Goal: Task Accomplishment & Management: Use online tool/utility

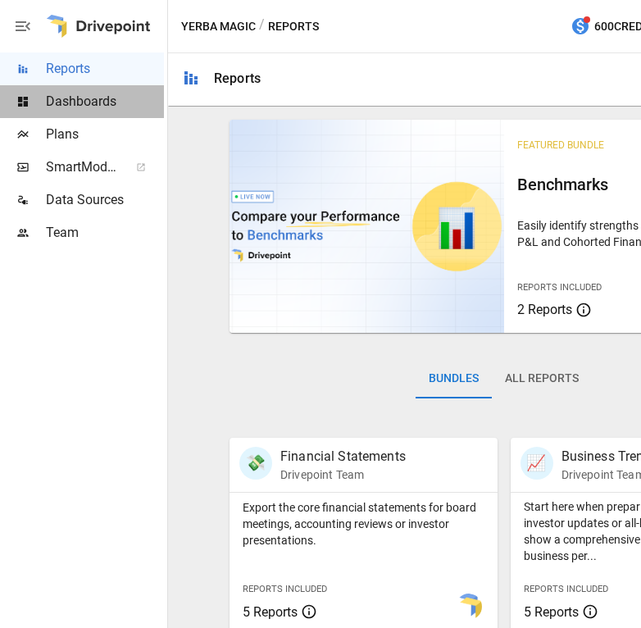
click at [74, 101] on span "Dashboards" at bounding box center [105, 102] width 118 height 20
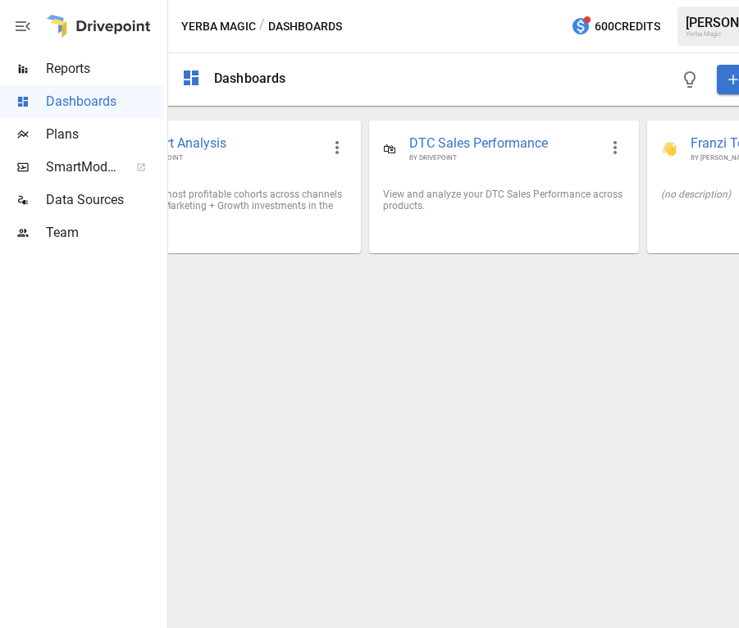
click at [413, 318] on div "Dashboards DASHBOARD 👥 Cohort Analysis BY DRIVEPOINT Identify your most profita…" at bounding box center [504, 340] width 672 height 575
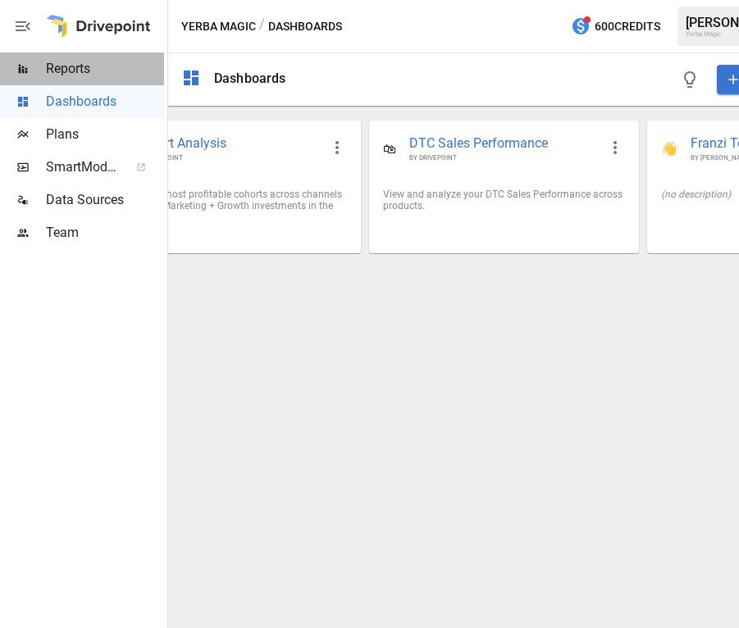
click at [84, 72] on span "Reports" at bounding box center [105, 69] width 118 height 20
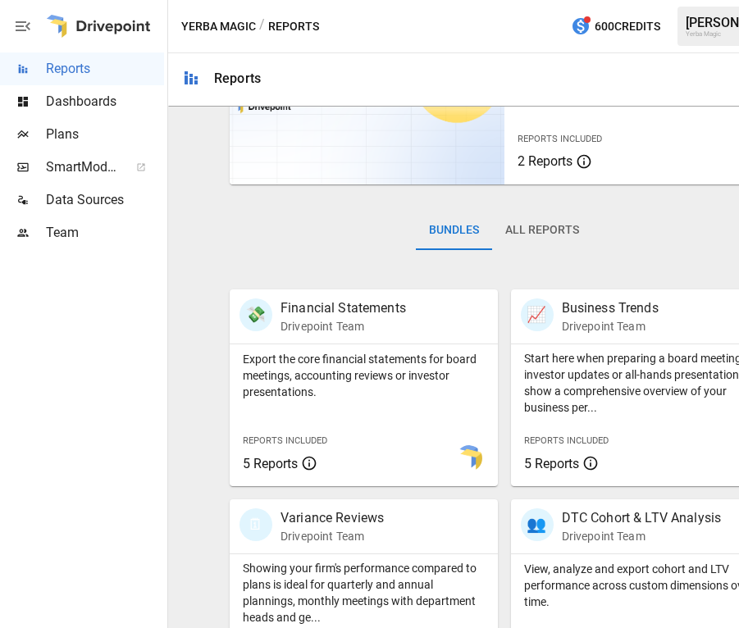
click at [90, 105] on span "Dashboards" at bounding box center [105, 102] width 118 height 20
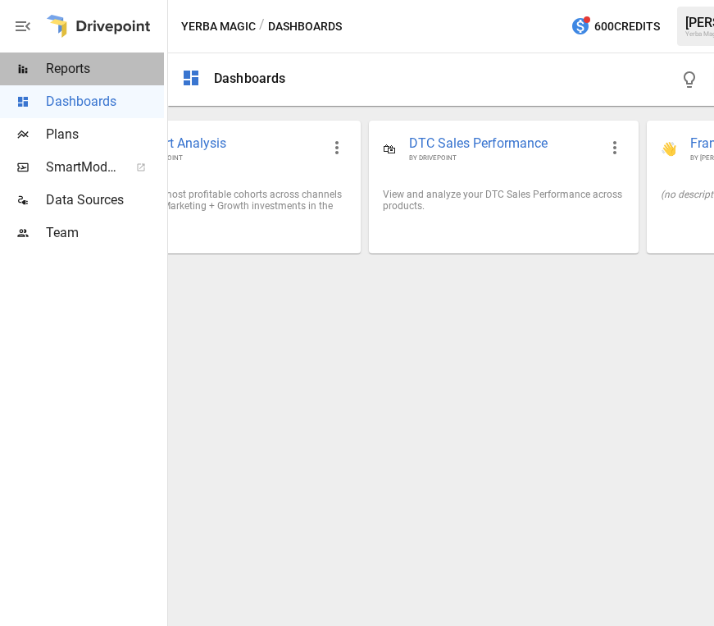
click at [91, 73] on span "Reports" at bounding box center [105, 69] width 118 height 20
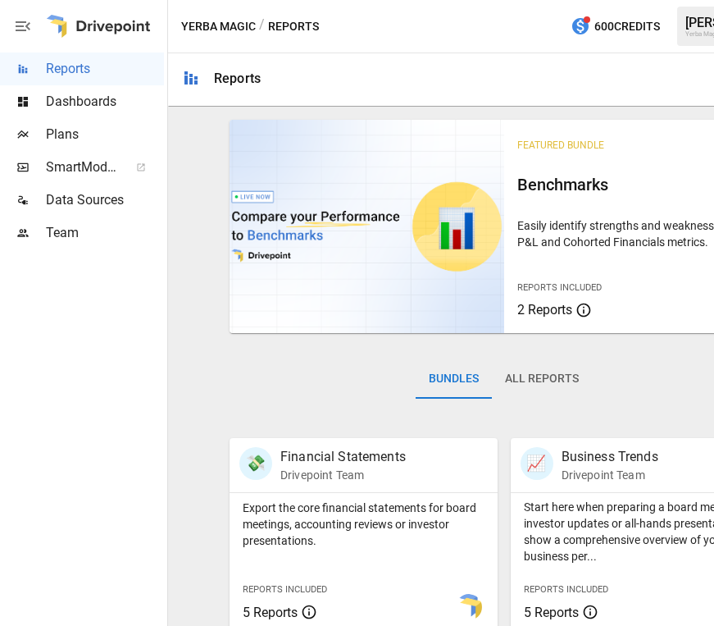
click at [107, 101] on span "Dashboards" at bounding box center [105, 102] width 118 height 20
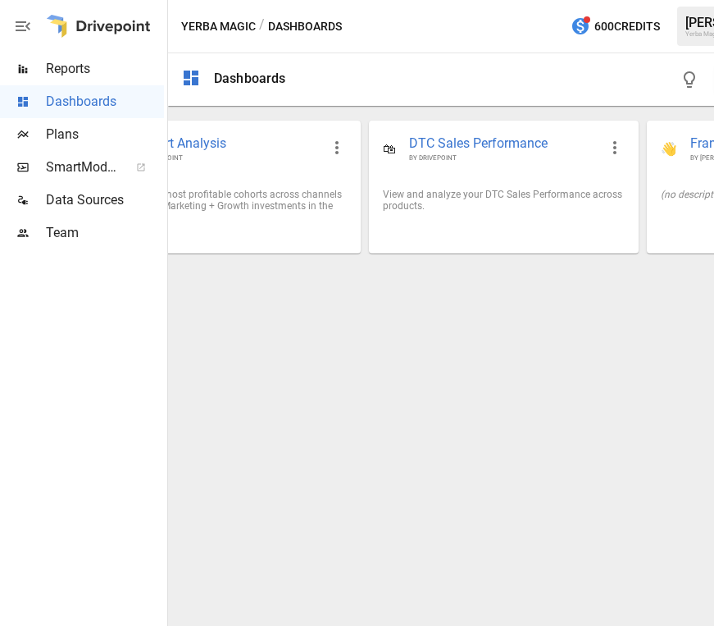
click at [103, 71] on span "Reports" at bounding box center [105, 69] width 118 height 20
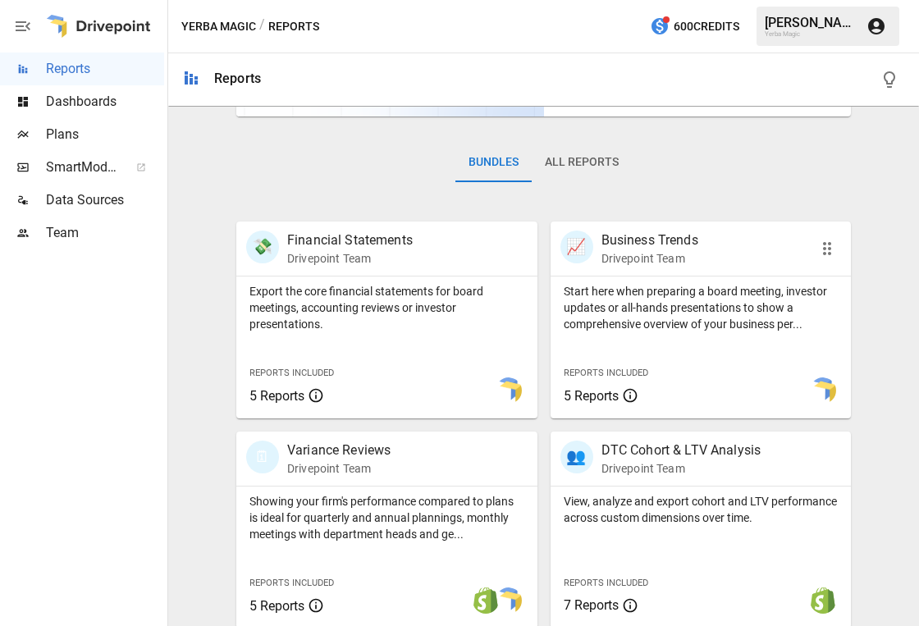
scroll to position [216, 0]
click at [577, 162] on button "All Reports" at bounding box center [582, 163] width 100 height 39
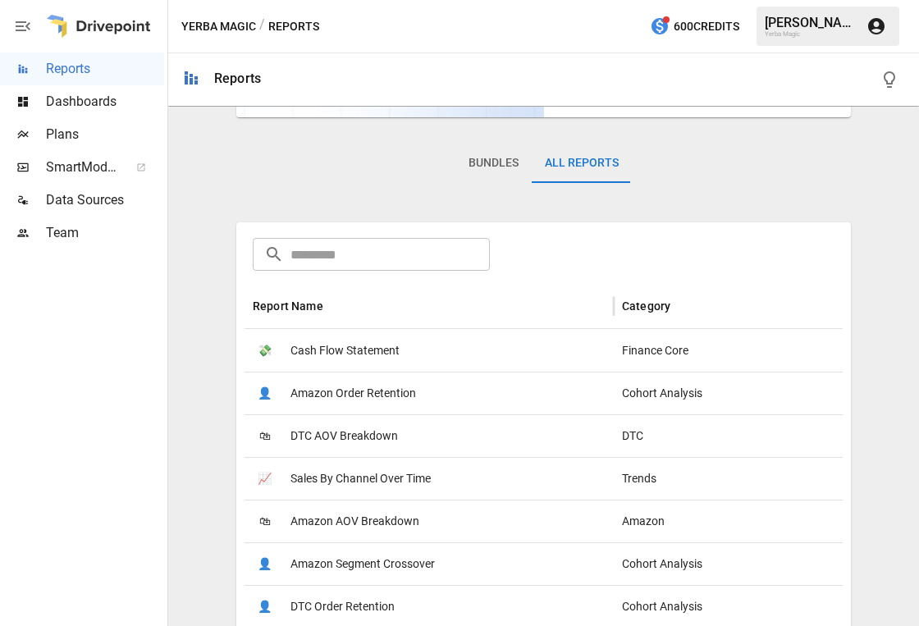
click at [518, 163] on button "Bundles" at bounding box center [493, 163] width 76 height 39
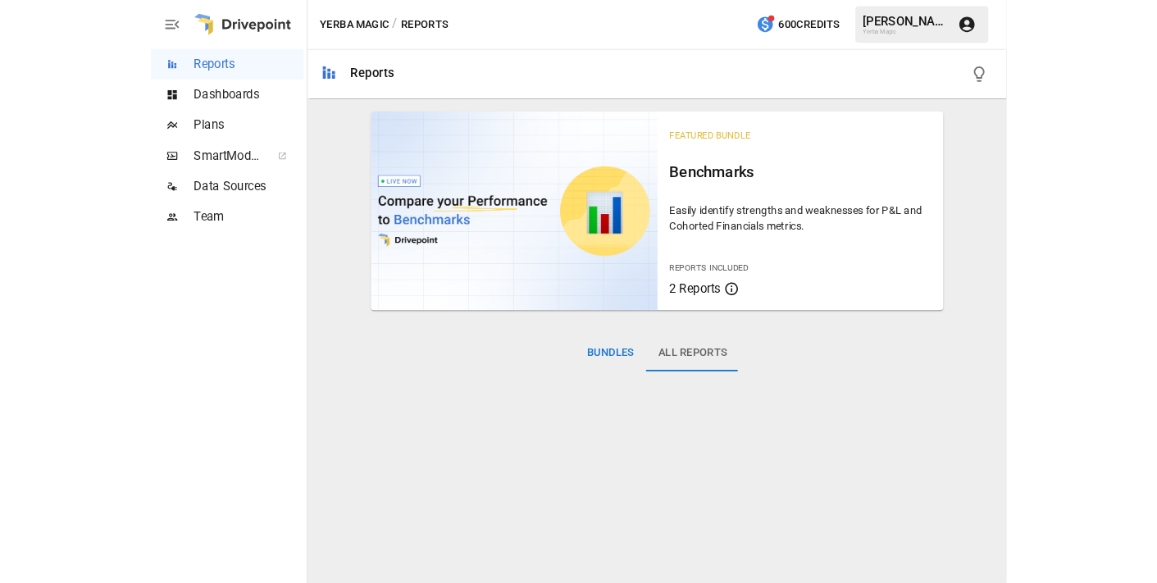
scroll to position [0, 0]
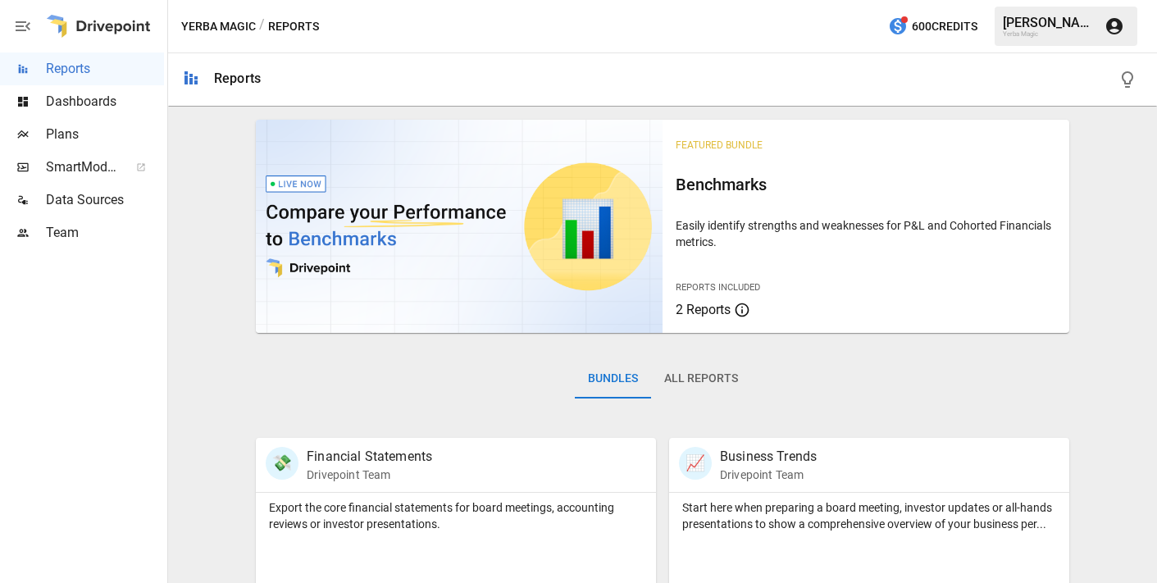
click at [123, 229] on span "Team" at bounding box center [105, 233] width 118 height 20
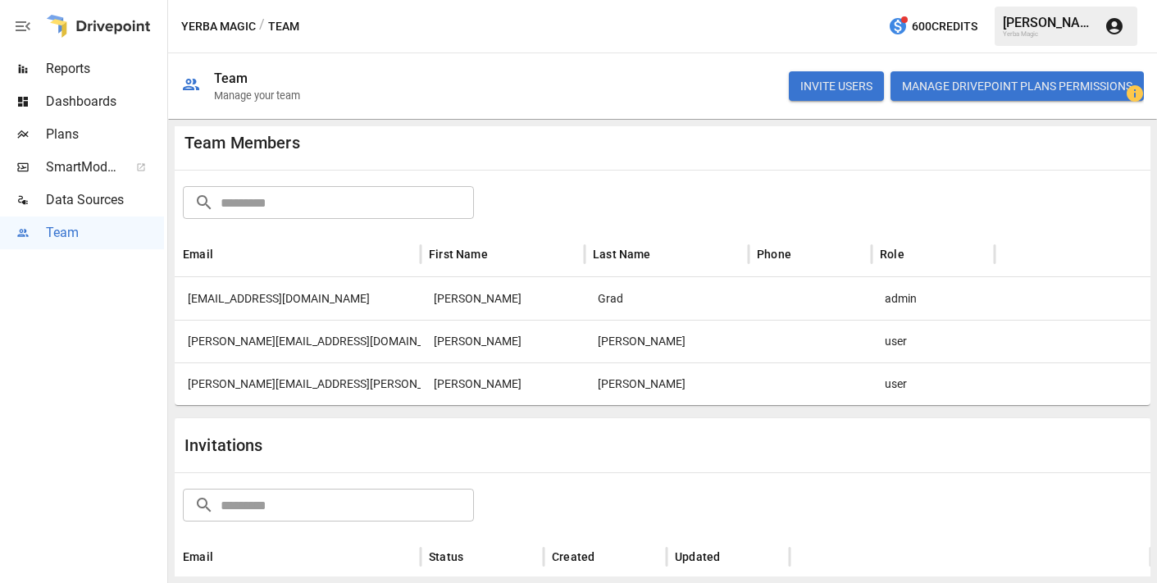
scroll to position [29, 0]
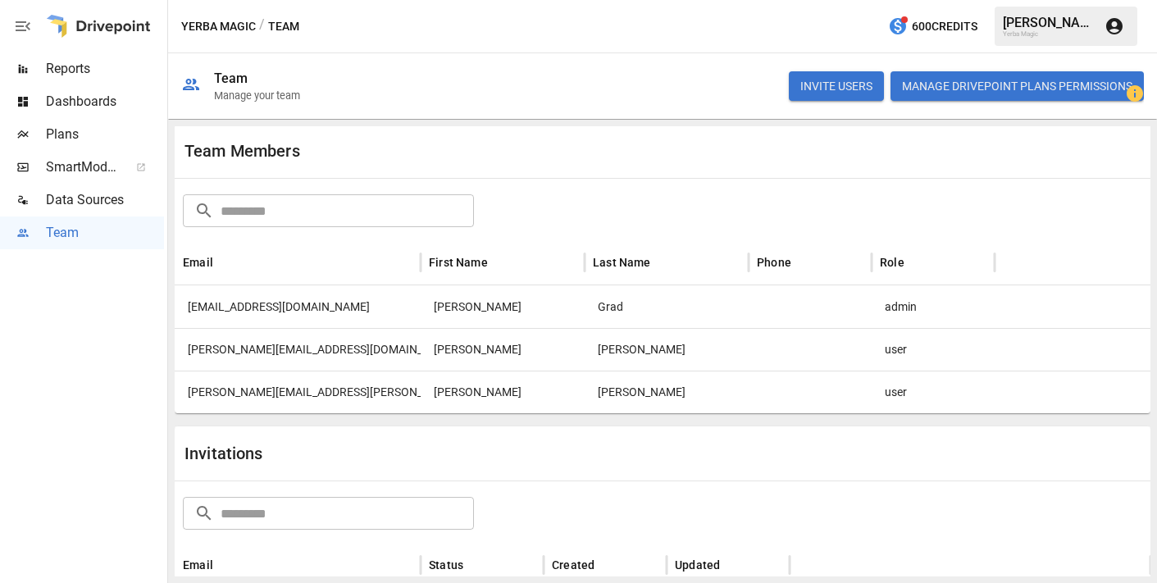
click at [98, 197] on span "Data Sources" at bounding box center [105, 200] width 118 height 20
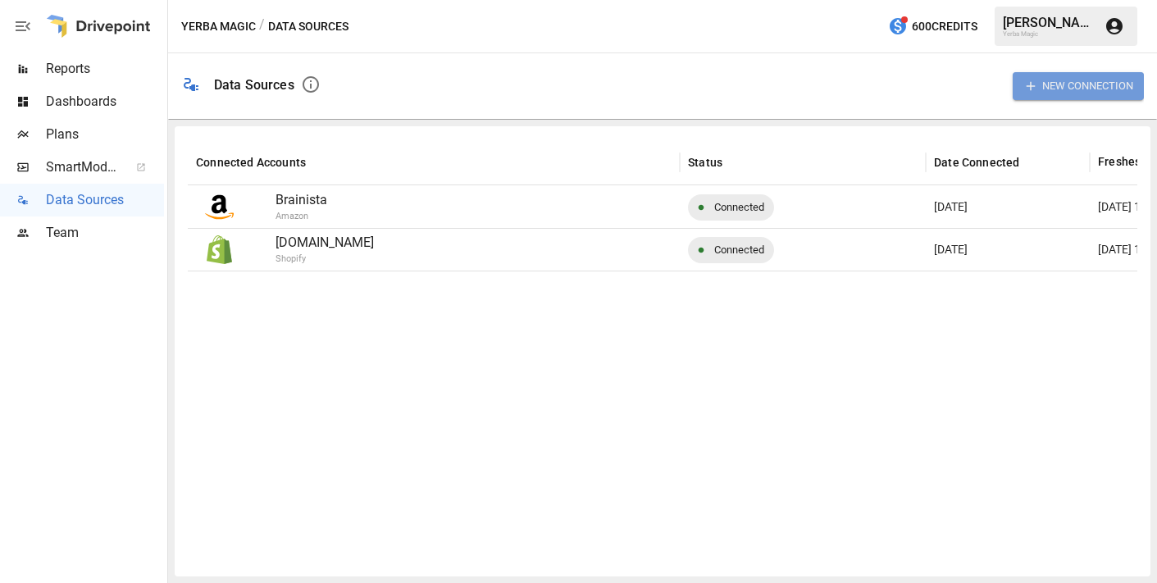
click at [1033, 89] on icon "button" at bounding box center [1031, 86] width 15 height 15
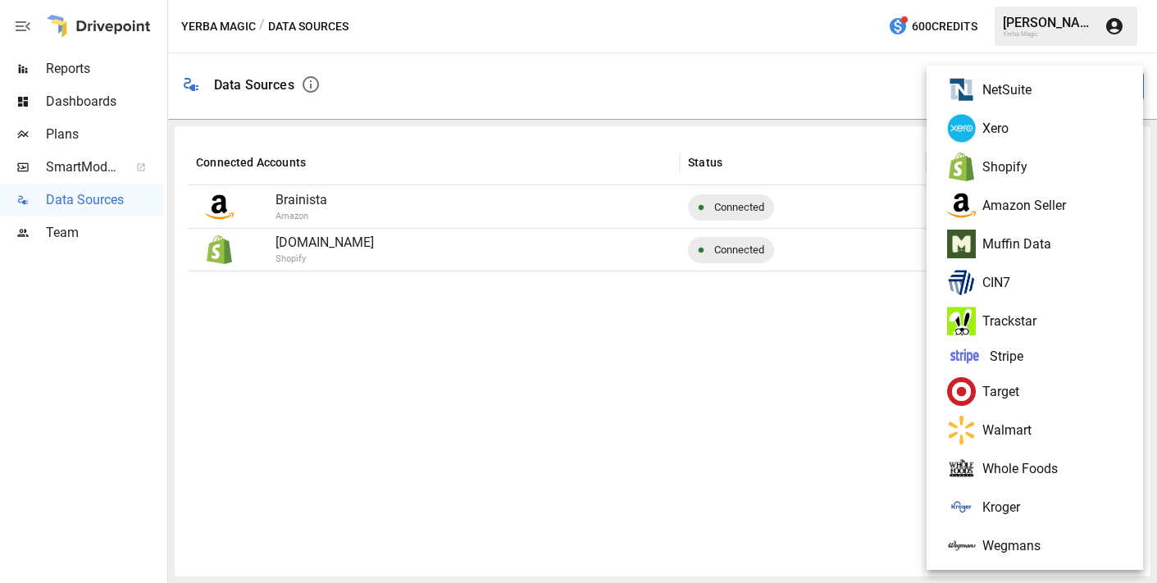
scroll to position [84, 0]
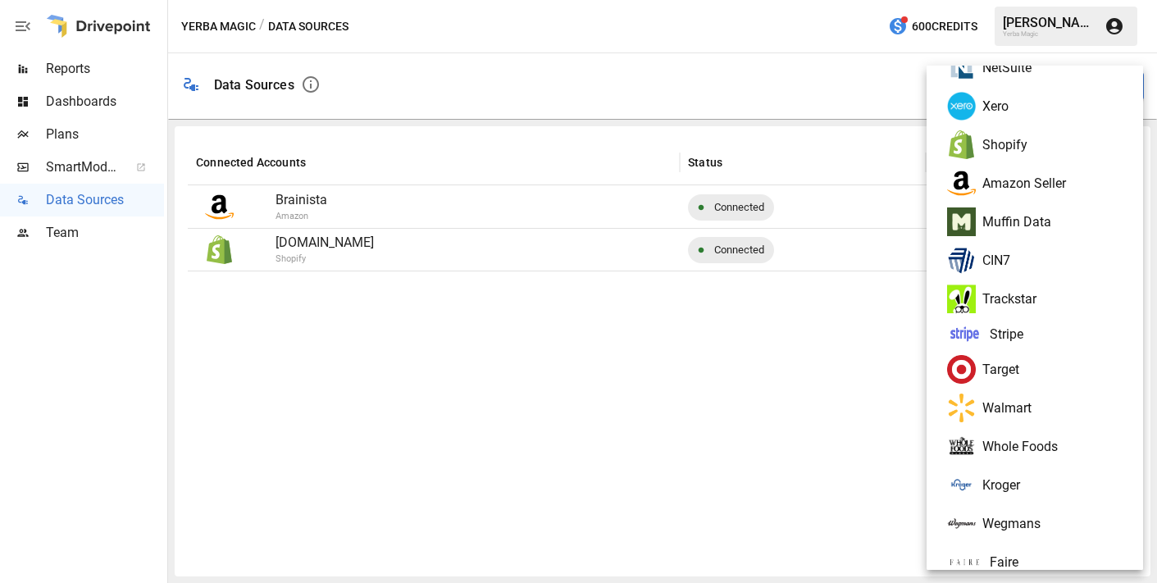
click at [66, 138] on div at bounding box center [578, 291] width 1157 height 583
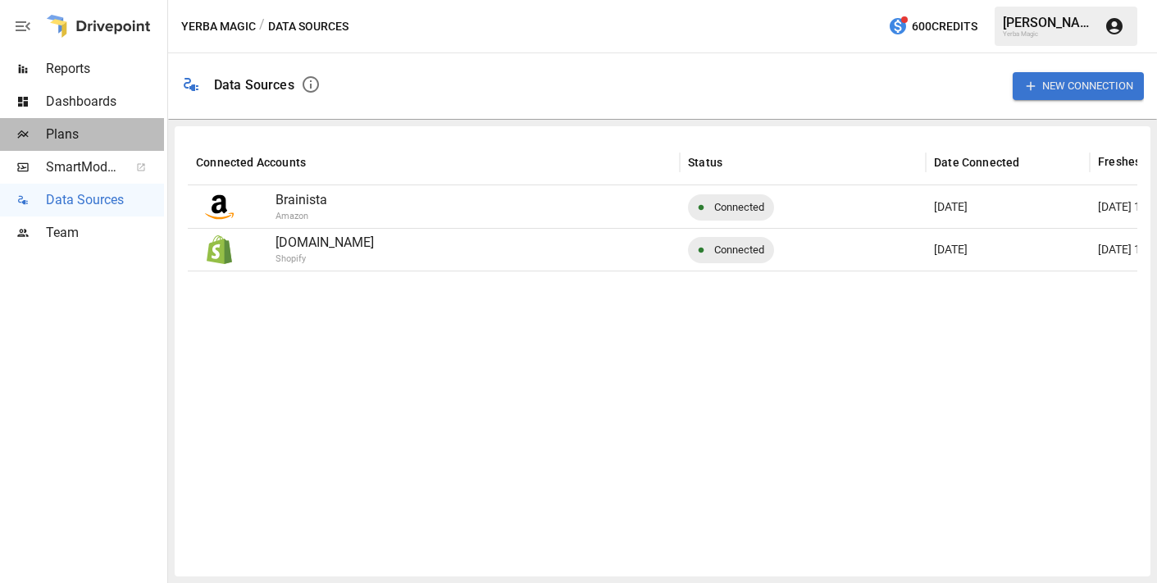
click at [65, 135] on span "Plans" at bounding box center [105, 135] width 118 height 20
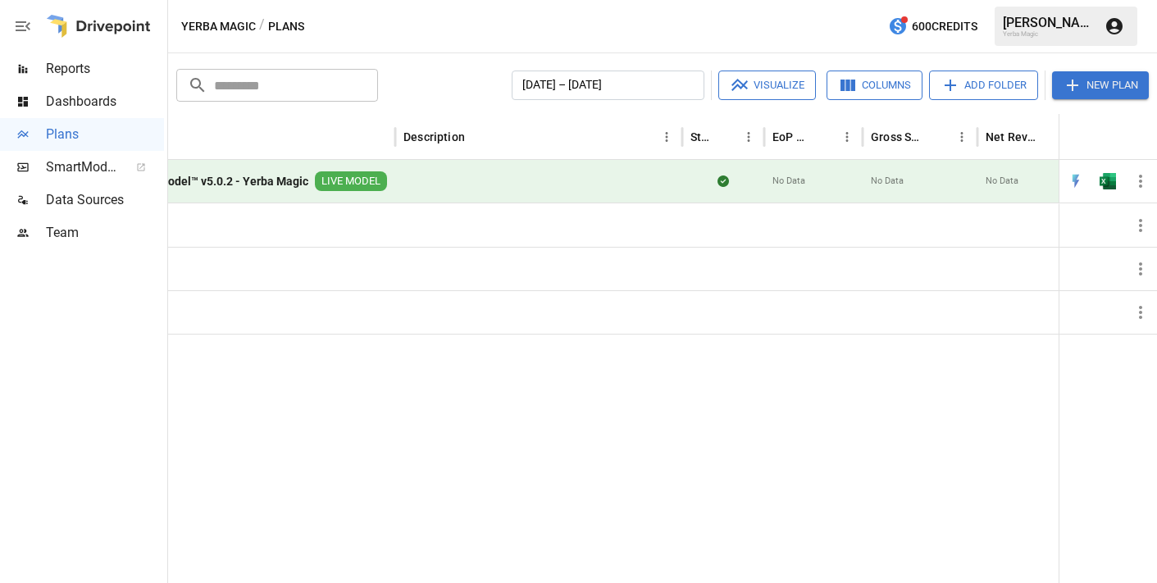
scroll to position [0, 185]
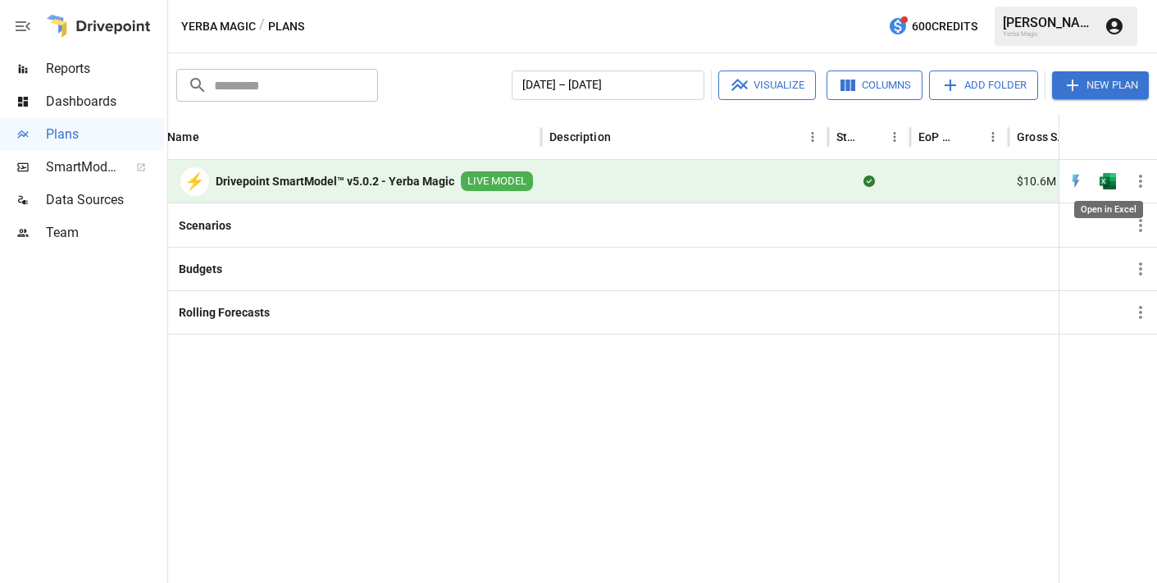
click at [1043, 184] on img "Open in Excel" at bounding box center [1108, 181] width 16 height 16
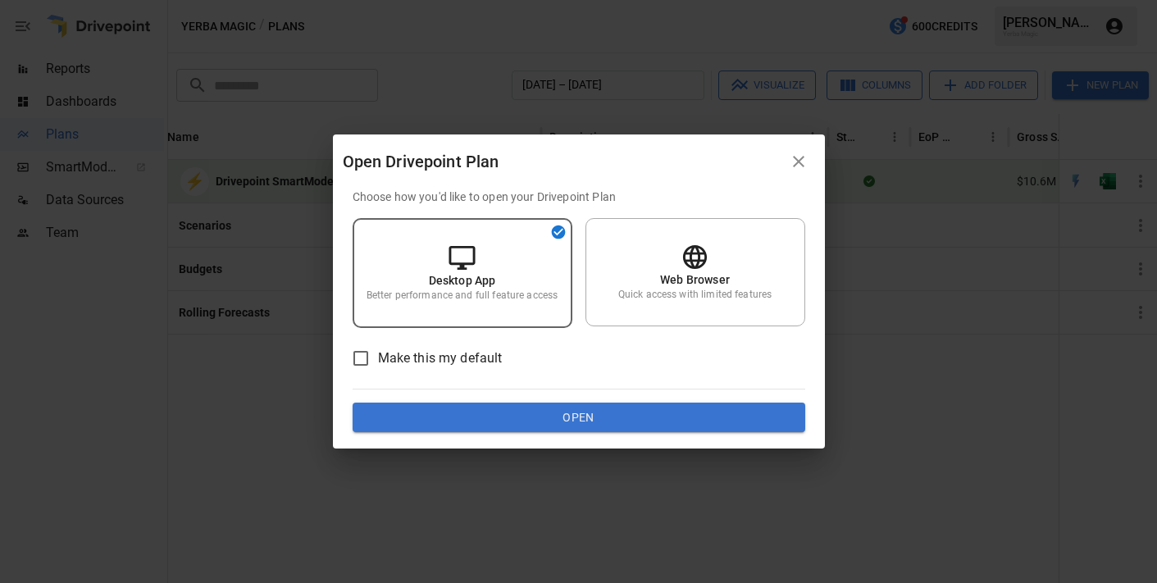
click at [795, 154] on icon "button" at bounding box center [799, 162] width 20 height 20
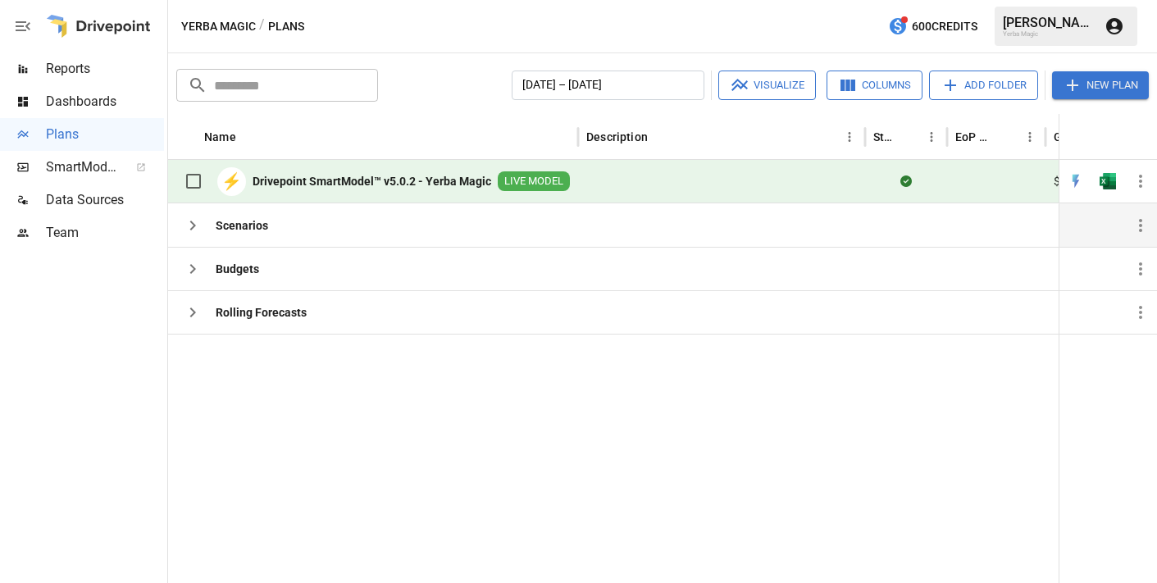
click at [193, 226] on icon "button" at bounding box center [193, 226] width 6 height 10
click at [195, 227] on icon "button" at bounding box center [193, 226] width 20 height 20
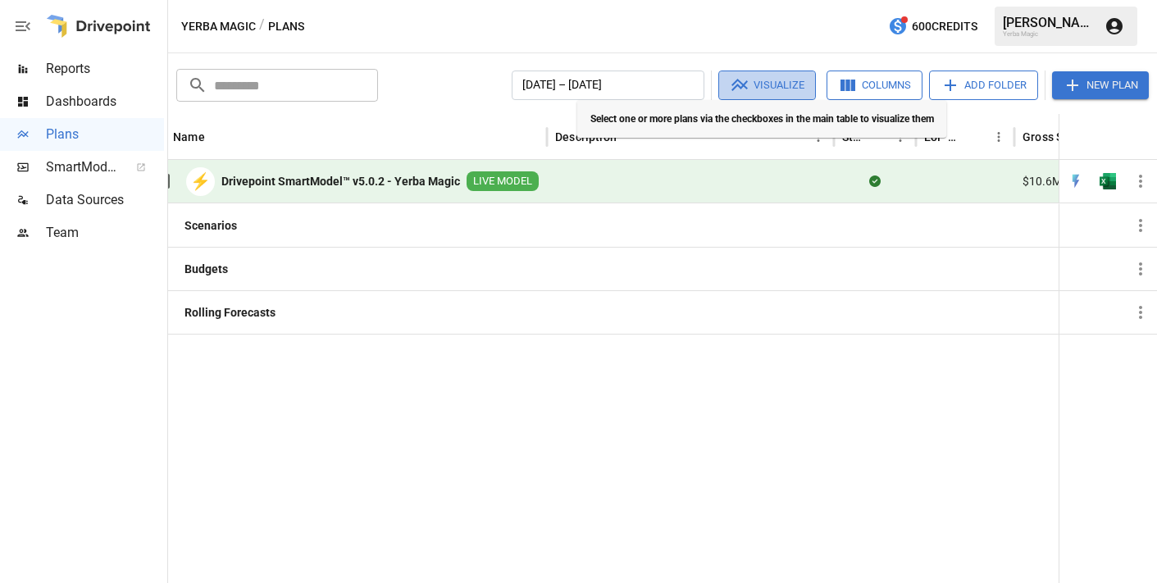
click at [759, 85] on button "Visualize" at bounding box center [768, 86] width 98 height 30
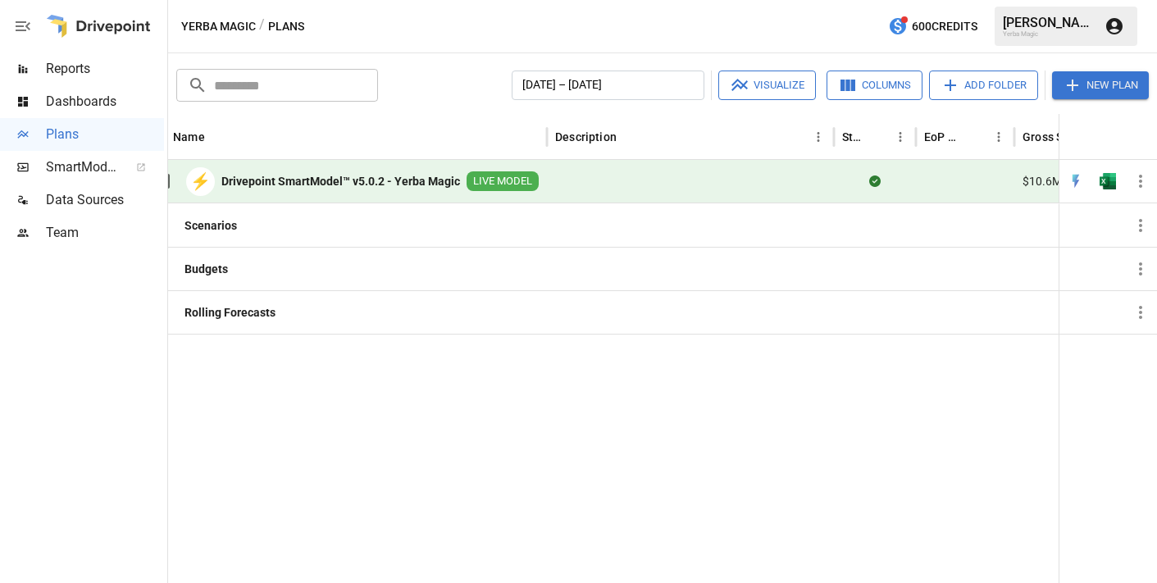
click at [829, 386] on div at bounding box center [793, 458] width 1312 height 249
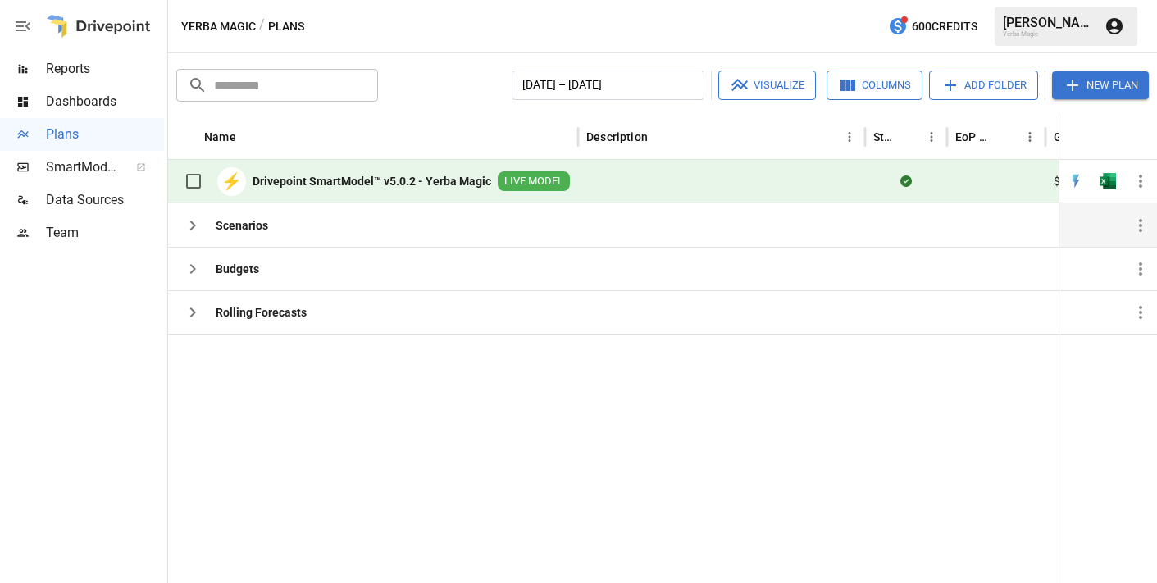
click at [195, 231] on icon "button" at bounding box center [193, 226] width 20 height 20
click at [240, 262] on b "Budgets" at bounding box center [237, 269] width 43 height 16
click at [1043, 229] on icon "button" at bounding box center [1141, 226] width 20 height 20
click at [928, 235] on div at bounding box center [578, 291] width 1157 height 583
click at [453, 240] on div "Scenarios" at bounding box center [373, 224] width 410 height 43
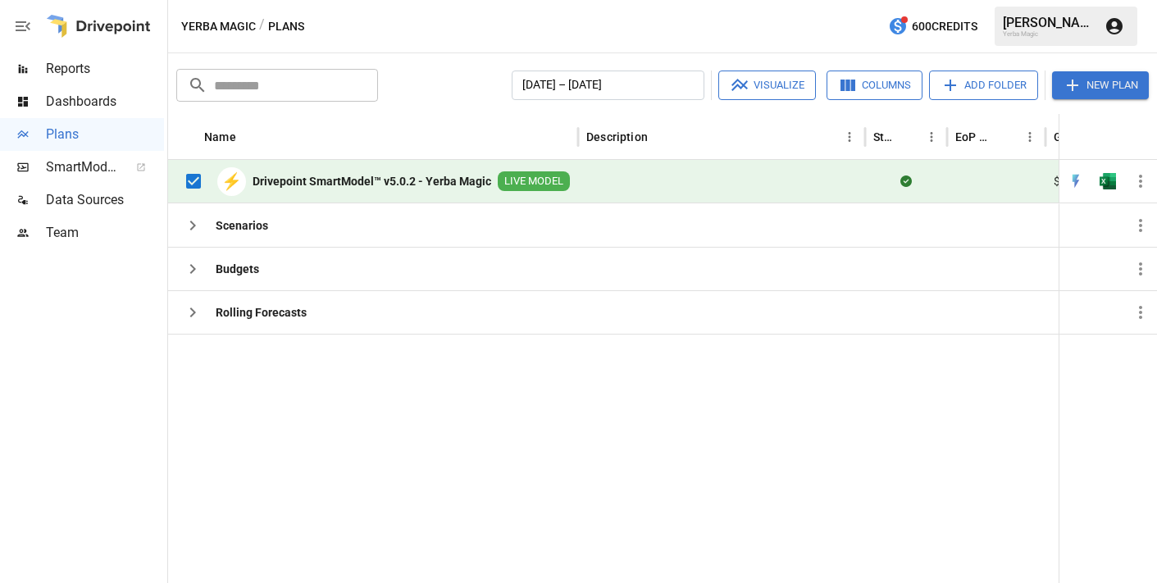
click at [792, 89] on button "Visualize" at bounding box center [768, 86] width 98 height 30
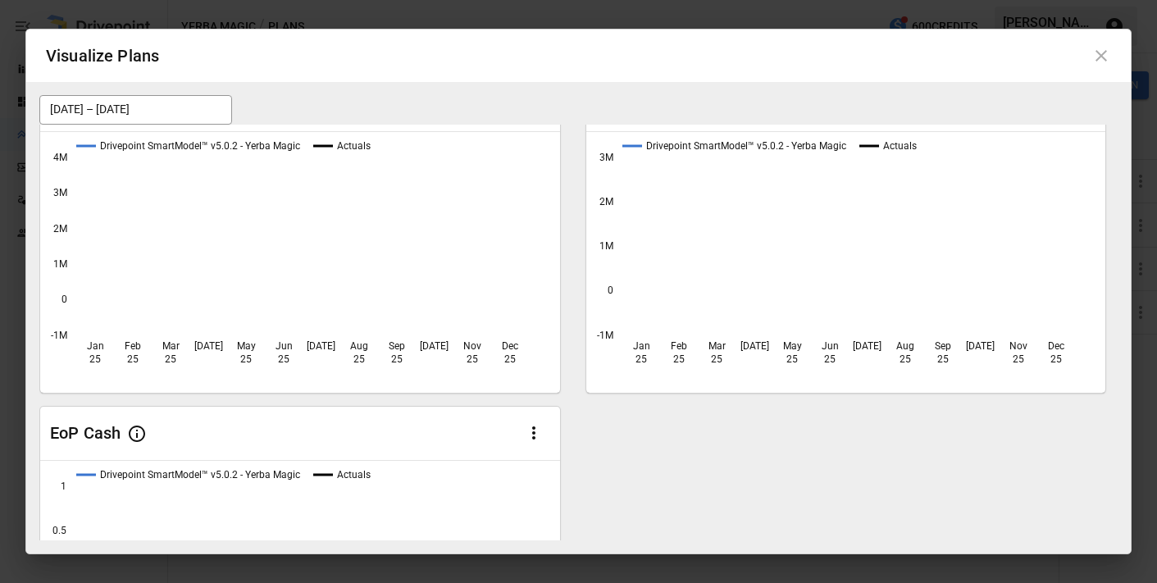
scroll to position [0, 0]
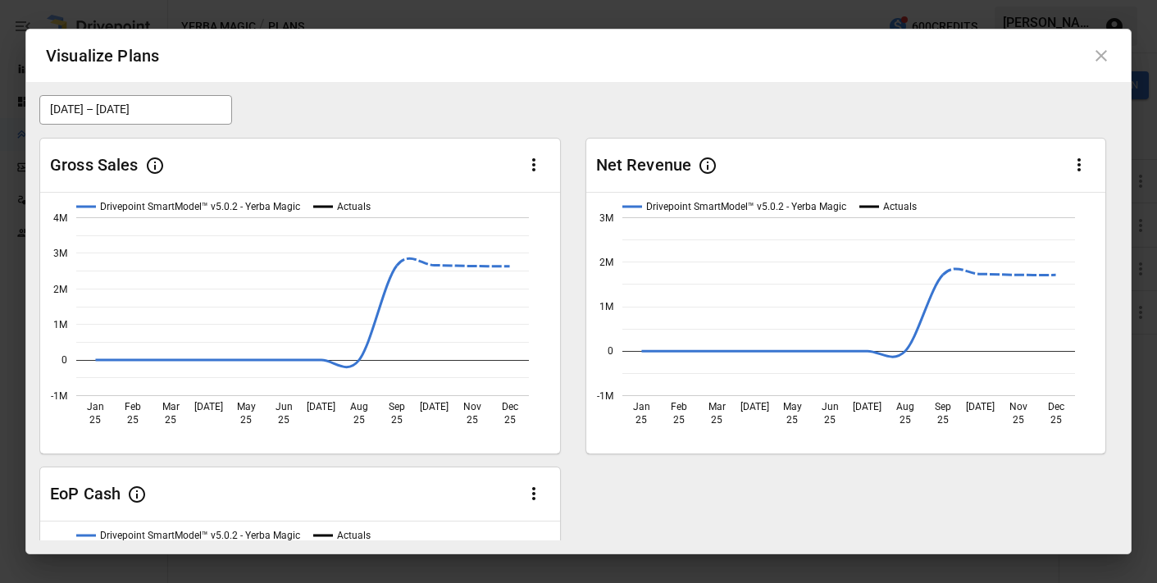
click at [1043, 62] on icon at bounding box center [1102, 56] width 20 height 20
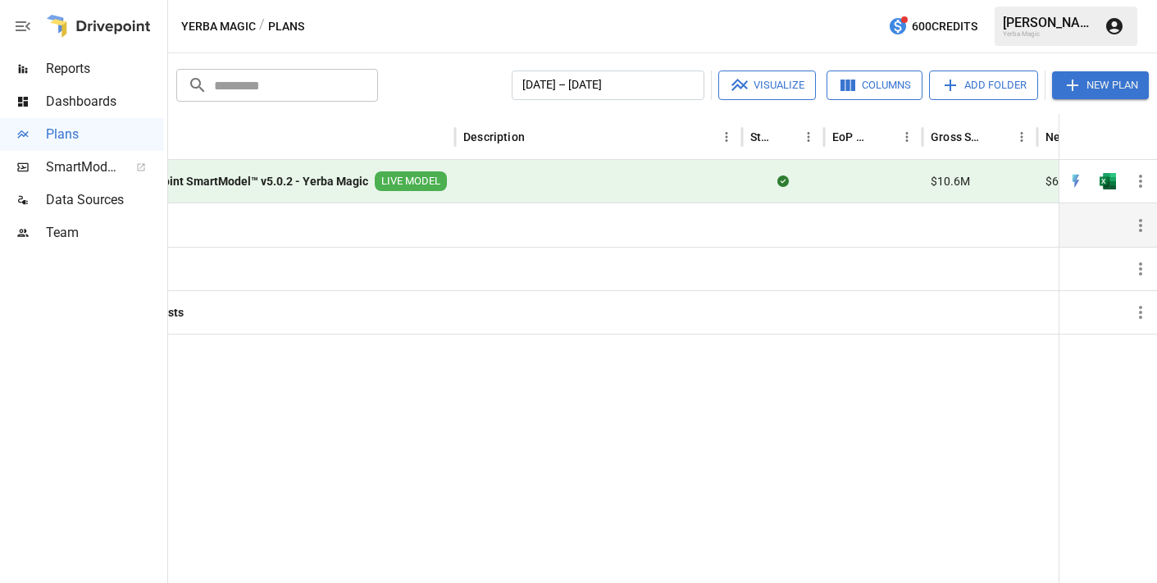
scroll to position [0, 128]
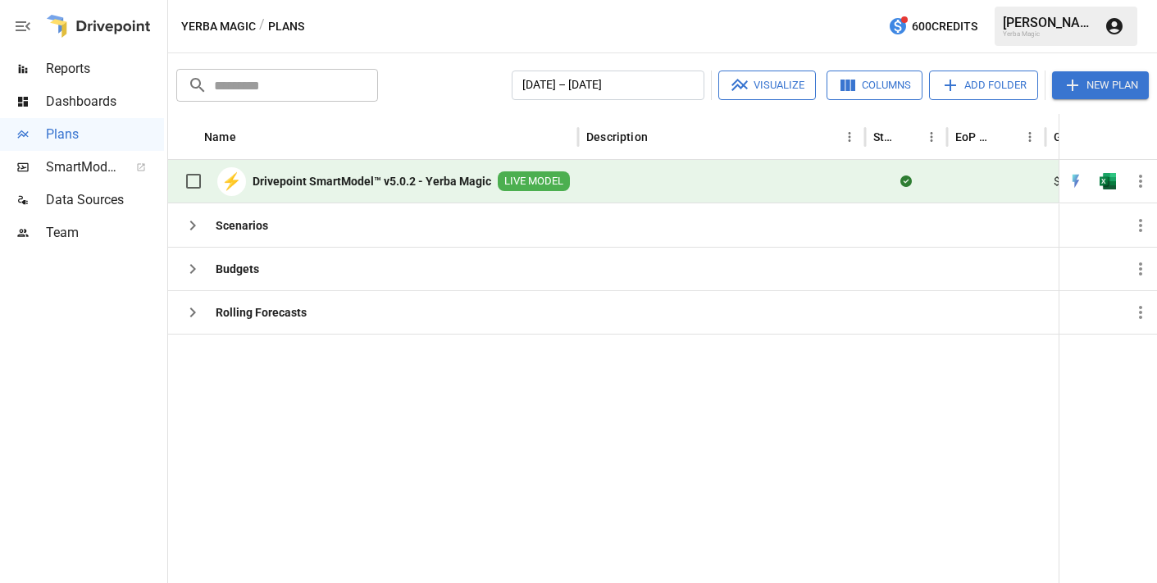
click at [112, 71] on span "Reports" at bounding box center [105, 69] width 118 height 20
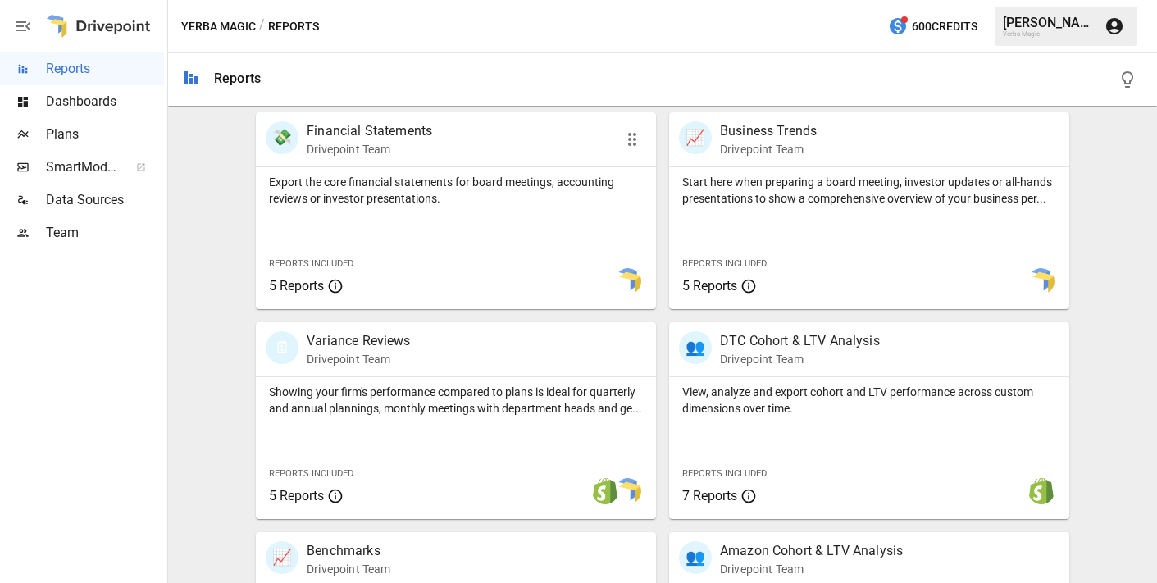
click at [481, 140] on div "💸 Financial Statements Drivepoint Team" at bounding box center [424, 139] width 317 height 36
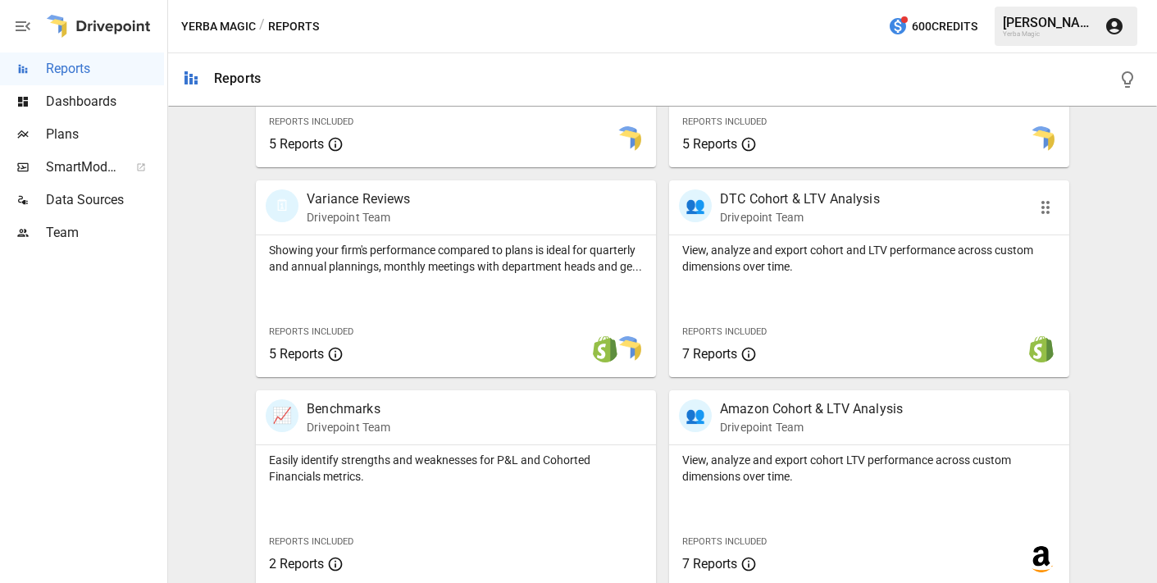
click at [870, 224] on p "Drivepoint Team" at bounding box center [800, 217] width 160 height 16
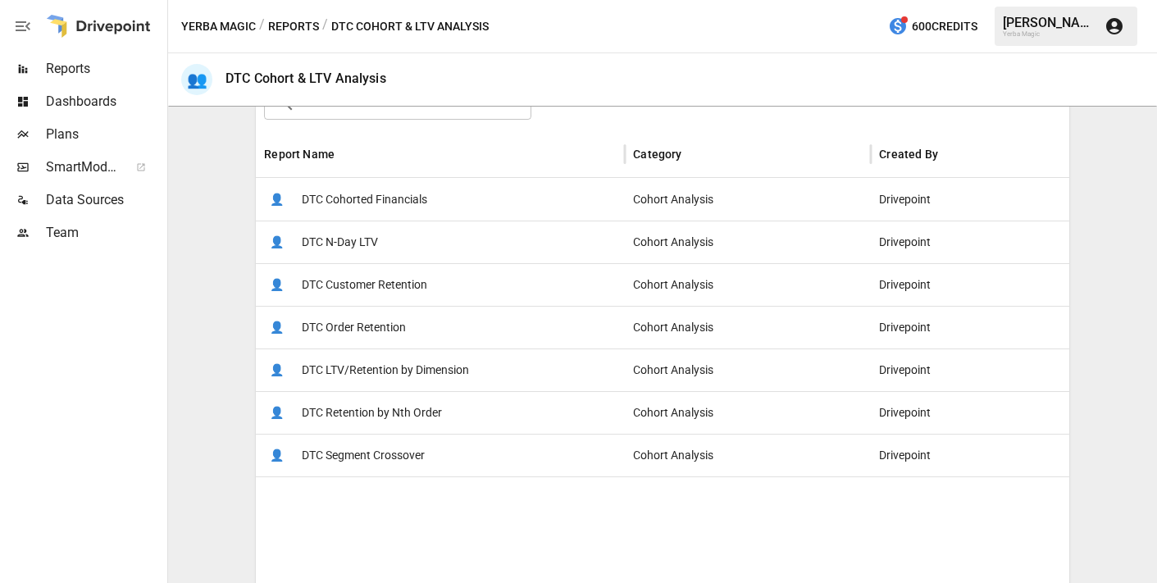
click at [519, 285] on div "👤 DTC Customer Retention" at bounding box center [440, 284] width 369 height 43
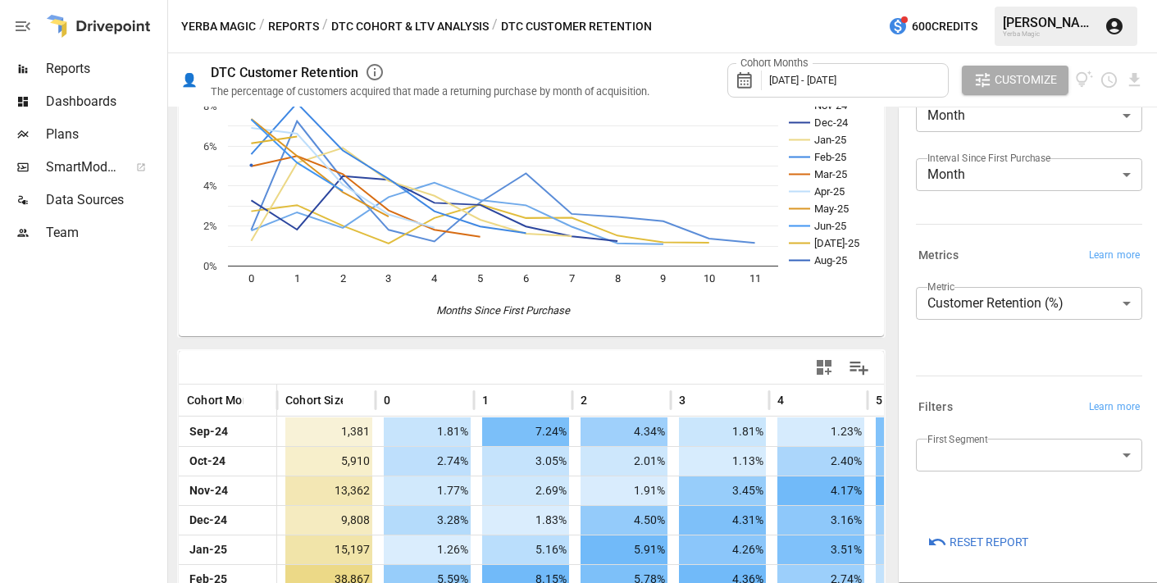
click at [1043, 0] on body "Reports Dashboards Plans SmartModel ™ Data Sources Team Yerba Magic / Reports /…" at bounding box center [578, 0] width 1157 height 0
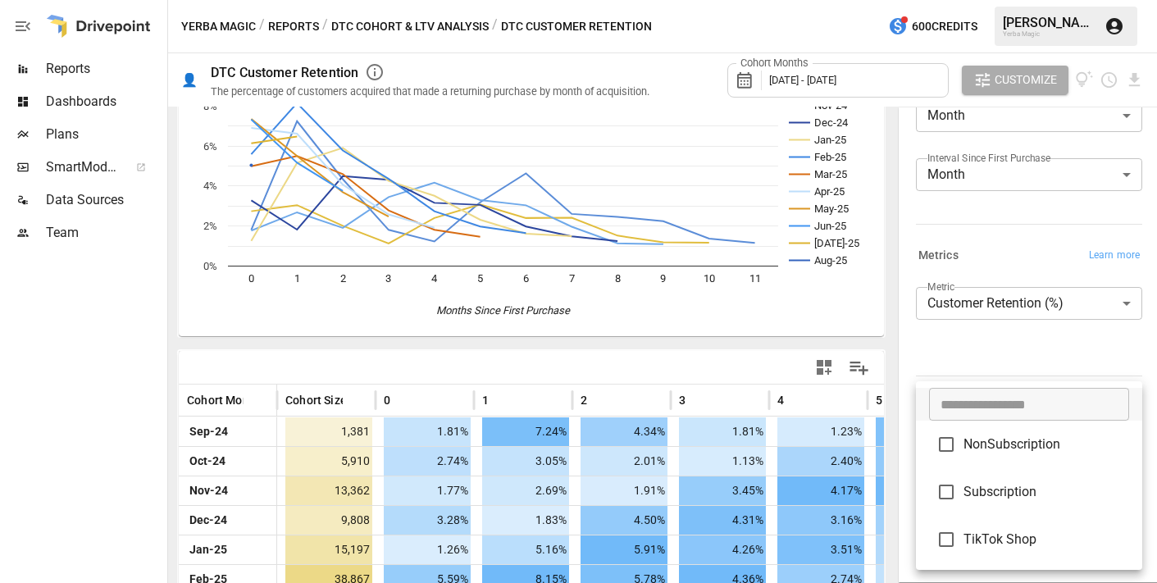
click at [912, 336] on div at bounding box center [578, 291] width 1157 height 583
click at [969, 0] on body "Reports Dashboards Plans SmartModel ™ Data Sources Team Yerba Magic / Reports /…" at bounding box center [578, 0] width 1157 height 0
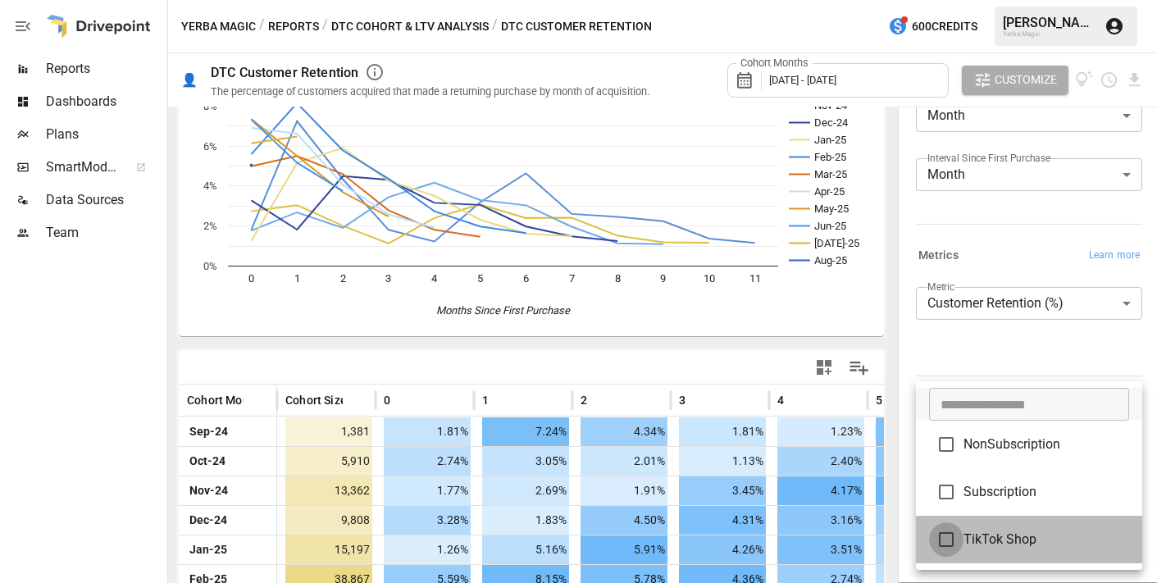
type input "**********"
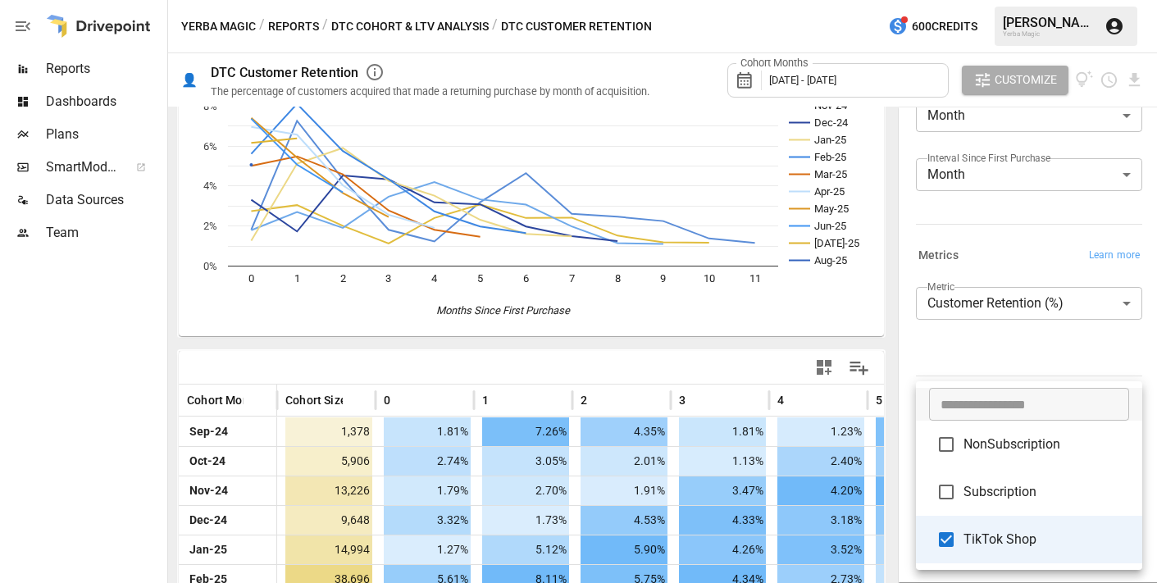
click at [705, 348] on div at bounding box center [578, 291] width 1157 height 583
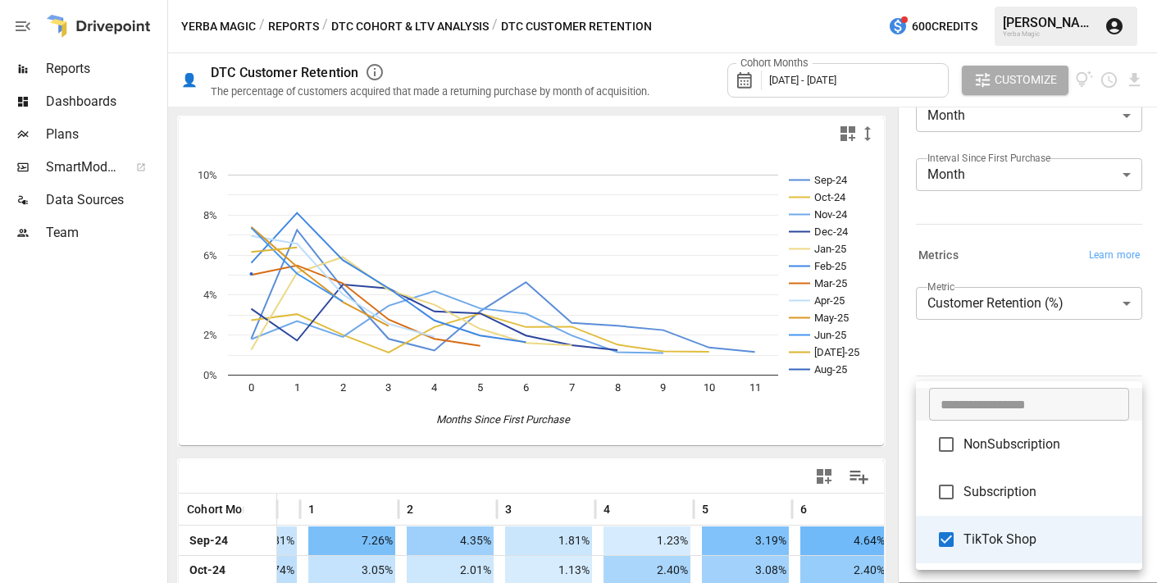
click at [1039, 0] on body "Reports Dashboards Plans SmartModel ™ Data Sources Team Yerba Magic / Reports /…" at bounding box center [578, 0] width 1157 height 0
click at [987, 365] on div at bounding box center [578, 291] width 1157 height 583
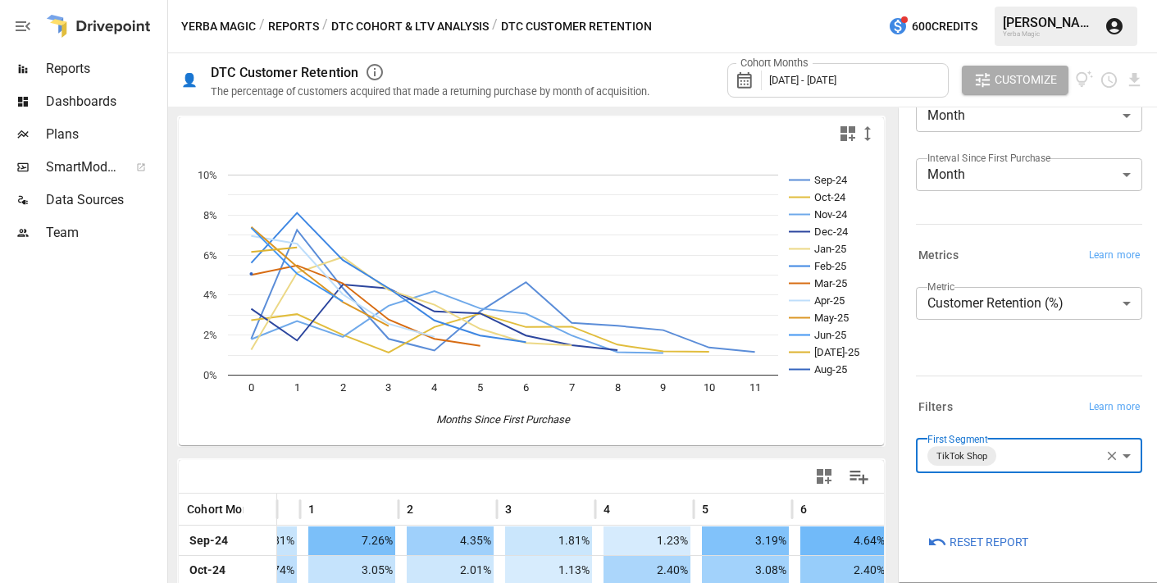
click at [1011, 0] on body "Reports Dashboards Plans SmartModel ™ Data Sources Team Yerba Magic / Reports /…" at bounding box center [578, 0] width 1157 height 0
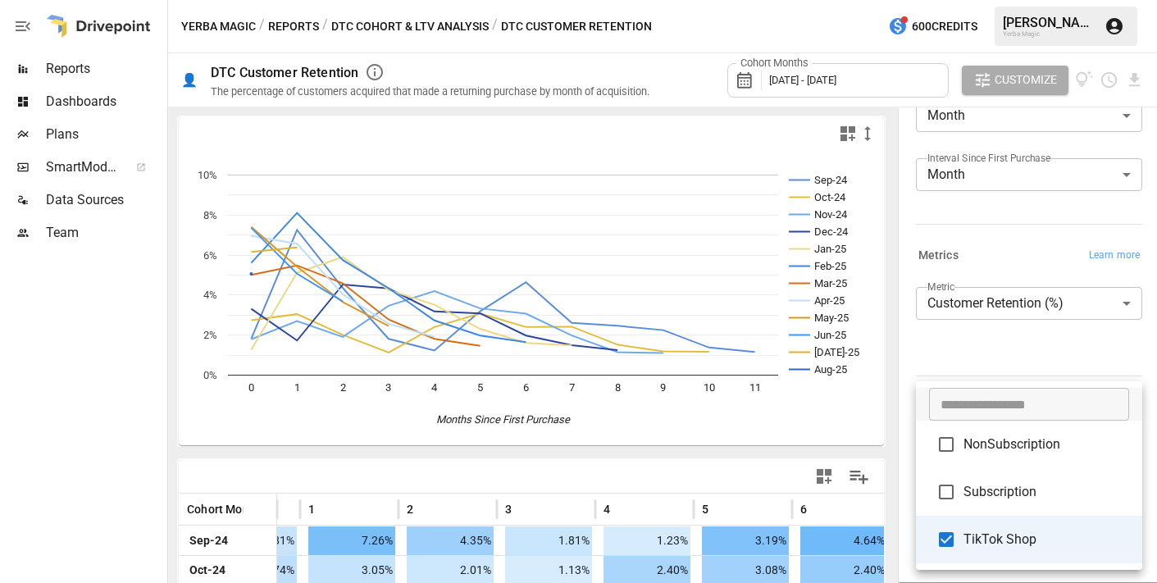
click at [969, 339] on div at bounding box center [578, 291] width 1157 height 583
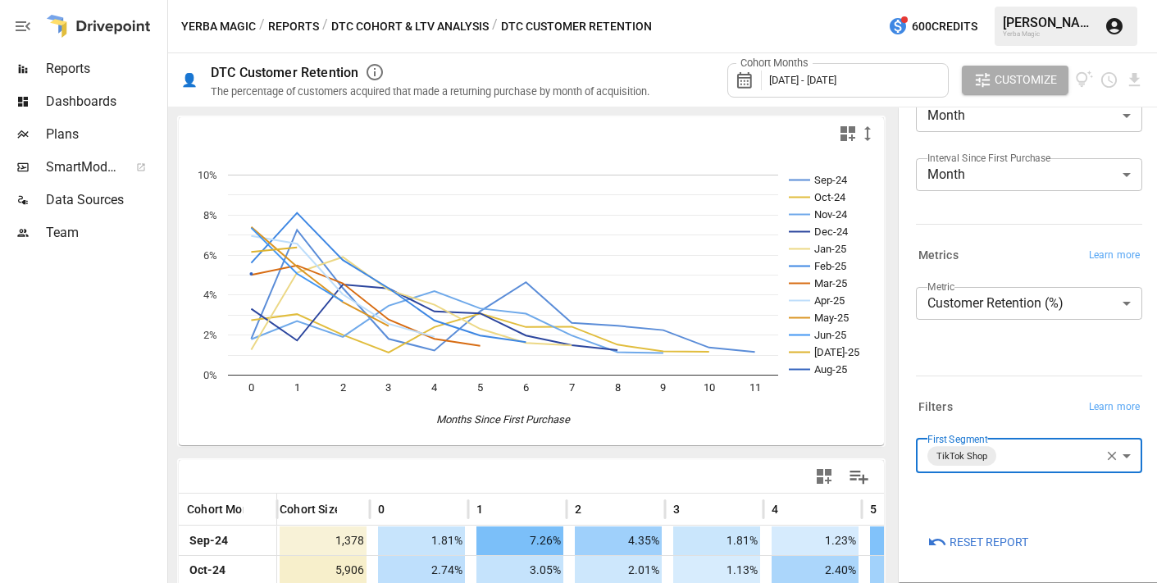
click at [407, 27] on button "DTC Cohort & LTV Analysis" at bounding box center [409, 26] width 157 height 21
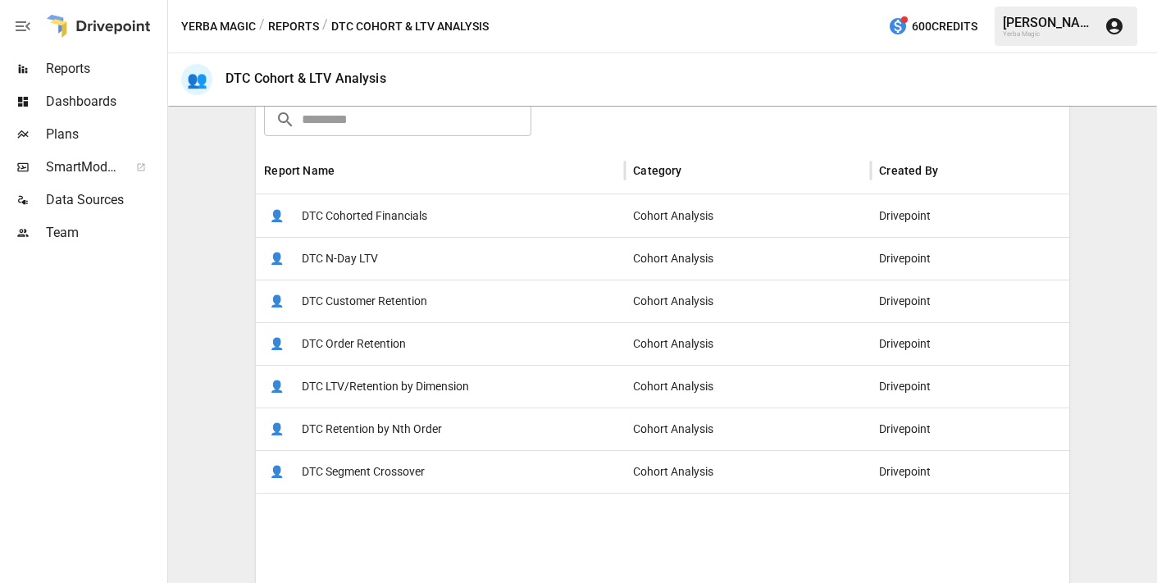
scroll to position [271, 0]
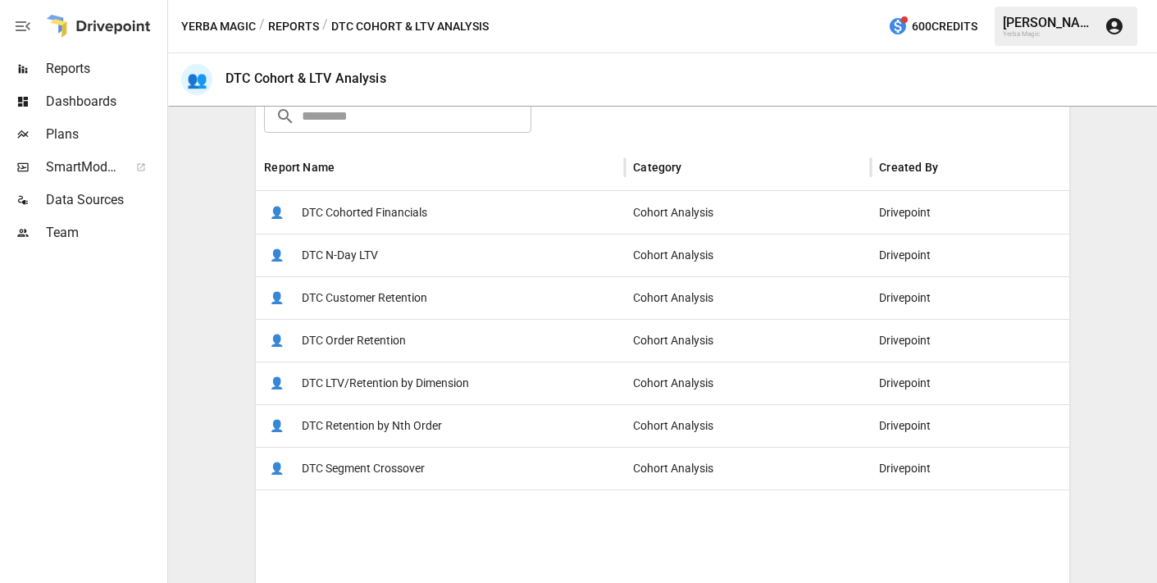
click at [440, 426] on span "DTC Retention by Nth Order" at bounding box center [372, 426] width 140 height 42
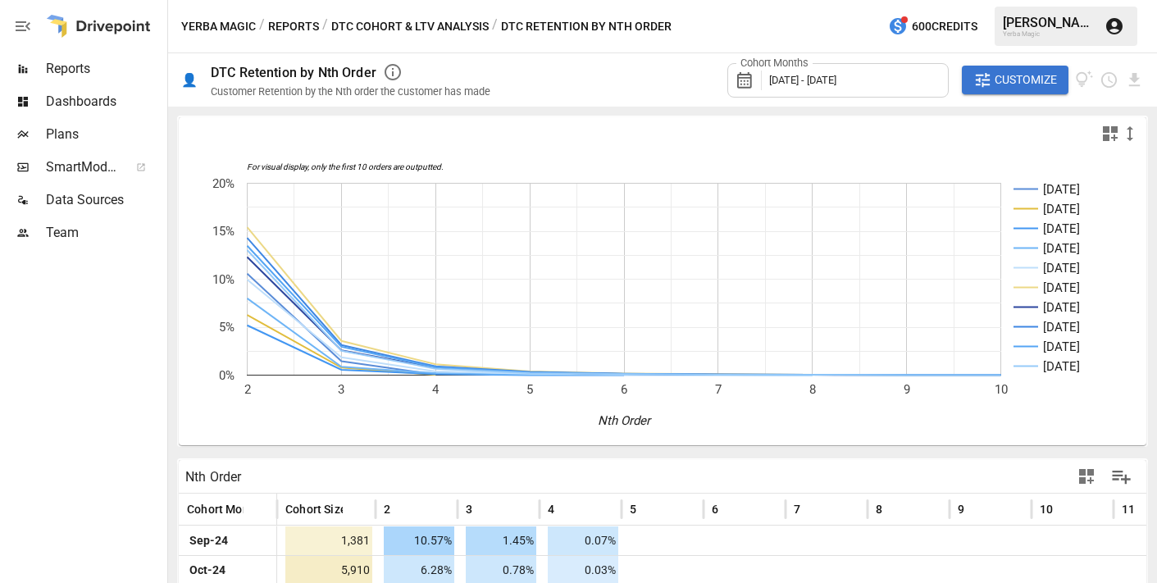
click at [992, 85] on button "Customize" at bounding box center [1015, 81] width 107 height 30
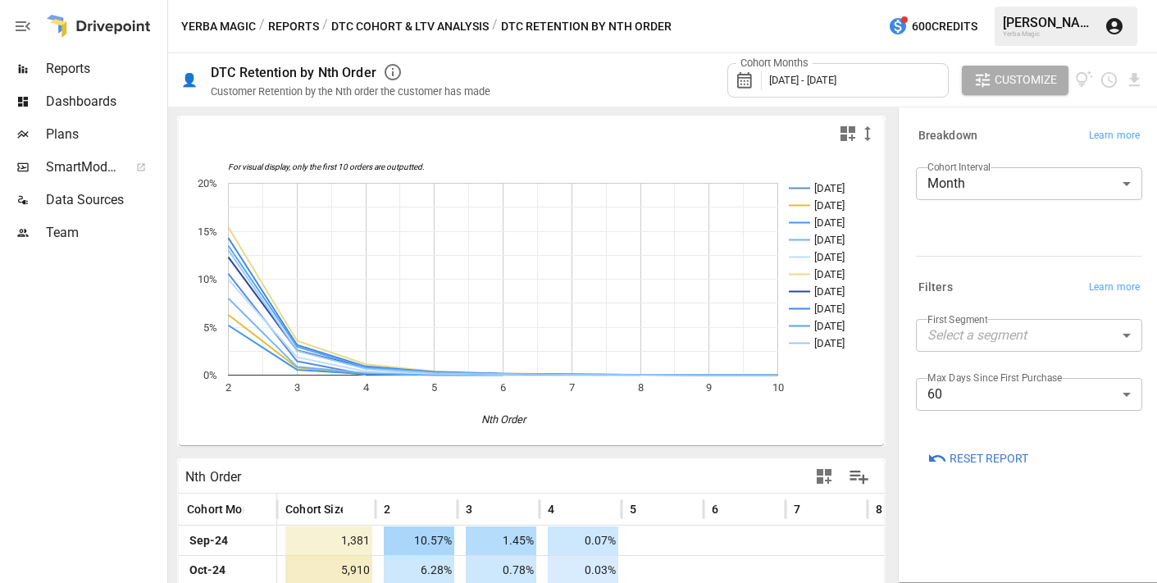
click at [1002, 0] on body "Reports Dashboards Plans SmartModel ™ Data Sources Team Yerba Magic / Reports /…" at bounding box center [578, 0] width 1157 height 0
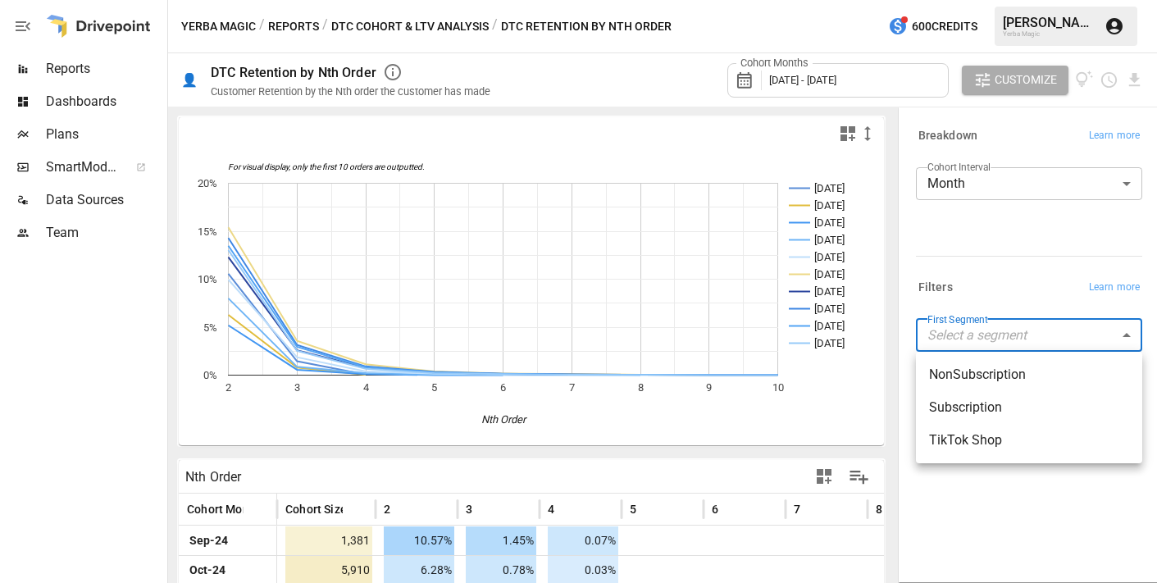
click at [1002, 334] on div at bounding box center [578, 291] width 1157 height 583
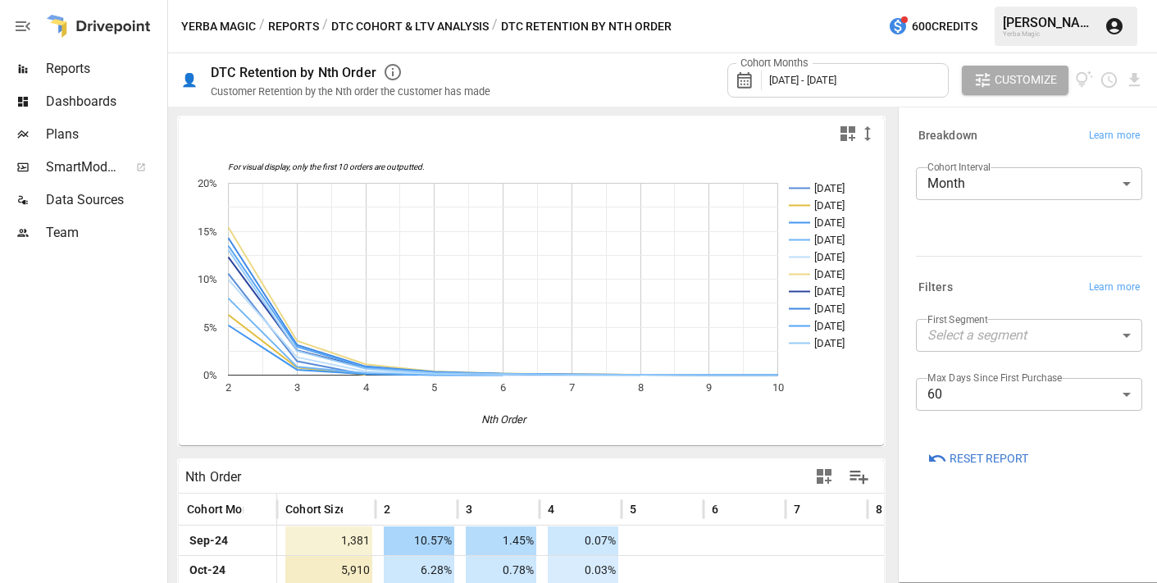
click at [1001, 294] on div "Filters Learn more" at bounding box center [1029, 287] width 226 height 23
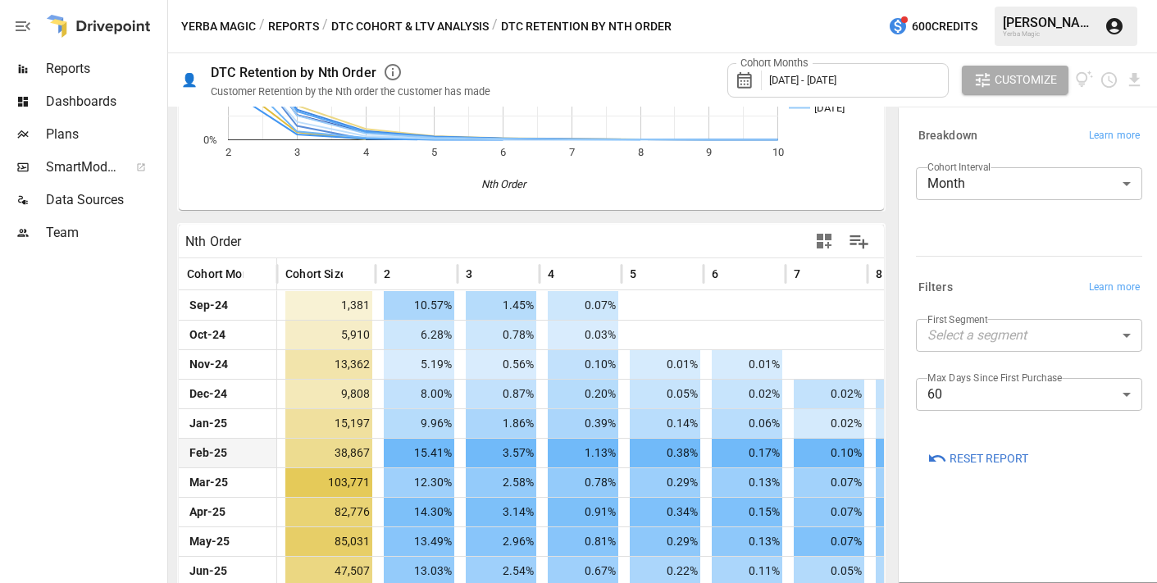
scroll to position [249, 0]
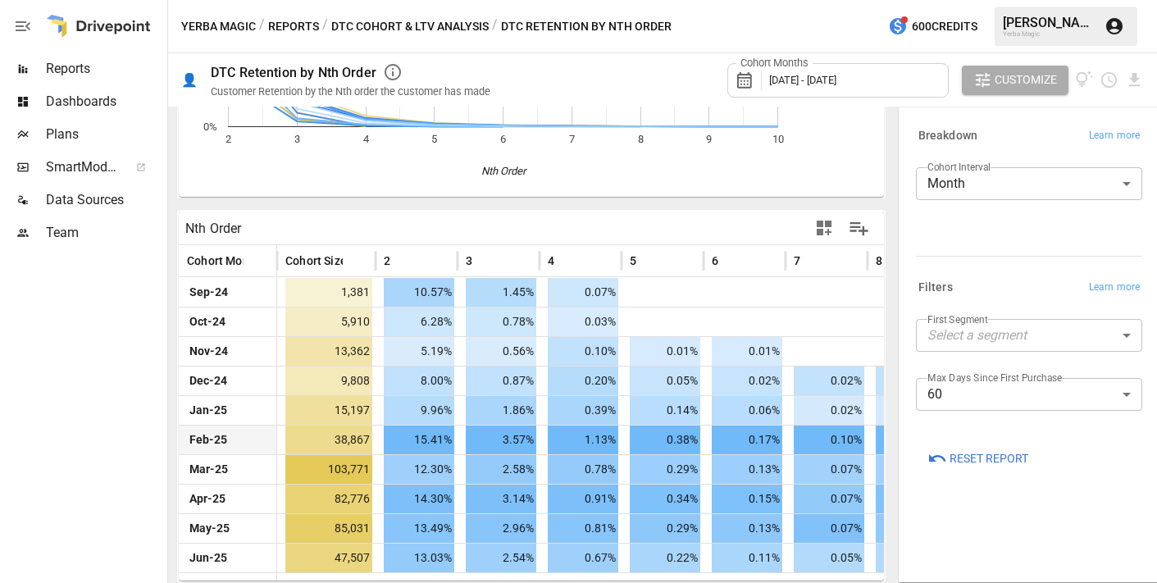
click at [1001, 0] on body "Reports Dashboards Plans SmartModel ™ Data Sources Team Yerba Magic / Reports /…" at bounding box center [578, 0] width 1157 height 0
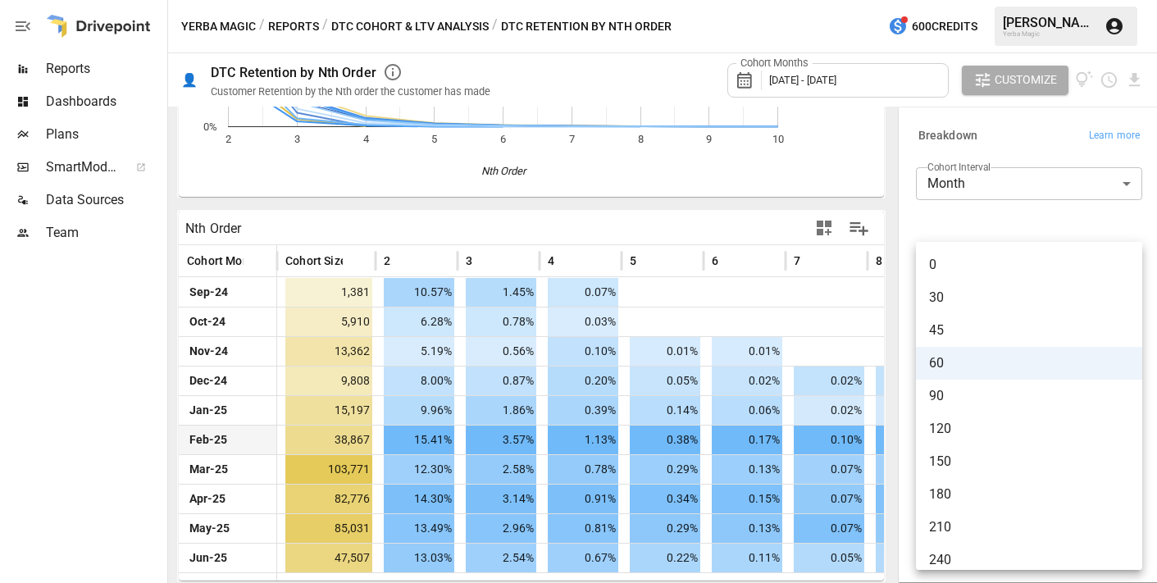
click at [1002, 441] on li "120" at bounding box center [1029, 429] width 226 height 33
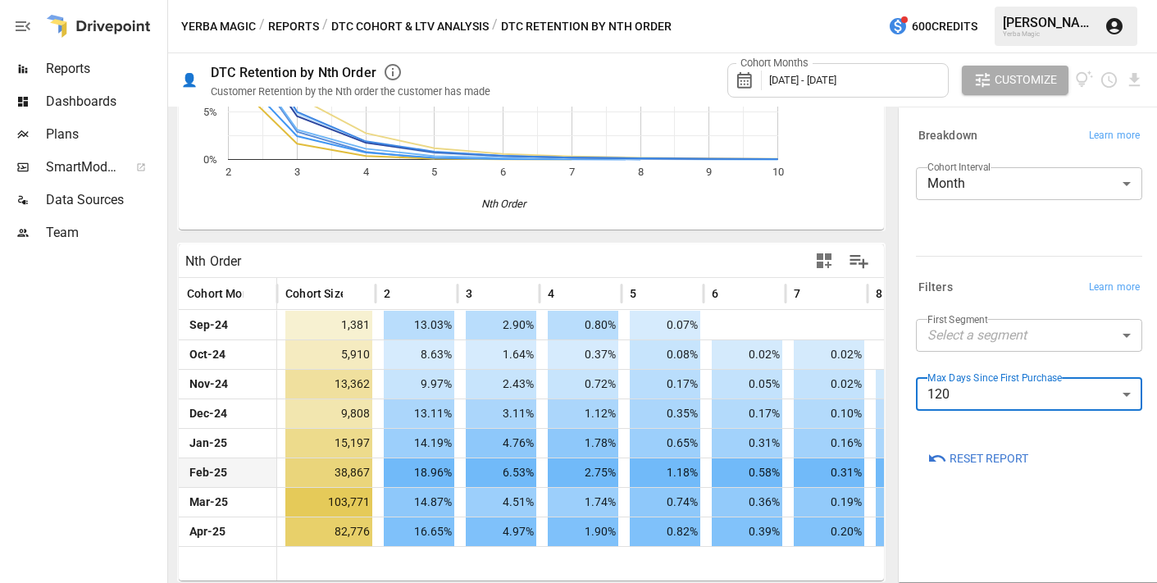
click at [1006, 0] on body "Reports Dashboards Plans SmartModel ™ Data Sources Team Yerba Magic / Reports /…" at bounding box center [578, 0] width 1157 height 0
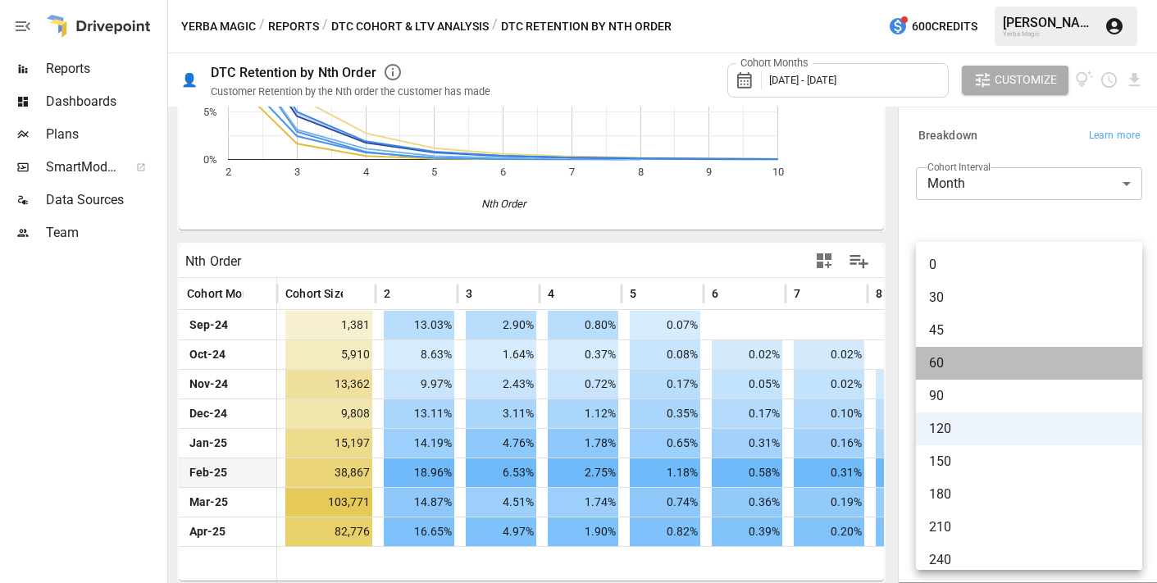
click at [988, 373] on li "60" at bounding box center [1029, 363] width 226 height 33
type input "**"
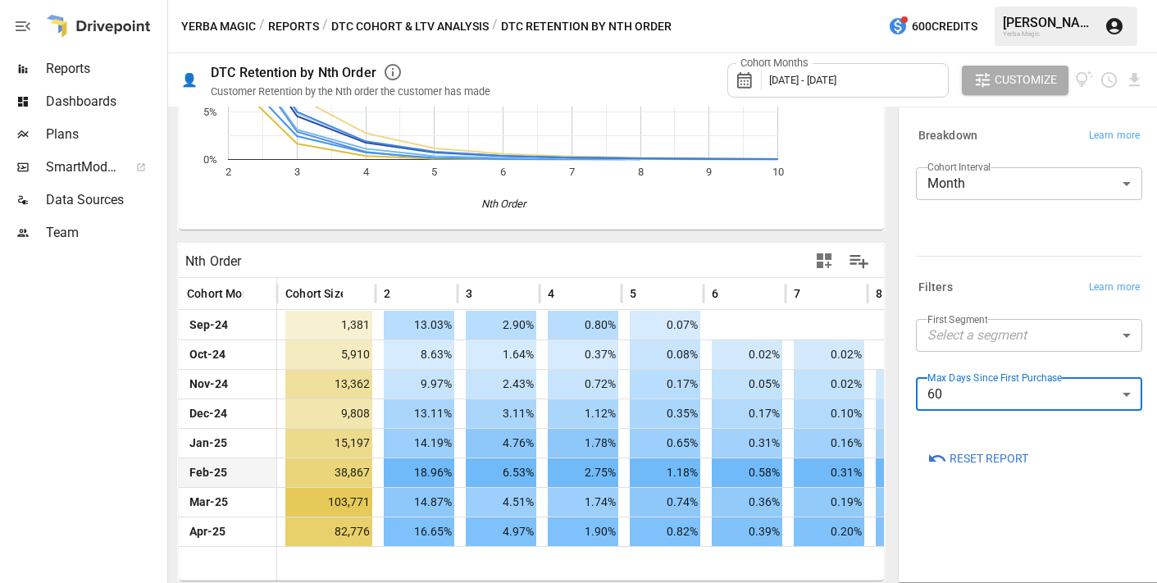
scroll to position [216, 0]
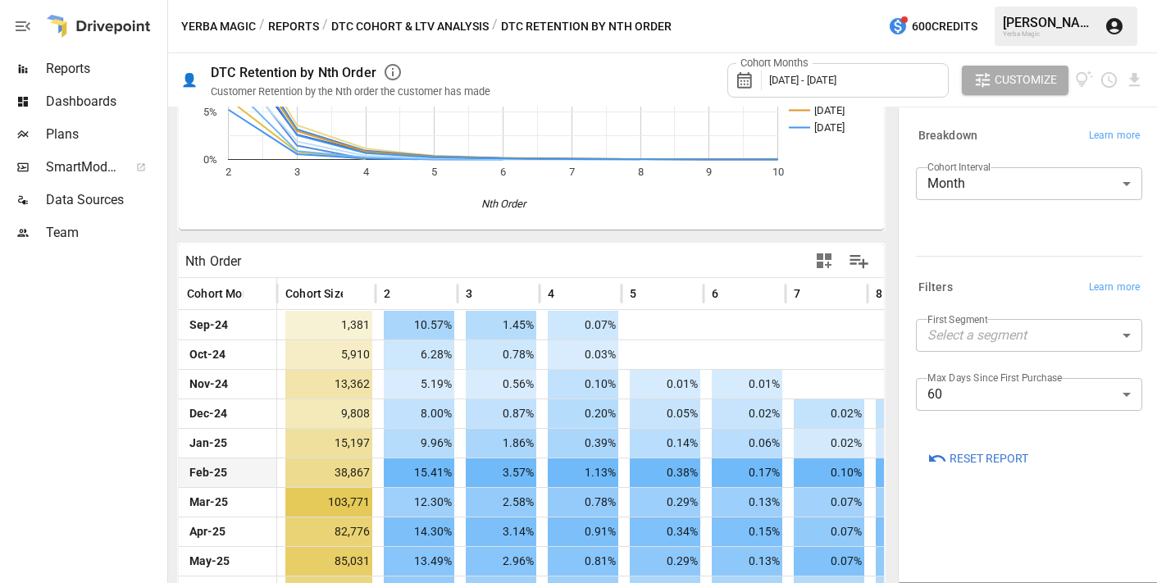
click at [1043, 25] on div "[PERSON_NAME]" at bounding box center [1049, 23] width 92 height 16
click at [1043, 84] on icon "View documentation" at bounding box center [1084, 79] width 17 height 17
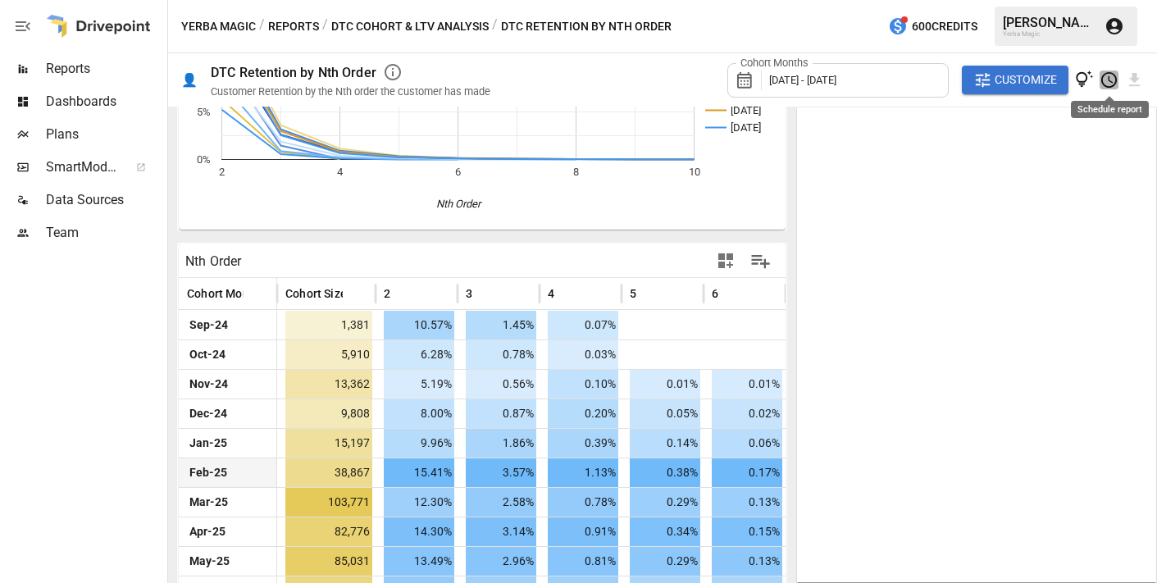
click at [1043, 83] on icon "Schedule report" at bounding box center [1109, 80] width 19 height 19
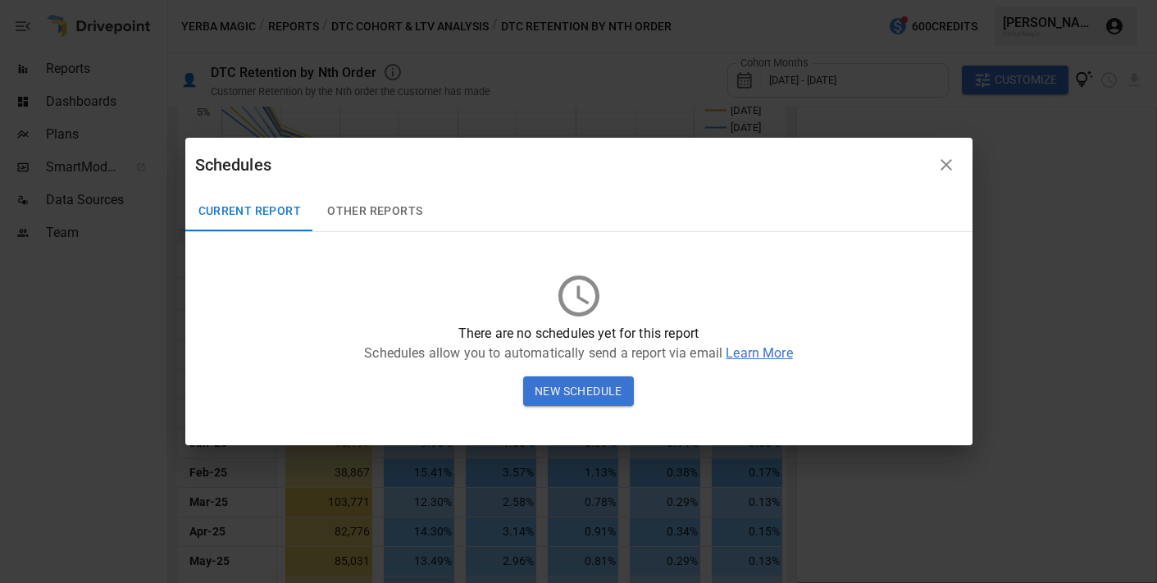
click at [386, 216] on button "Other Reports" at bounding box center [374, 211] width 121 height 39
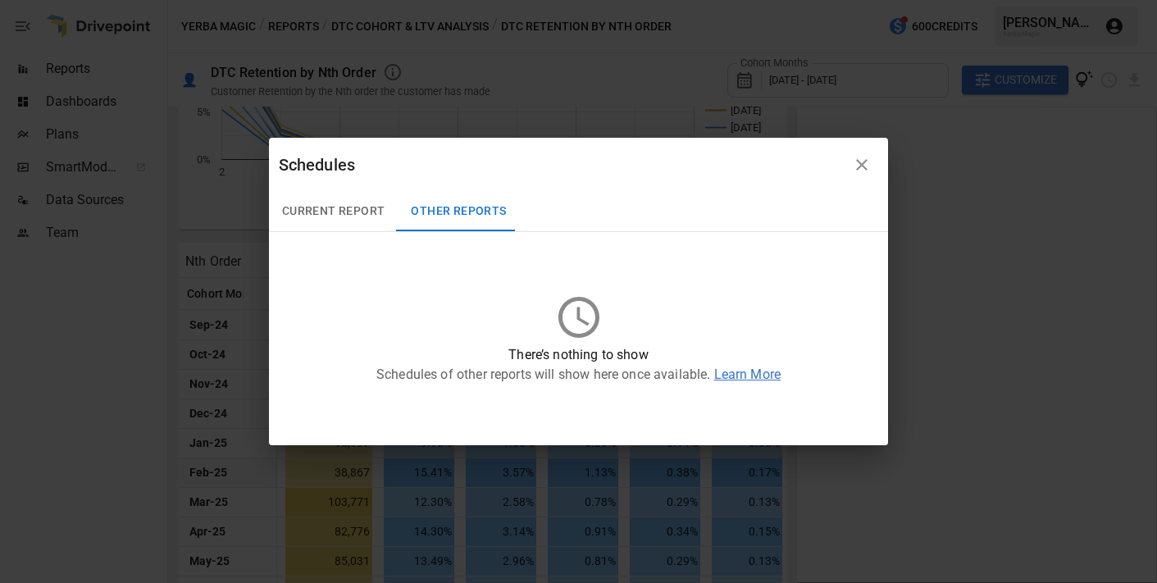
click at [346, 208] on button "Current Report" at bounding box center [334, 211] width 130 height 39
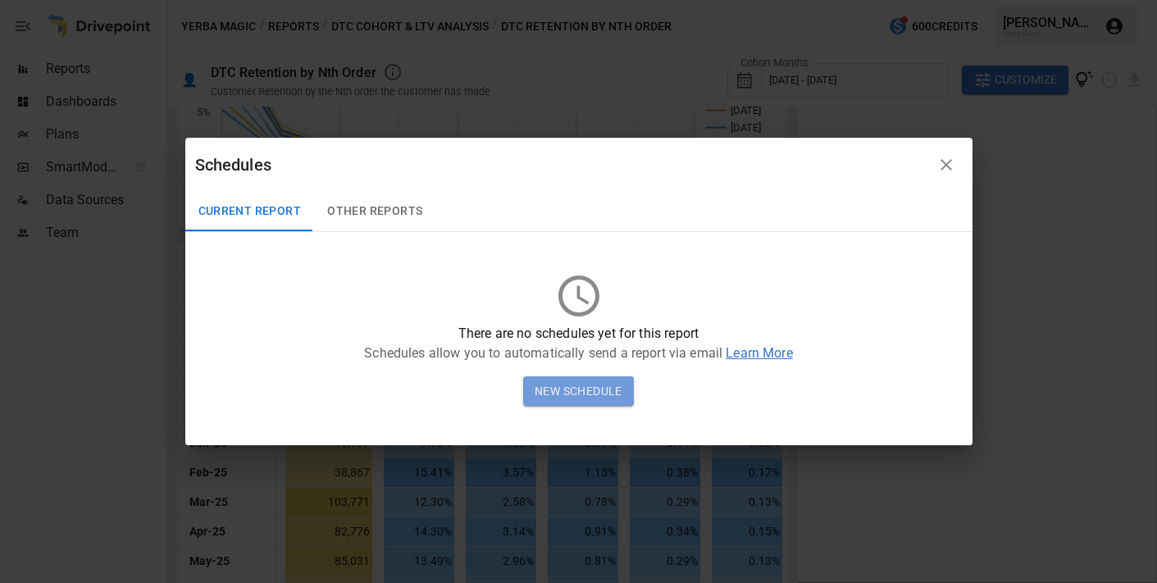
click at [606, 390] on button "New Schedule" at bounding box center [578, 391] width 111 height 30
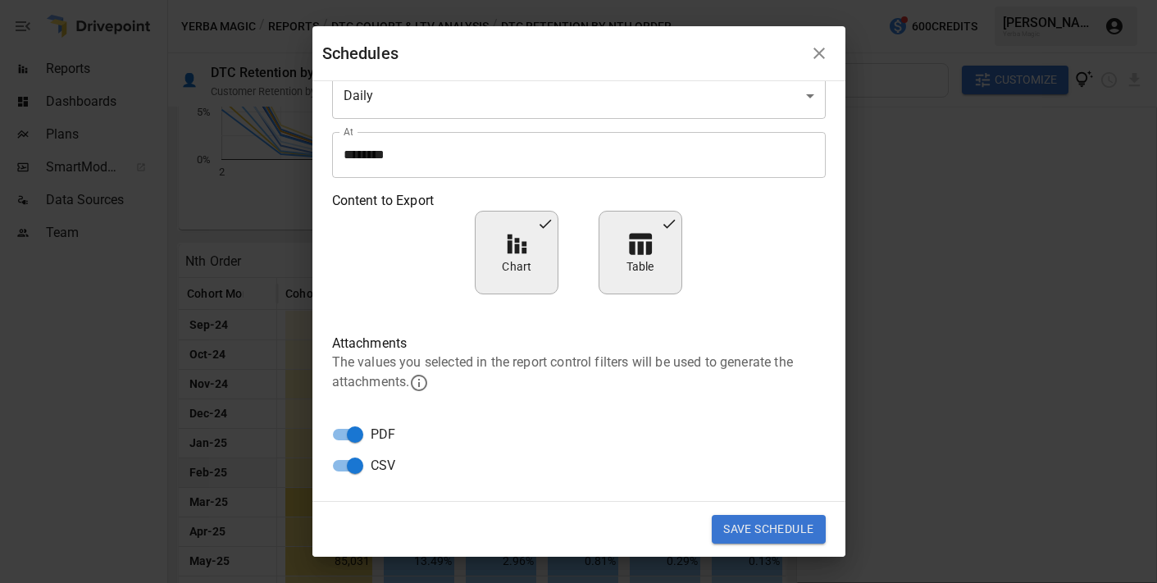
scroll to position [0, 0]
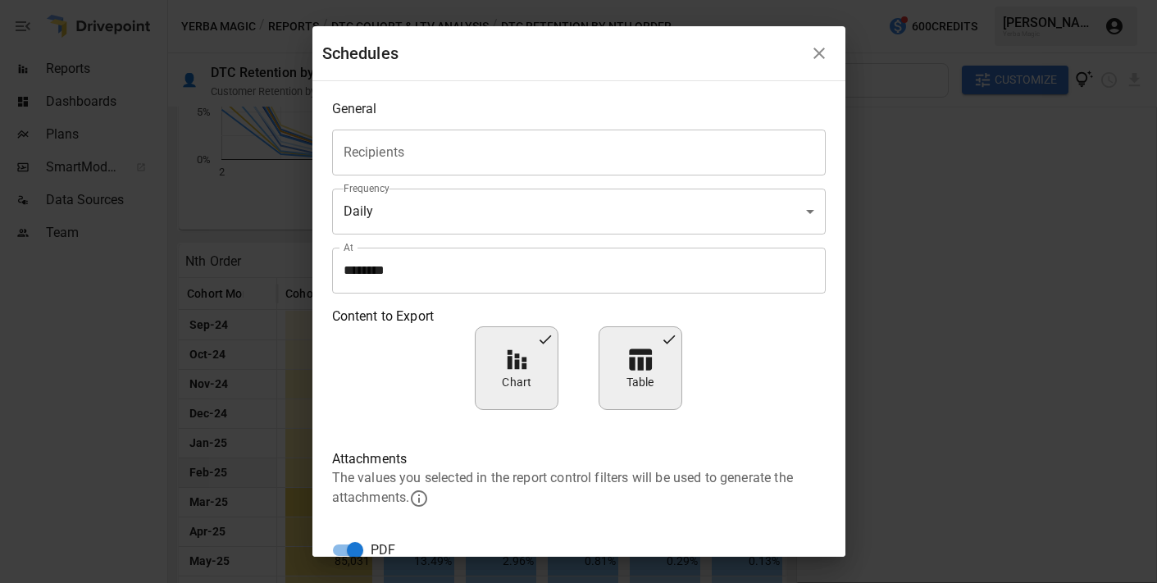
click at [818, 56] on icon "button" at bounding box center [820, 53] width 20 height 20
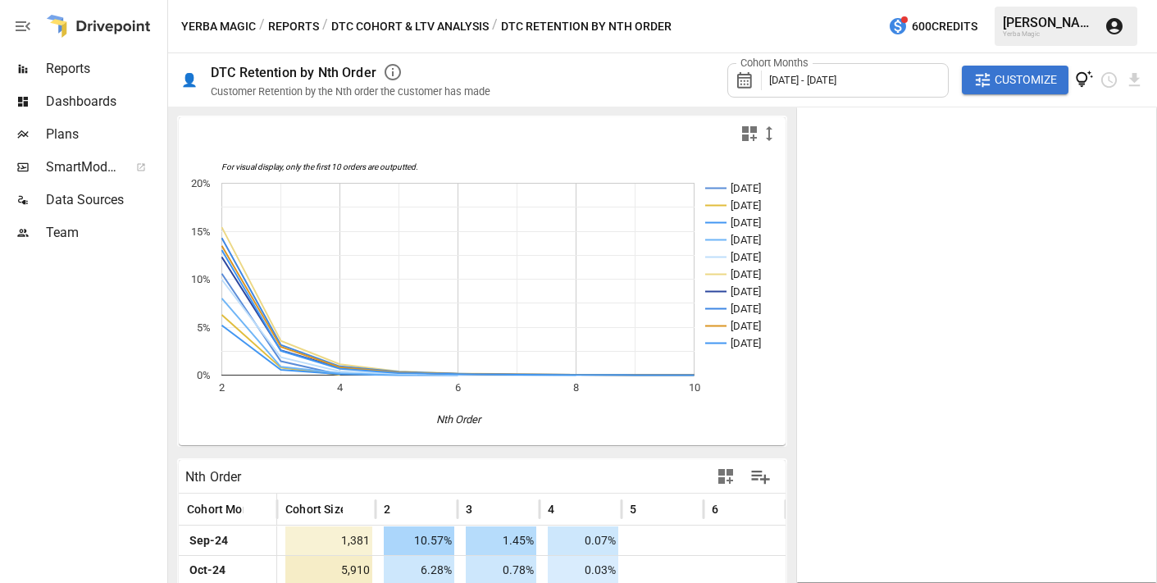
click at [818, 30] on div "Yerba Magic / Reports / DTC Cohort & LTV Analysis / DTC Retention by Nth Order …" at bounding box center [662, 26] width 989 height 52
click at [111, 94] on span "Dashboards" at bounding box center [105, 102] width 118 height 20
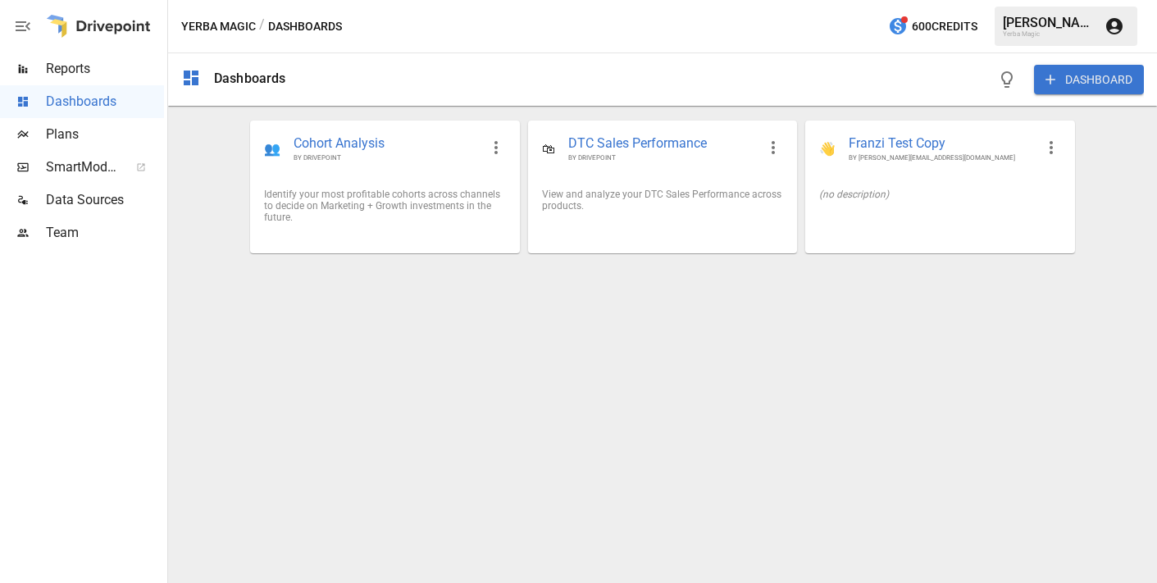
click at [108, 62] on span "Reports" at bounding box center [105, 69] width 118 height 20
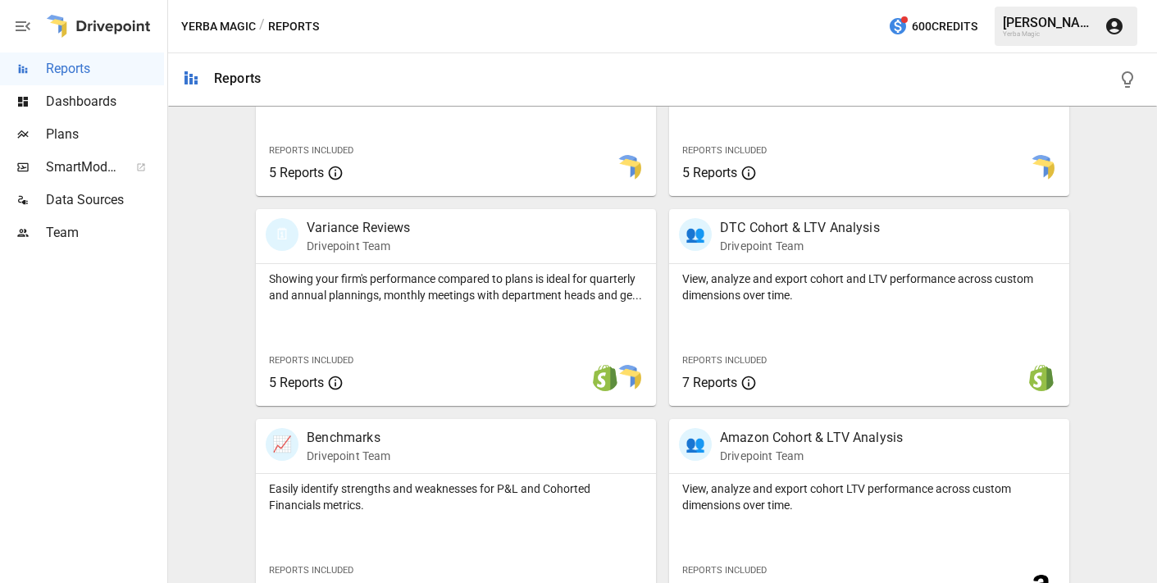
scroll to position [442, 0]
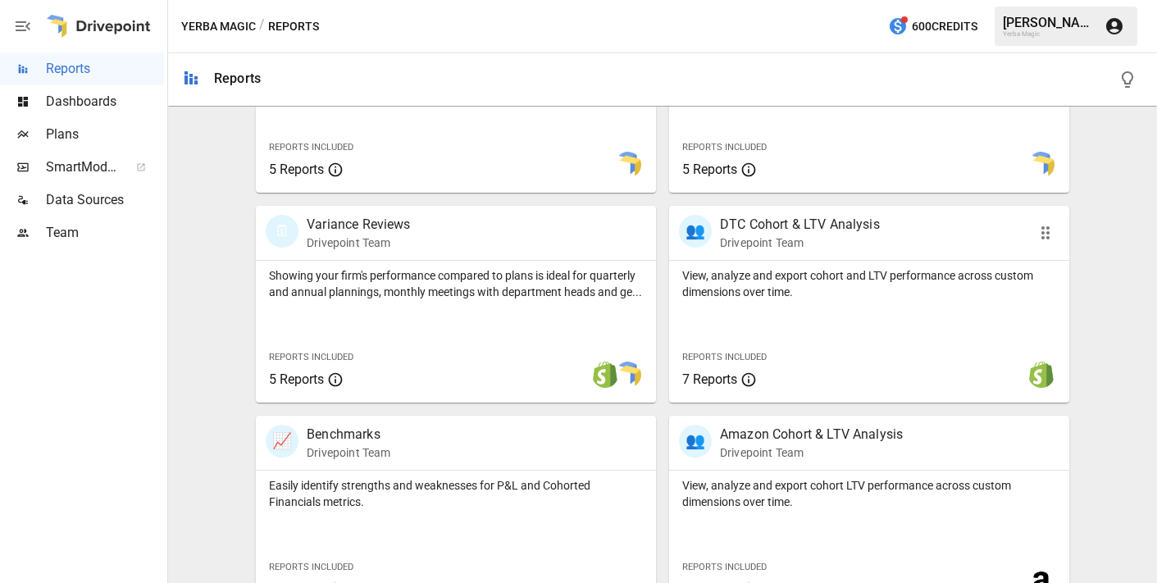
click at [821, 271] on p "View, analyze and export cohort and LTV performance across custom dimensions ov…" at bounding box center [869, 283] width 374 height 33
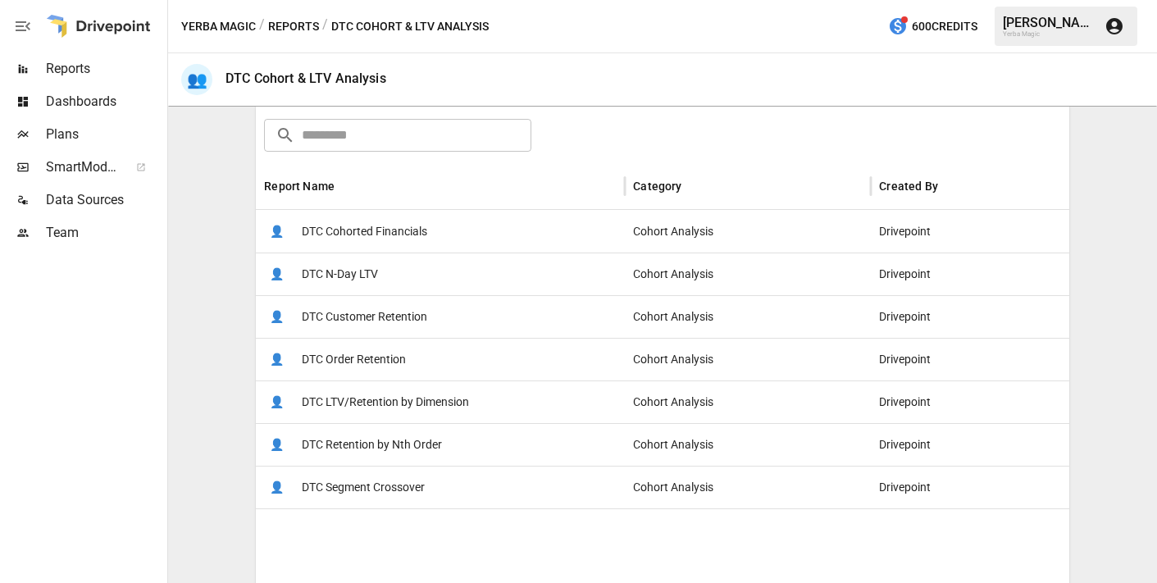
scroll to position [256, 0]
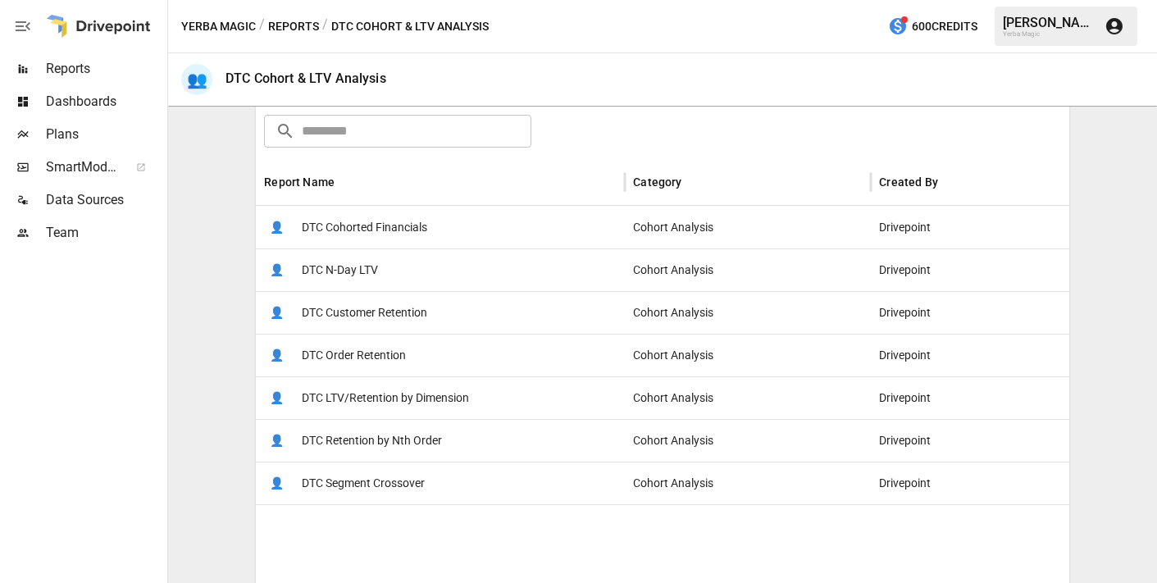
click at [436, 225] on div "👤 DTC Cohorted Financials" at bounding box center [440, 227] width 369 height 43
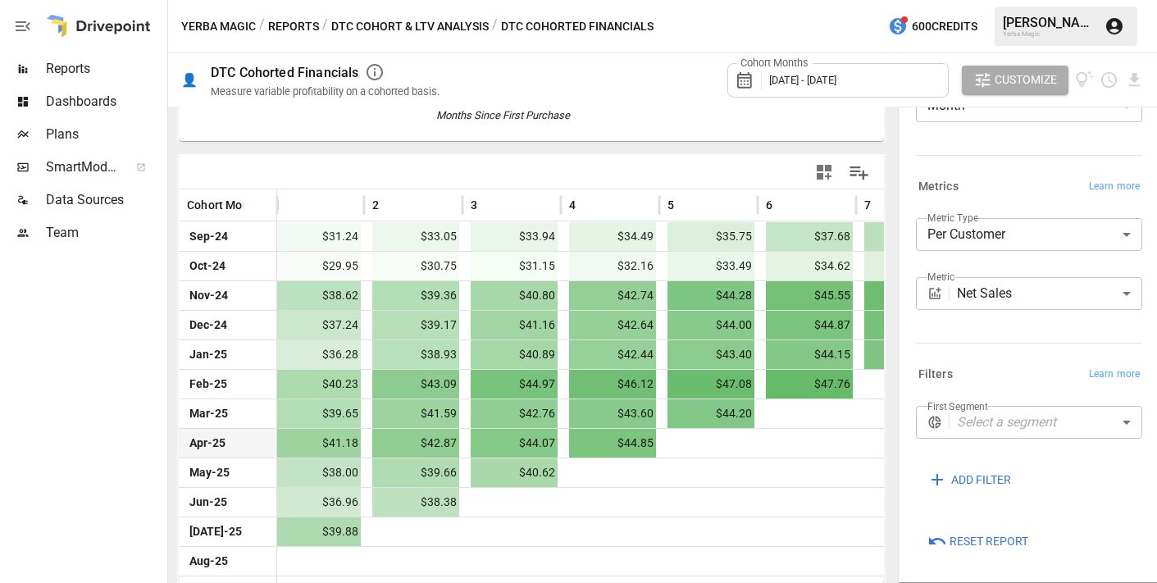
scroll to position [0, 209]
click at [1033, 0] on body "Reports Dashboards Plans SmartModel ™ Data Sources Team Yerba Magic / Reports /…" at bounding box center [578, 0] width 1157 height 0
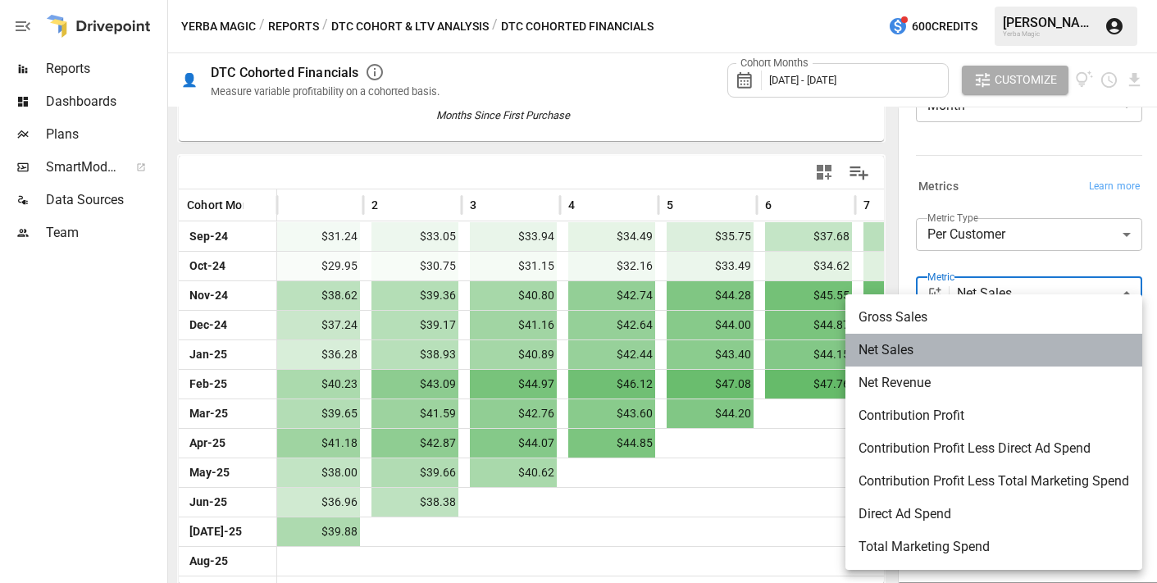
click at [1016, 346] on span "Net Sales" at bounding box center [994, 350] width 271 height 20
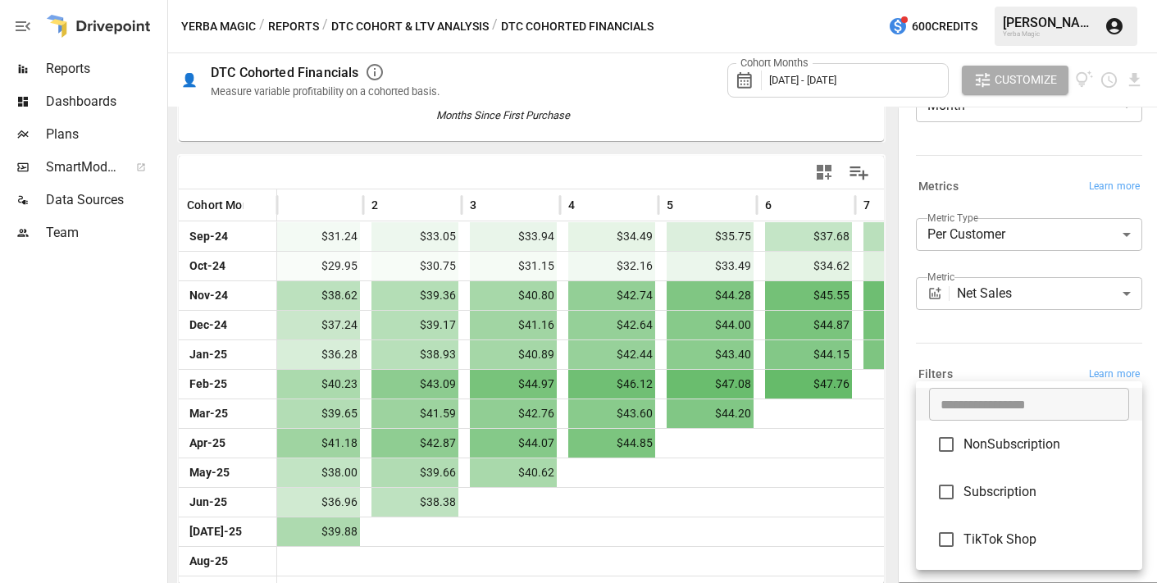
click at [1024, 0] on body "Reports Dashboards Plans SmartModel ™ Data Sources Team Yerba Magic / Reports /…" at bounding box center [578, 0] width 1157 height 0
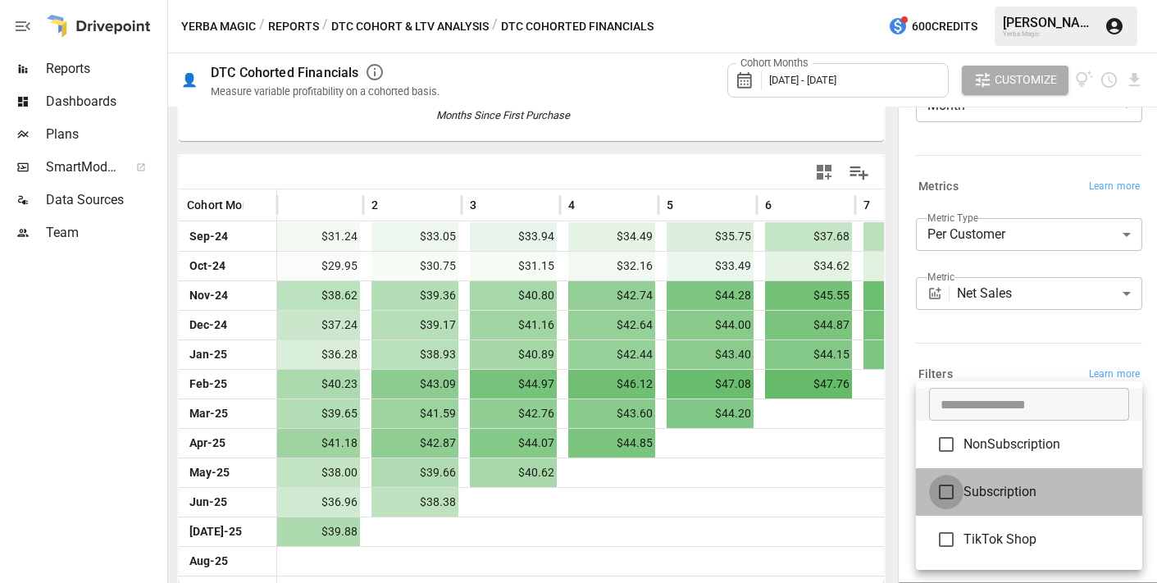
type input "**********"
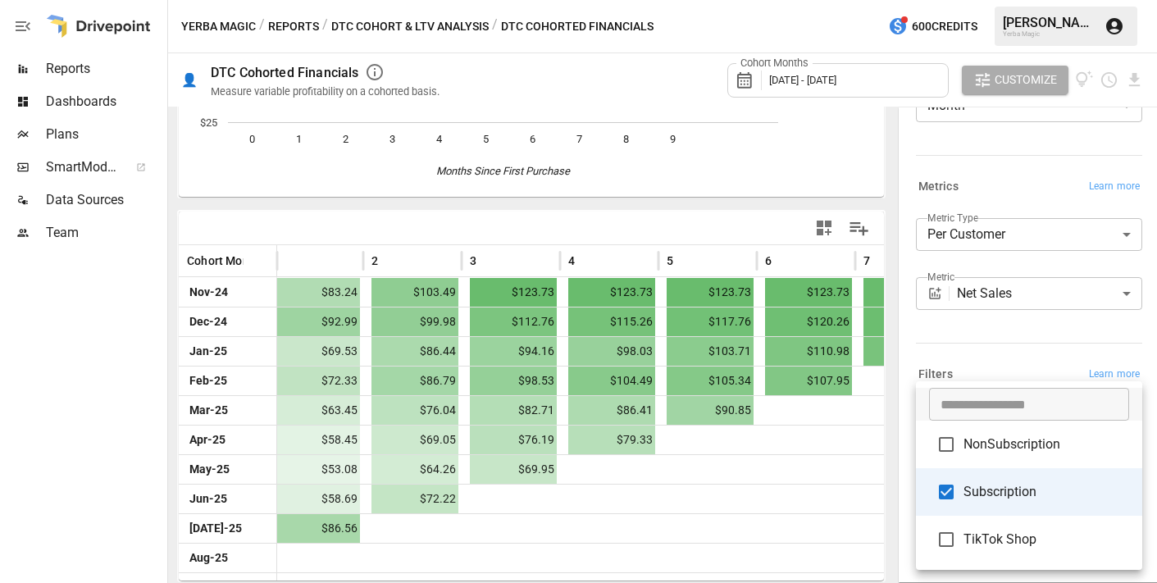
scroll to position [249, 0]
click at [979, 354] on div at bounding box center [578, 291] width 1157 height 583
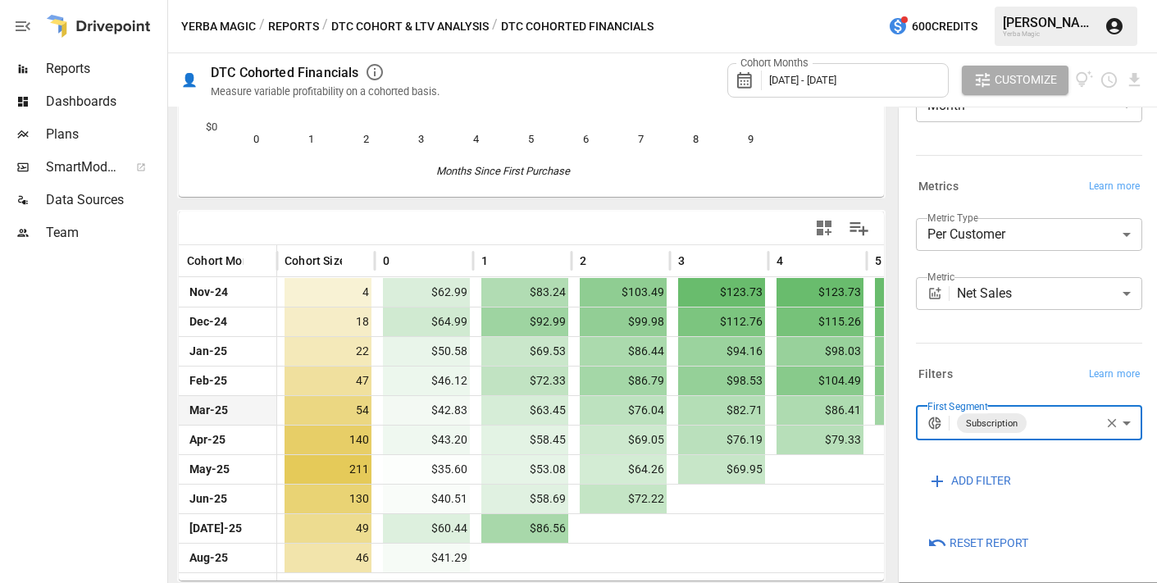
scroll to position [0, 0]
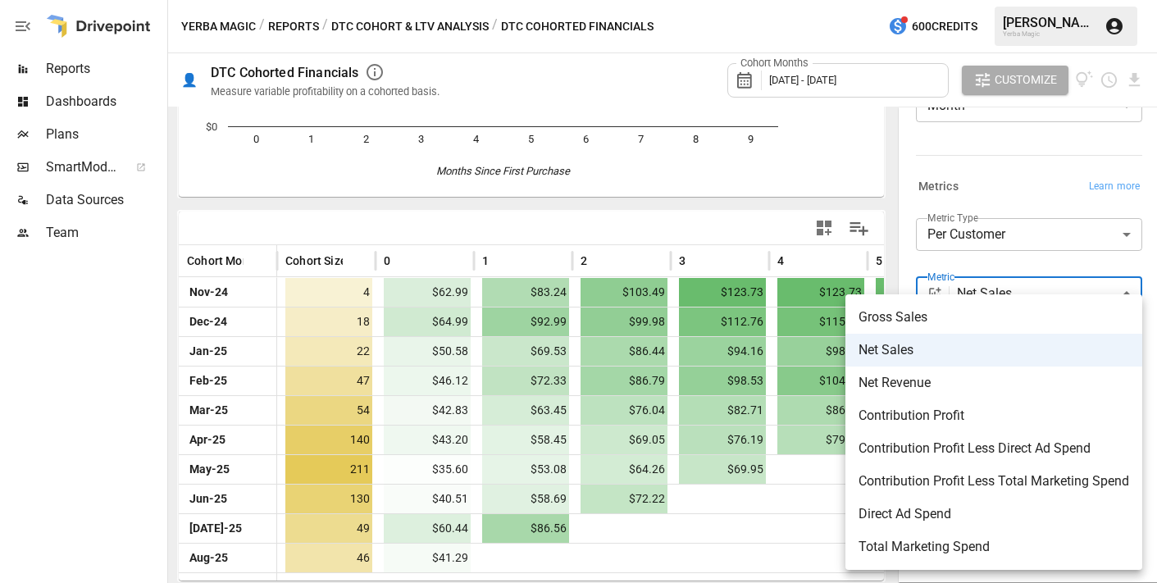
click at [1018, 0] on body "Reports Dashboards Plans SmartModel ™ Data Sources Team Yerba Magic / Reports /…" at bounding box center [578, 0] width 1157 height 0
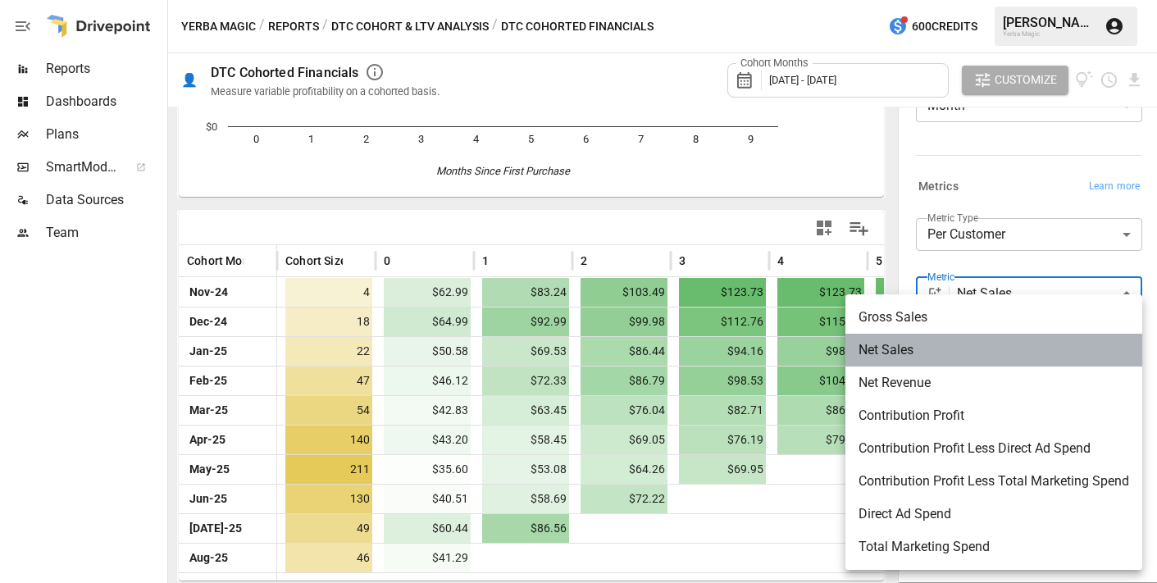
click at [976, 348] on span "Net Sales" at bounding box center [994, 350] width 271 height 20
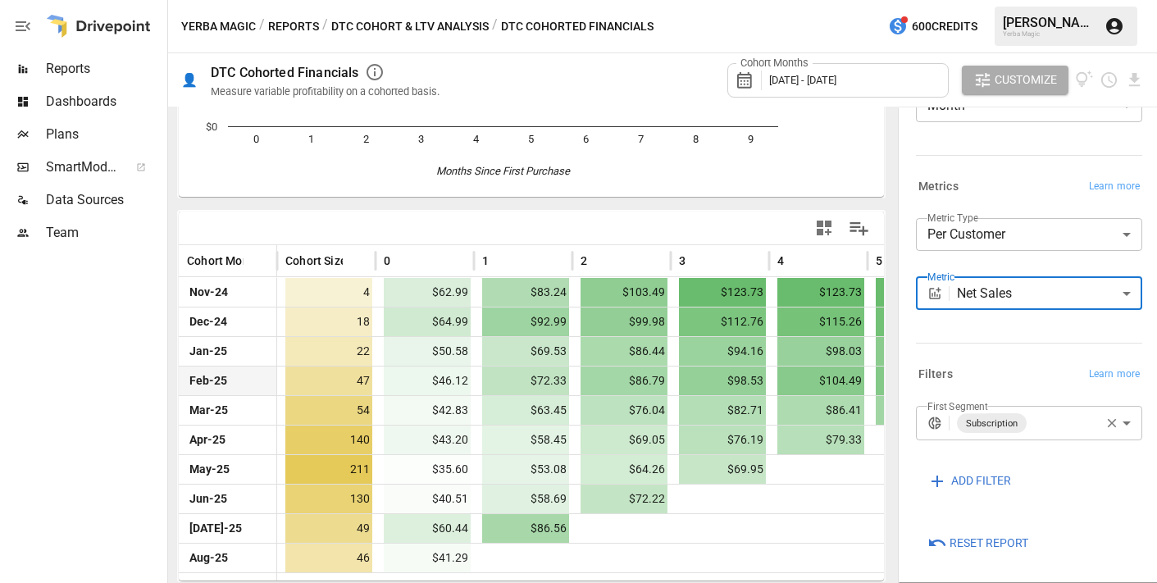
click at [1043, 0] on body "Reports Dashboards Plans SmartModel ™ Data Sources Team Yerba Magic / Reports /…" at bounding box center [578, 0] width 1157 height 0
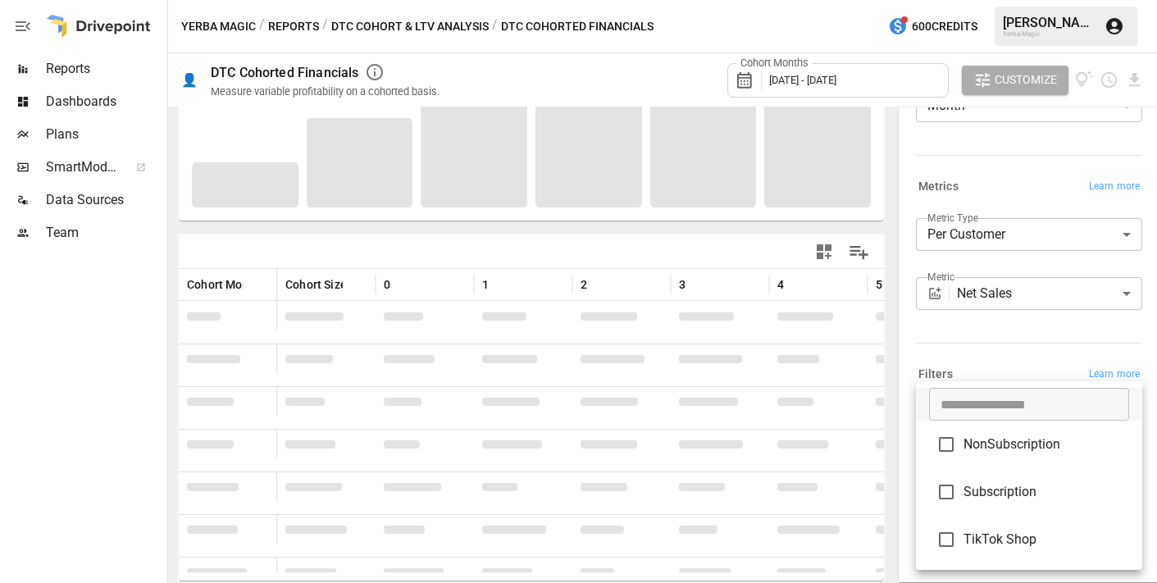
scroll to position [249, 0]
click at [1004, 353] on div at bounding box center [578, 291] width 1157 height 583
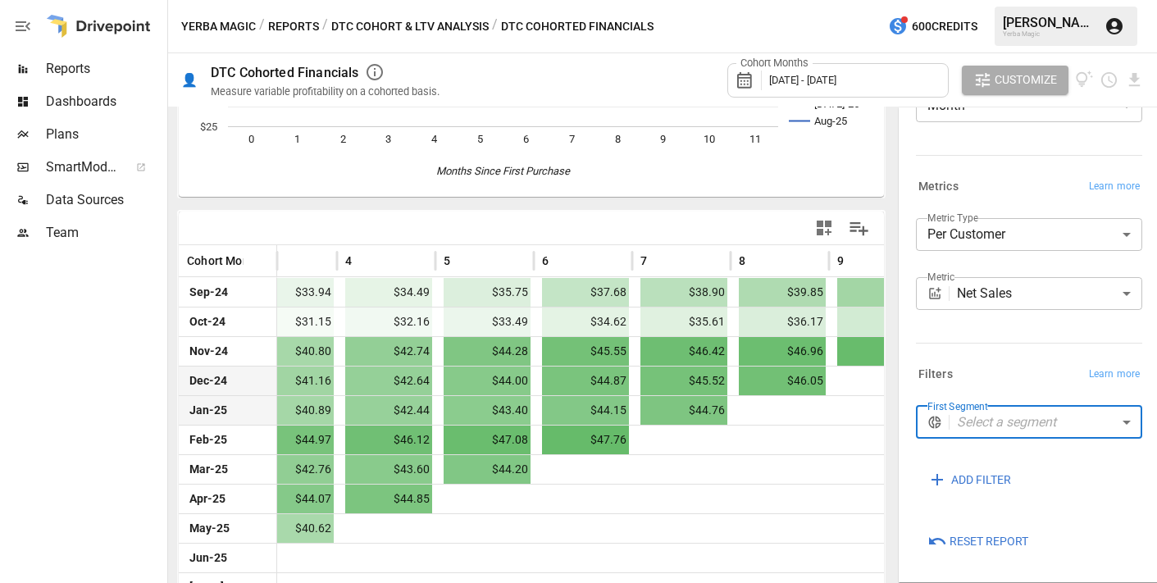
scroll to position [0, 435]
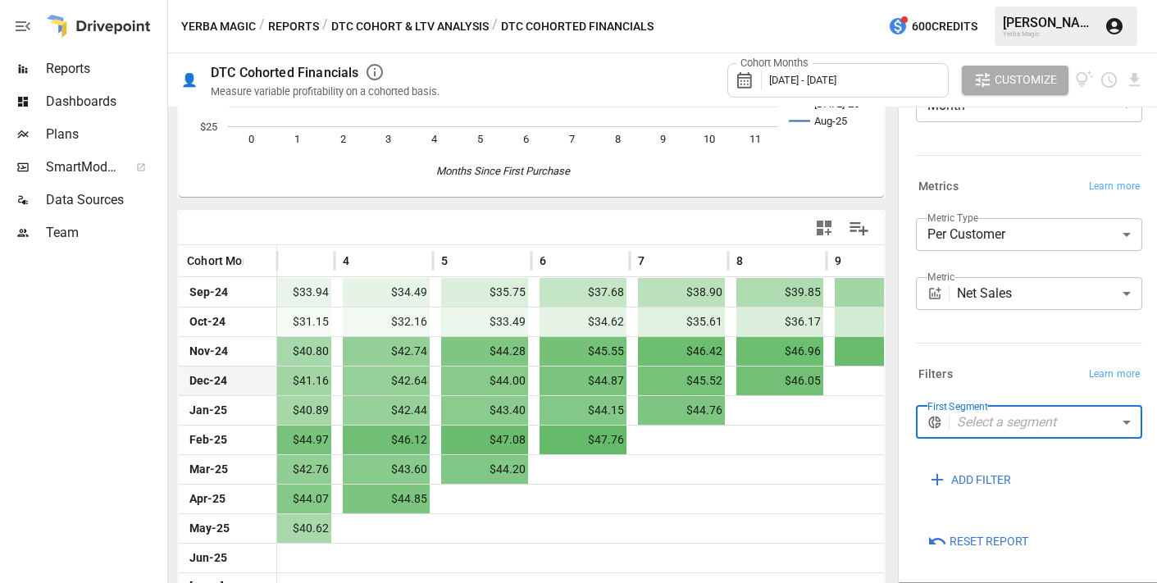
click at [1032, 0] on body "Reports Dashboards Plans SmartModel ™ Data Sources Team Yerba Magic / Reports /…" at bounding box center [578, 0] width 1157 height 0
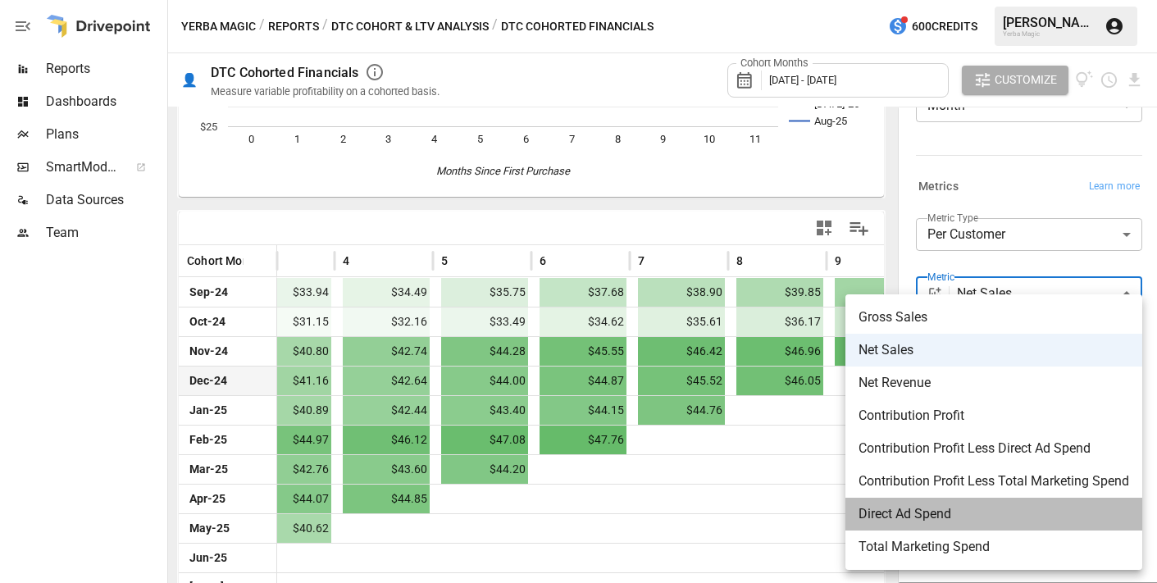
click at [992, 521] on span "Direct Ad Spend" at bounding box center [994, 514] width 271 height 20
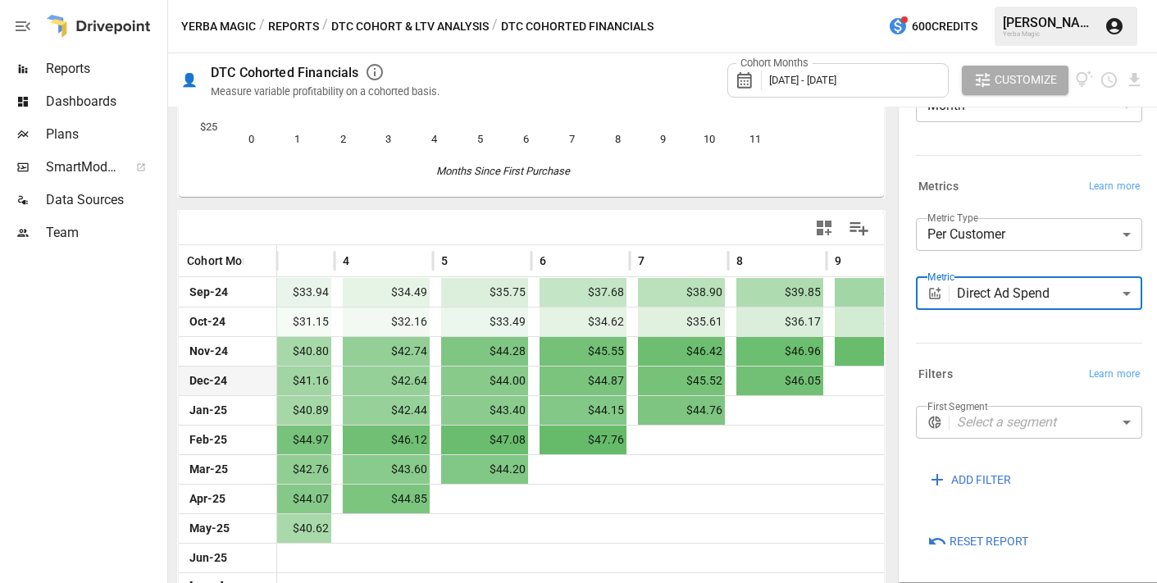
scroll to position [249, 0]
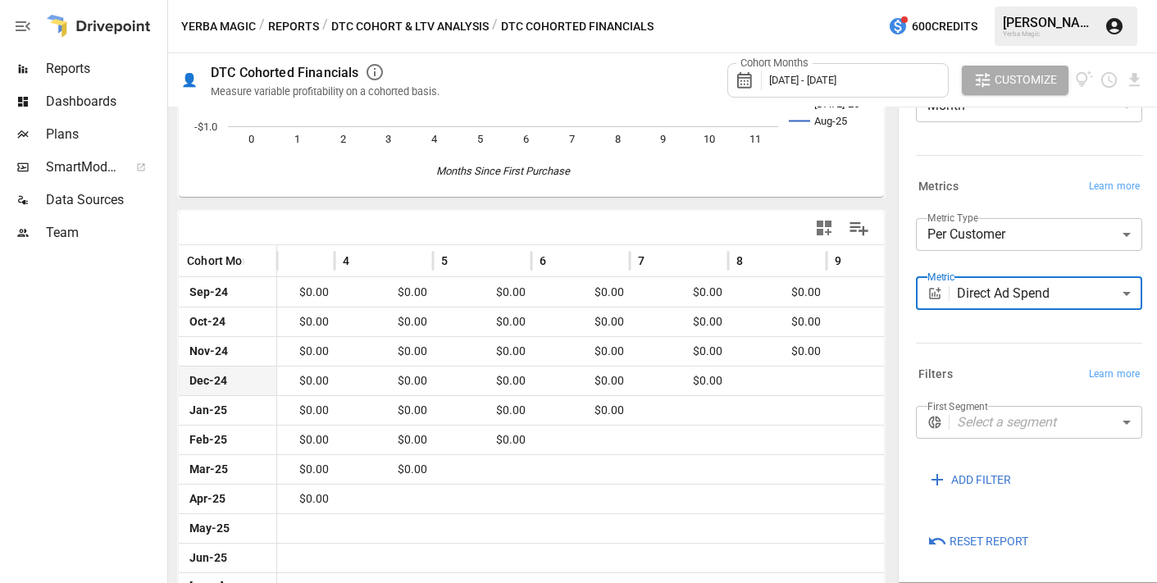
click at [1008, 0] on body "Reports Dashboards Plans SmartModel ™ Data Sources Team Yerba Magic / Reports /…" at bounding box center [578, 0] width 1157 height 0
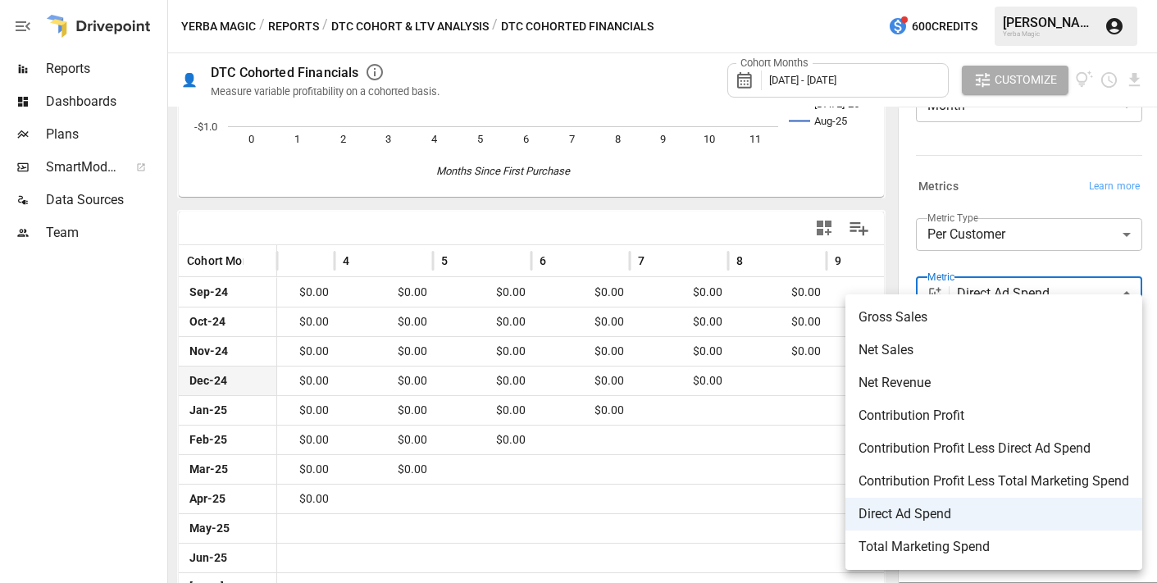
click at [1006, 453] on span "Contribution Profit Less Direct Ad Spend" at bounding box center [994, 449] width 271 height 20
type input "**********"
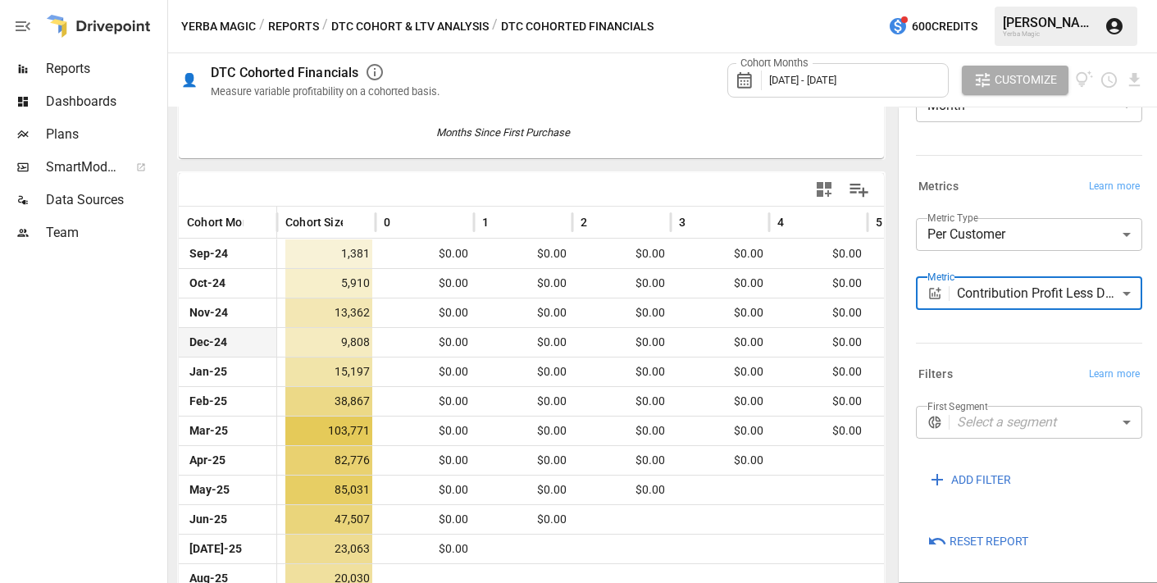
scroll to position [308, 0]
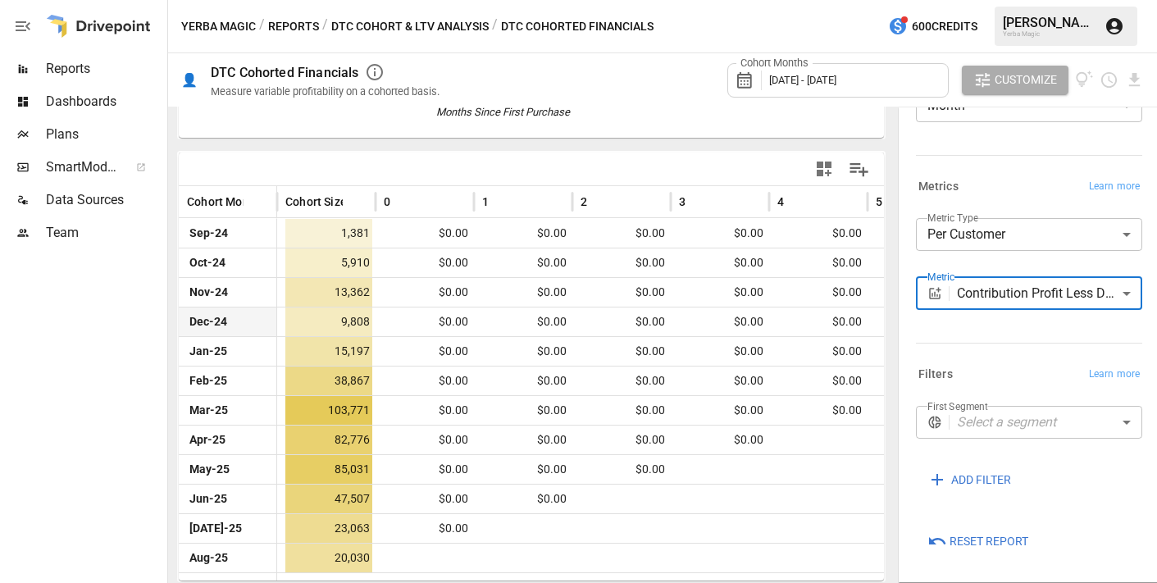
click at [972, 0] on body "Reports Dashboards Plans SmartModel ™ Data Sources Team Yerba Magic / Reports /…" at bounding box center [578, 0] width 1157 height 0
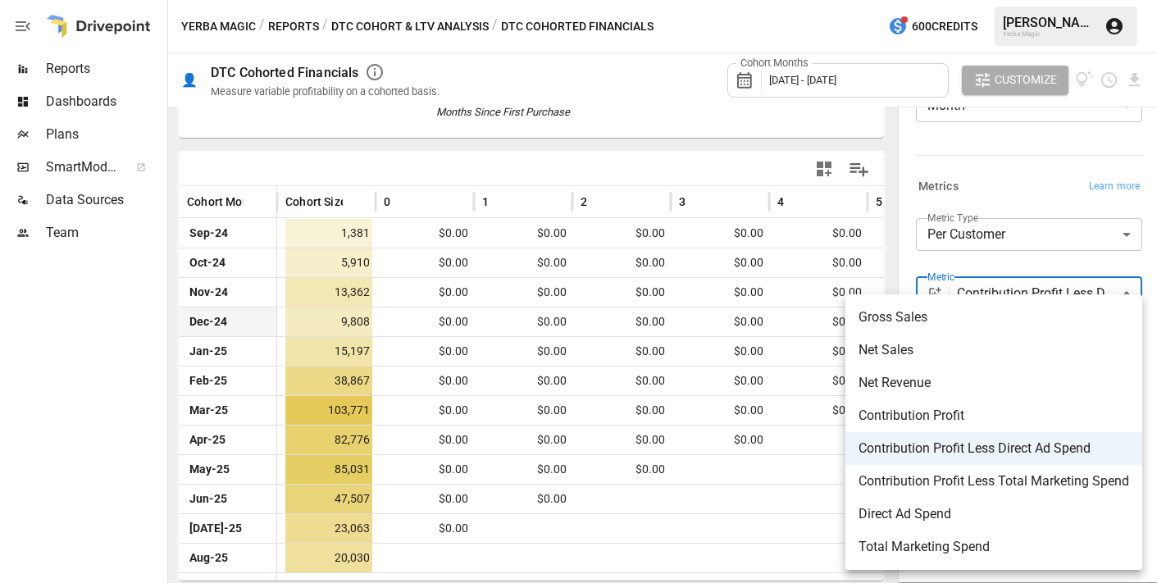
click at [982, 266] on div at bounding box center [578, 291] width 1157 height 583
click at [985, 0] on body "Reports Dashboards Plans SmartModel ™ Data Sources Team Yerba Magic / Reports /…" at bounding box center [578, 0] width 1157 height 0
click at [987, 271] on div at bounding box center [578, 291] width 1157 height 583
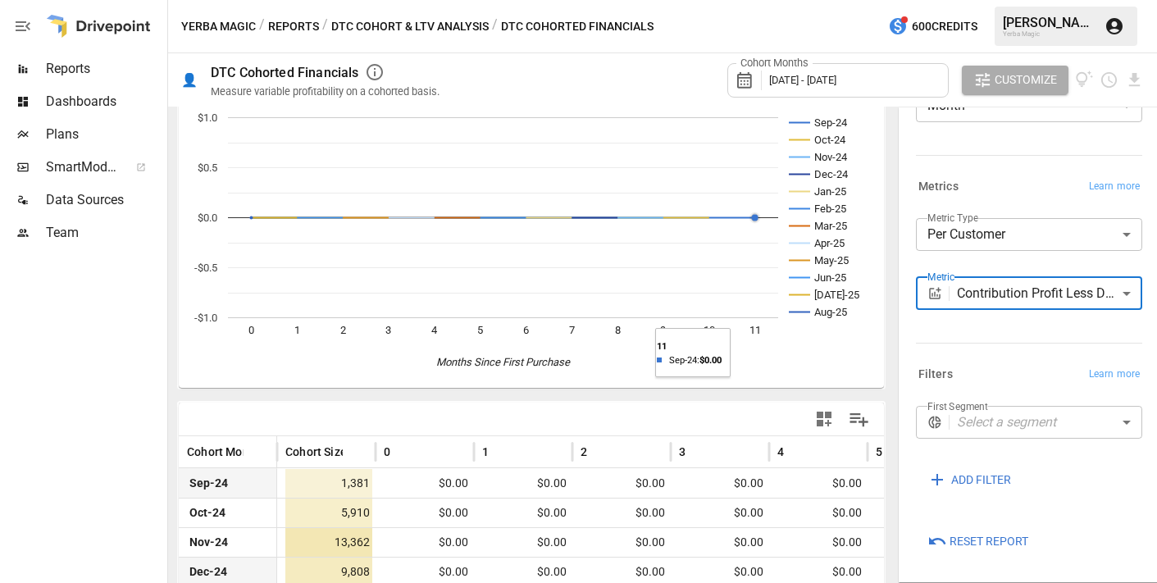
scroll to position [0, 0]
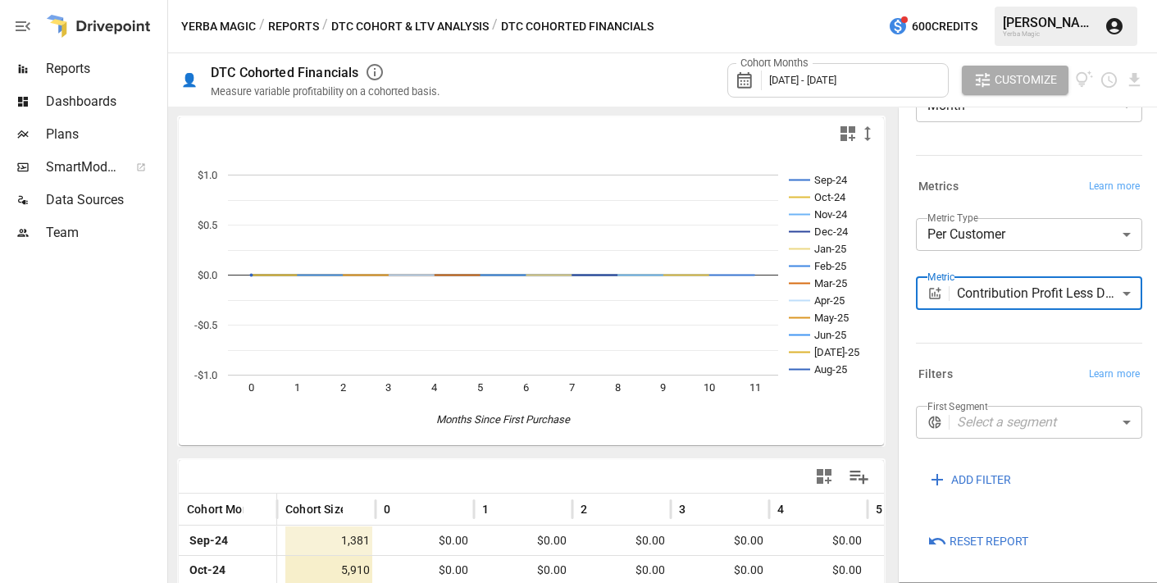
click at [413, 25] on button "DTC Cohort & LTV Analysis" at bounding box center [409, 26] width 157 height 21
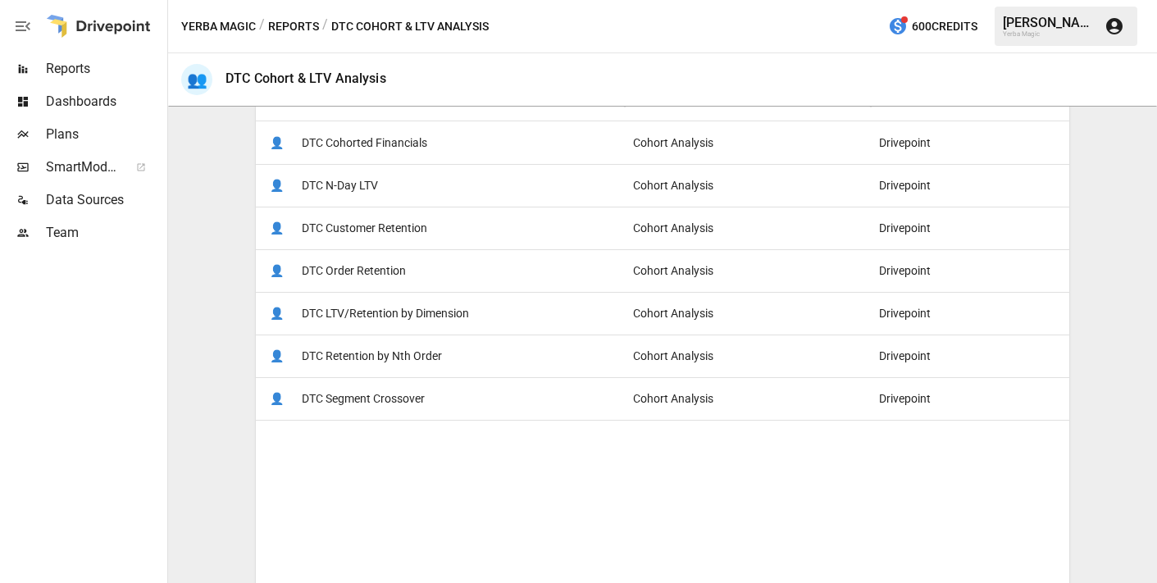
scroll to position [290, 0]
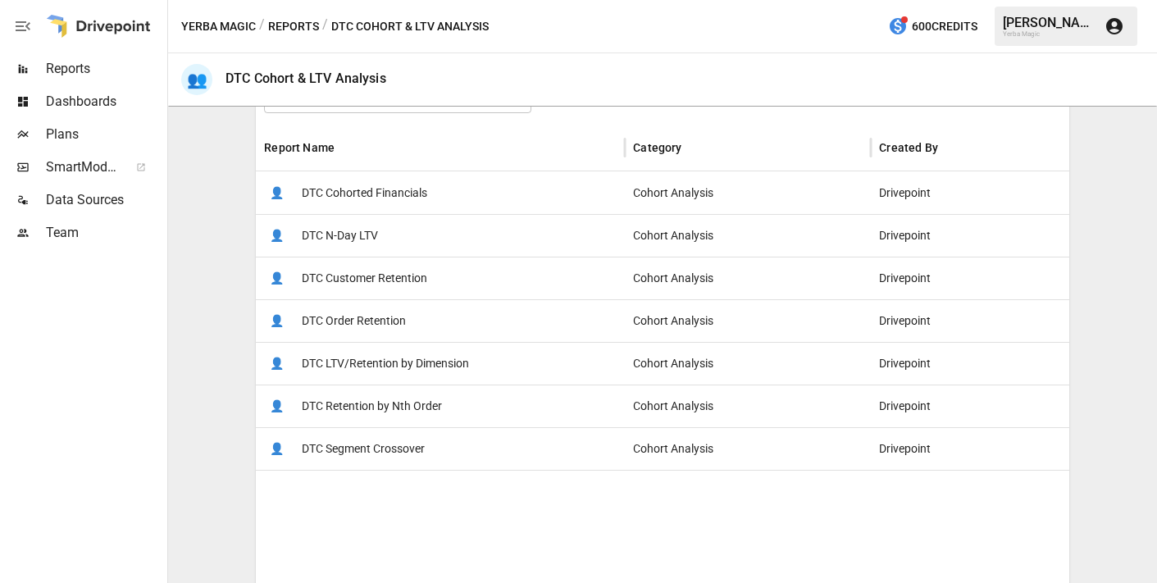
click at [303, 36] on div "Yerba Magic / Reports / DTC Cohort & LTV Analysis 600 Credits Cameron G. Yerba …" at bounding box center [662, 26] width 989 height 52
click at [303, 30] on button "Reports" at bounding box center [293, 26] width 51 height 21
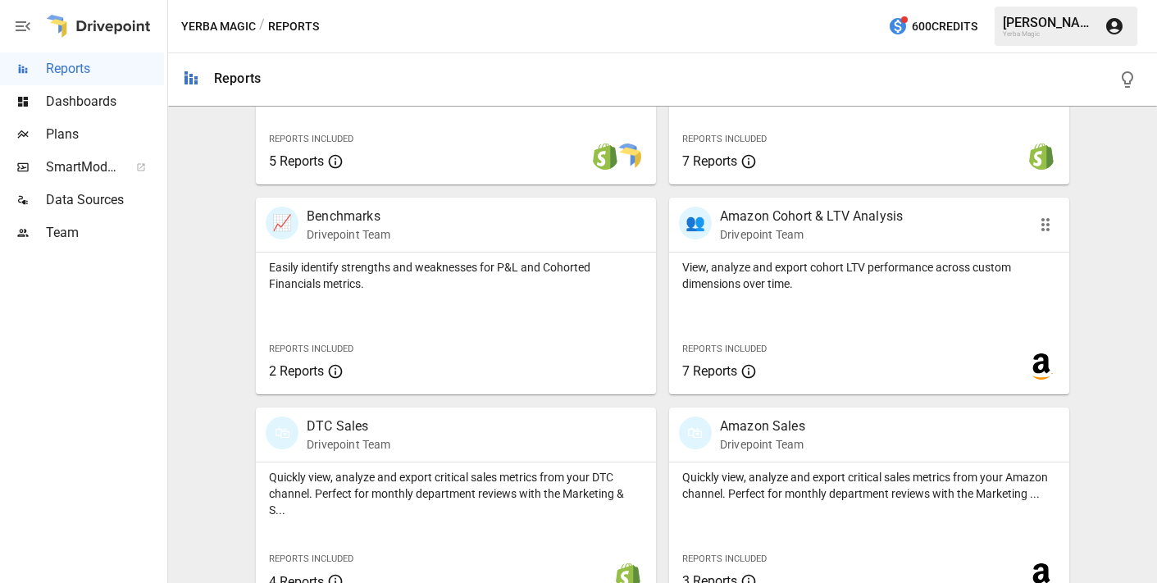
scroll to position [688, 0]
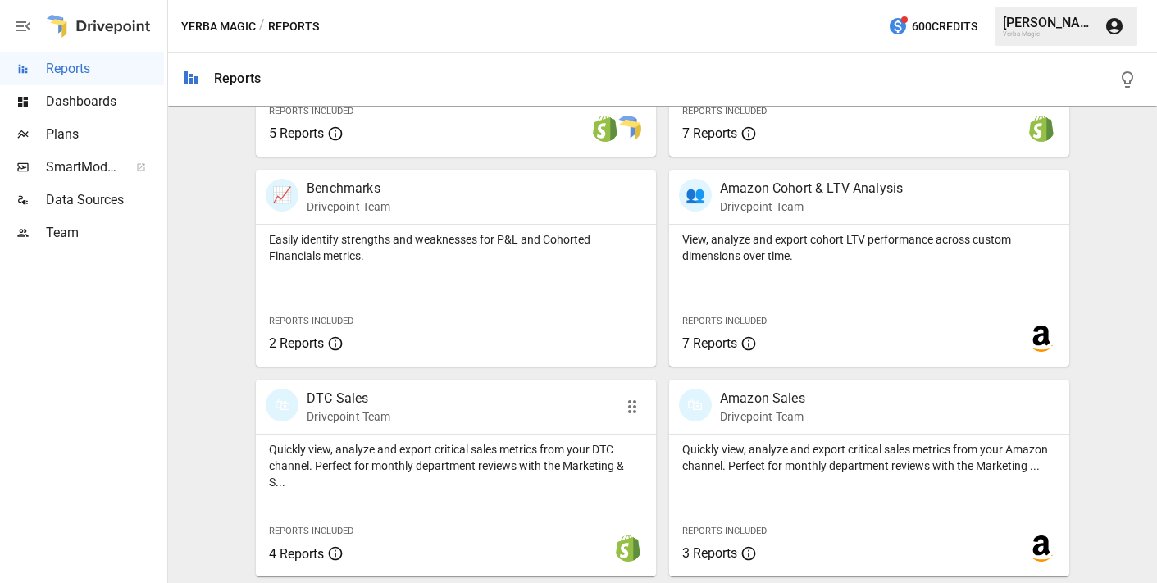
click at [344, 399] on p "DTC Sales" at bounding box center [349, 399] width 84 height 20
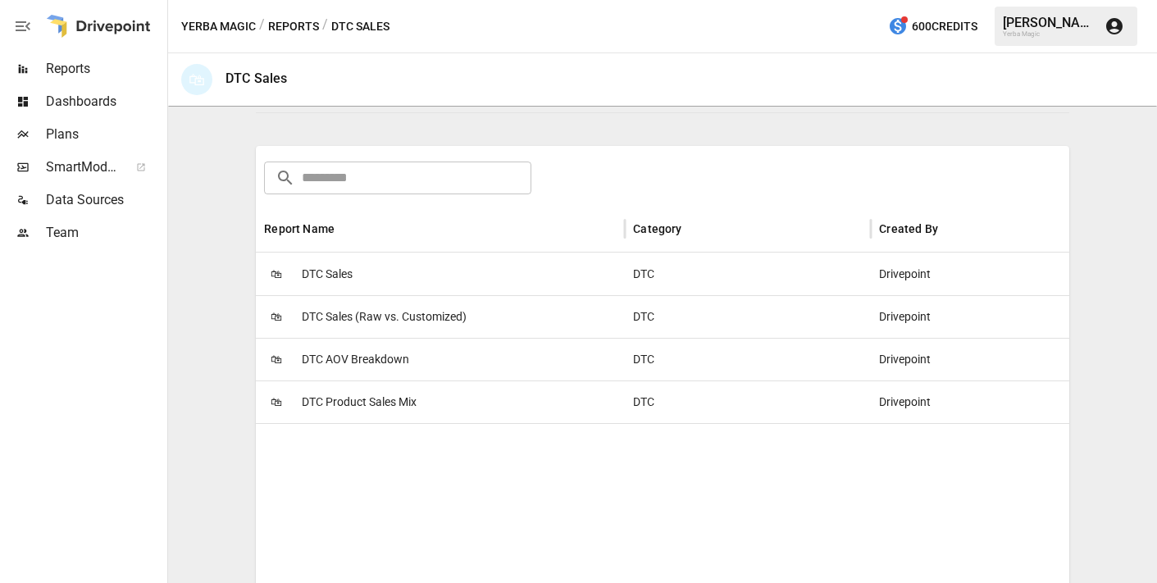
scroll to position [258, 0]
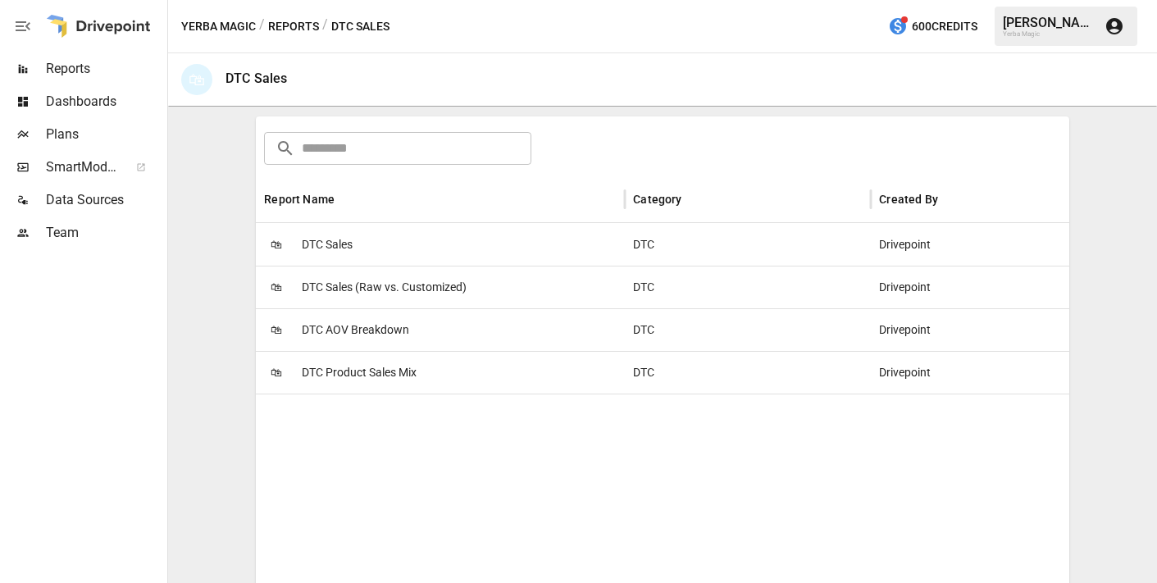
click at [388, 253] on div "🛍 DTC Sales" at bounding box center [440, 244] width 369 height 43
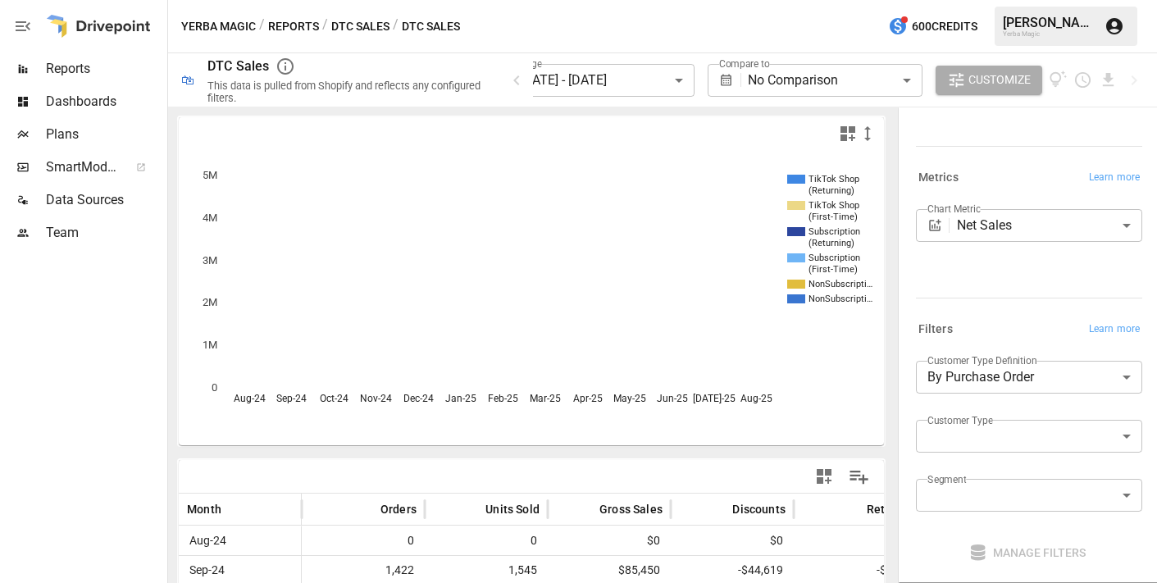
scroll to position [184, 0]
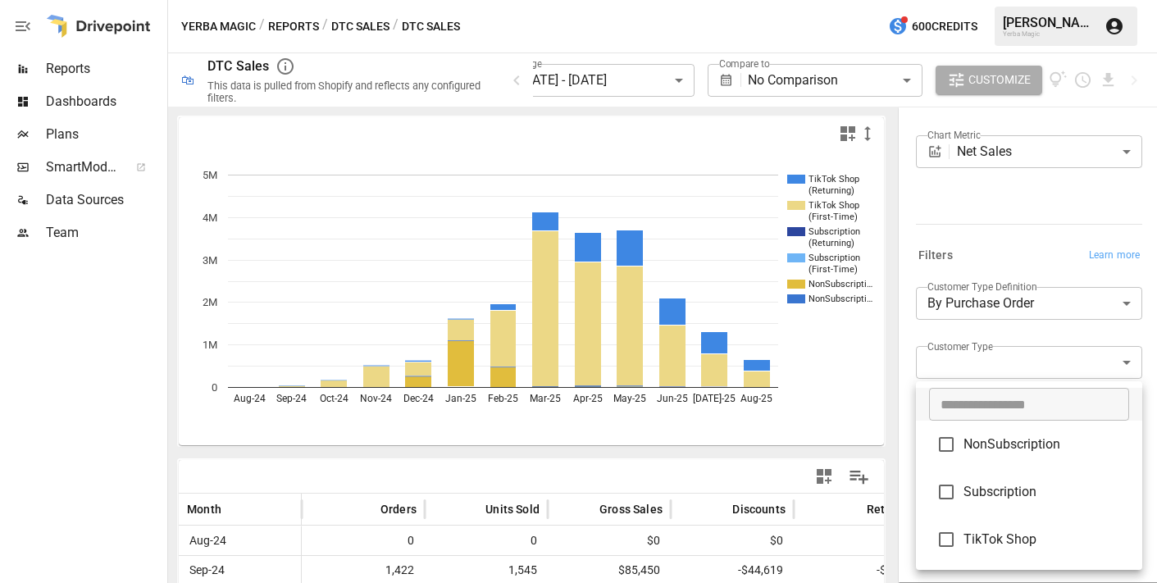
click at [1031, 0] on body "**********" at bounding box center [578, 0] width 1157 height 0
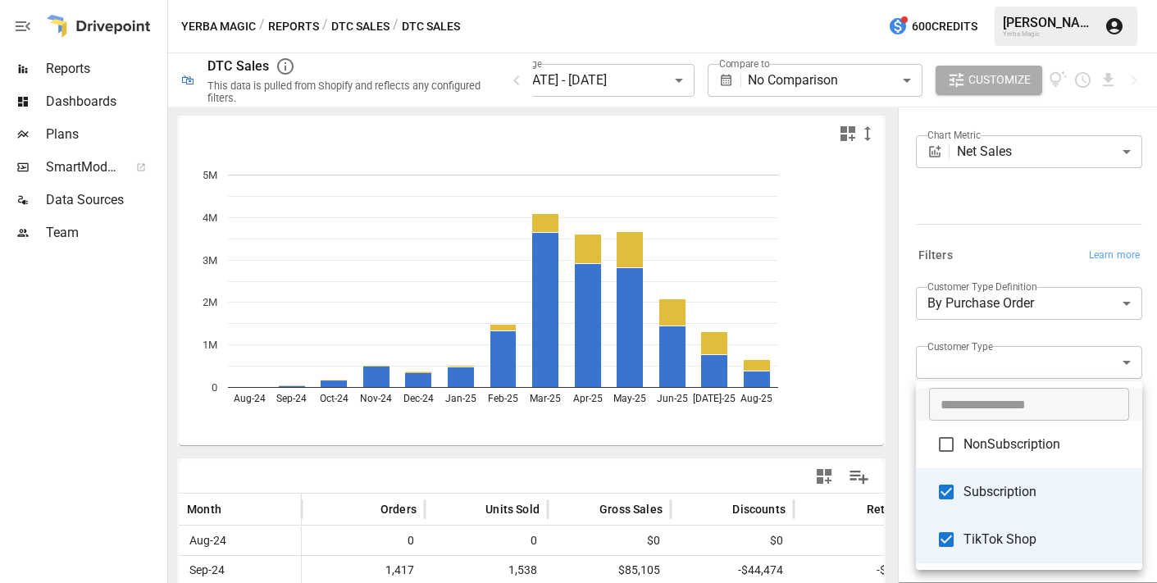
type input "**********"
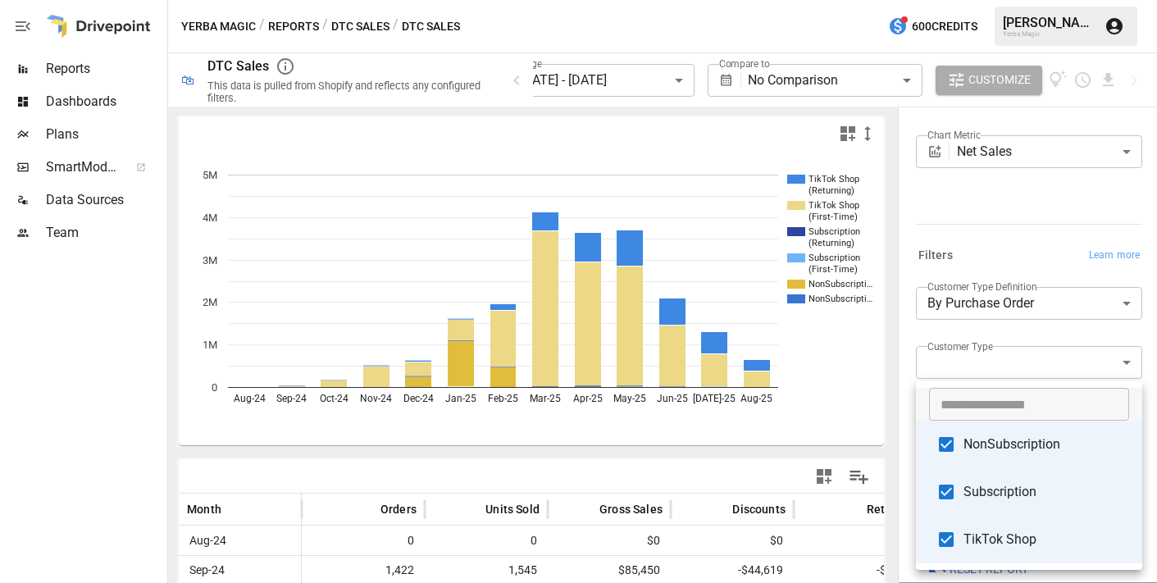
click at [905, 309] on div at bounding box center [578, 291] width 1157 height 583
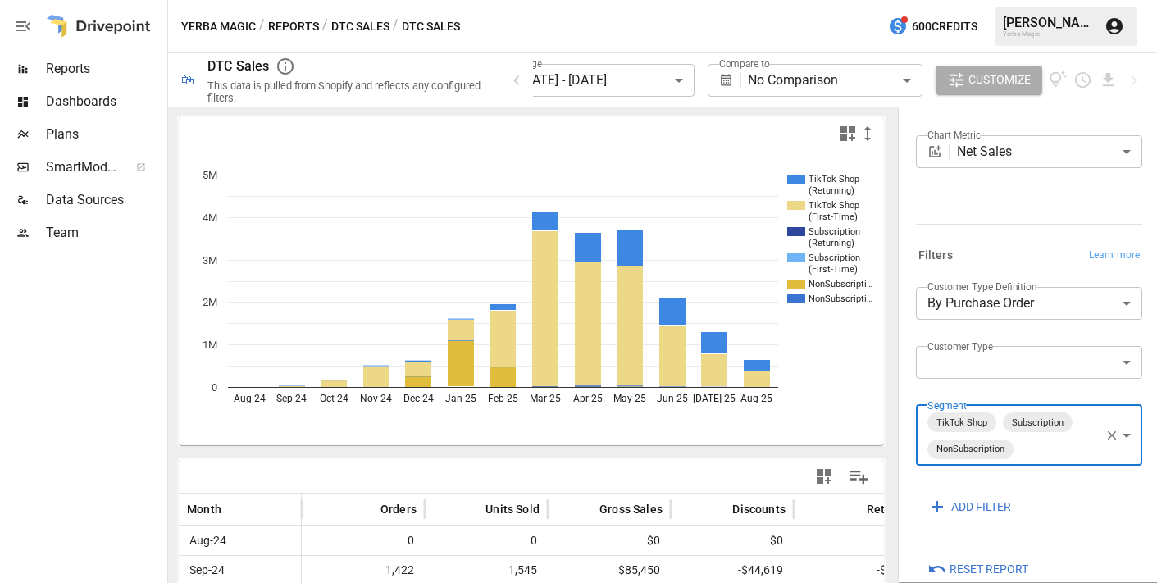
click at [1043, 0] on body "**********" at bounding box center [578, 0] width 1157 height 0
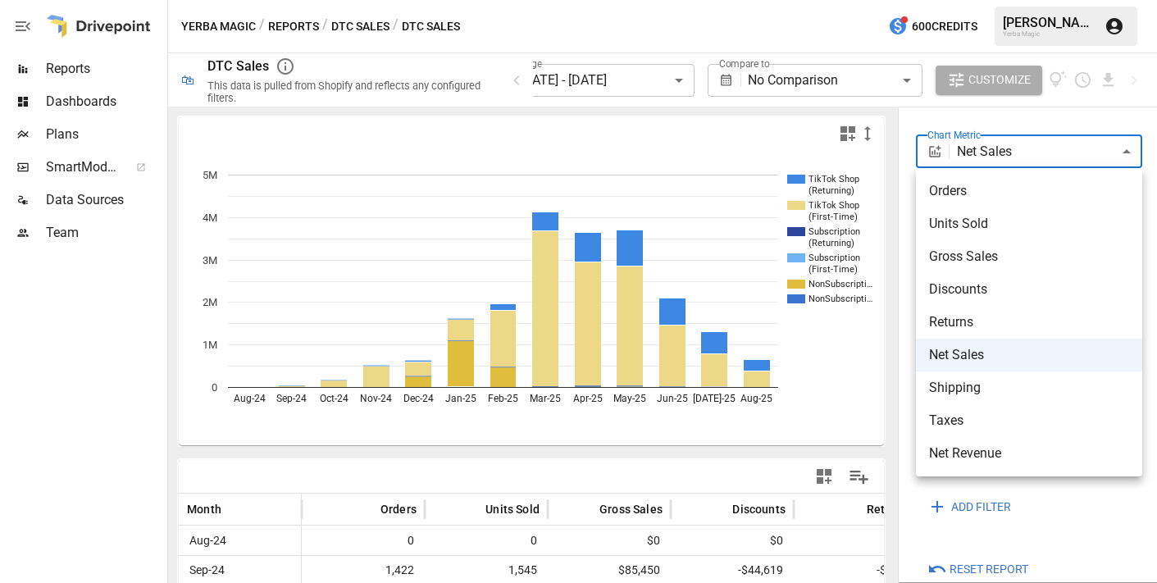
click at [818, 386] on div at bounding box center [578, 291] width 1157 height 583
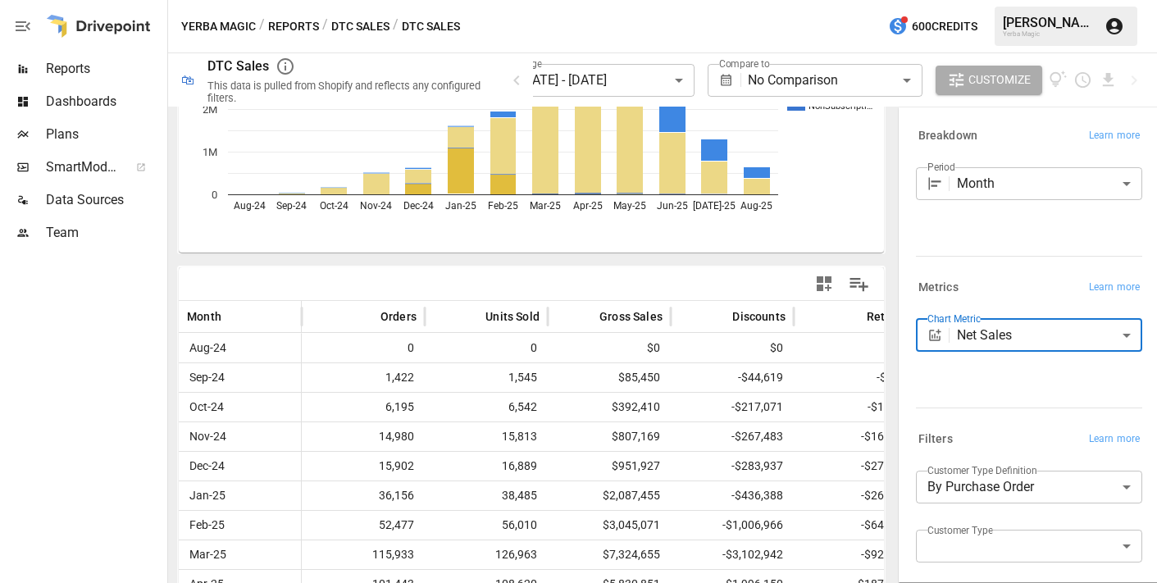
click at [988, 0] on body "**********" at bounding box center [578, 0] width 1157 height 0
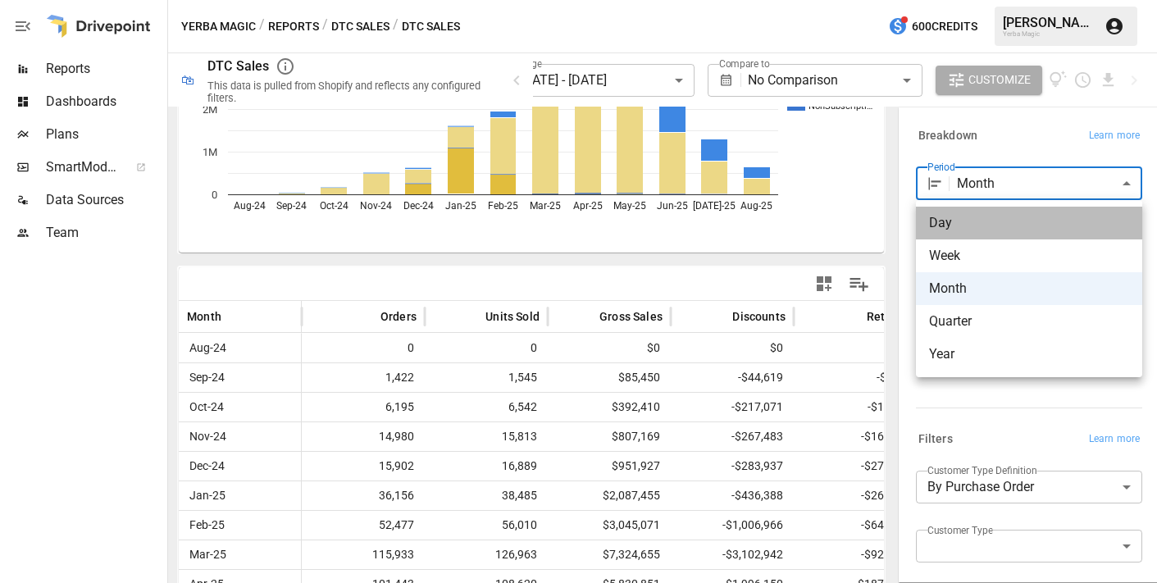
click at [985, 229] on span "Day" at bounding box center [1029, 223] width 200 height 20
type input "***"
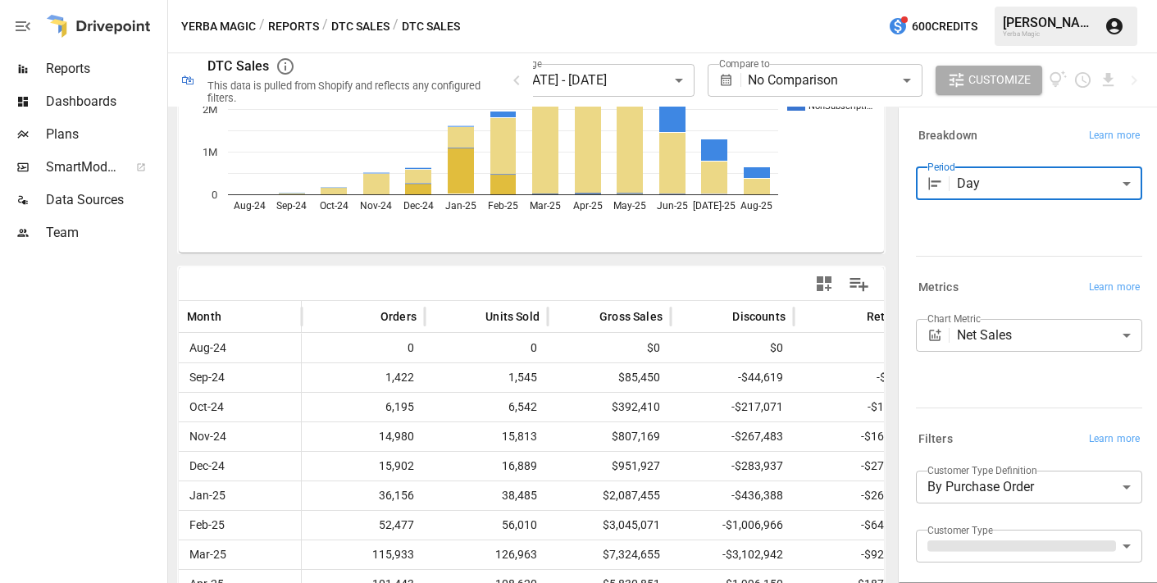
scroll to position [225, 0]
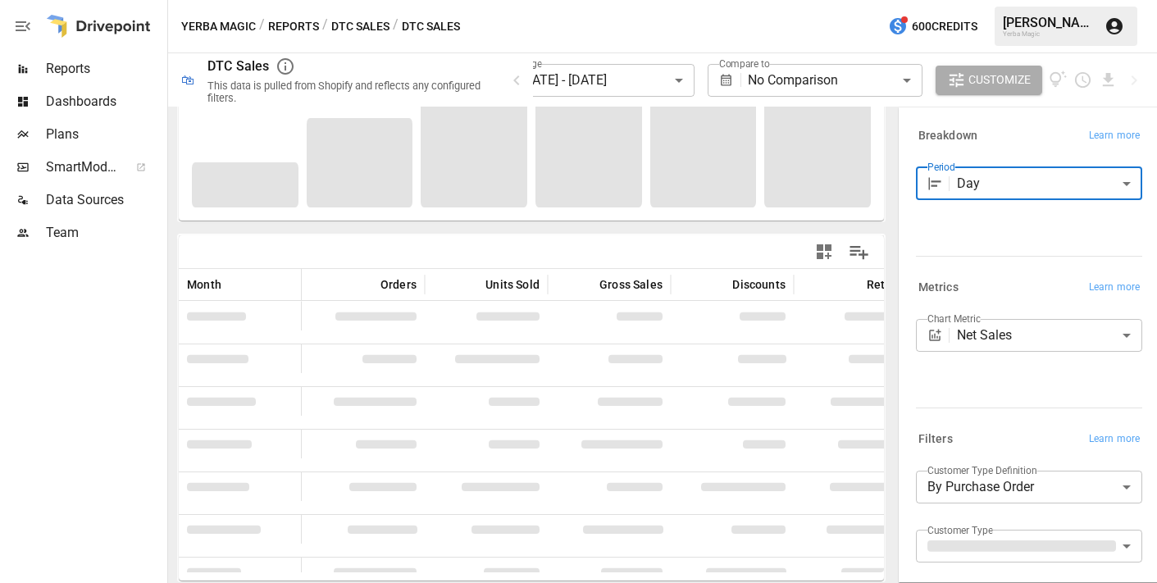
click at [628, 0] on body "**********" at bounding box center [578, 0] width 1157 height 0
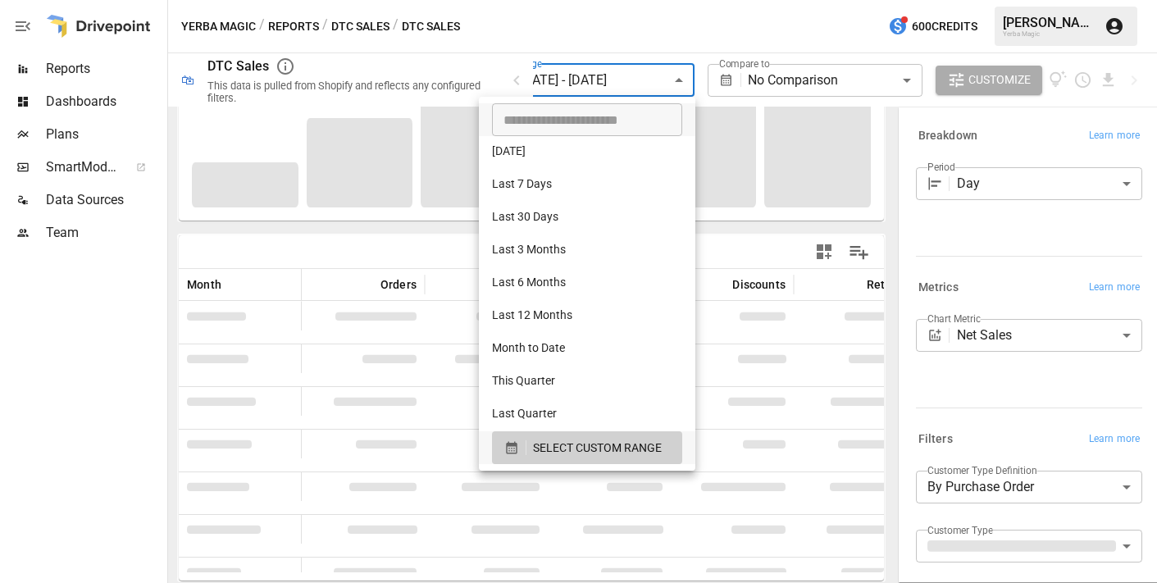
click at [609, 205] on li "Last 30 Days" at bounding box center [587, 218] width 217 height 33
type input "**********"
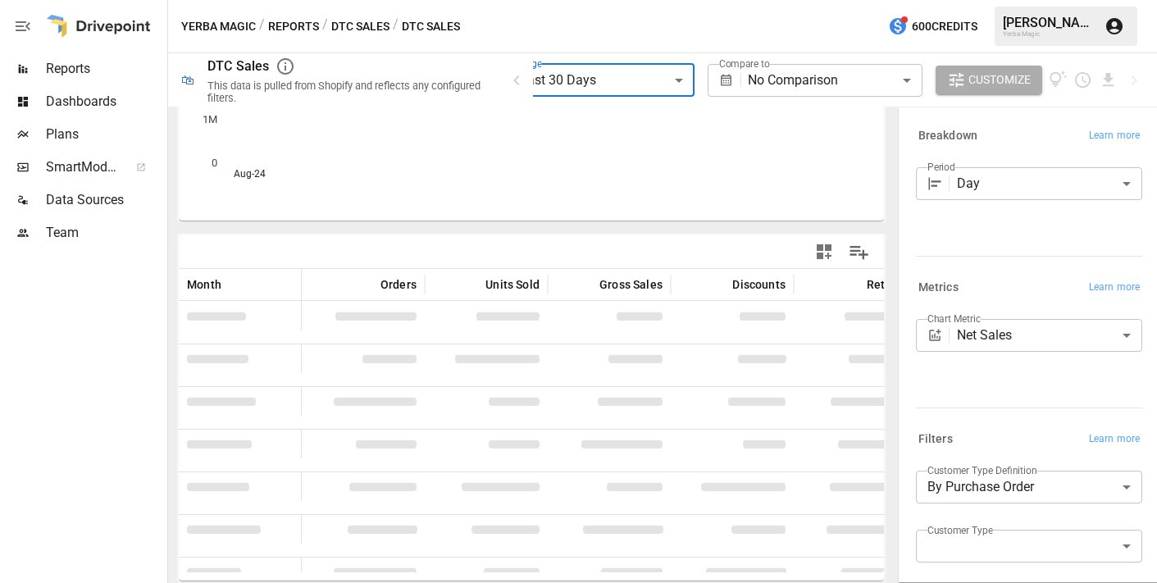
scroll to position [193, 0]
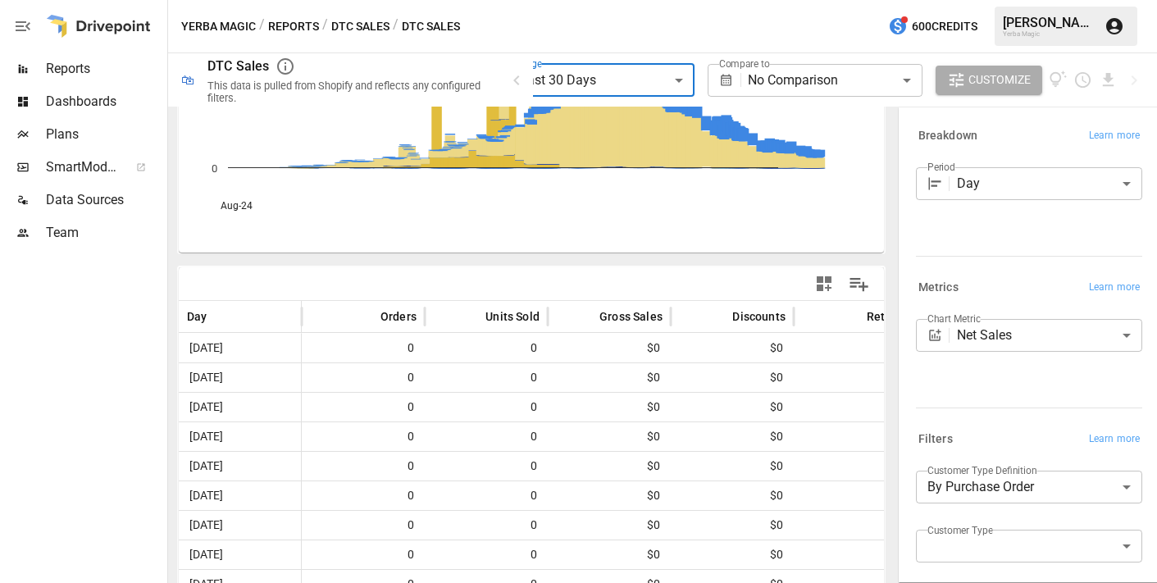
click at [865, 0] on body "**********" at bounding box center [578, 0] width 1157 height 0
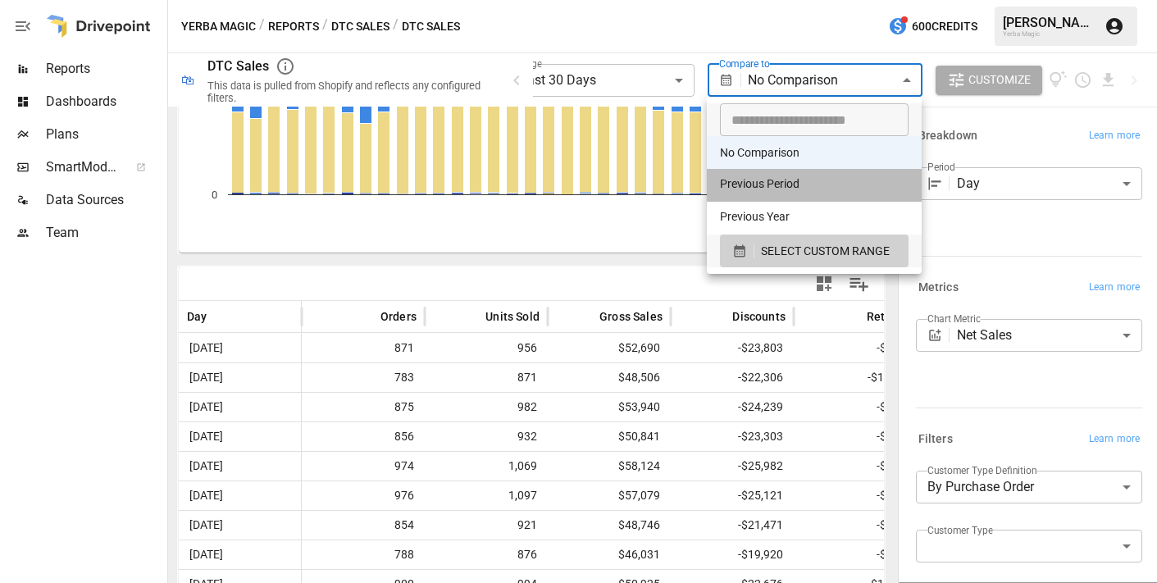
click at [842, 189] on li "Previous Period" at bounding box center [814, 185] width 215 height 33
type input "**********"
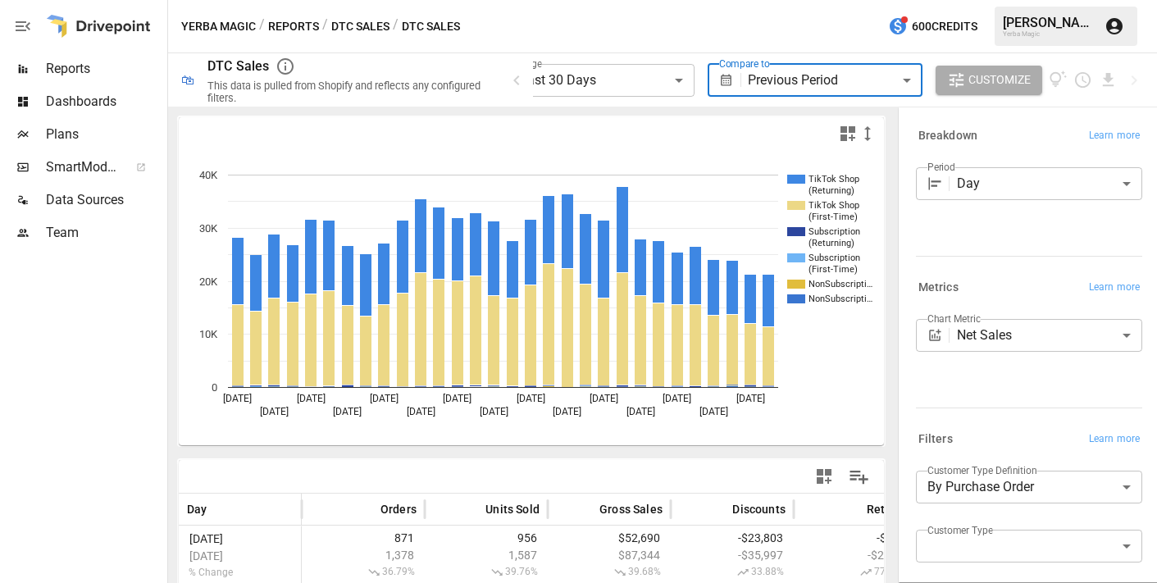
click at [1043, 0] on body "**********" at bounding box center [578, 0] width 1157 height 0
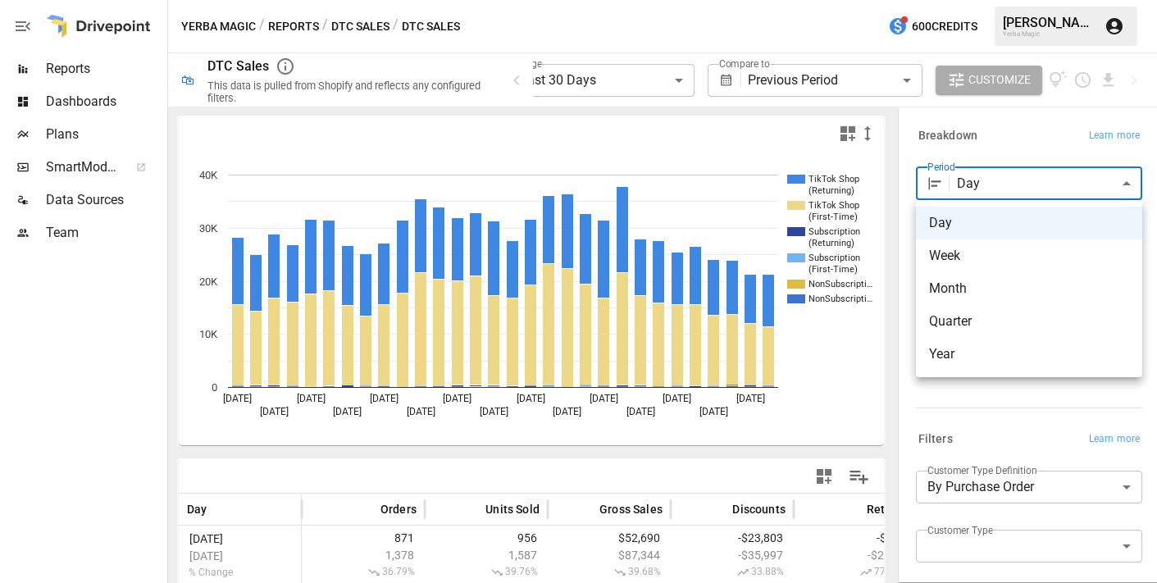
click at [1017, 150] on div at bounding box center [578, 291] width 1157 height 583
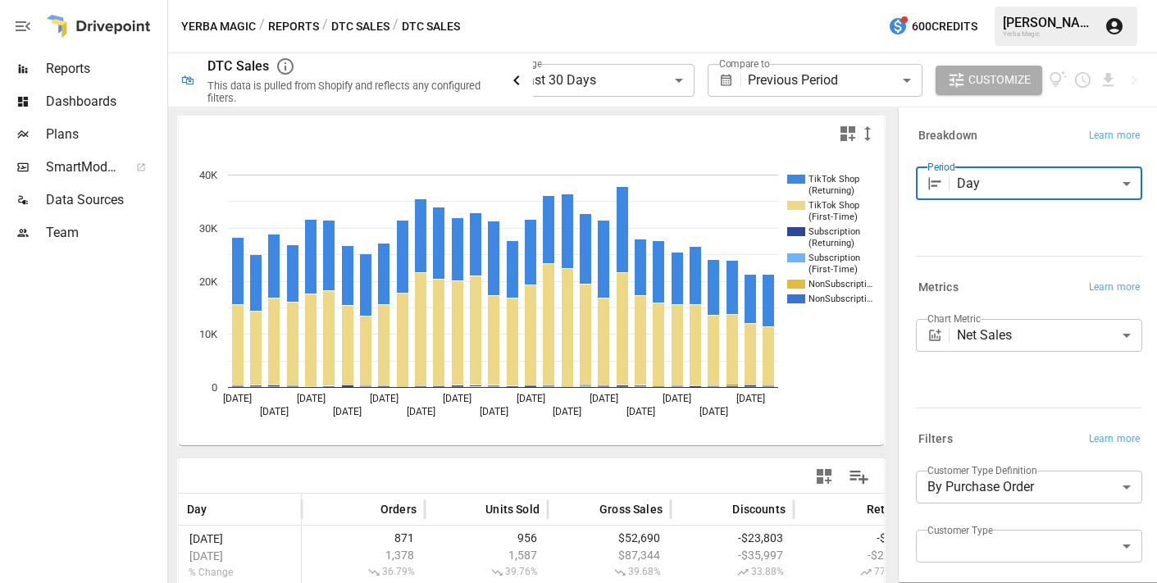
click at [516, 83] on icon "button" at bounding box center [517, 81] width 20 height 20
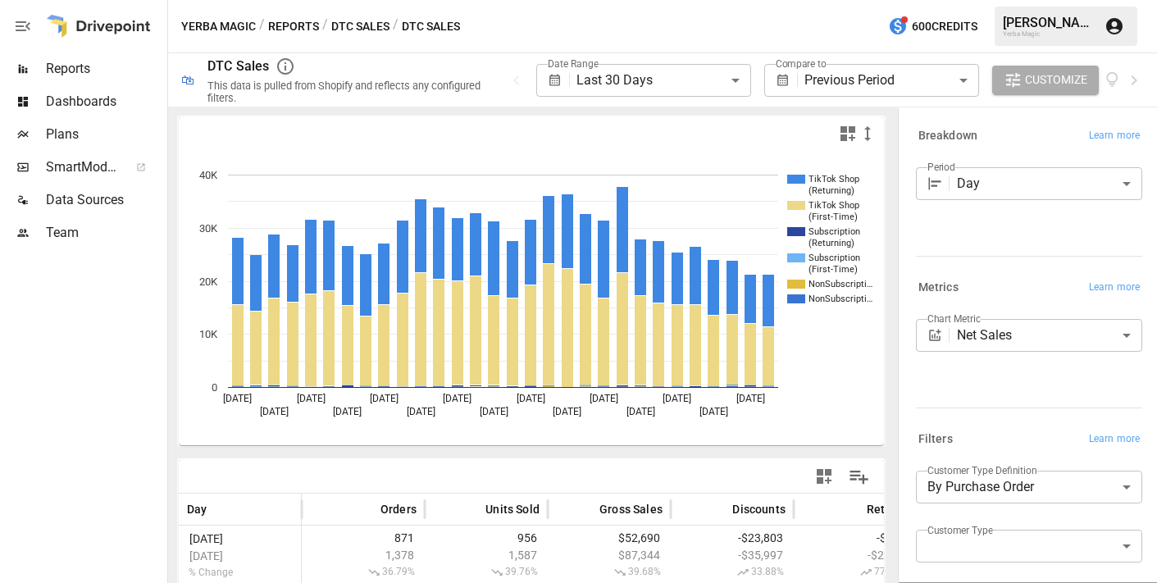
click at [376, 31] on button "DTC Sales" at bounding box center [360, 26] width 58 height 21
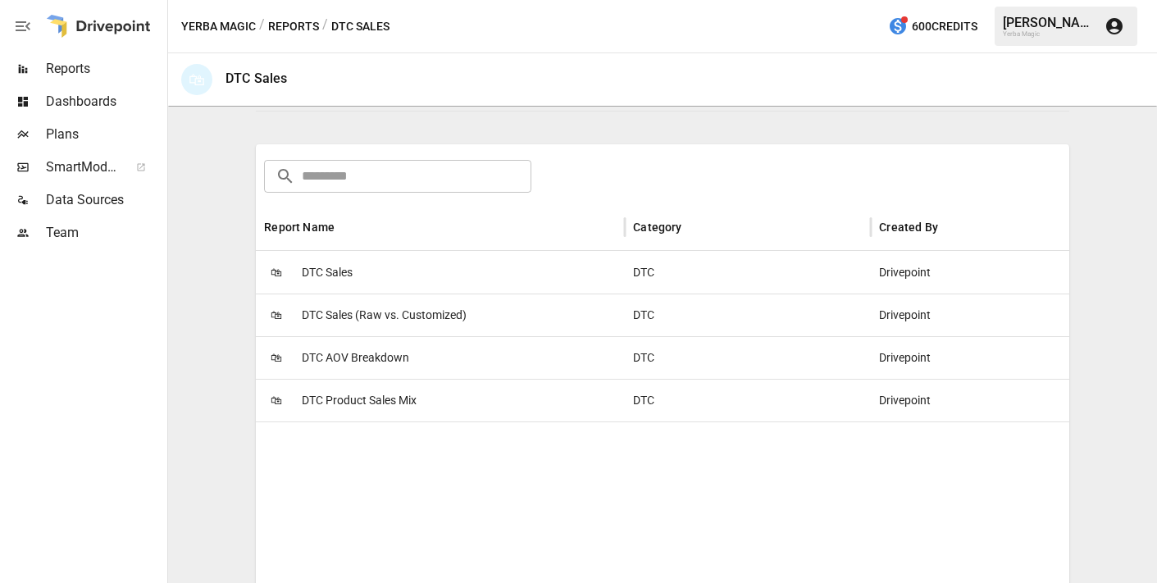
scroll to position [238, 0]
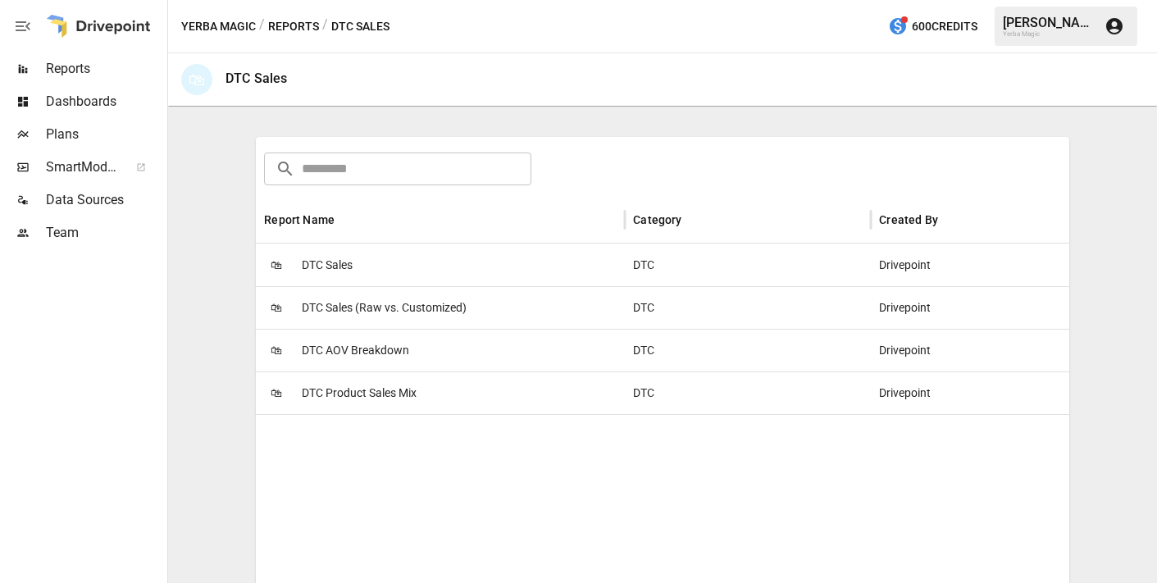
click at [431, 392] on div "🛍 DTC Product Sales Mix" at bounding box center [440, 393] width 369 height 43
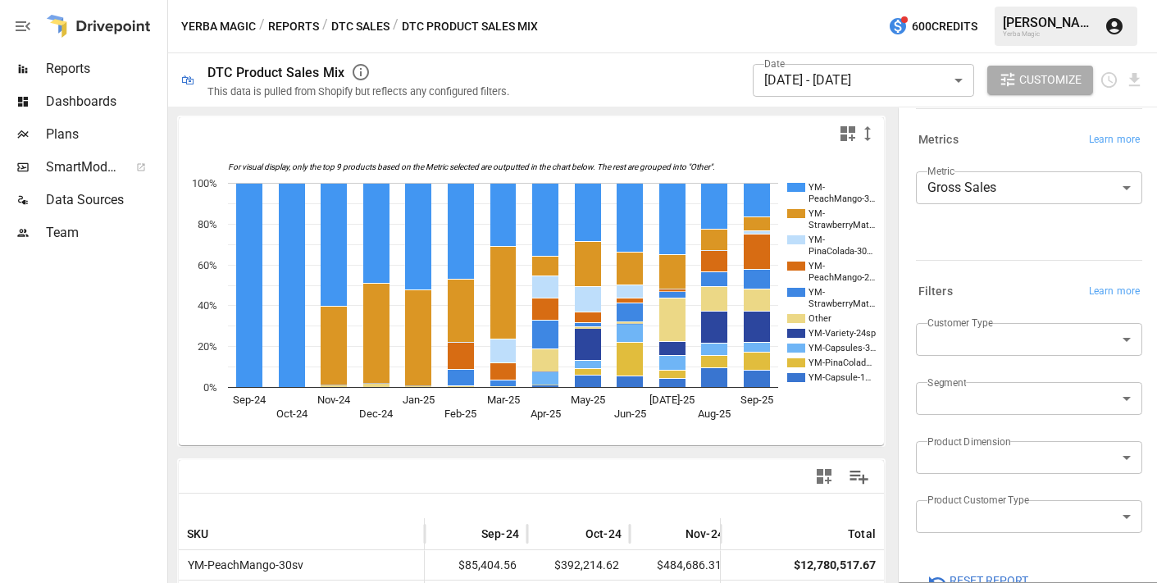
scroll to position [222, 0]
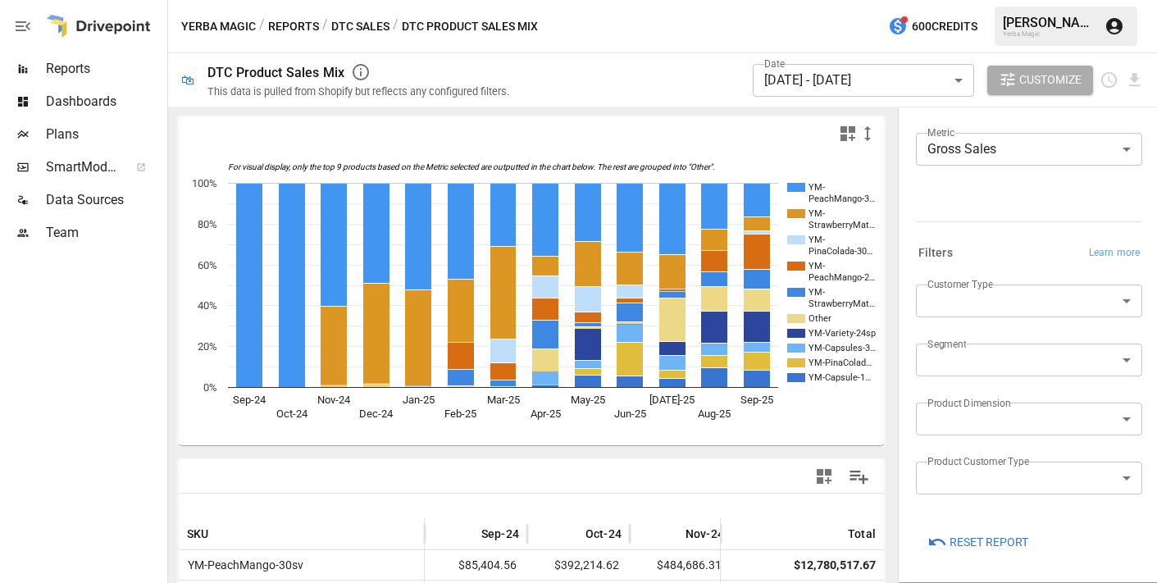
click at [963, 0] on body "Reports Dashboards Plans SmartModel ™ Data Sources Team Yerba Magic / Reports /…" at bounding box center [578, 0] width 1157 height 0
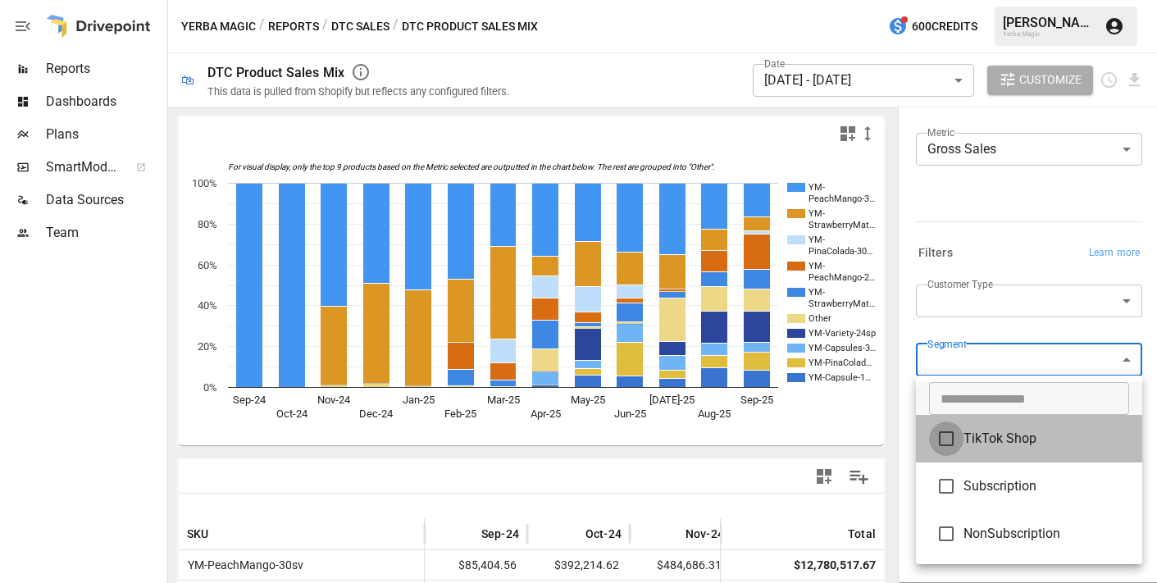
type input "**********"
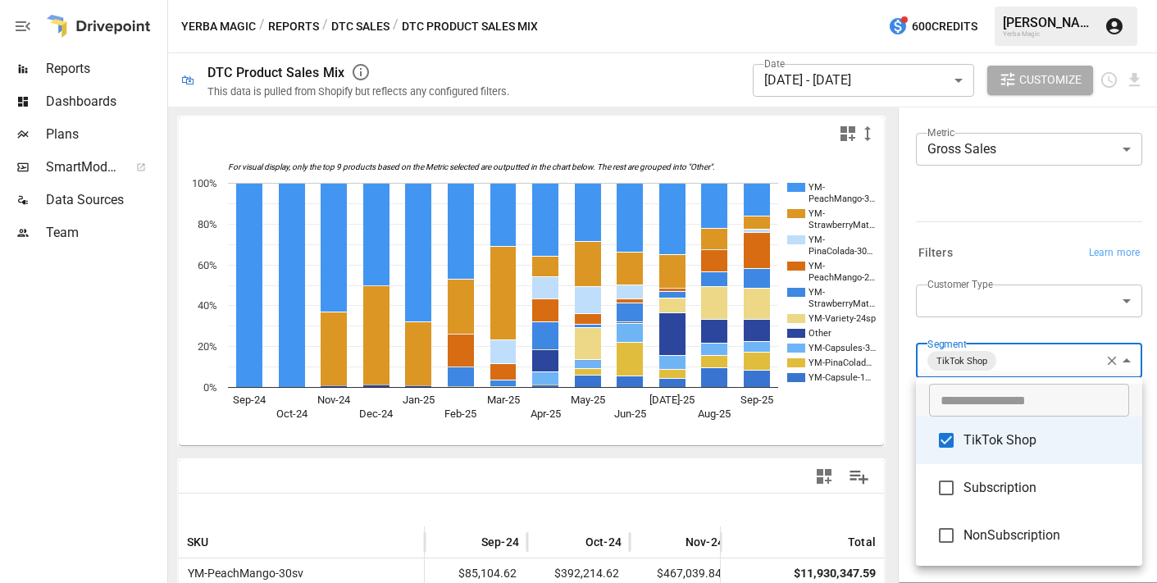
click at [961, 326] on div at bounding box center [578, 291] width 1157 height 583
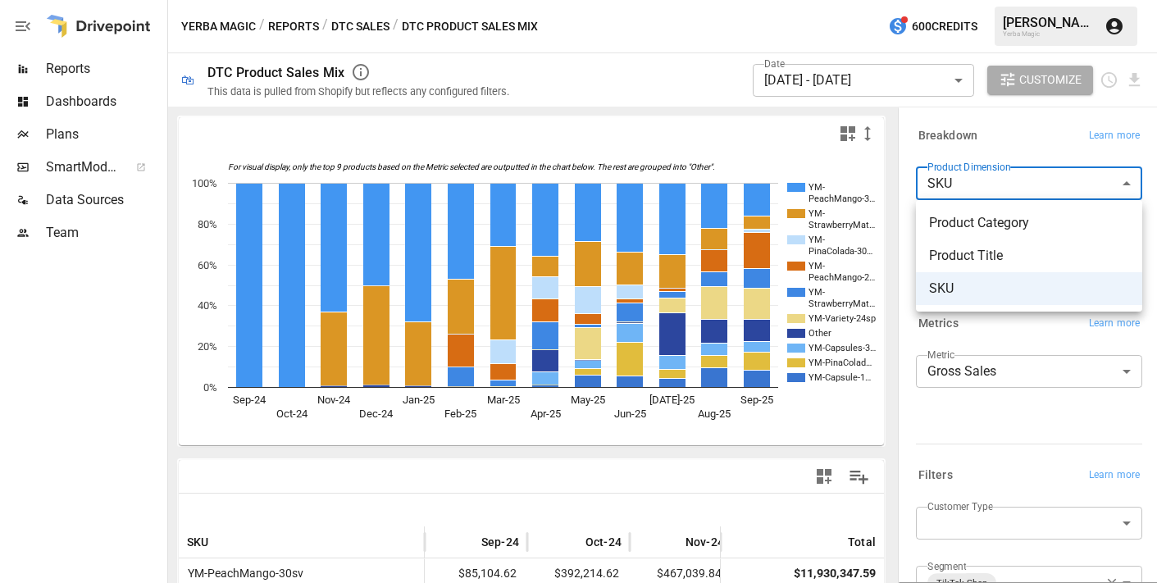
click at [1037, 0] on body "Reports Dashboards Plans SmartModel ™ Data Sources Team Yerba Magic / Reports /…" at bounding box center [578, 0] width 1157 height 0
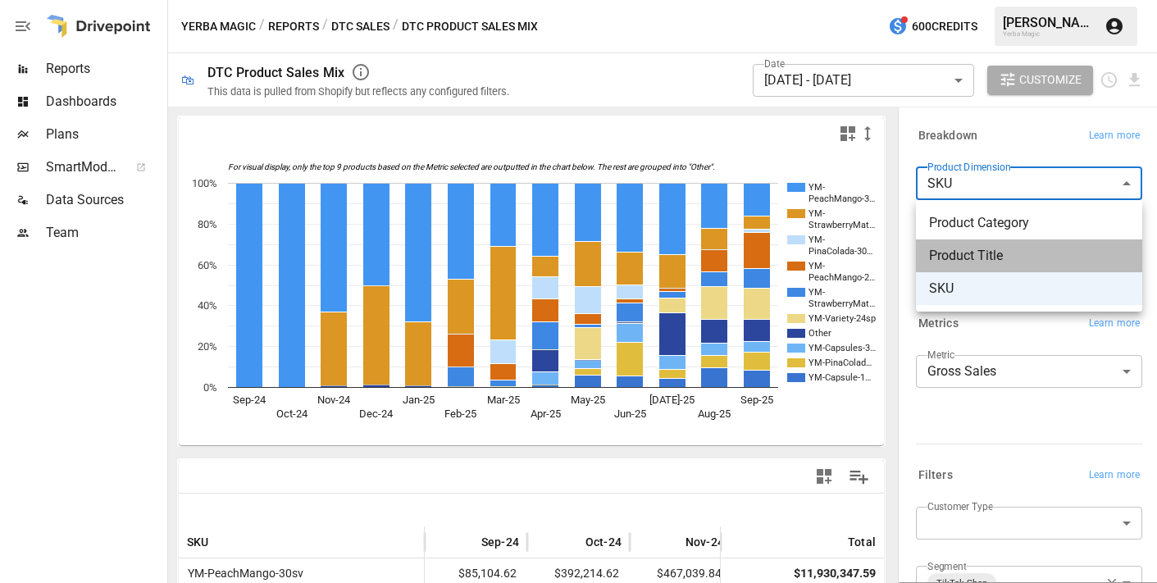
click at [1022, 254] on span "Product Title" at bounding box center [1029, 256] width 200 height 20
type input "**********"
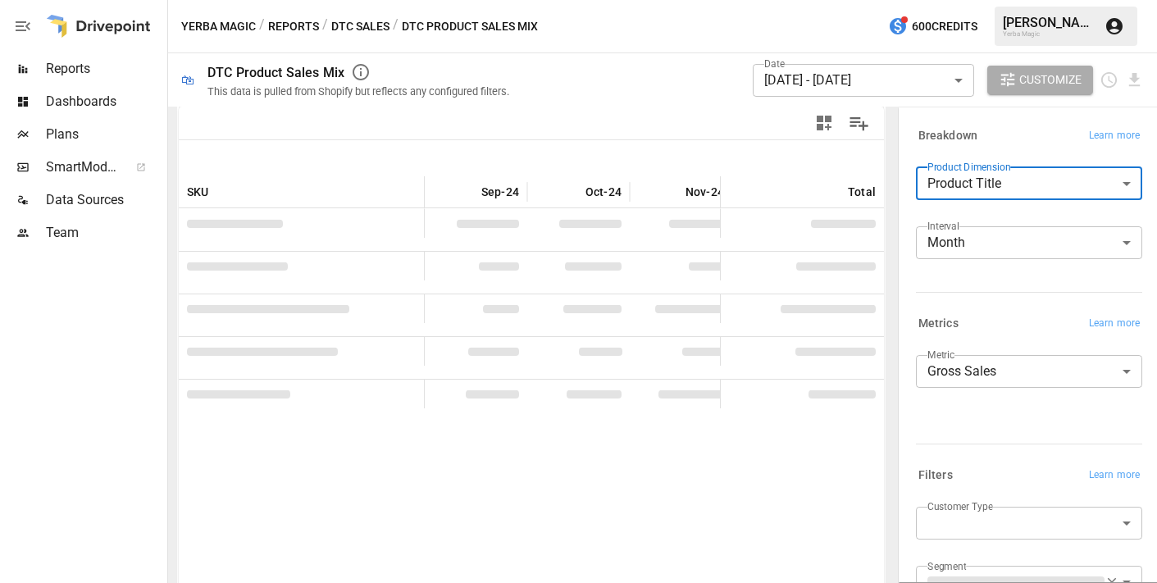
scroll to position [353, 0]
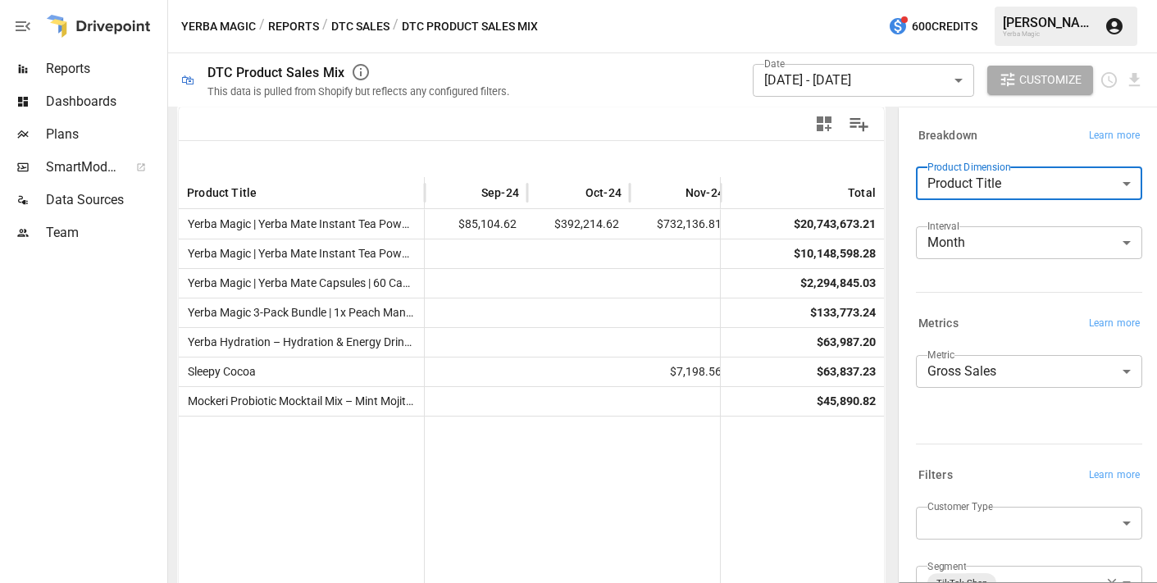
click at [991, 0] on body "Reports Dashboards Plans SmartModel ™ Data Sources Team Yerba Magic / Reports /…" at bounding box center [578, 0] width 1157 height 0
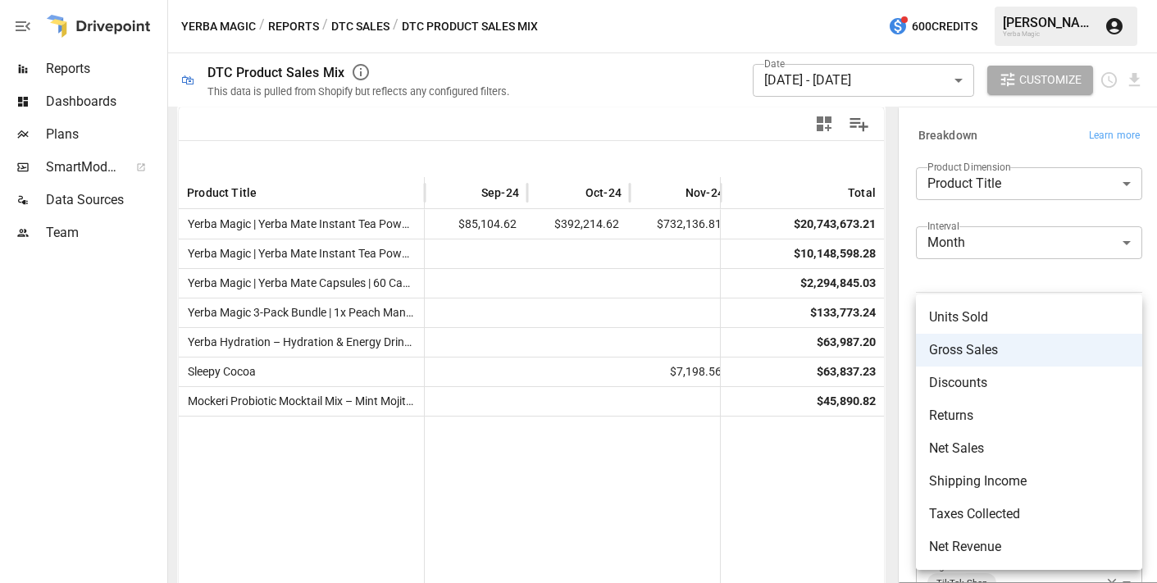
click at [994, 459] on li "Net Sales" at bounding box center [1029, 448] width 226 height 33
type input "*********"
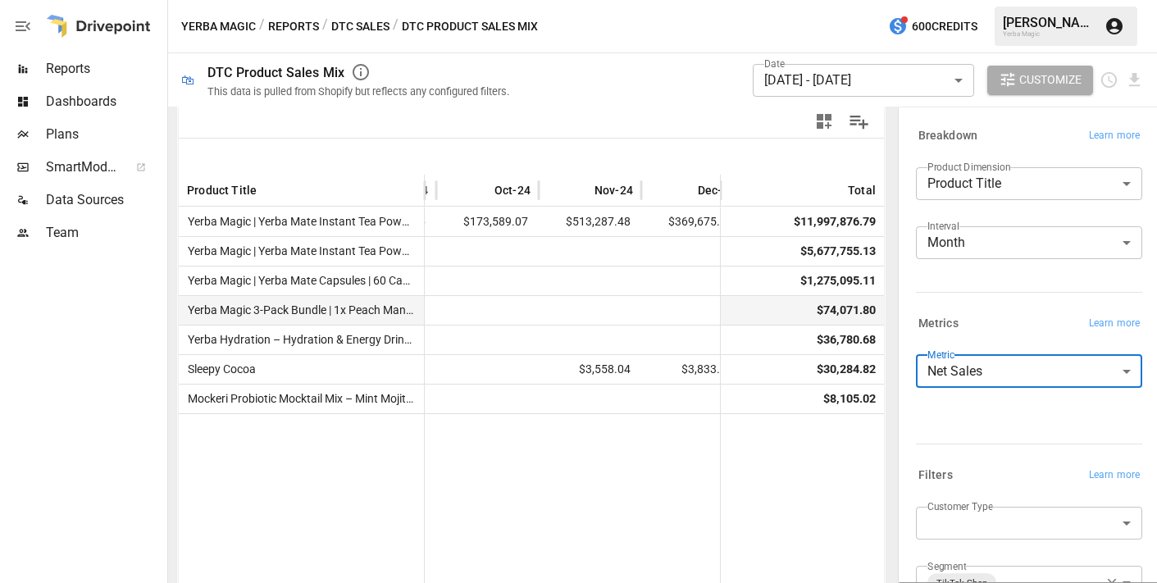
scroll to position [0, 92]
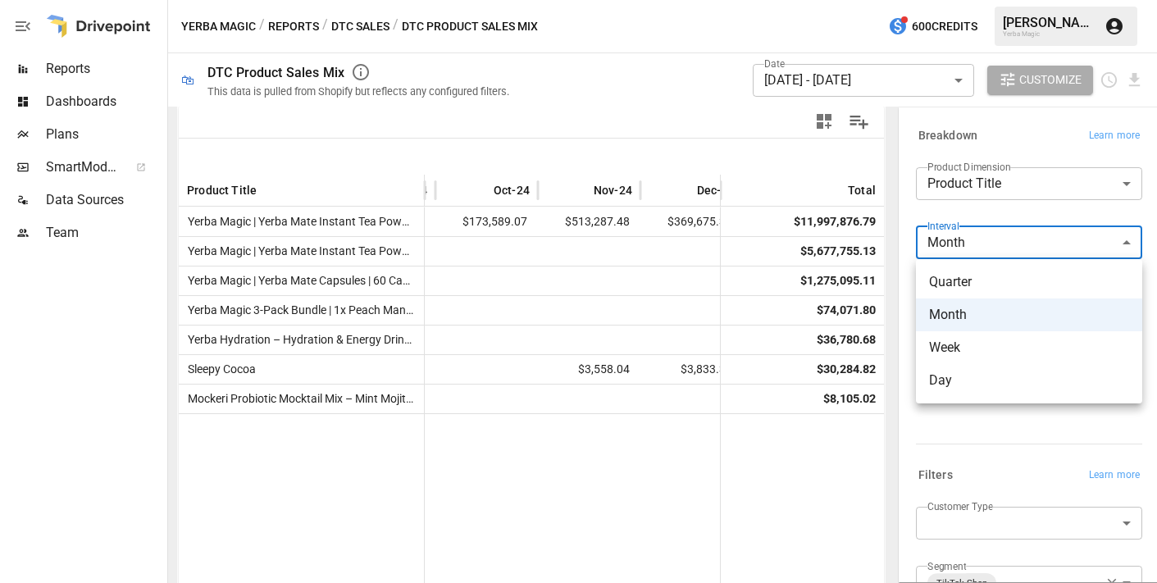
click at [974, 0] on body "Reports Dashboards Plans SmartModel ™ Data Sources Team Yerba Magic / Reports /…" at bounding box center [578, 0] width 1157 height 0
click at [979, 348] on span "Week" at bounding box center [1029, 348] width 200 height 20
type input "****"
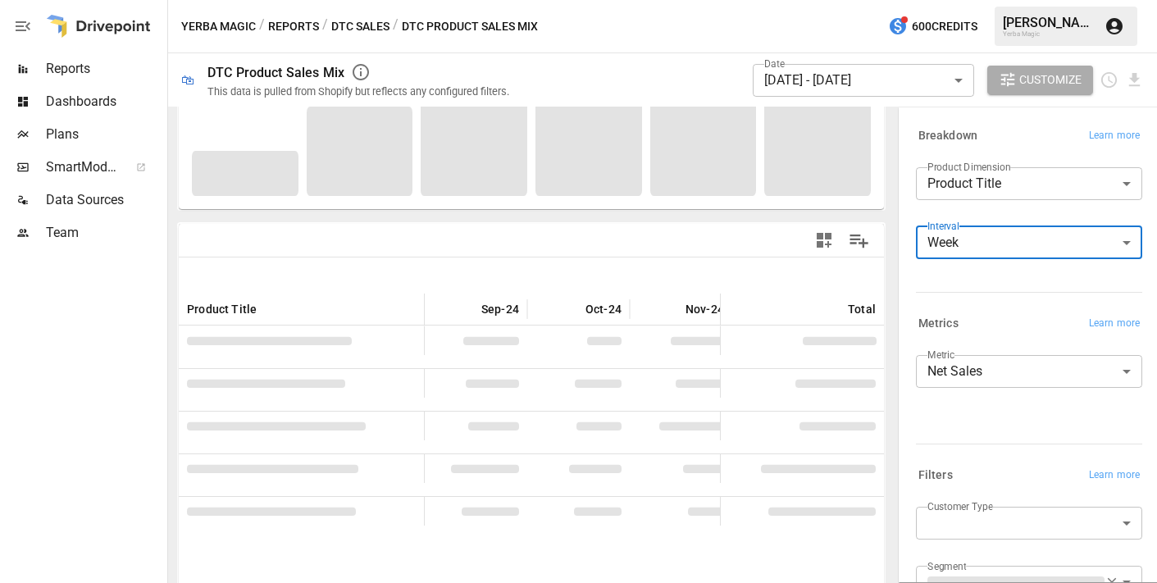
scroll to position [47, 0]
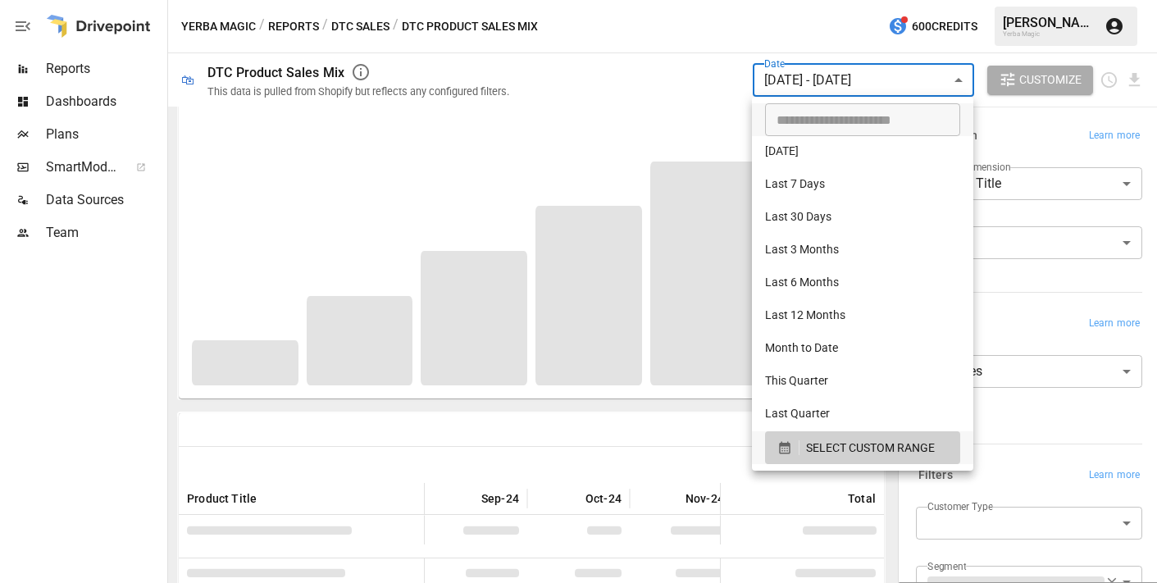
click at [800, 0] on body "Reports Dashboards Plans SmartModel ™ Data Sources Team Yerba Magic / Reports /…" at bounding box center [578, 0] width 1157 height 0
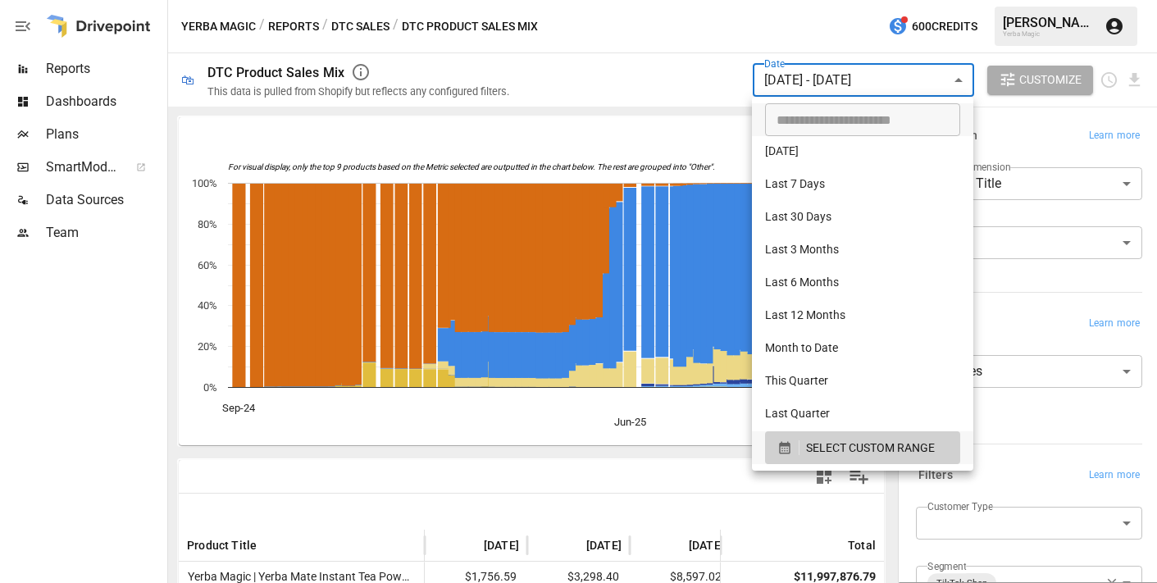
click at [835, 220] on li "Last 30 Days" at bounding box center [862, 218] width 221 height 33
type input "**********"
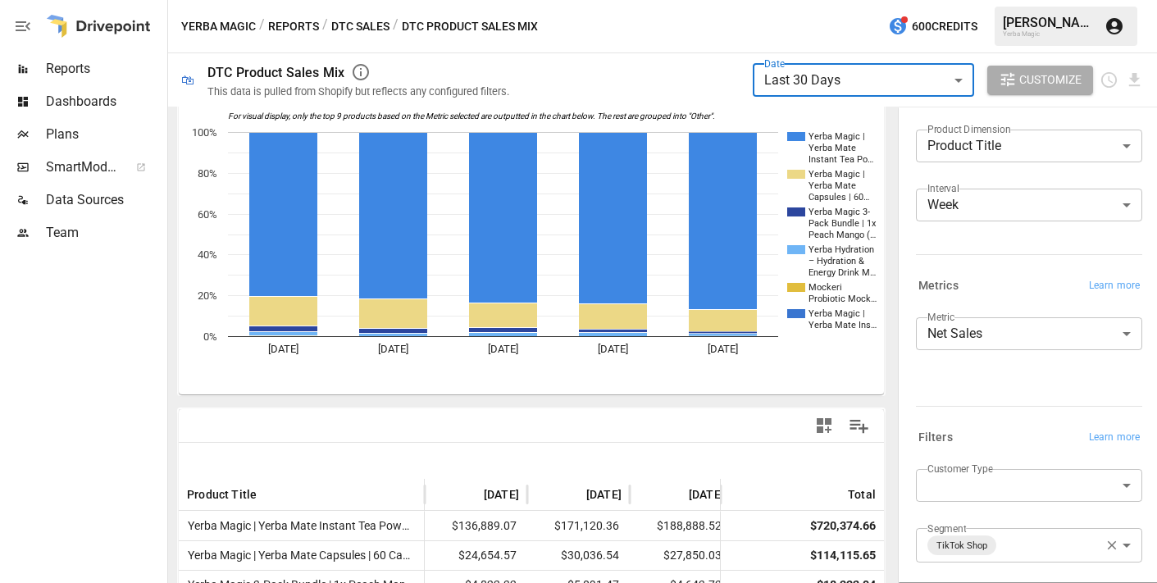
scroll to position [163, 0]
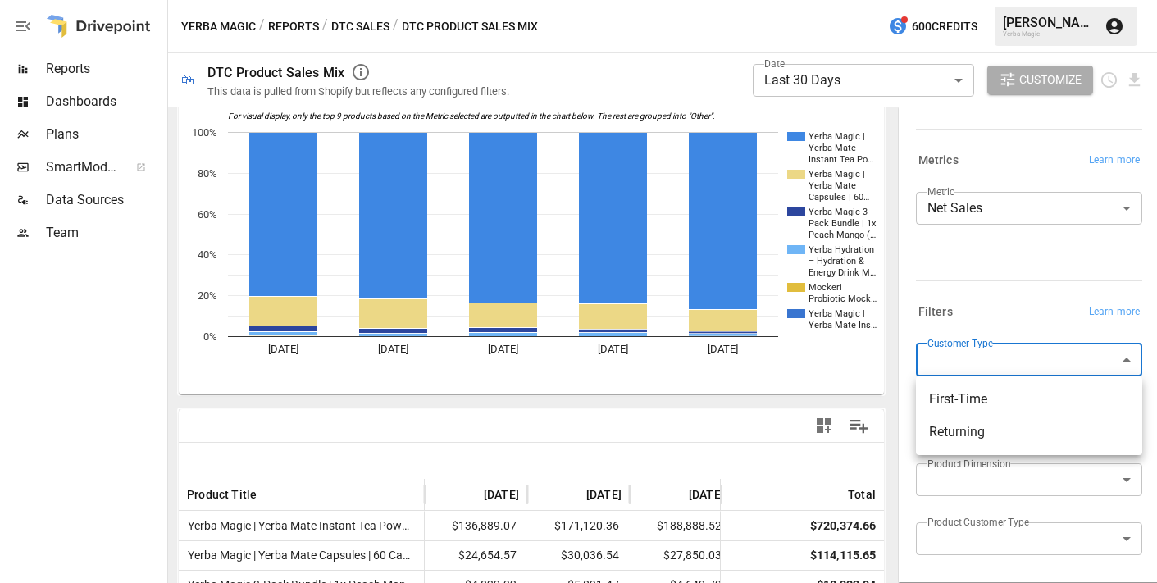
click at [1036, 0] on body "**********" at bounding box center [578, 0] width 1157 height 0
click at [1029, 313] on div at bounding box center [578, 291] width 1157 height 583
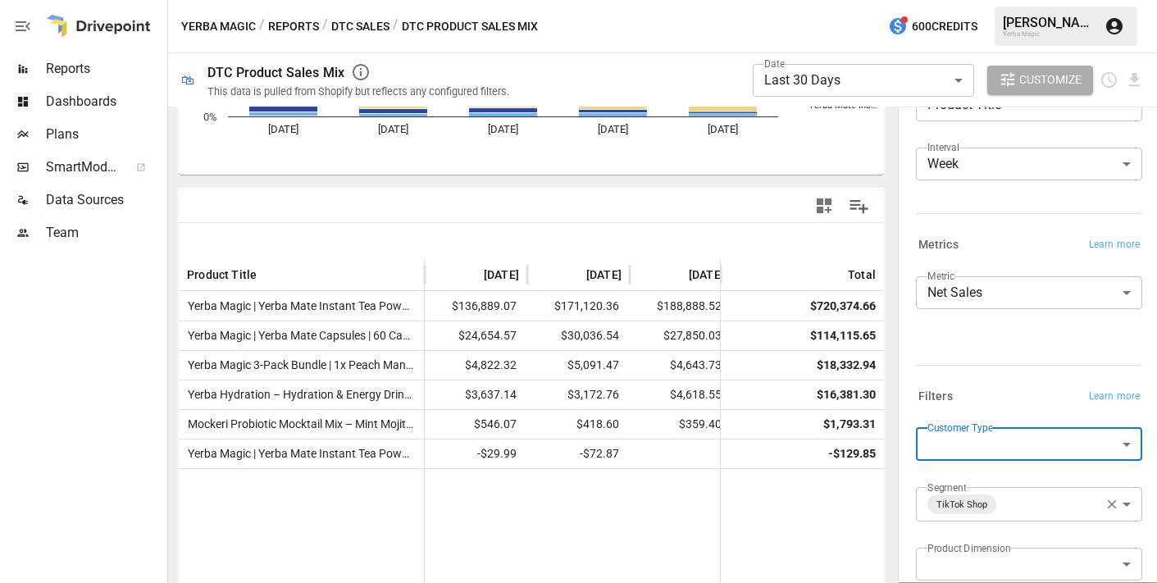
scroll to position [0, 0]
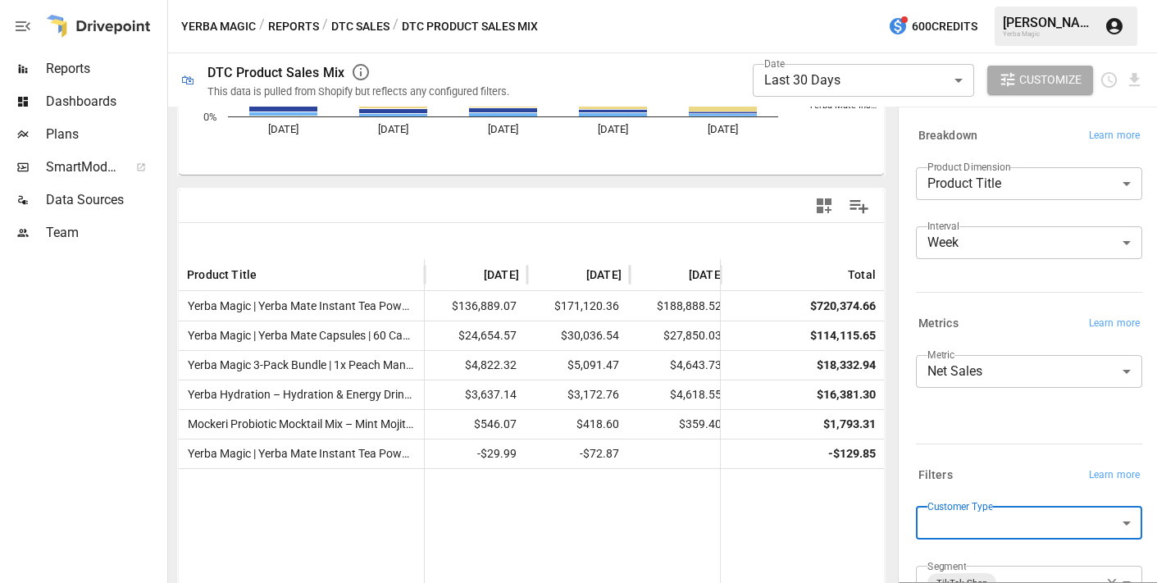
click at [1013, 0] on body "**********" at bounding box center [578, 0] width 1157 height 0
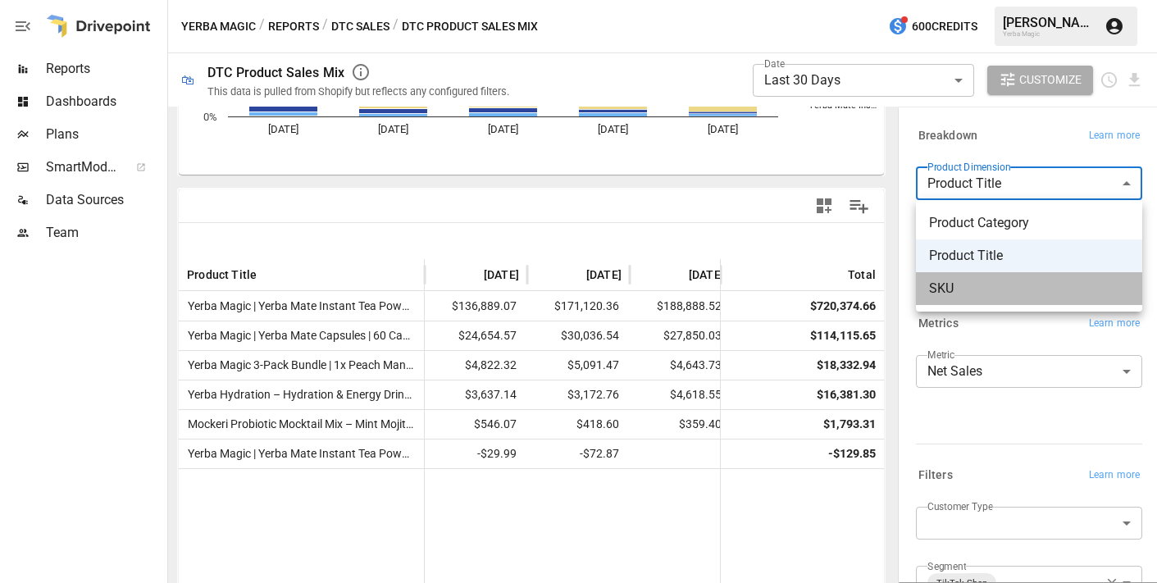
click at [1001, 283] on span "SKU" at bounding box center [1029, 289] width 200 height 20
type input "***"
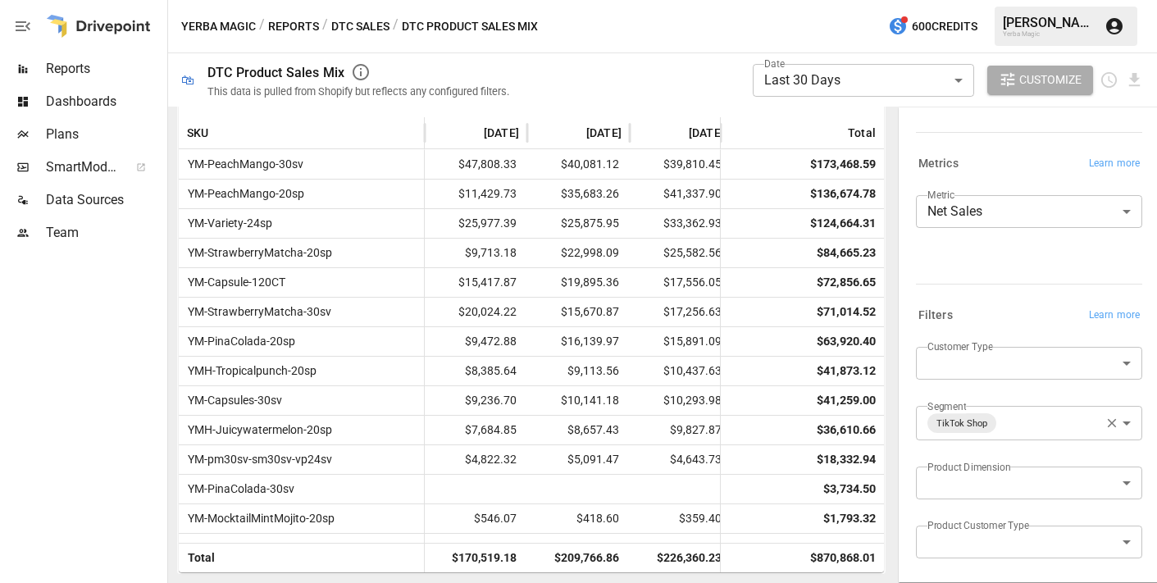
scroll to position [224, 0]
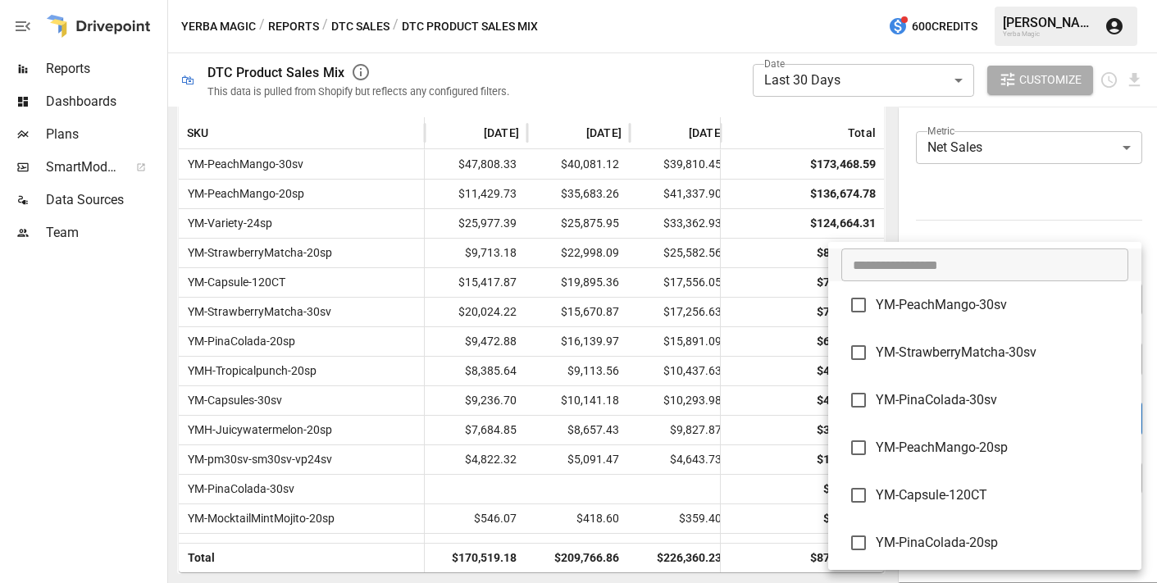
click at [1036, 0] on body "**********" at bounding box center [578, 0] width 1157 height 0
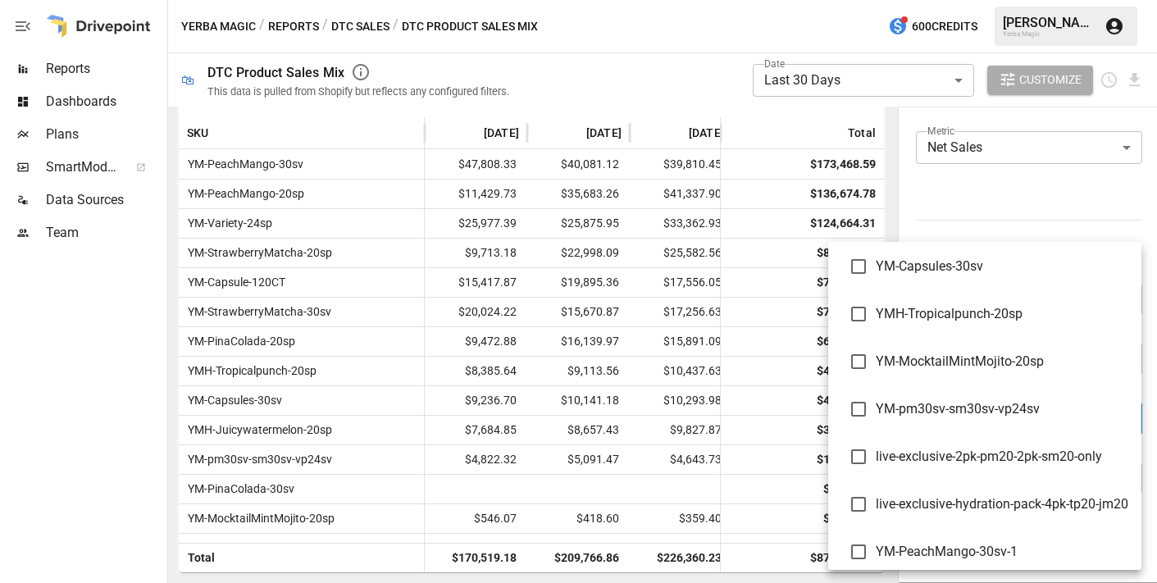
scroll to position [479, 0]
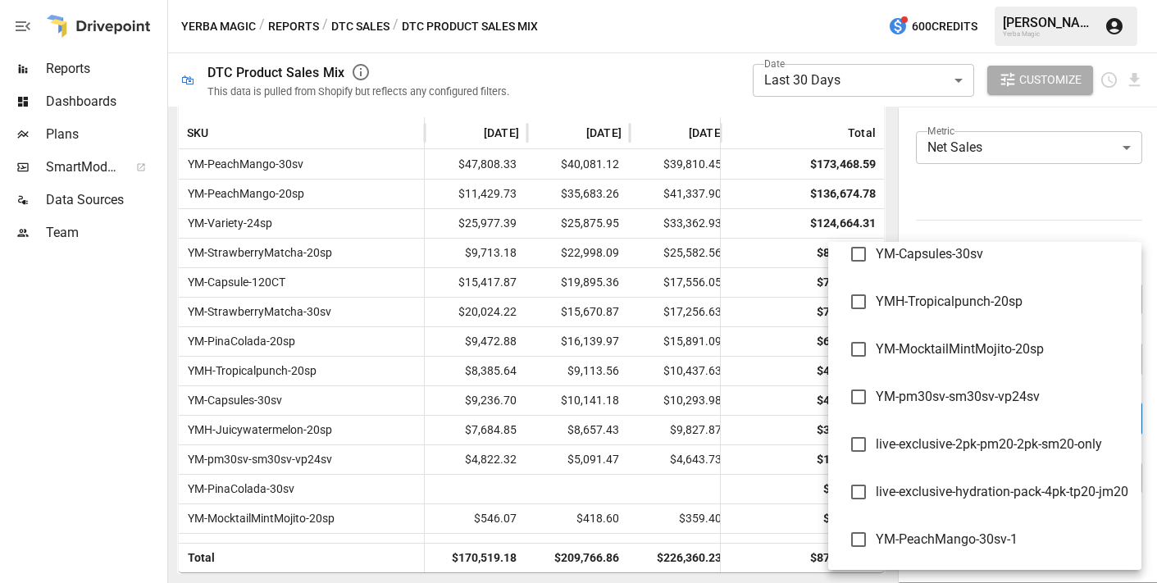
type input "**********"
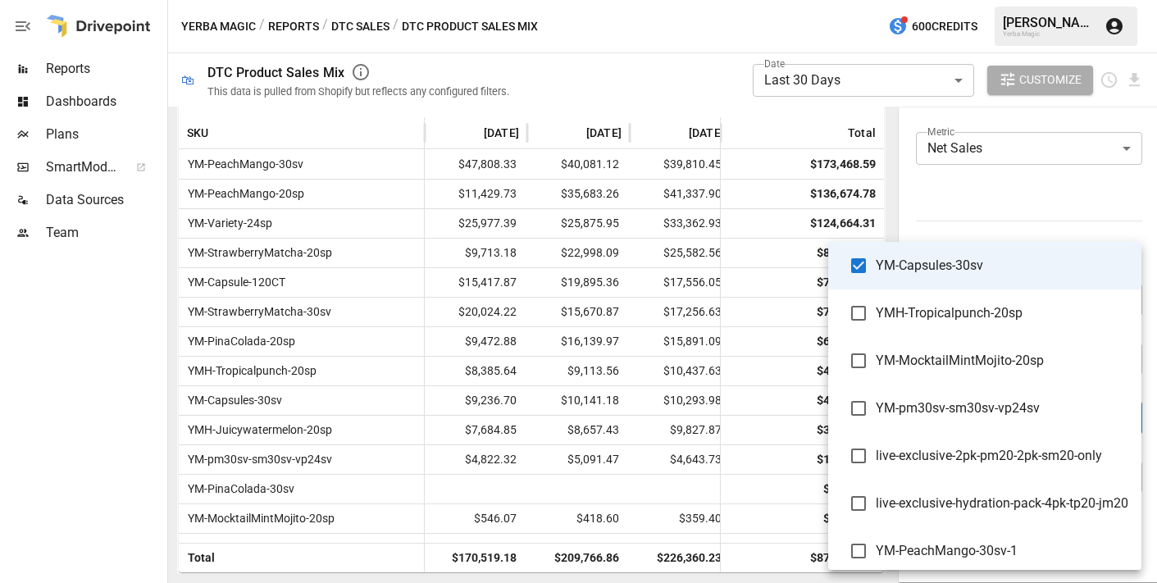
scroll to position [224, 0]
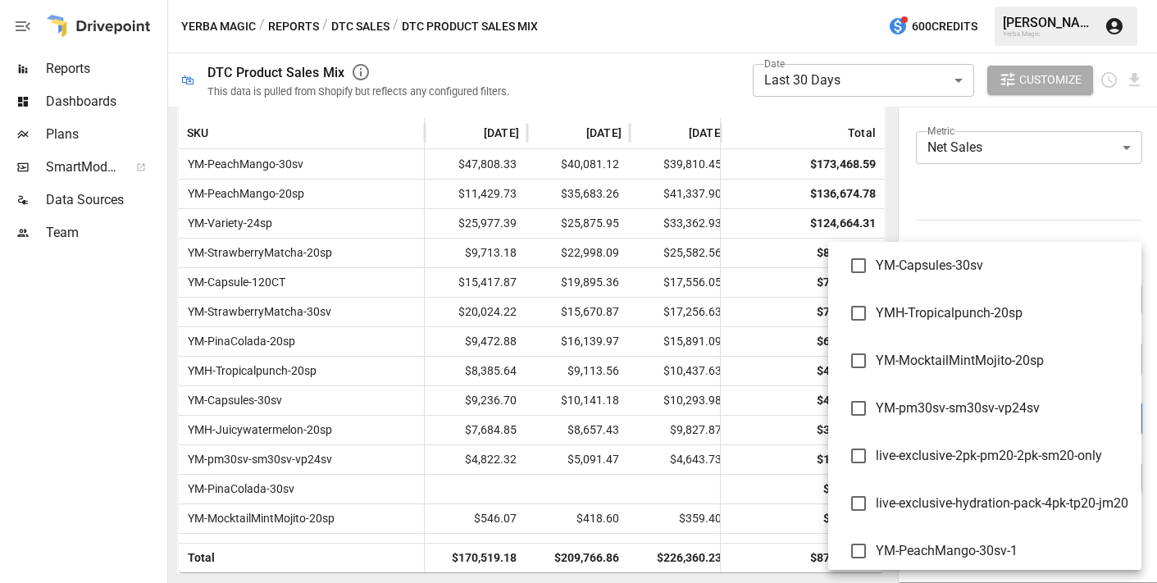
scroll to position [479, 0]
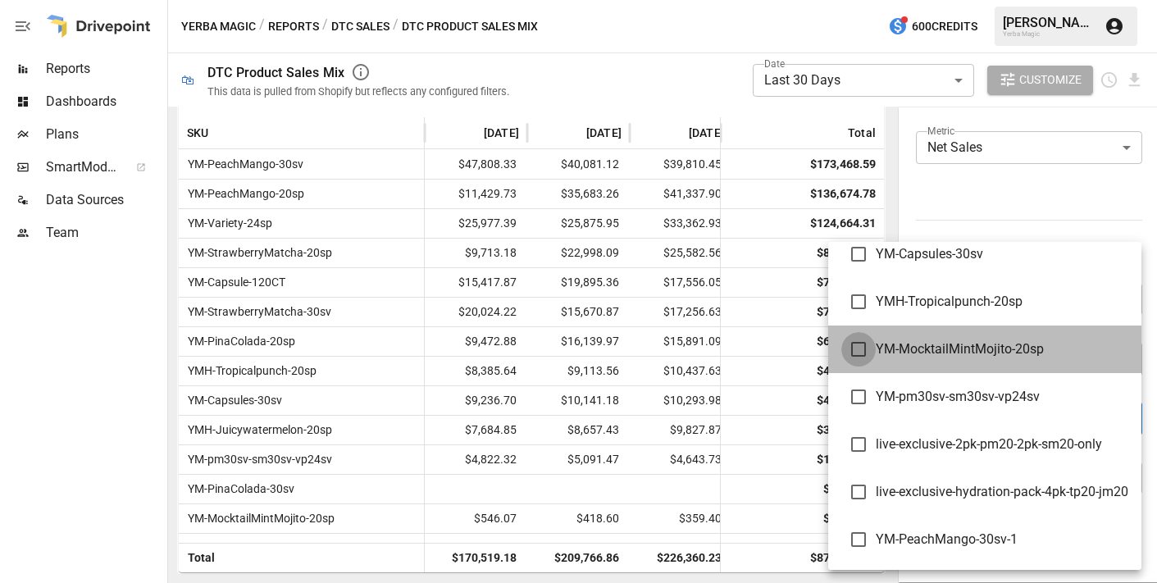
type input "**********"
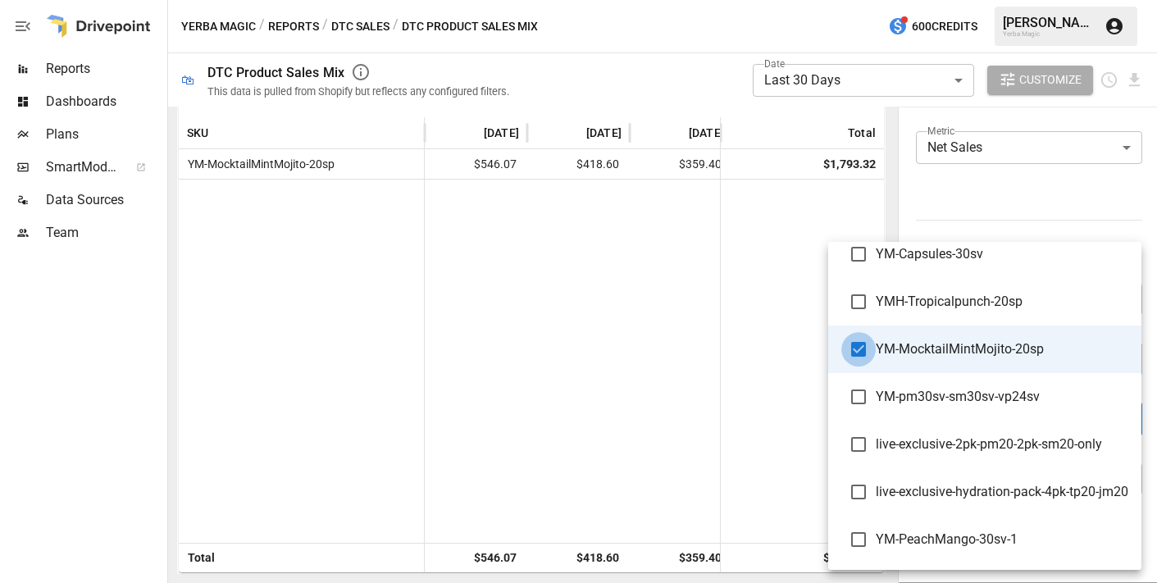
scroll to position [224, 0]
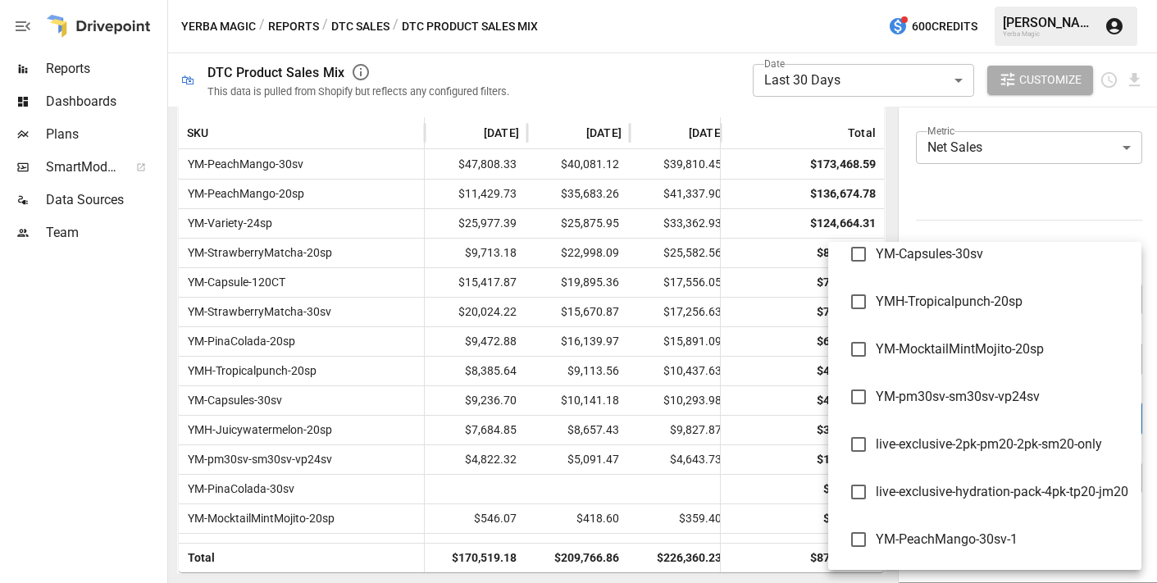
click at [959, 203] on div at bounding box center [578, 291] width 1157 height 583
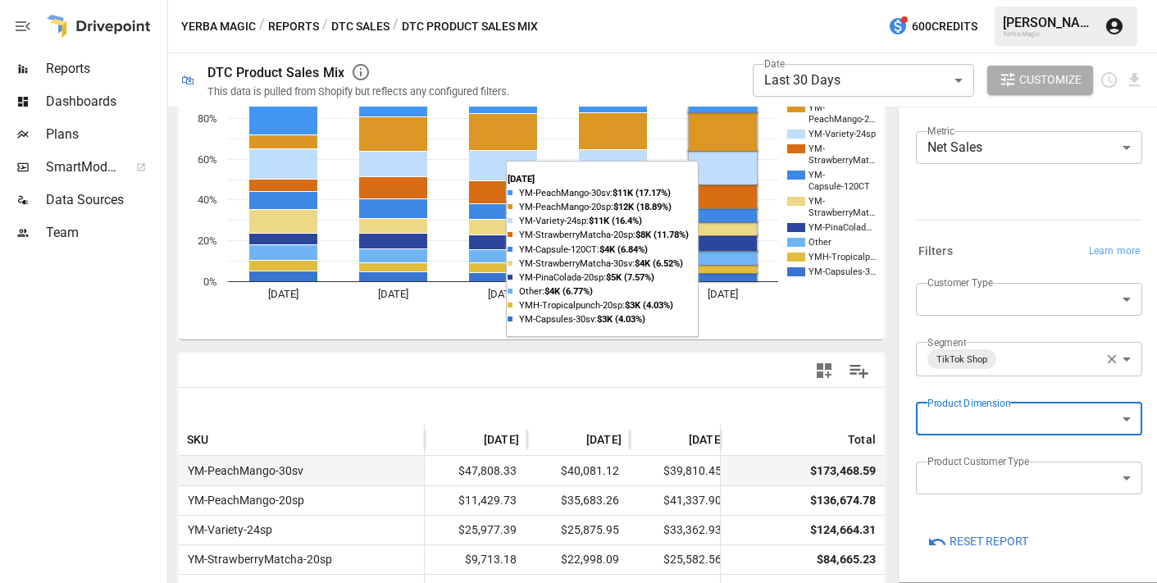
scroll to position [0, 0]
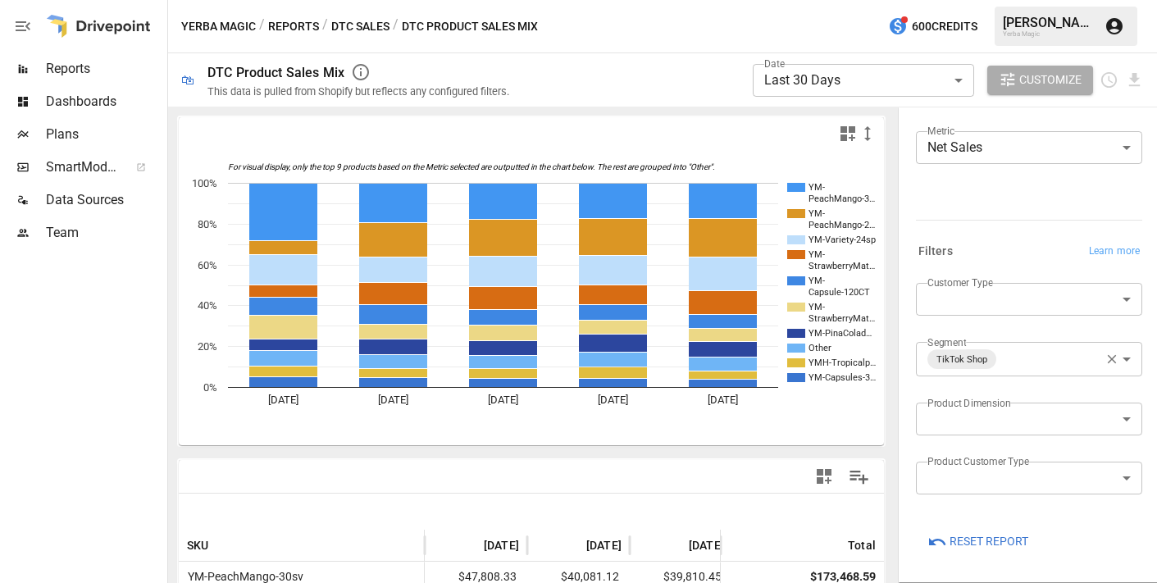
click at [309, 26] on button "Reports" at bounding box center [293, 26] width 51 height 21
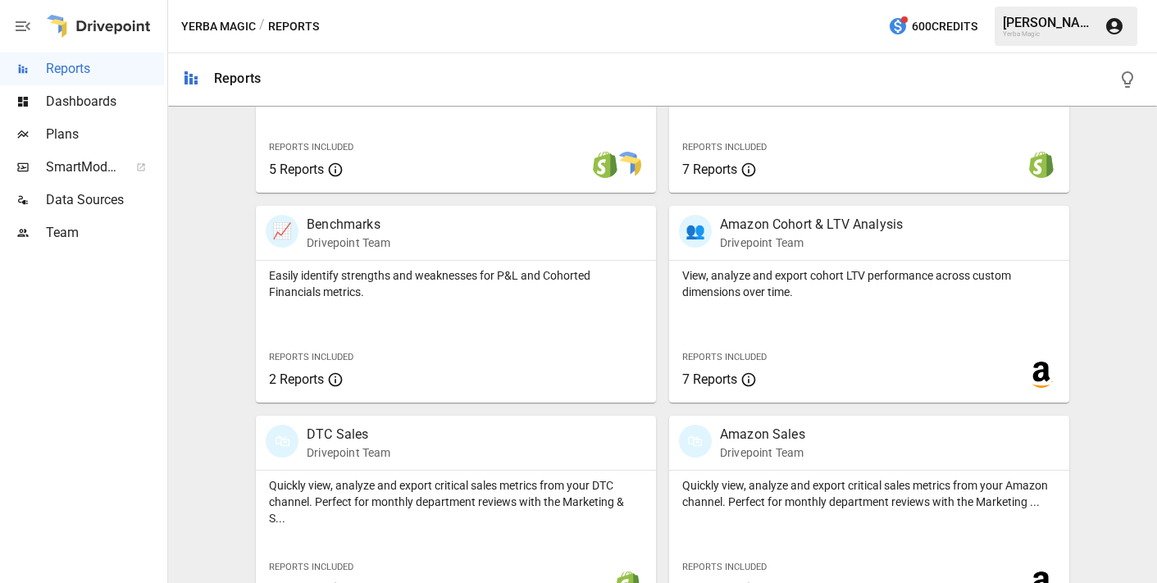
scroll to position [688, 0]
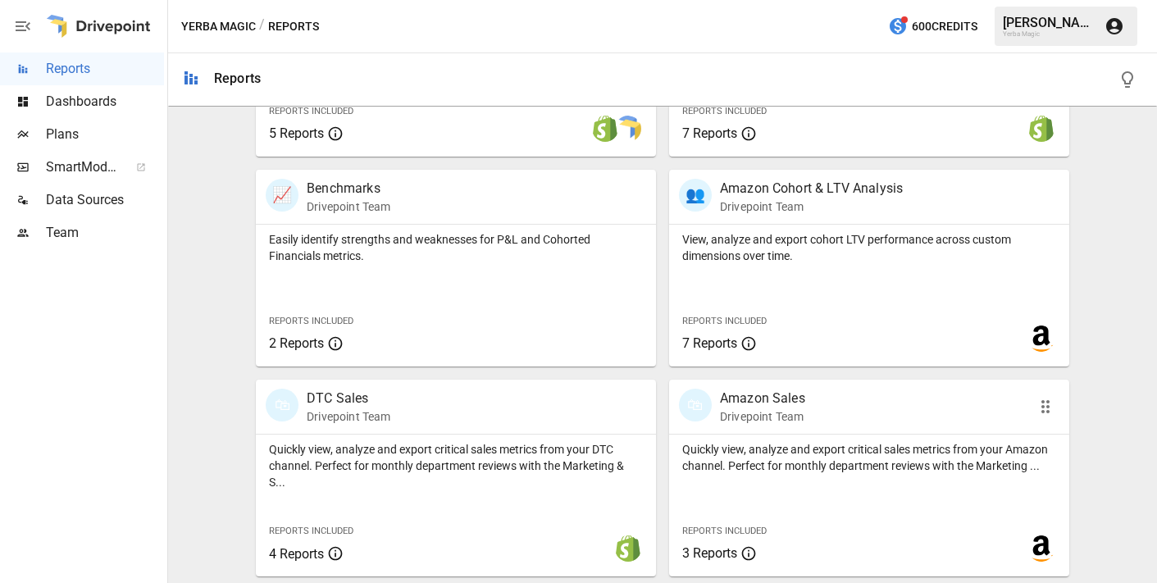
click at [814, 407] on div "🛍 Amazon Sales Drivepoint Team" at bounding box center [837, 407] width 317 height 36
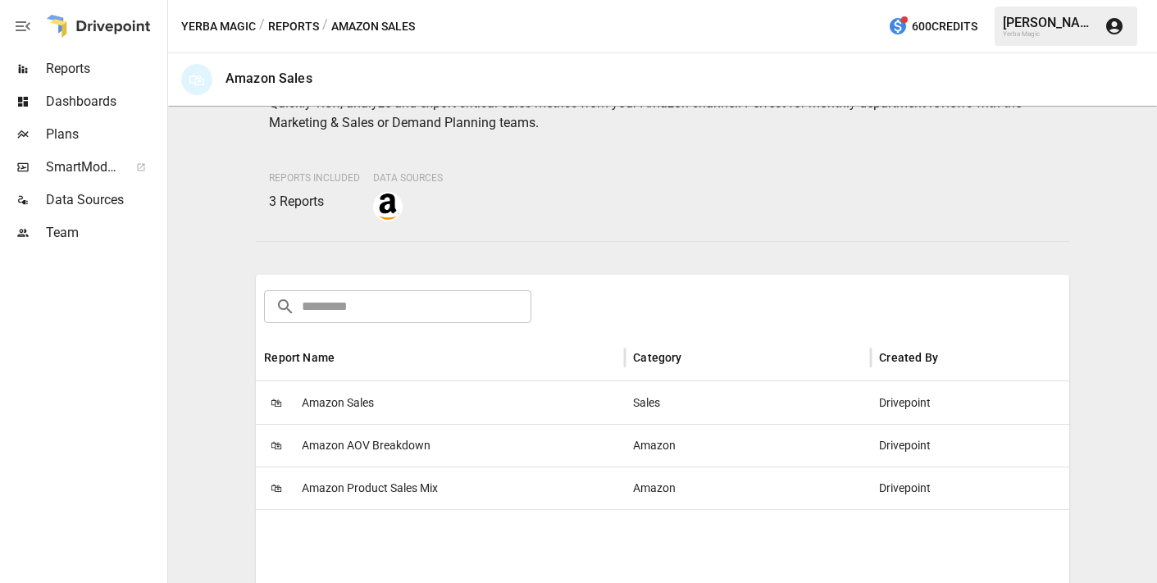
scroll to position [252, 0]
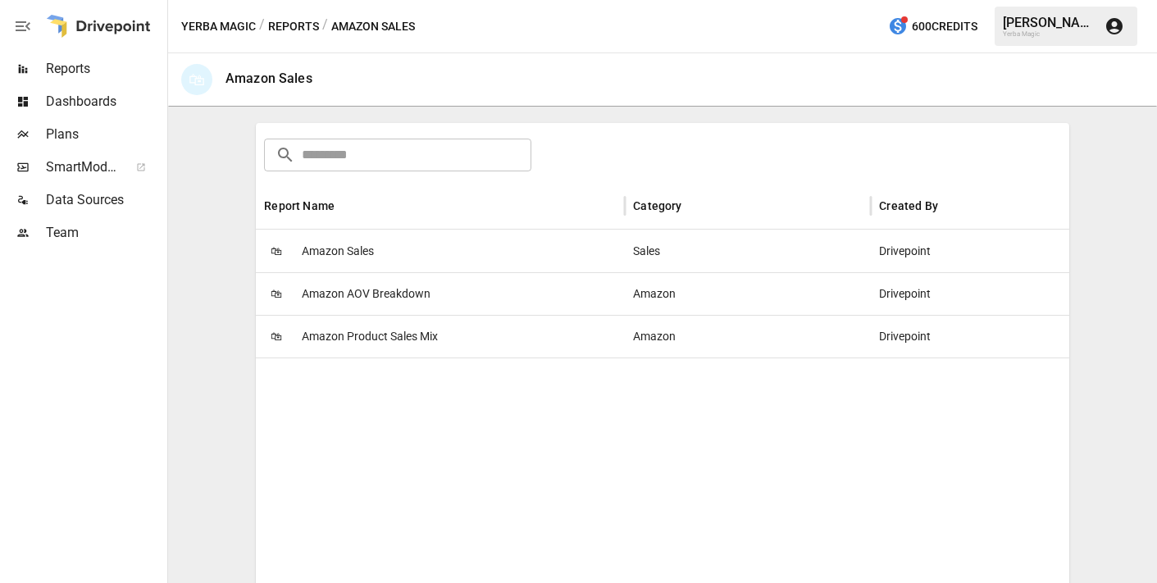
click at [377, 265] on div "🛍 Amazon Sales" at bounding box center [440, 251] width 369 height 43
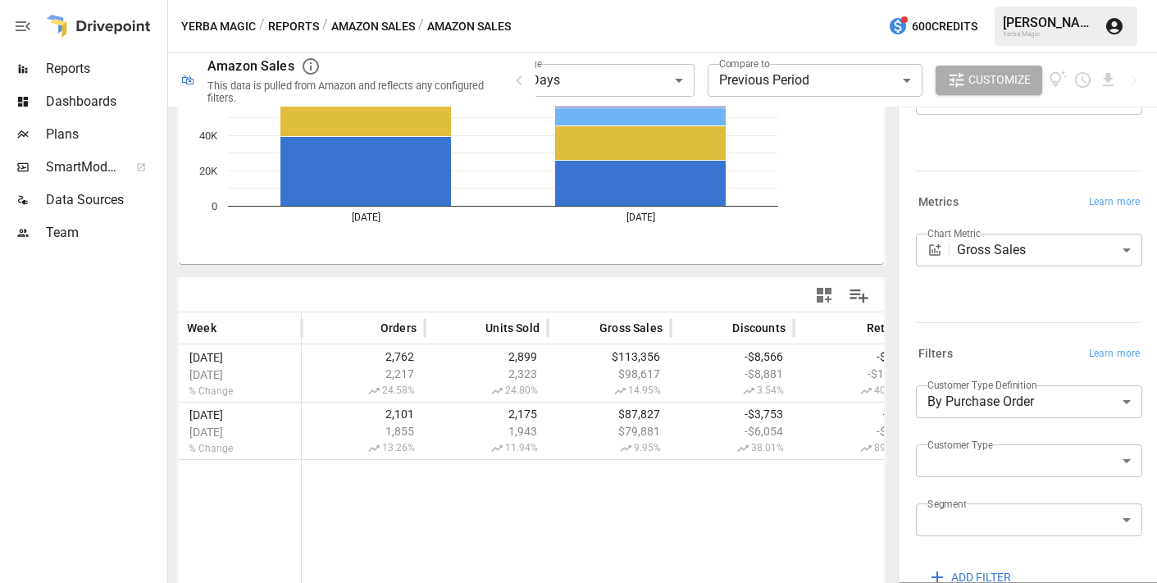
scroll to position [183, 0]
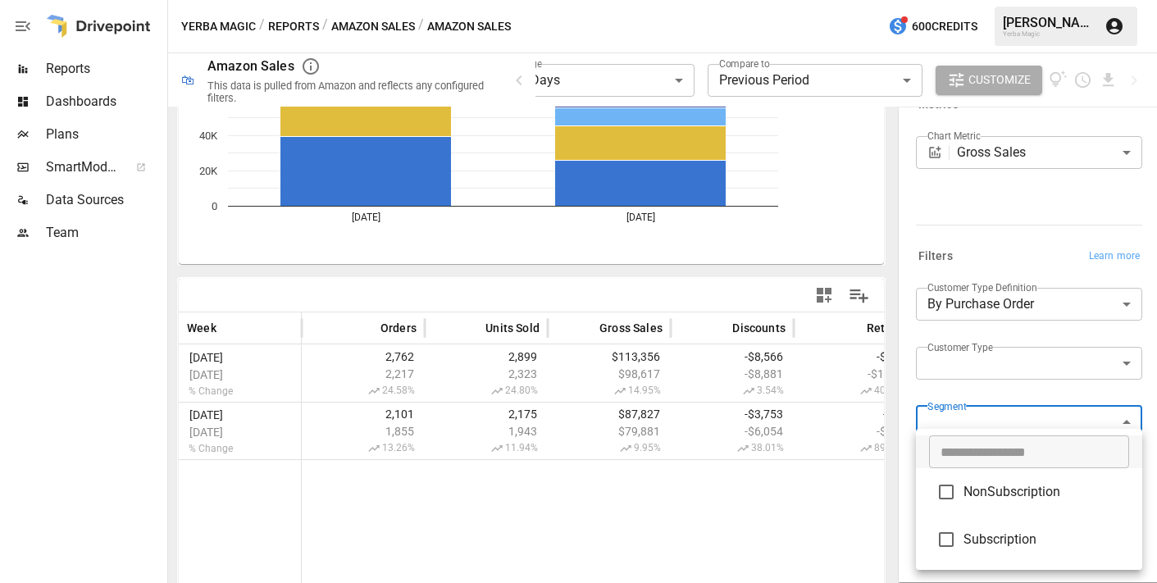
click at [996, 0] on body "**********" at bounding box center [578, 0] width 1157 height 0
click at [1003, 395] on div at bounding box center [578, 291] width 1157 height 583
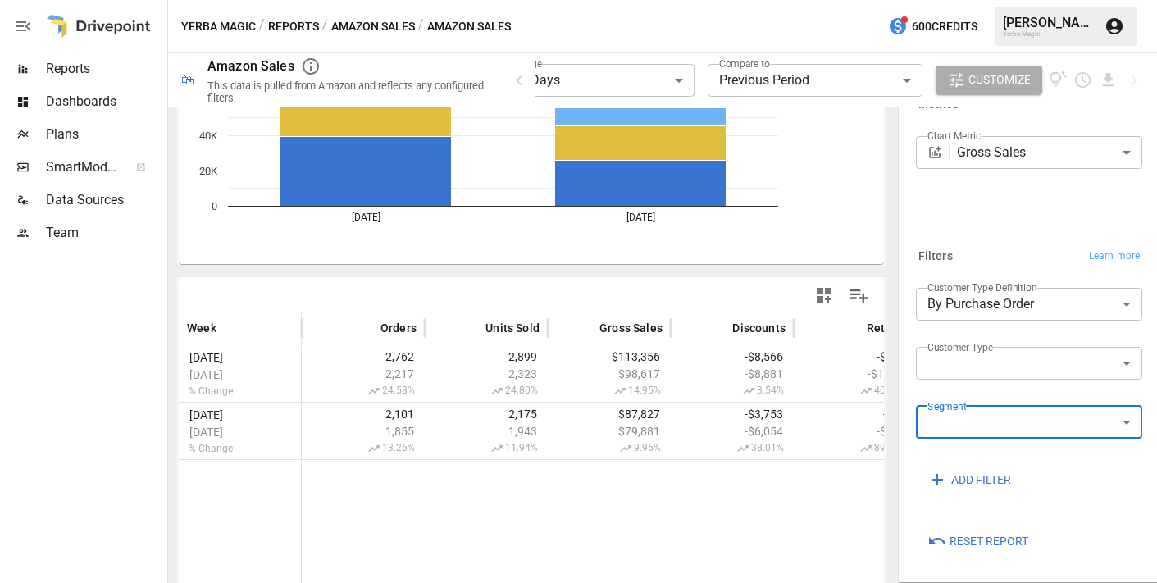
click at [394, 29] on button "Amazon Sales" at bounding box center [373, 26] width 84 height 21
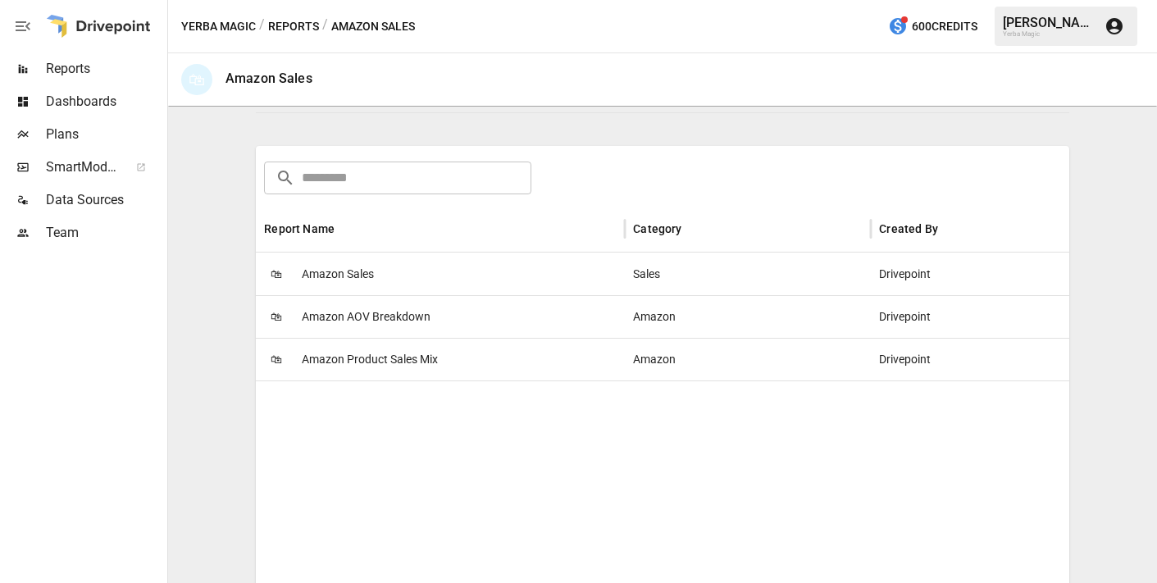
scroll to position [294, 0]
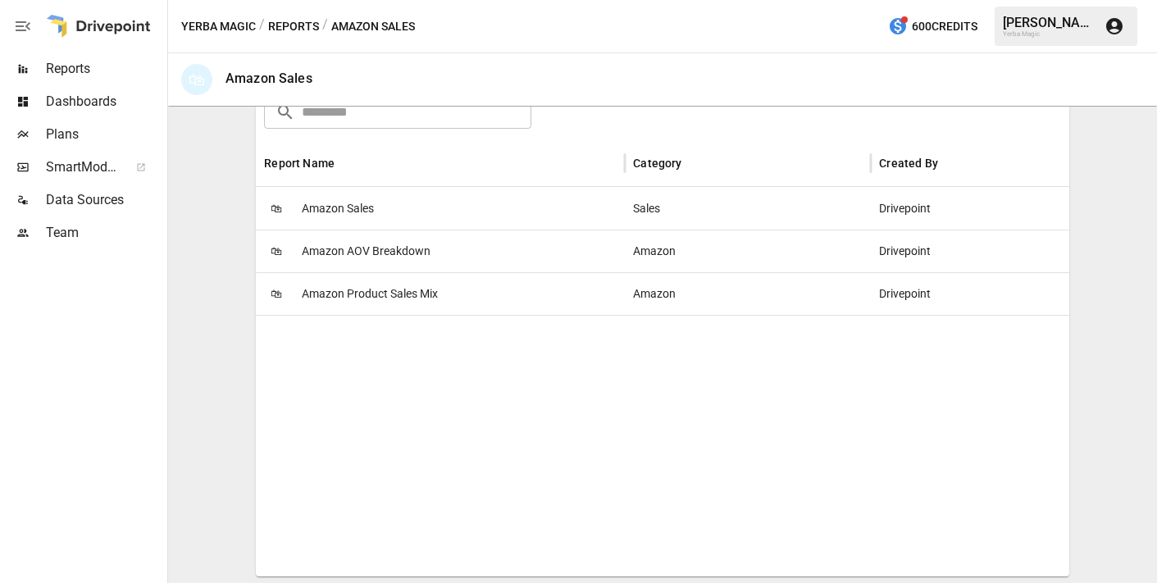
click at [447, 301] on div "🛍 Amazon Product Sales Mix" at bounding box center [440, 293] width 369 height 43
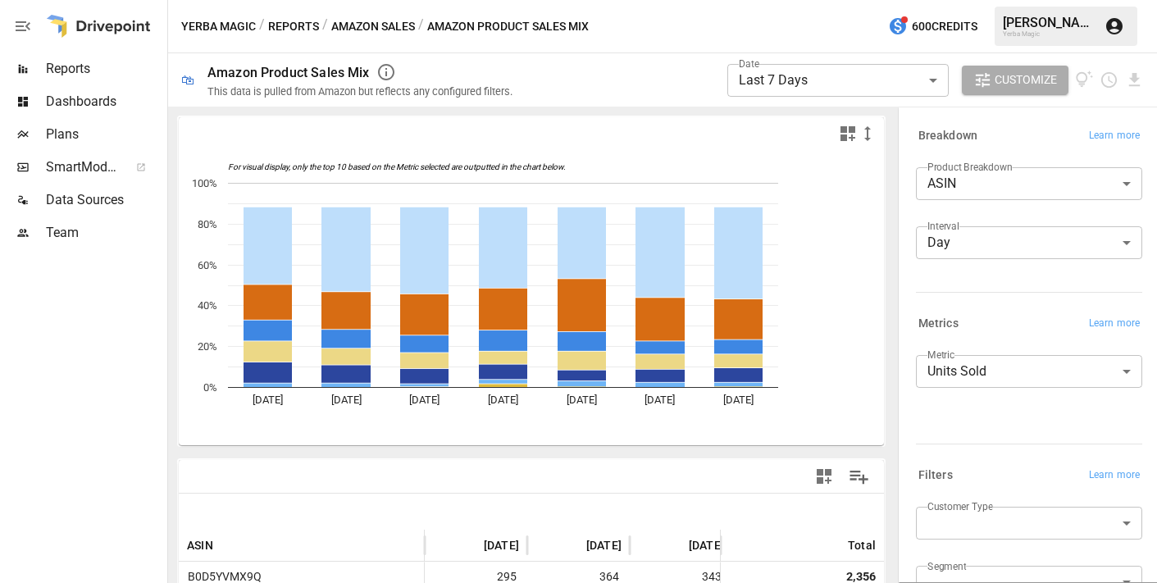
click at [1029, 0] on body "**********" at bounding box center [578, 0] width 1157 height 0
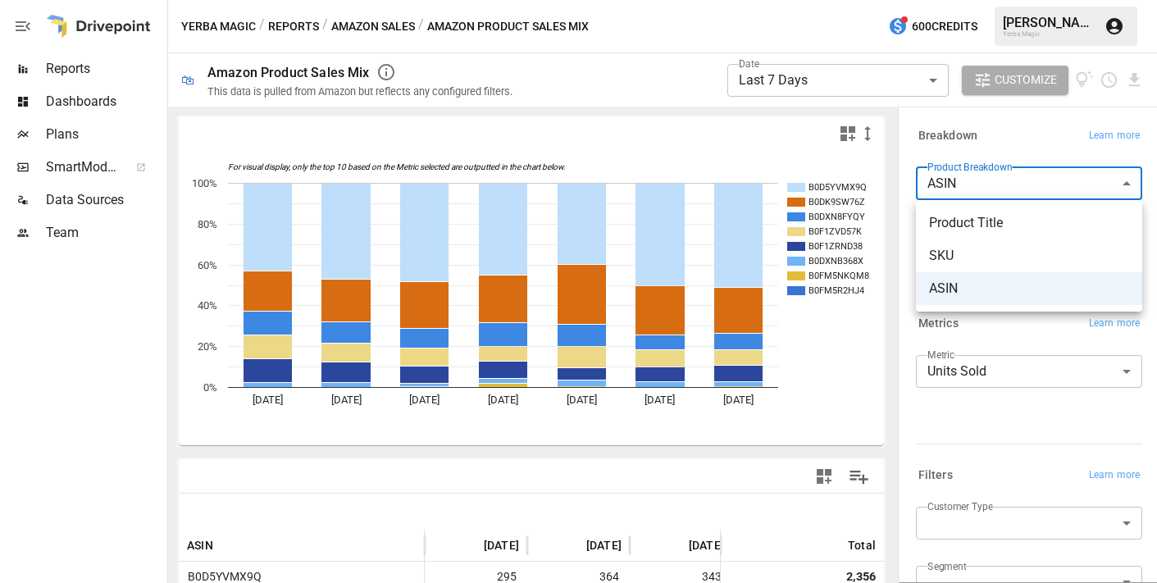
click at [1024, 150] on div at bounding box center [578, 291] width 1157 height 583
click at [995, 0] on body "**********" at bounding box center [578, 0] width 1157 height 0
click at [988, 227] on span "Product Title" at bounding box center [1029, 223] width 200 height 20
type input "**********"
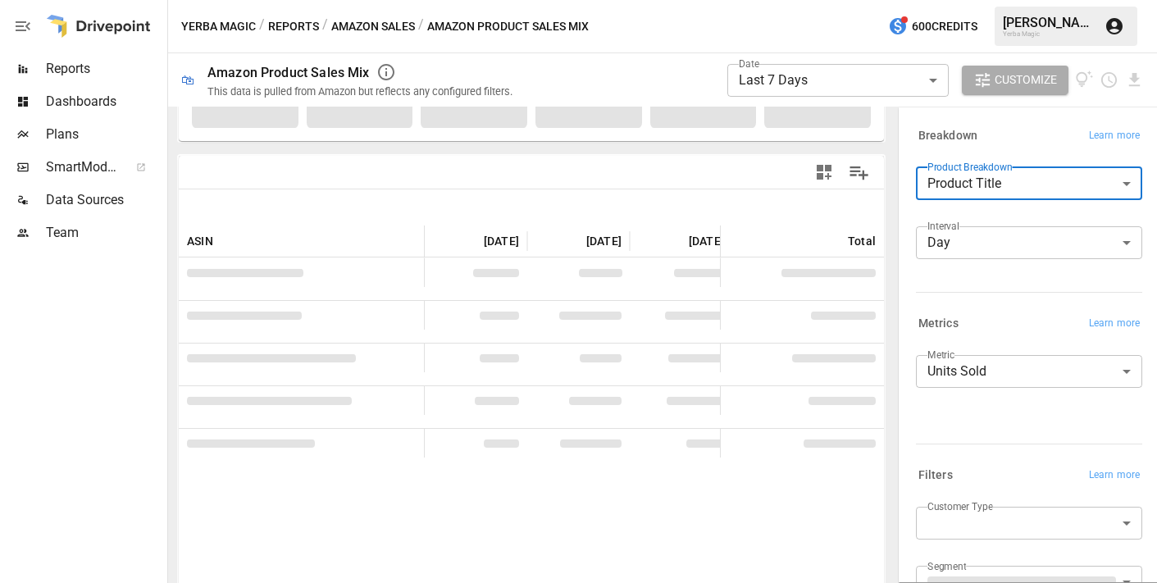
scroll to position [363, 0]
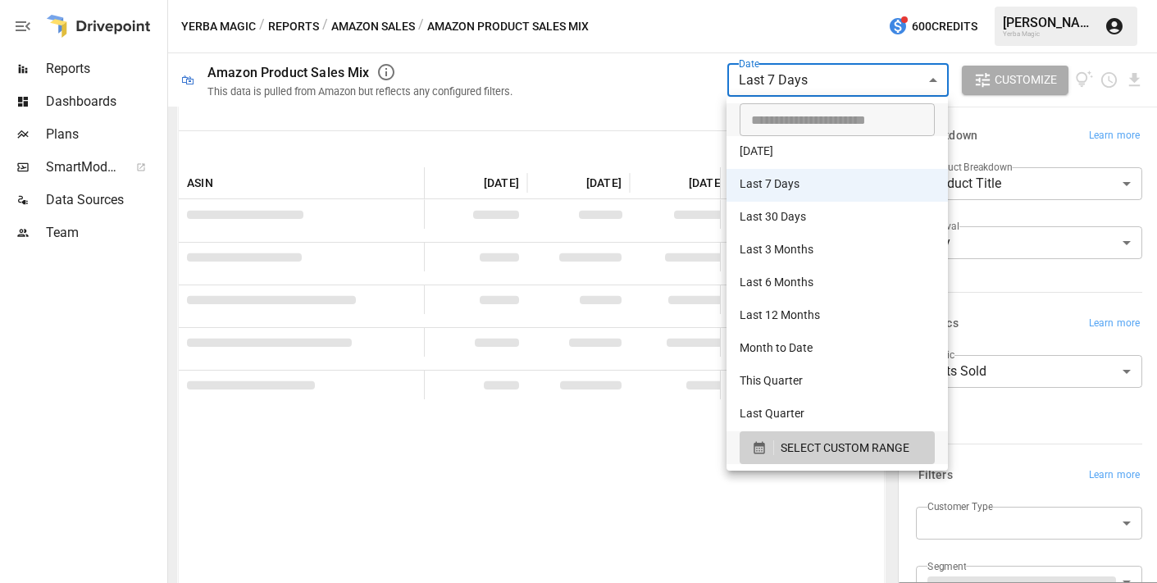
click at [808, 0] on body "**********" at bounding box center [578, 0] width 1157 height 0
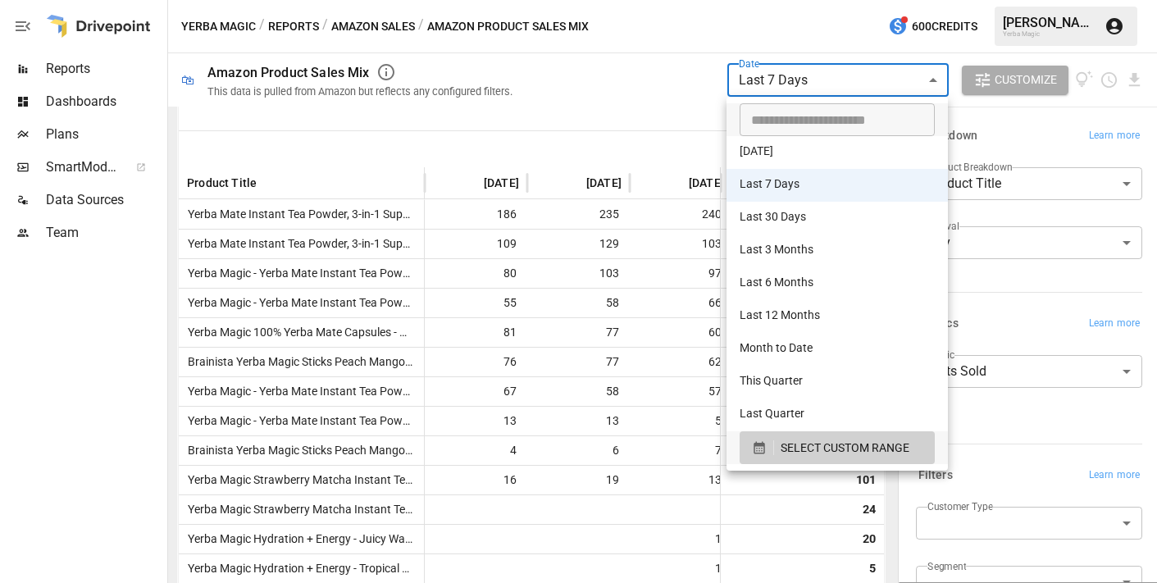
click at [616, 84] on div at bounding box center [578, 291] width 1157 height 583
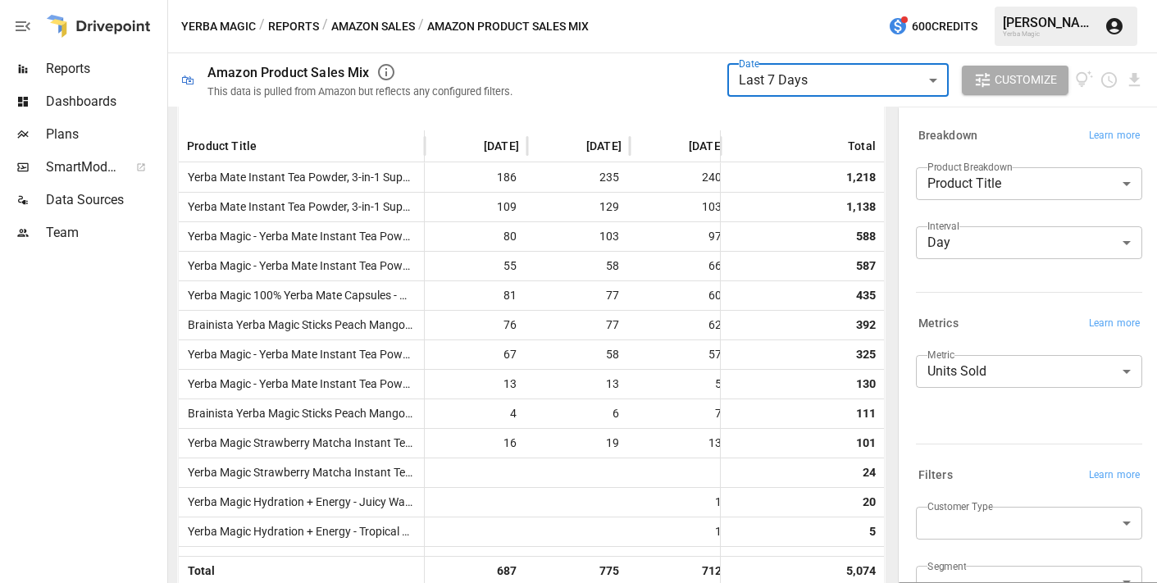
scroll to position [413, 0]
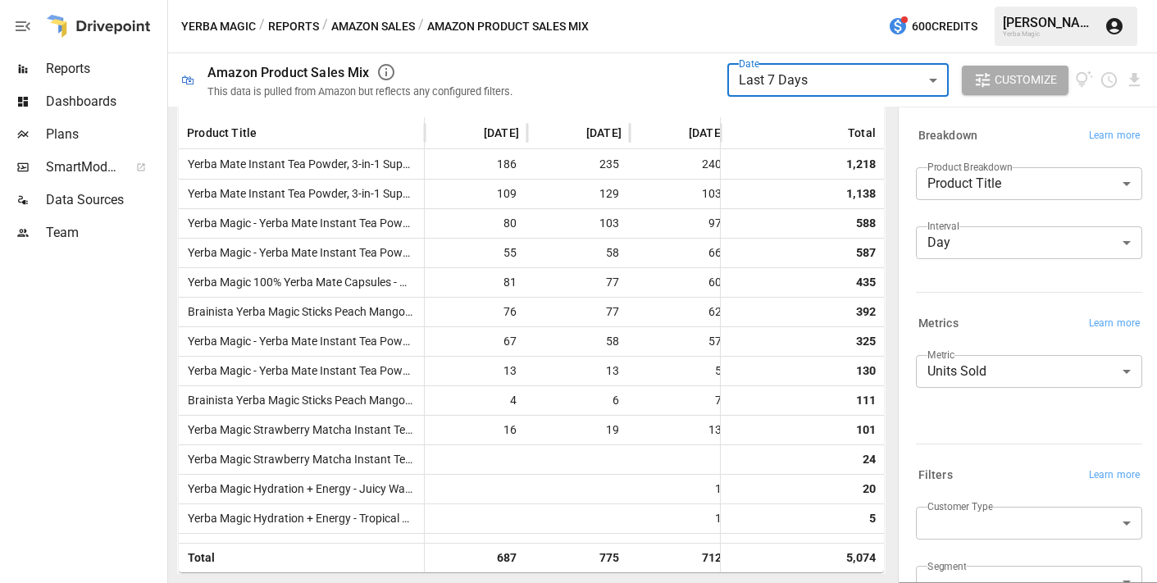
click at [886, 0] on body "**********" at bounding box center [578, 0] width 1157 height 0
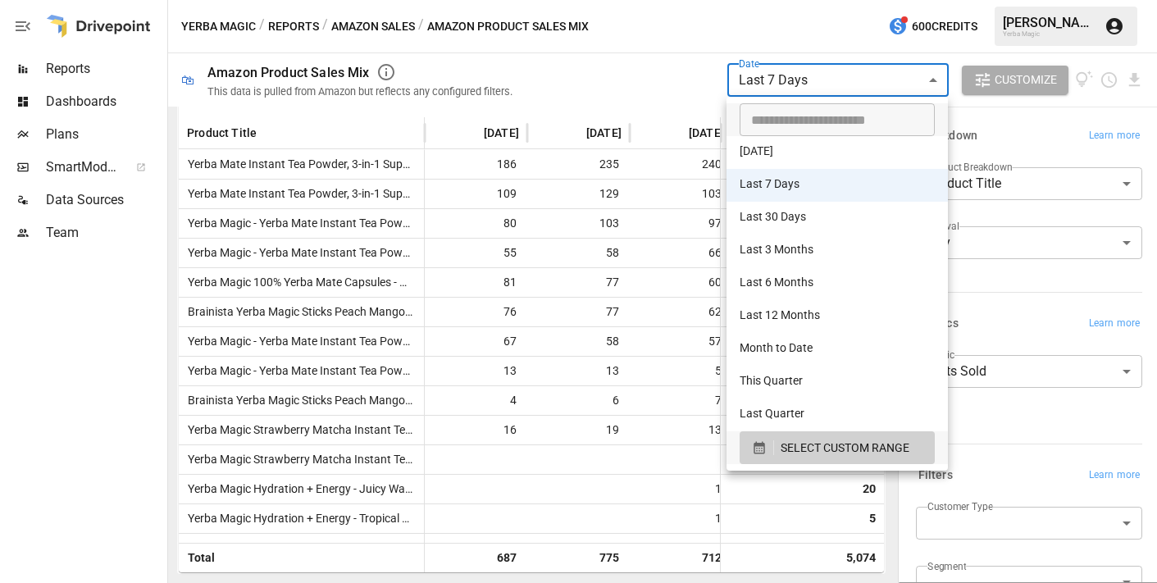
click at [633, 98] on div at bounding box center [578, 291] width 1157 height 583
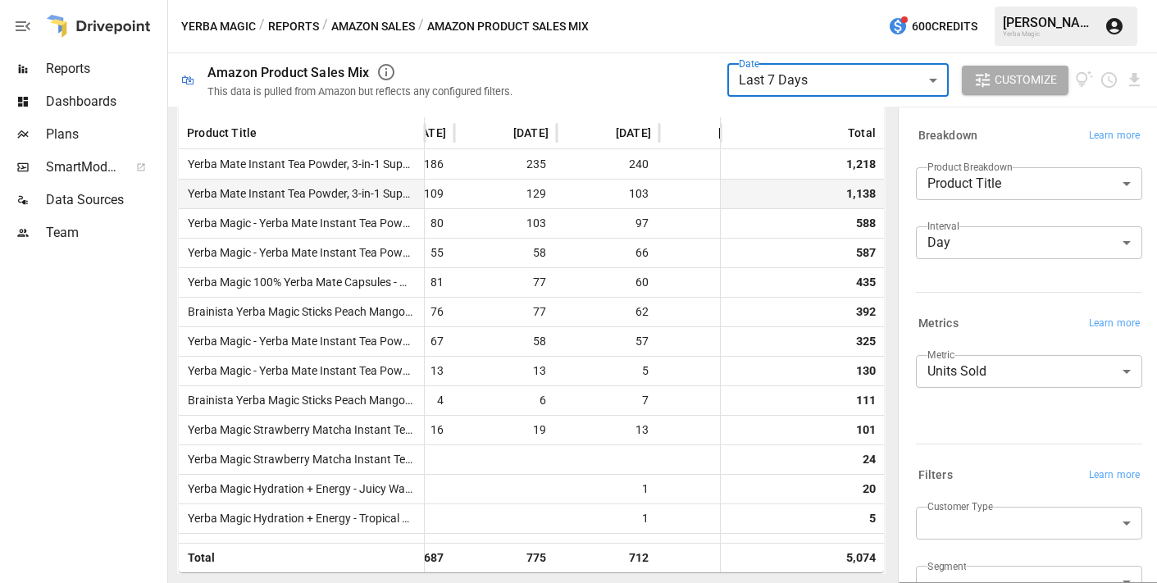
scroll to position [0, 121]
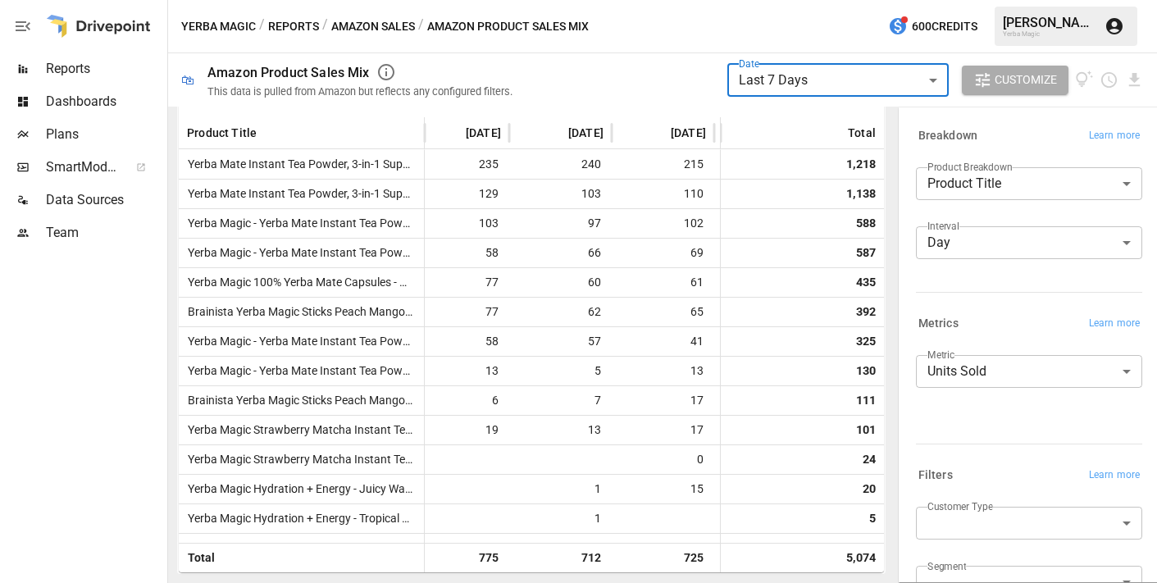
click at [979, 75] on icon "button" at bounding box center [983, 80] width 14 height 14
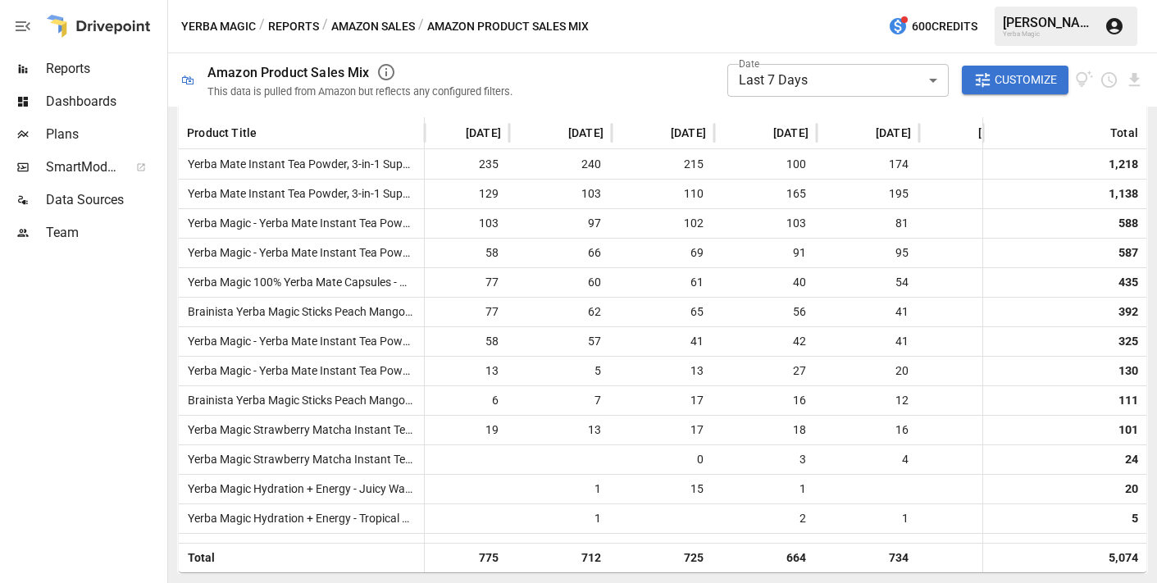
click at [383, 21] on button "Amazon Sales" at bounding box center [373, 26] width 84 height 21
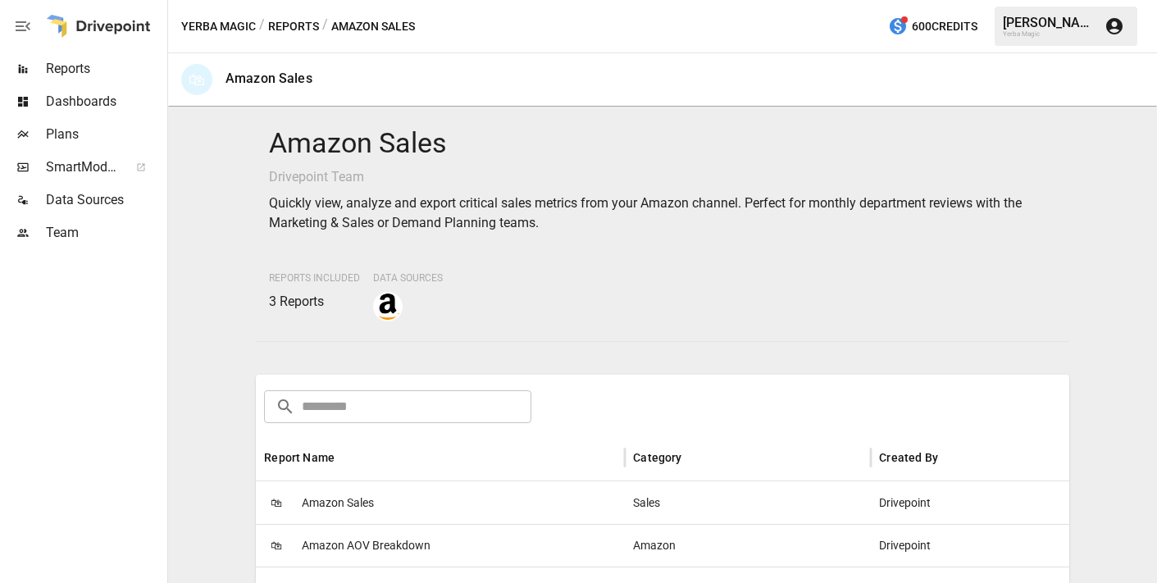
scroll to position [195, 0]
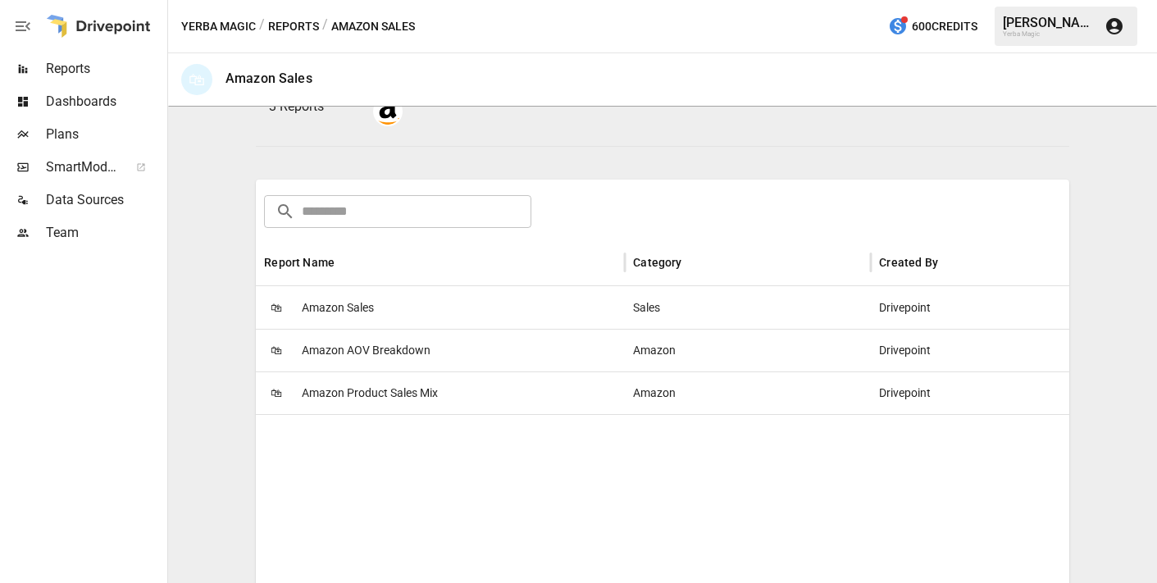
click at [410, 301] on div "🛍 Amazon Sales" at bounding box center [440, 307] width 369 height 43
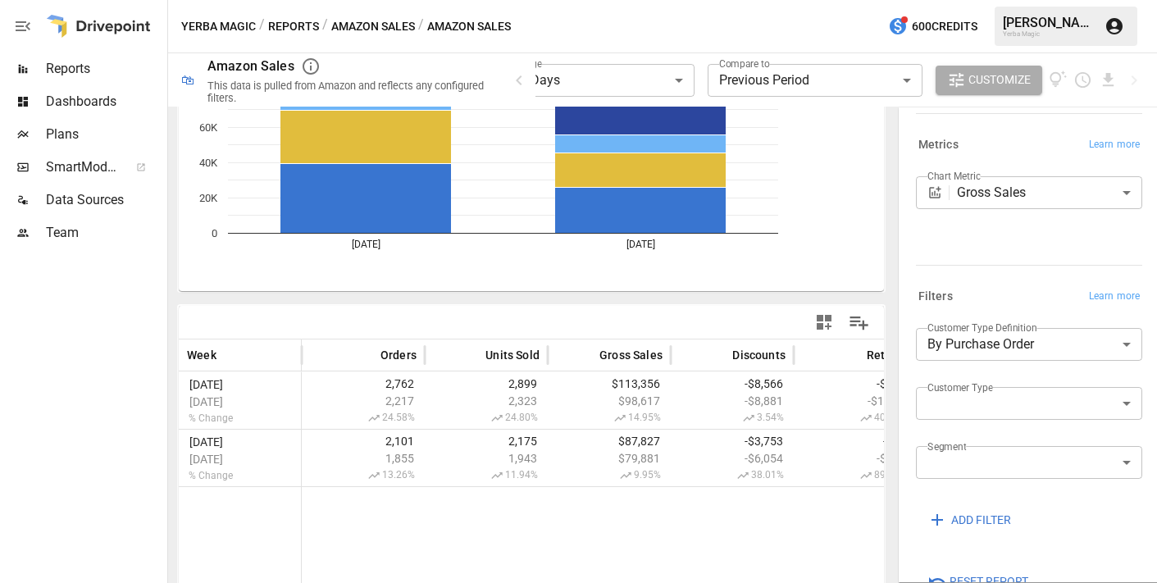
scroll to position [150, 0]
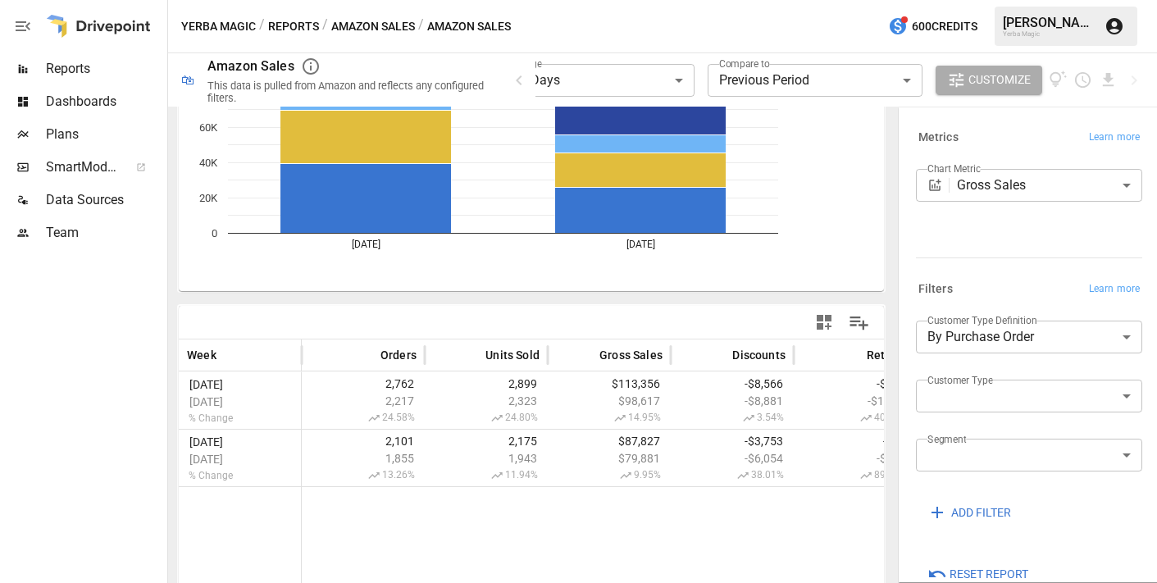
click at [1008, 0] on body "**********" at bounding box center [578, 0] width 1157 height 0
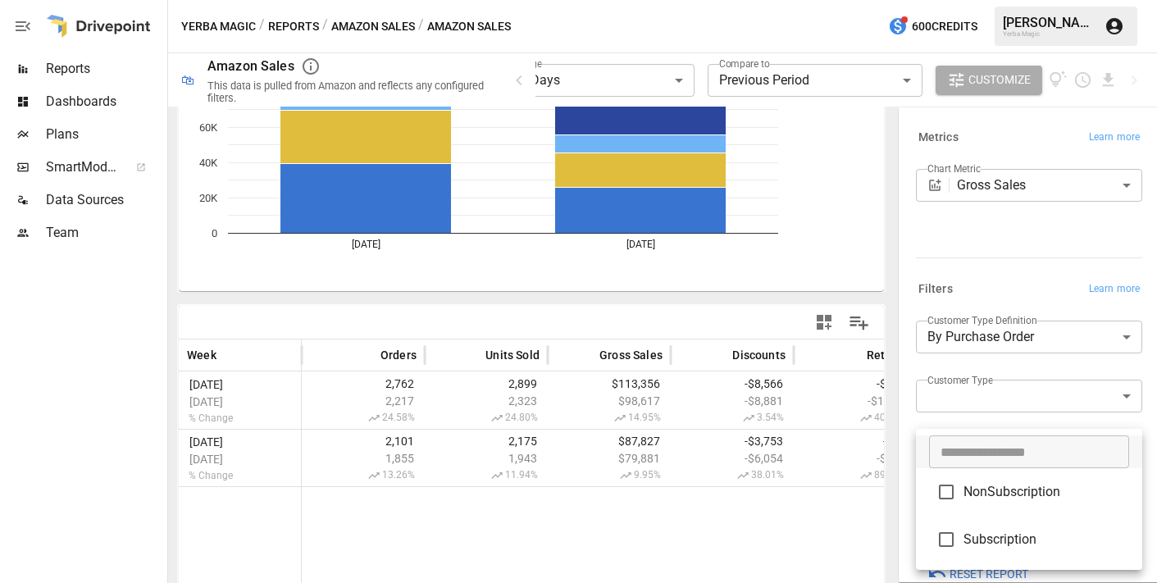
click at [1029, 376] on div at bounding box center [578, 291] width 1157 height 583
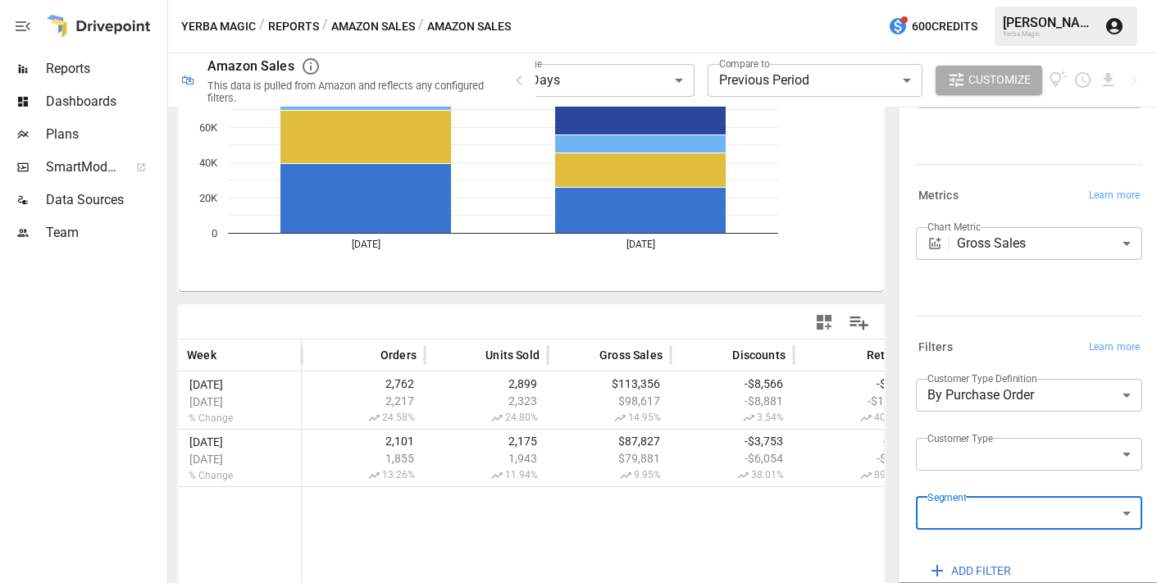
scroll to position [183, 0]
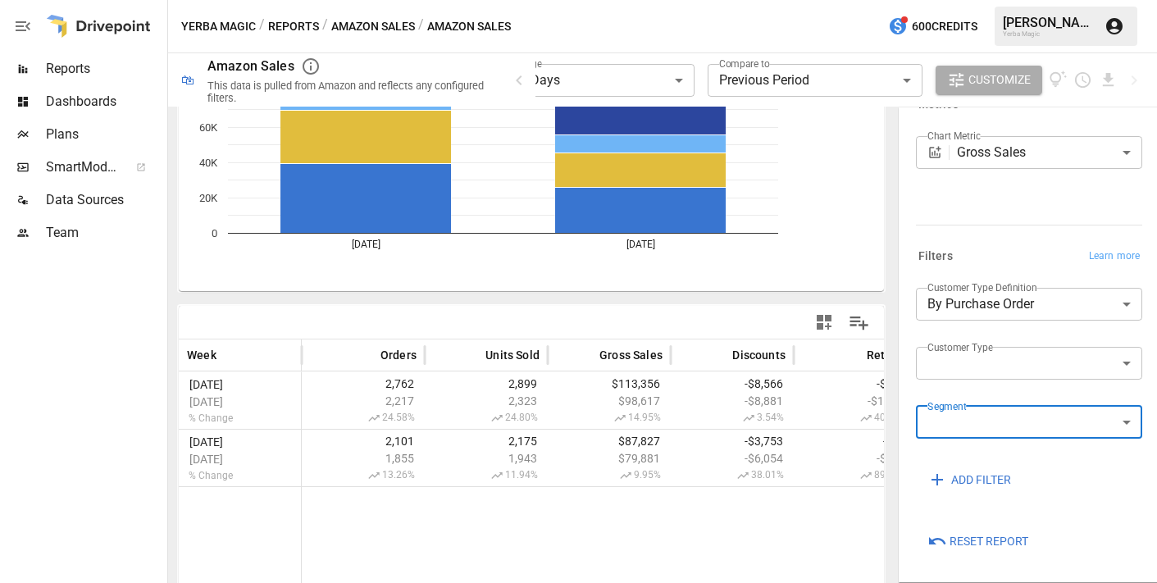
click at [1002, 480] on span "ADD FILTER" at bounding box center [981, 480] width 60 height 21
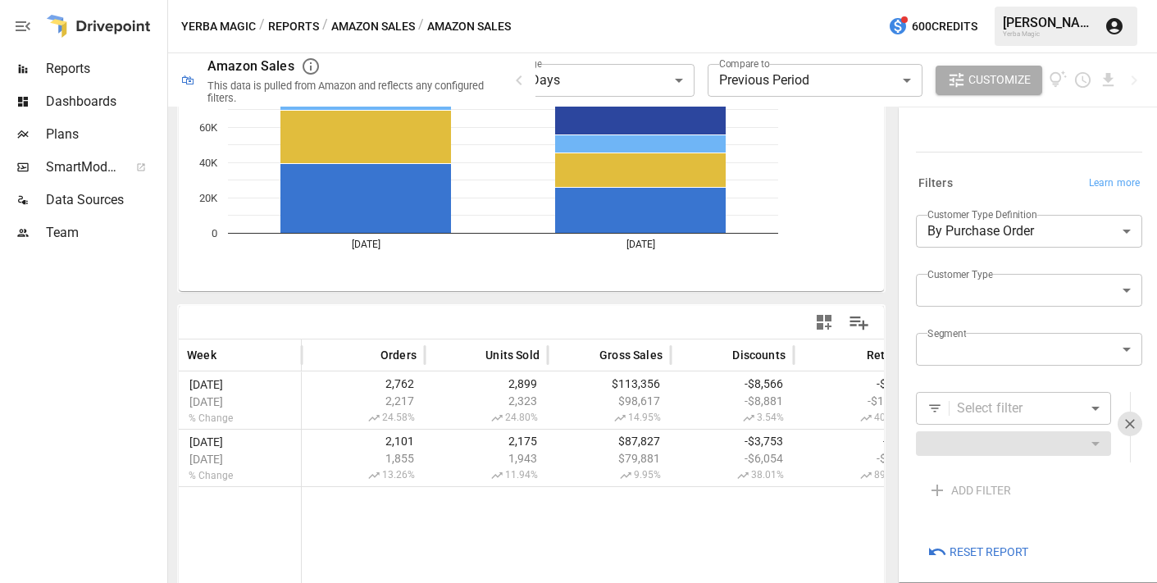
scroll to position [267, 0]
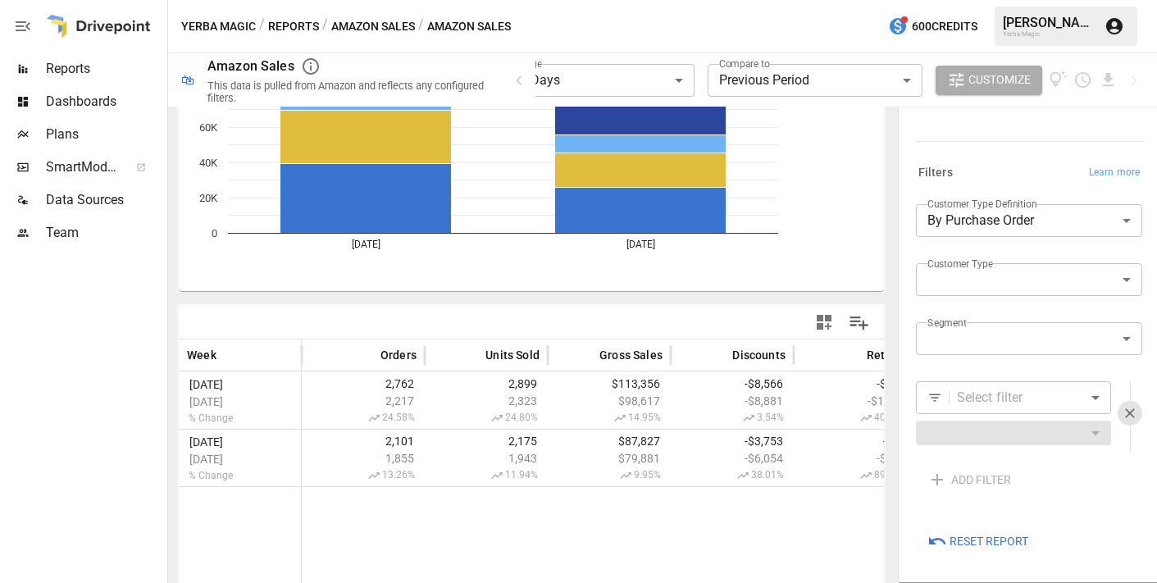
click at [1019, 0] on body "**********" at bounding box center [578, 0] width 1157 height 0
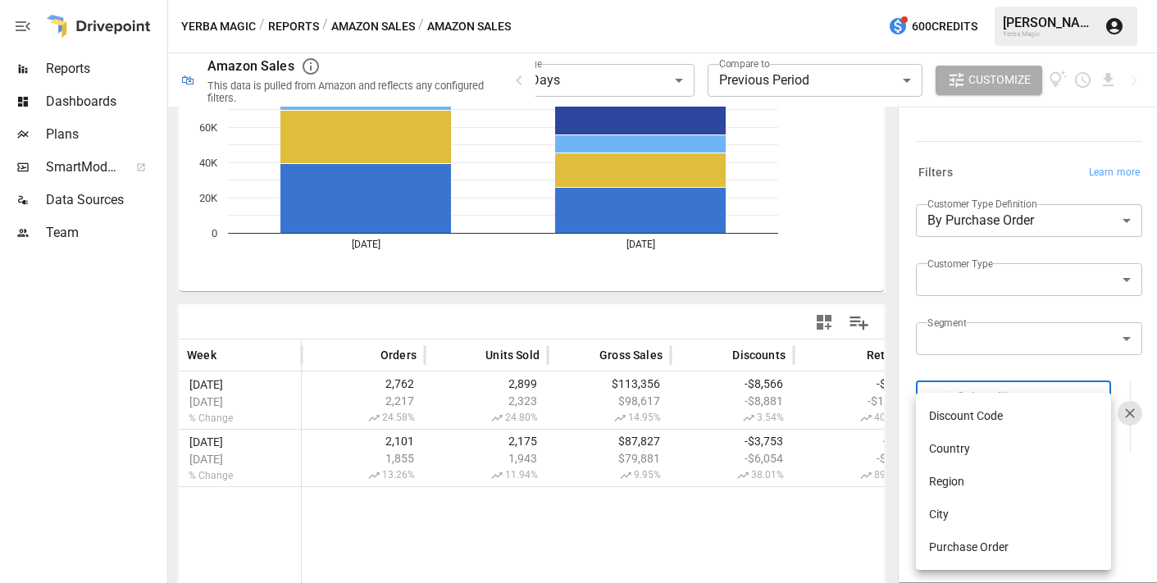
click at [1019, 358] on div at bounding box center [578, 291] width 1157 height 583
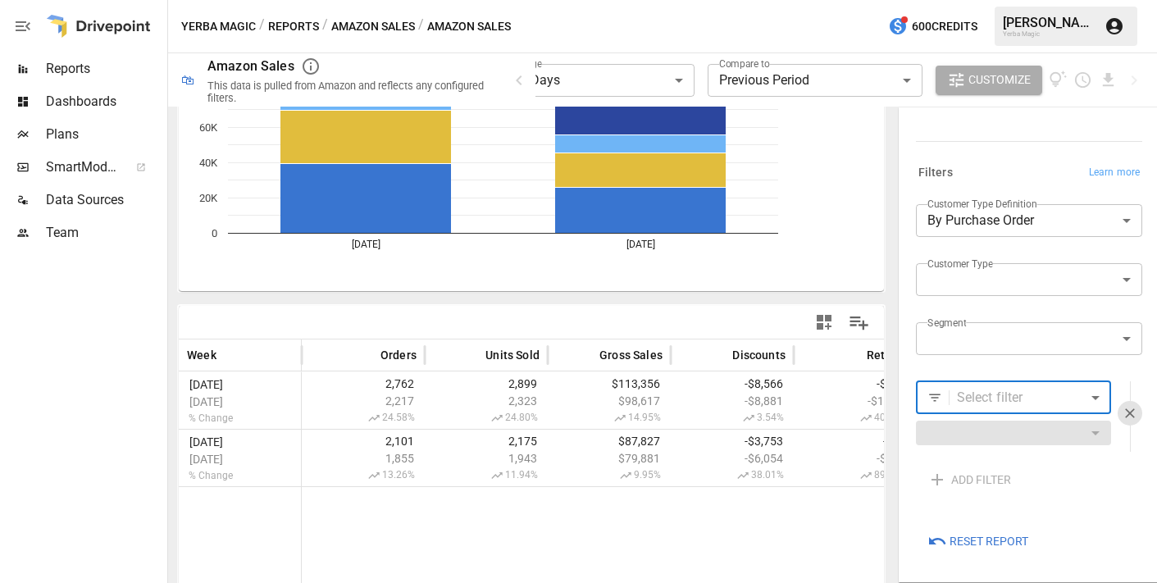
click at [1017, 0] on body "**********" at bounding box center [578, 0] width 1157 height 0
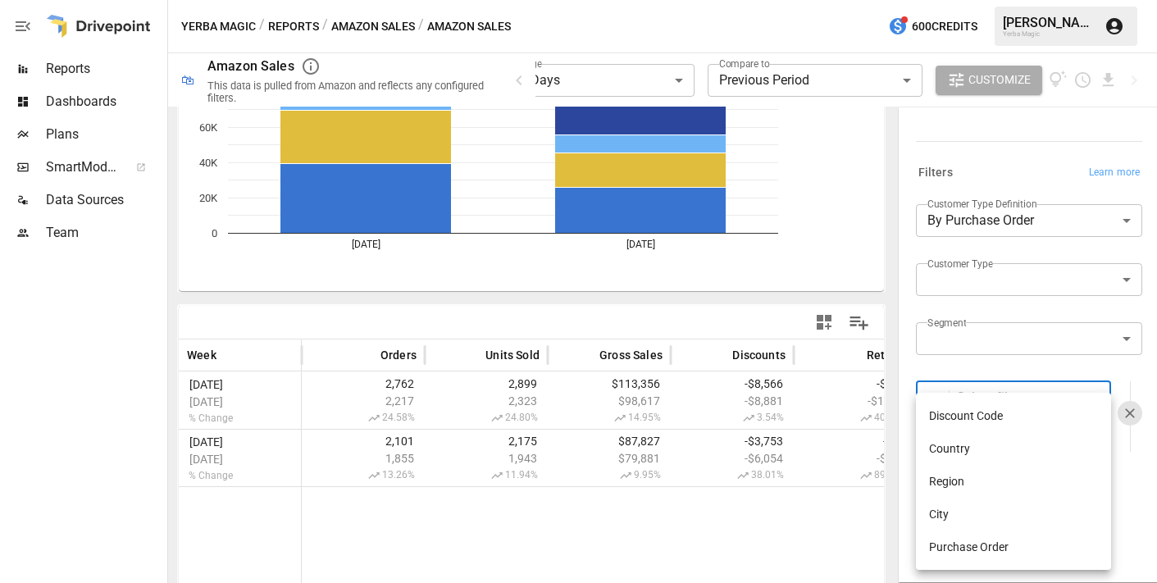
click at [1024, 364] on div at bounding box center [578, 291] width 1157 height 583
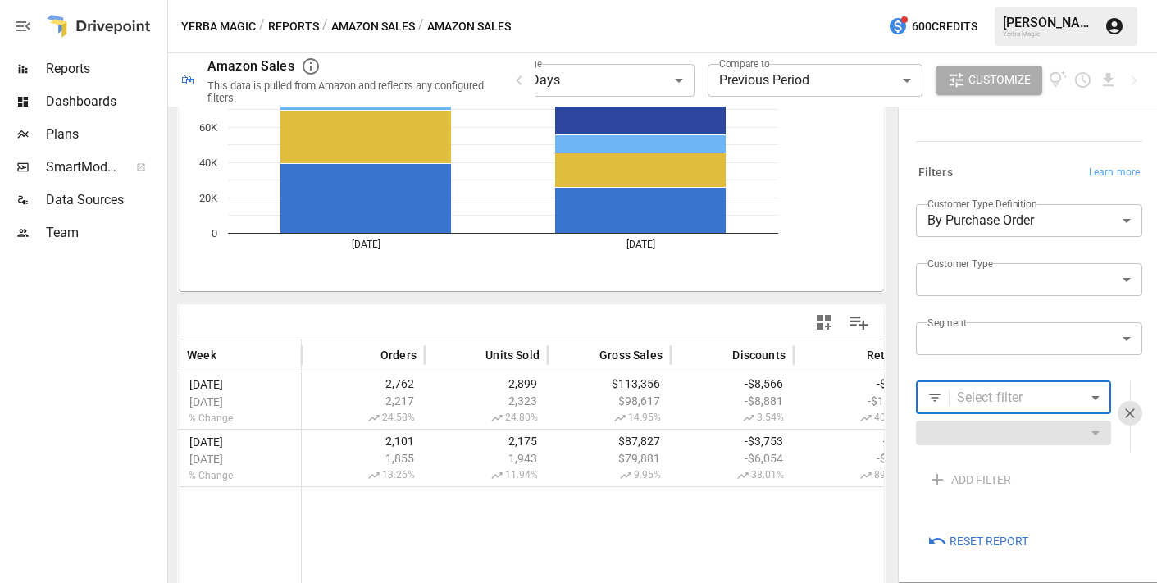
click at [1021, 0] on body "**********" at bounding box center [578, 0] width 1157 height 0
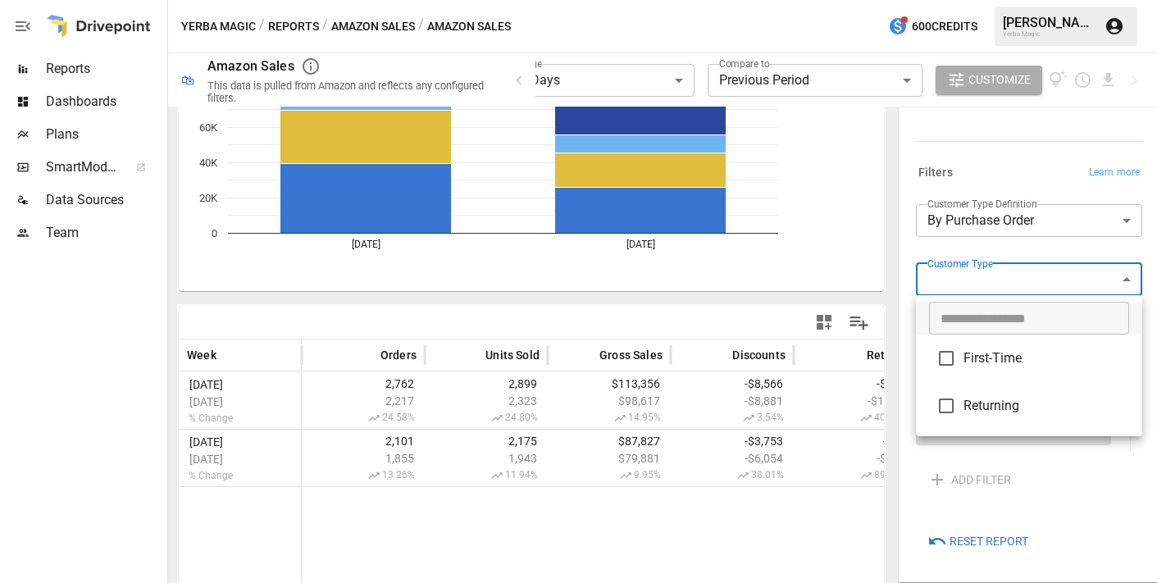
click at [1023, 253] on div at bounding box center [578, 291] width 1157 height 583
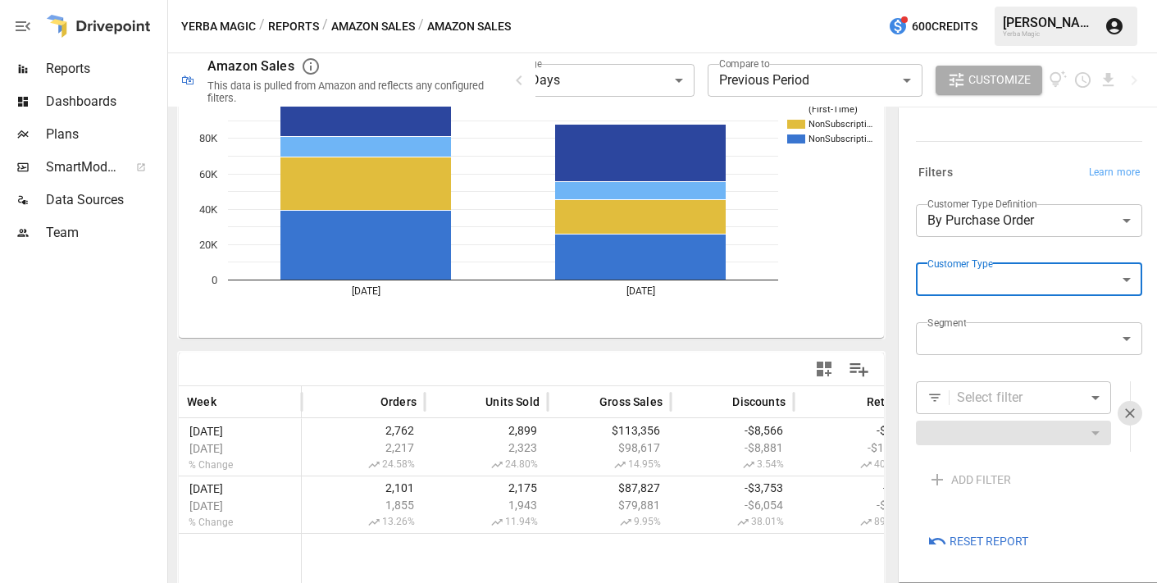
scroll to position [0, 0]
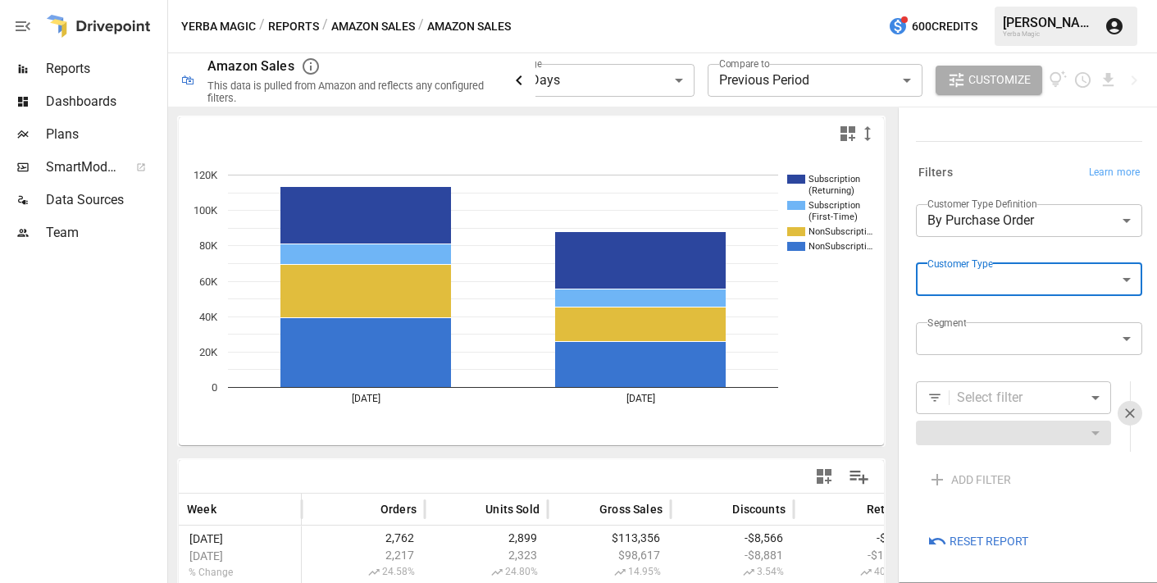
click at [528, 84] on icon "button" at bounding box center [519, 81] width 20 height 20
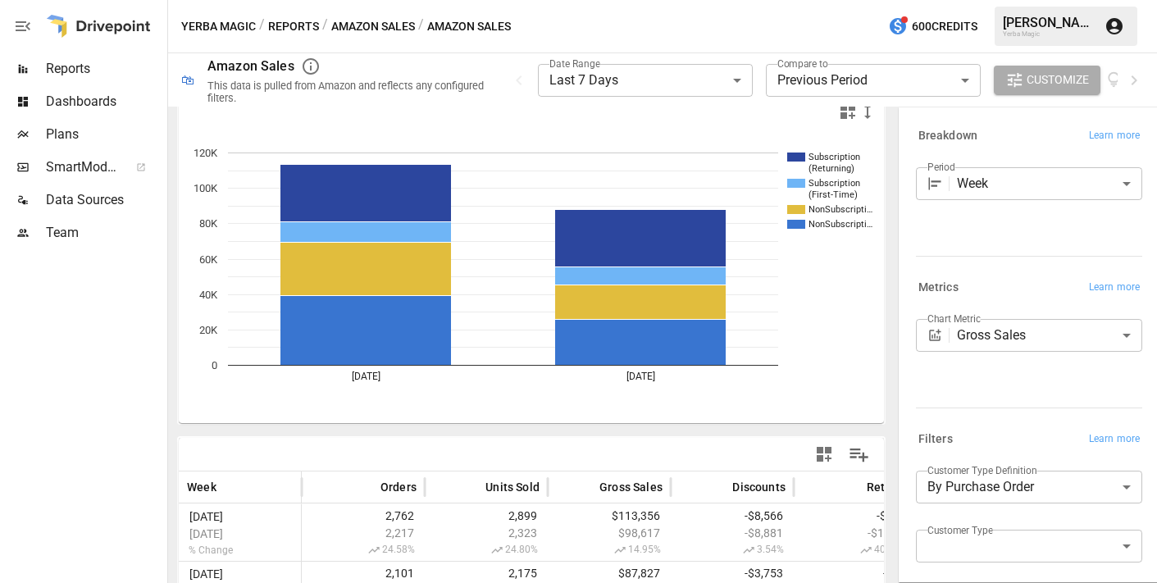
click at [992, 0] on body "**********" at bounding box center [578, 0] width 1157 height 0
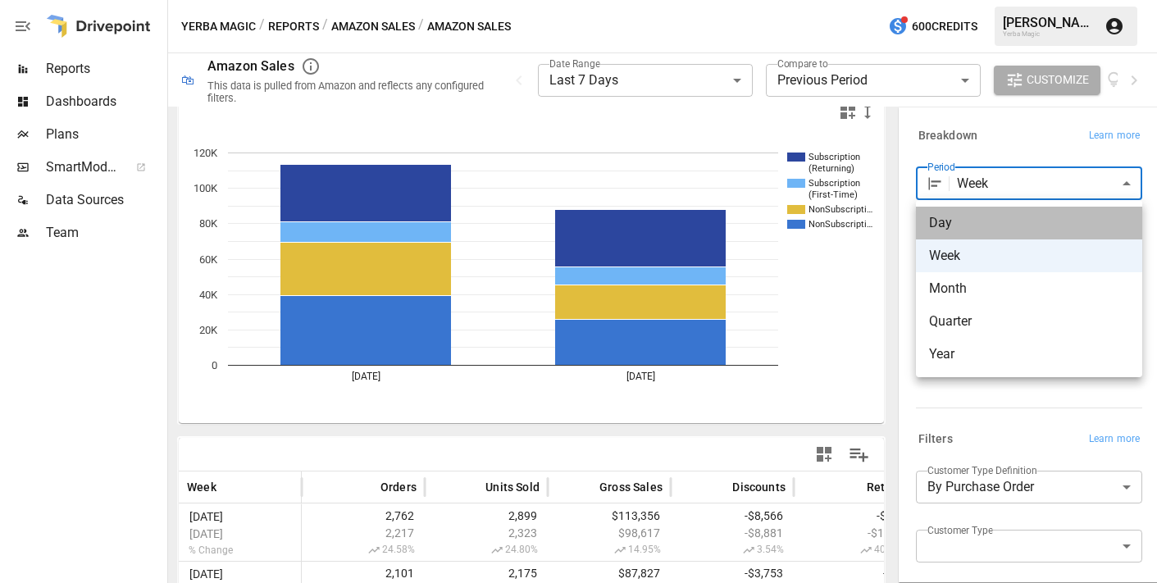
click at [991, 212] on li "Day" at bounding box center [1029, 223] width 226 height 33
type input "***"
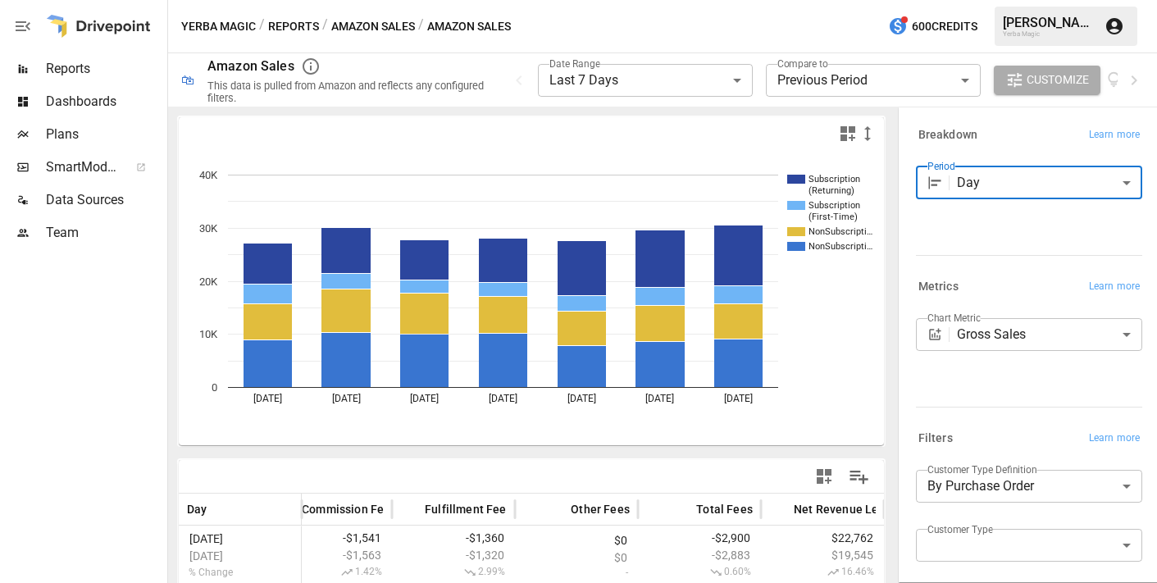
click at [301, 22] on button "Reports" at bounding box center [293, 26] width 51 height 21
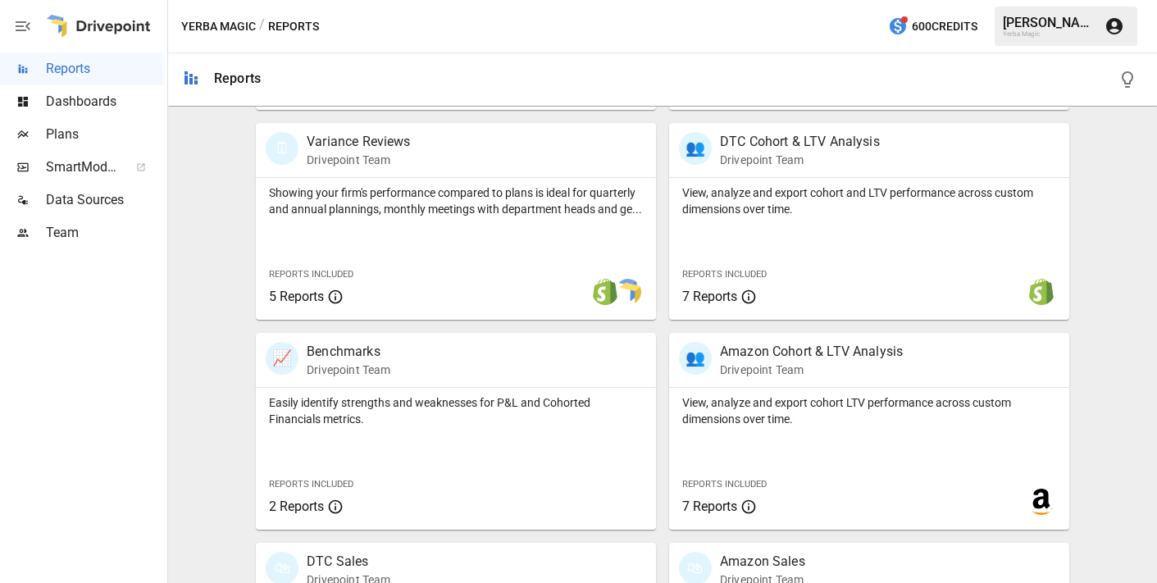
scroll to position [527, 0]
click at [364, 358] on p "Benchmarks" at bounding box center [349, 350] width 84 height 20
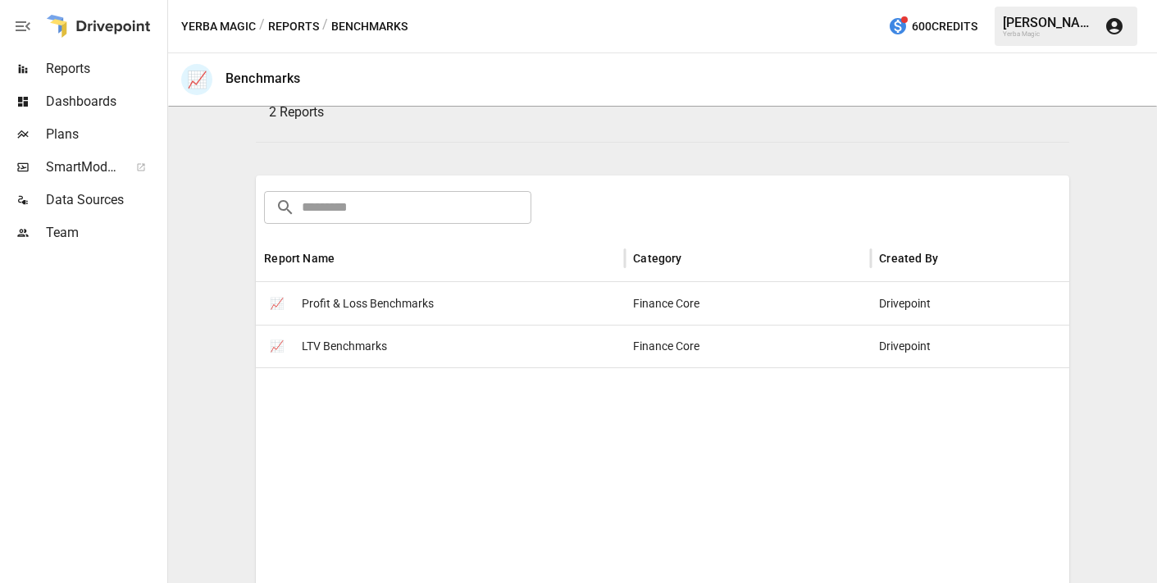
scroll to position [174, 0]
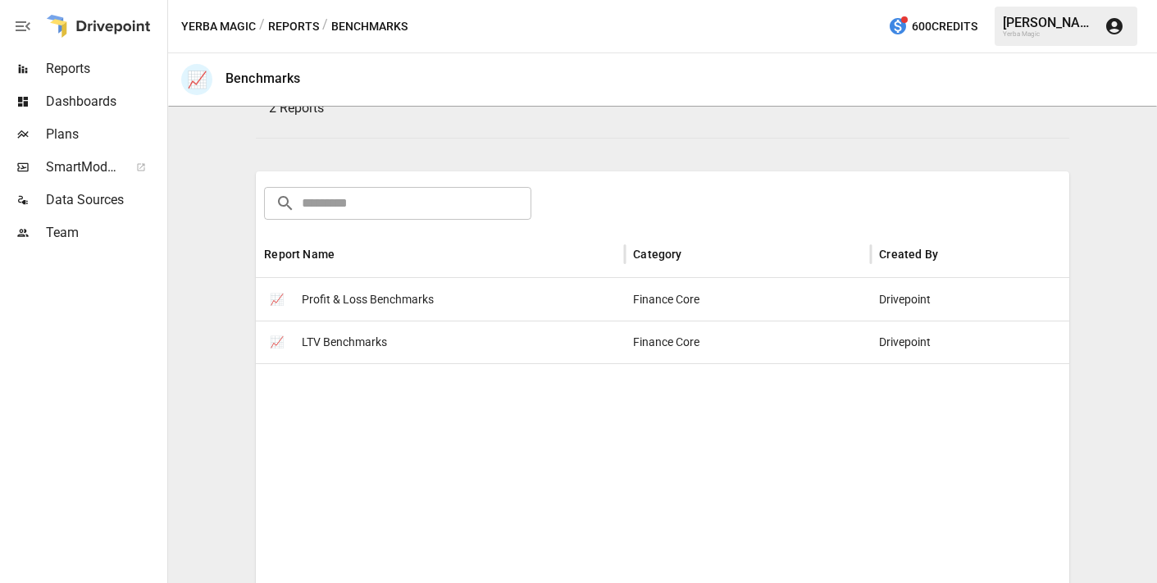
click at [441, 308] on div "📈 Profit & Loss Benchmarks" at bounding box center [440, 299] width 369 height 43
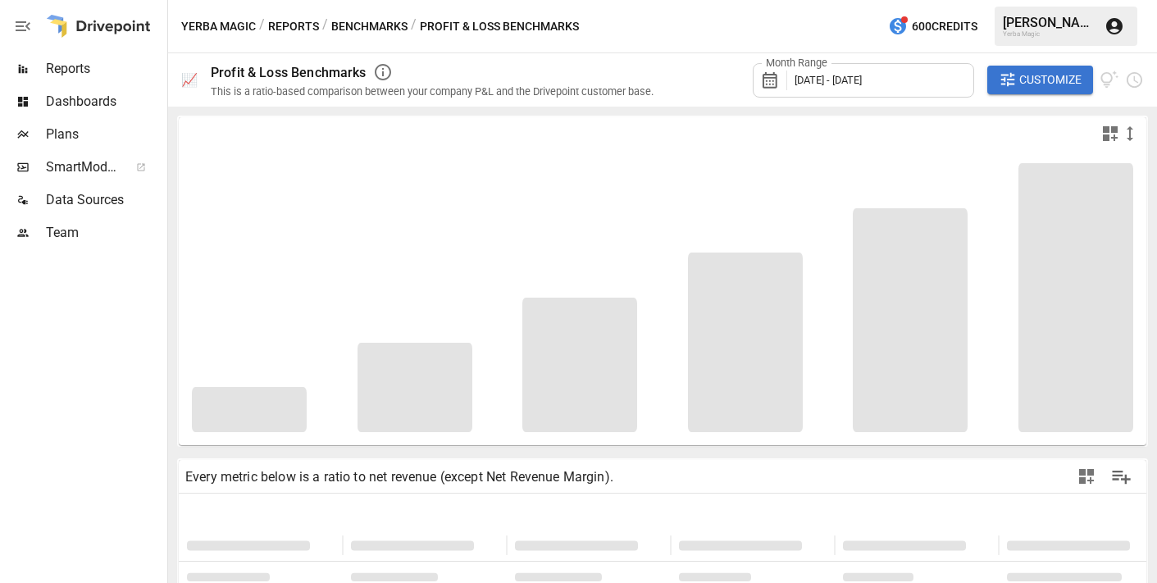
type input "**********"
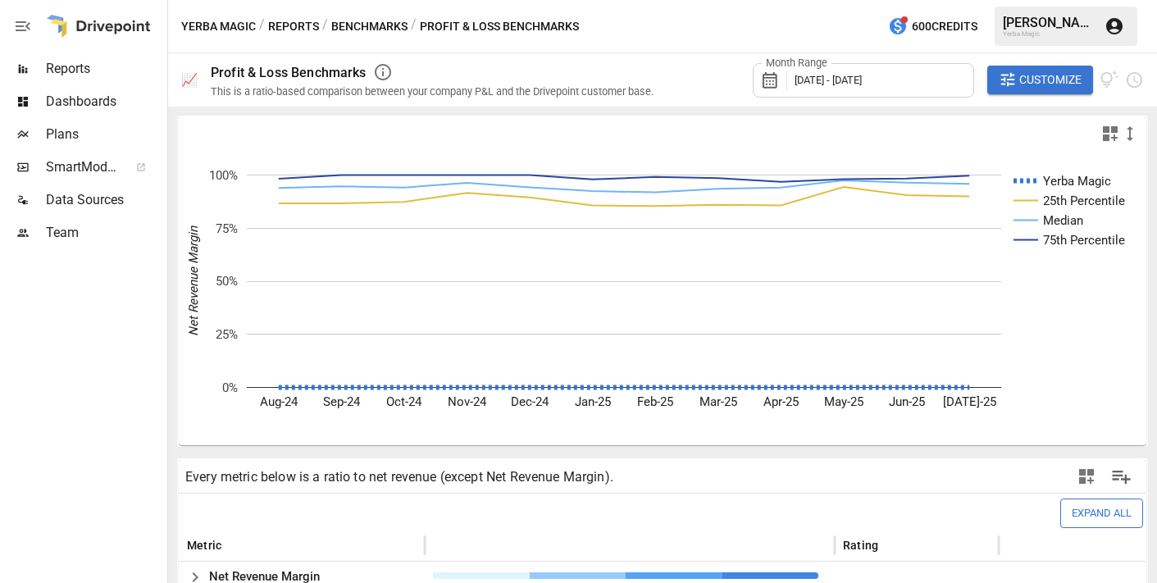
click at [376, 25] on button "Benchmarks" at bounding box center [369, 26] width 76 height 21
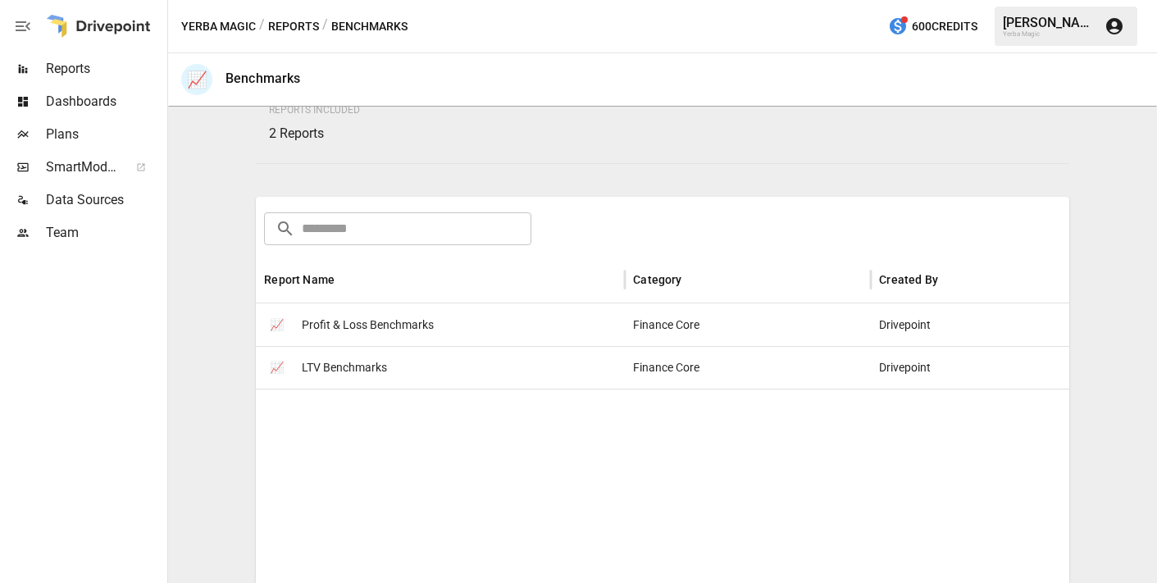
scroll to position [175, 0]
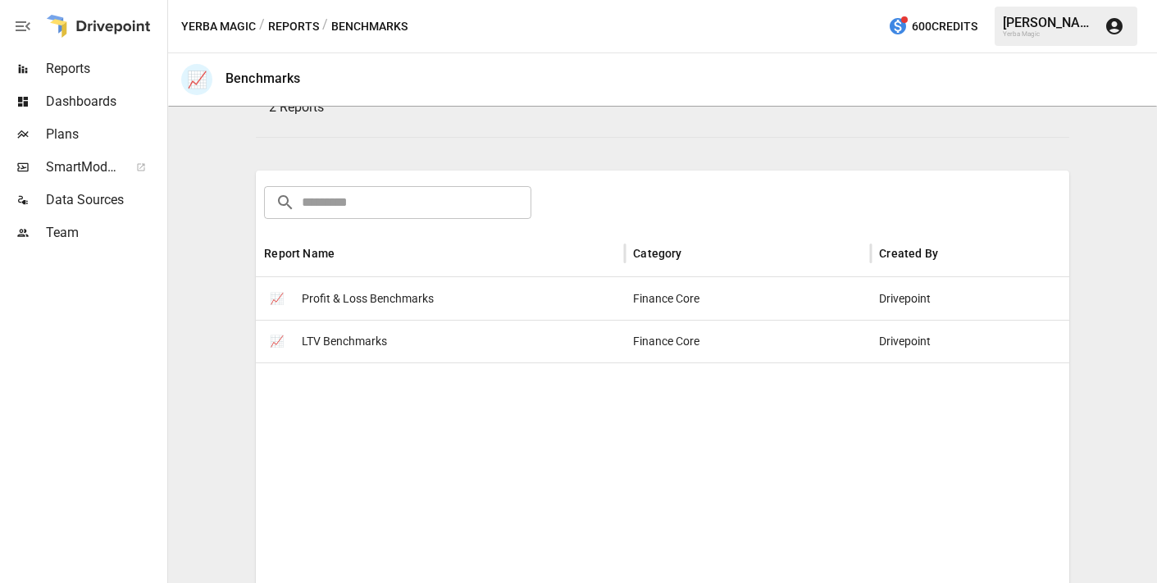
click at [390, 347] on div "📈 LTV Benchmarks" at bounding box center [440, 341] width 369 height 43
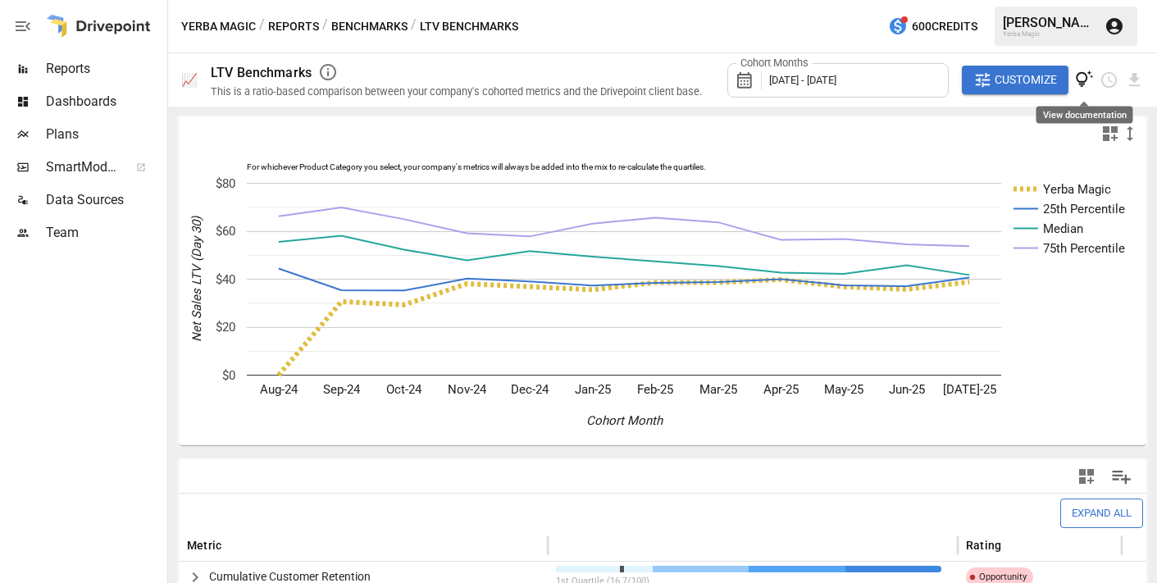
click at [1043, 78] on icon "View documentation" at bounding box center [1084, 80] width 19 height 19
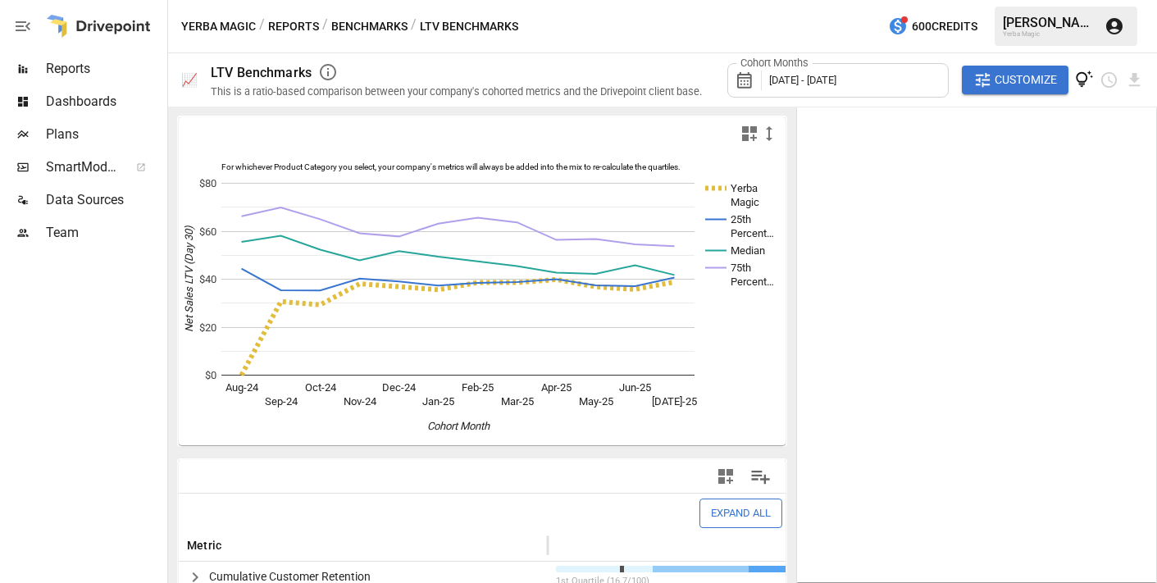
click at [1043, 87] on icon "View documentation" at bounding box center [1084, 79] width 17 height 17
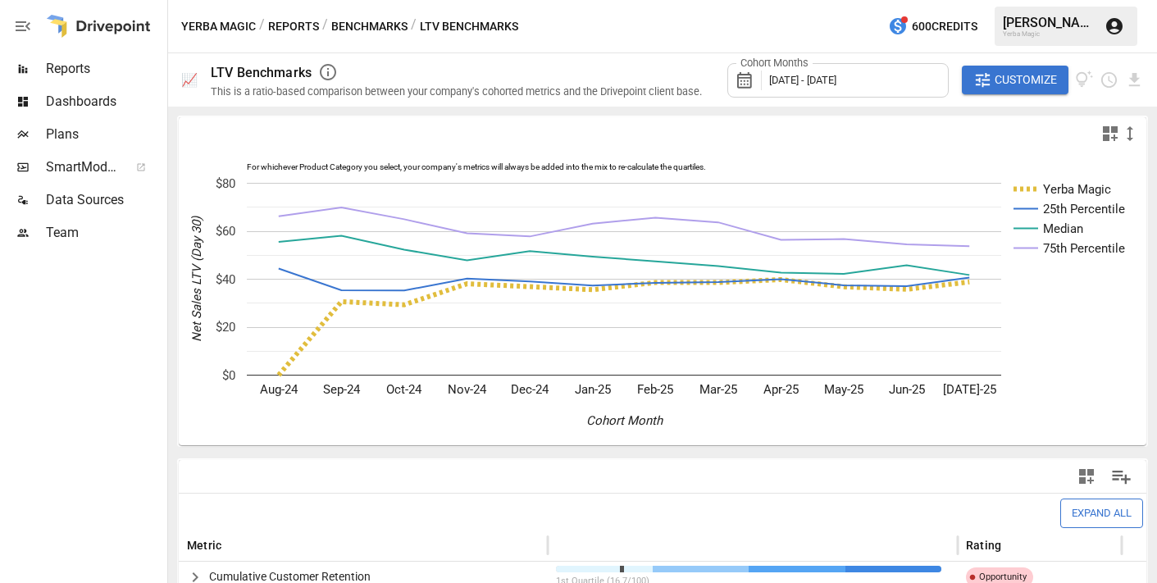
click at [987, 75] on icon "button" at bounding box center [983, 80] width 14 height 14
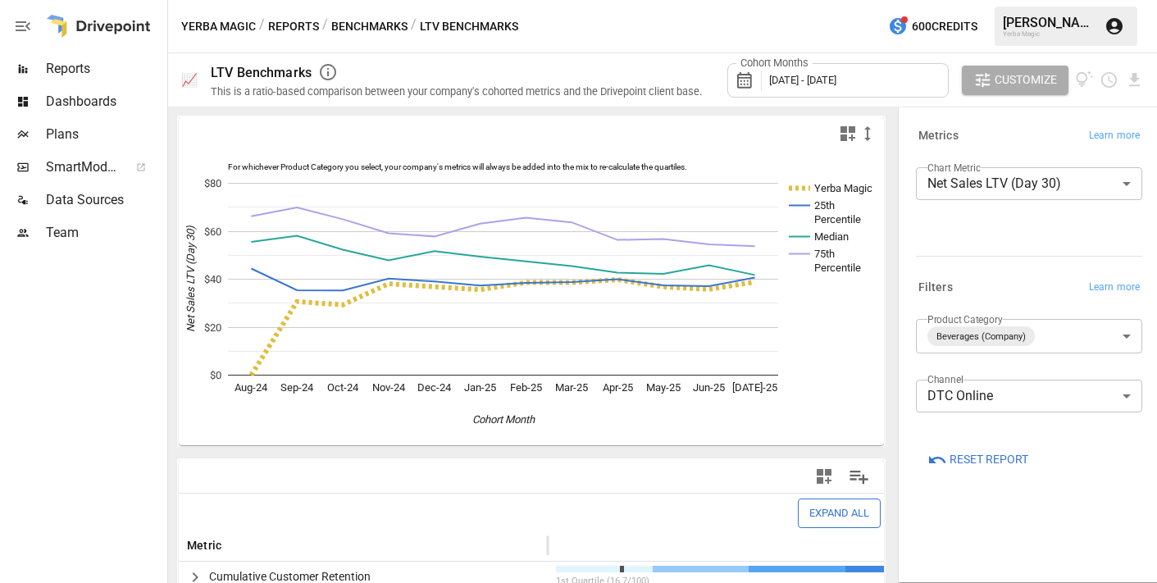
click at [1043, 0] on body "Reports Dashboards Plans SmartModel ™ Data Sources Team Yerba Magic / Reports /…" at bounding box center [578, 0] width 1157 height 0
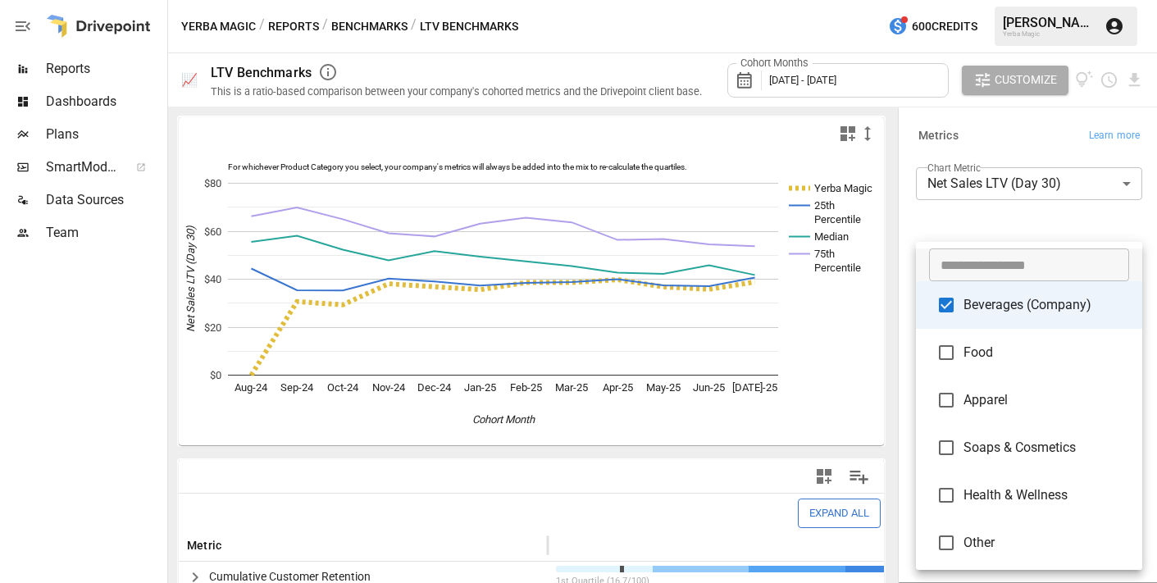
scroll to position [3, 0]
type input "**********"
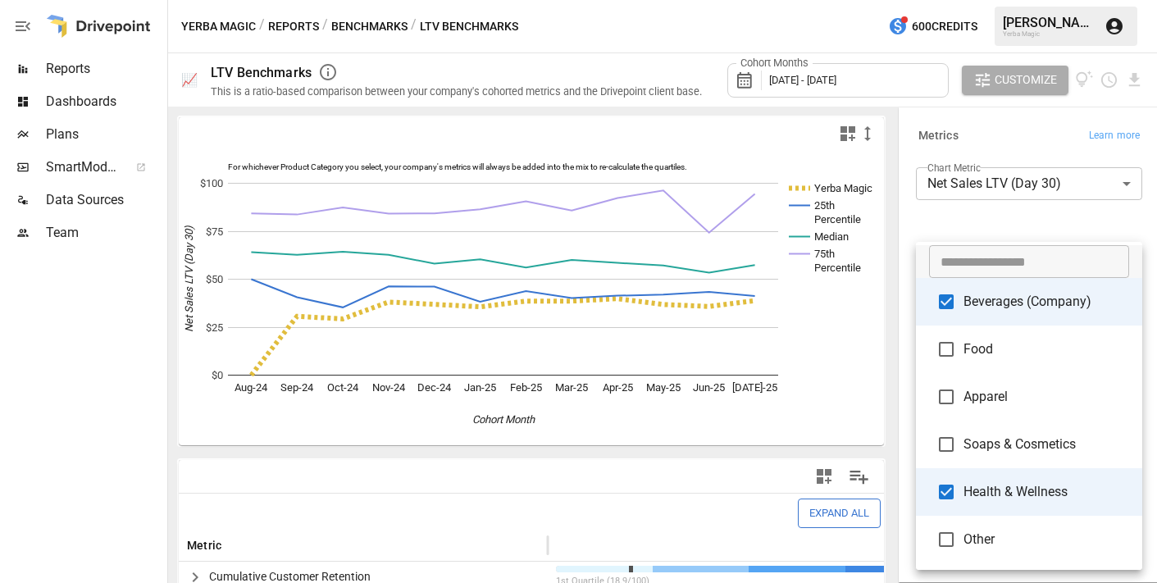
click at [737, 246] on div at bounding box center [578, 291] width 1157 height 583
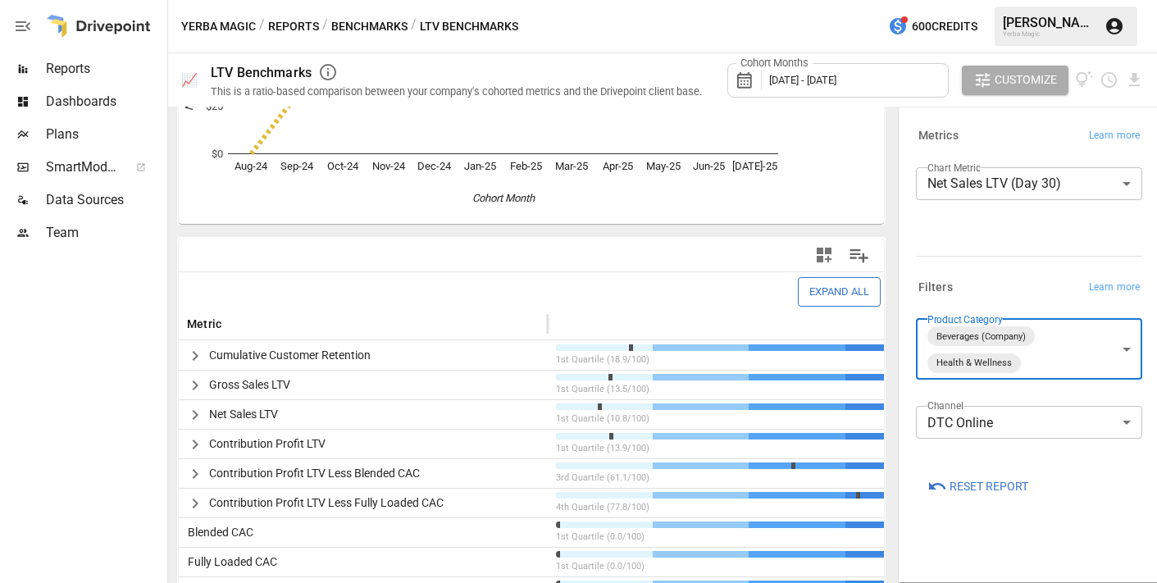
scroll to position [255, 0]
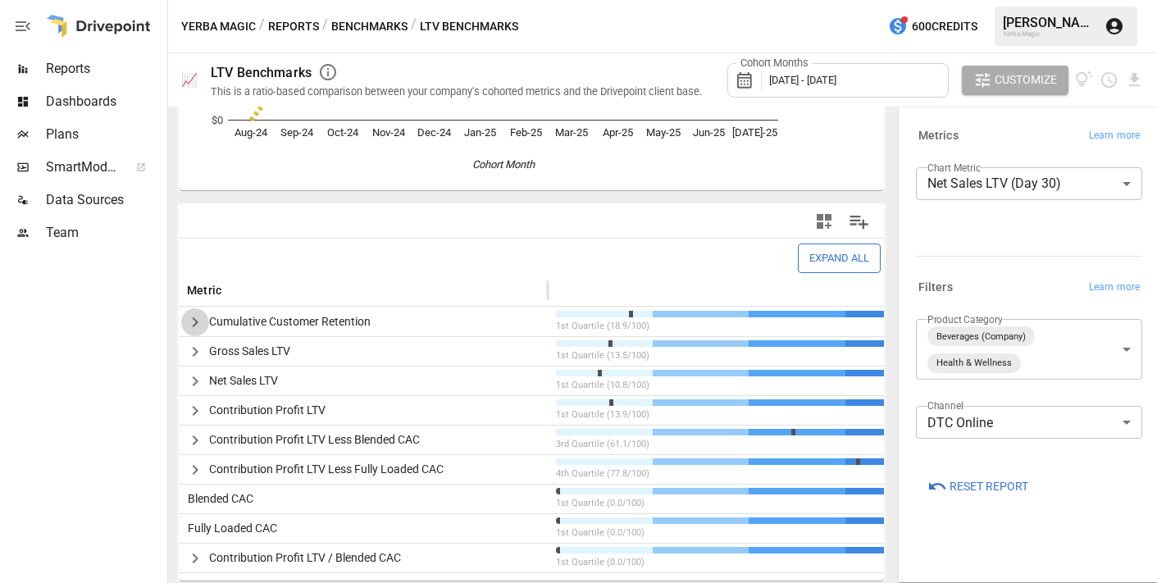
click at [187, 322] on icon "button" at bounding box center [195, 323] width 20 height 20
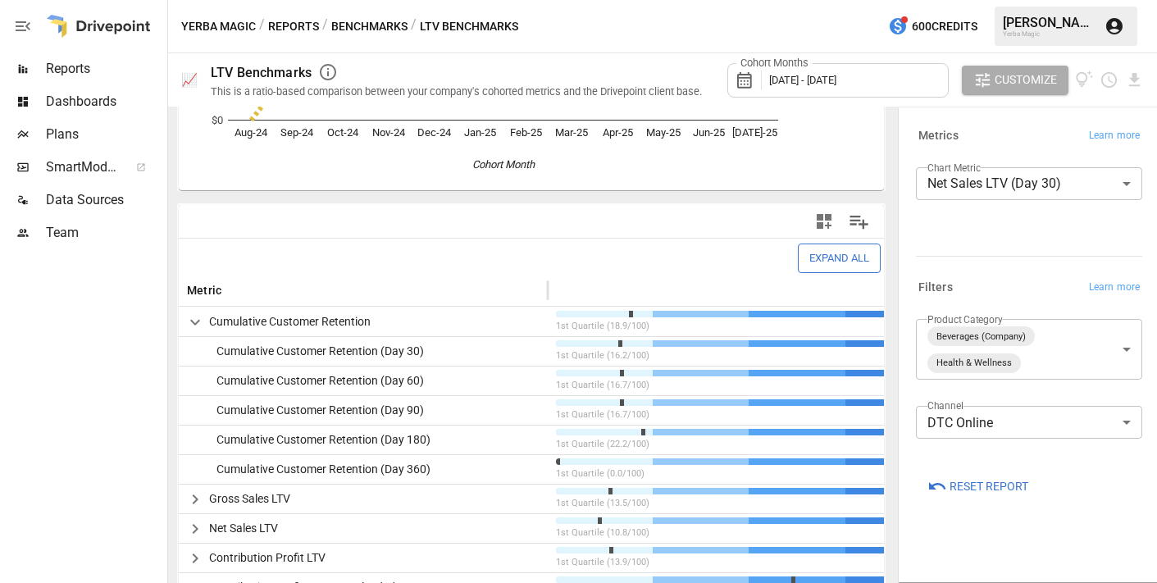
click at [187, 322] on icon "button" at bounding box center [195, 323] width 20 height 20
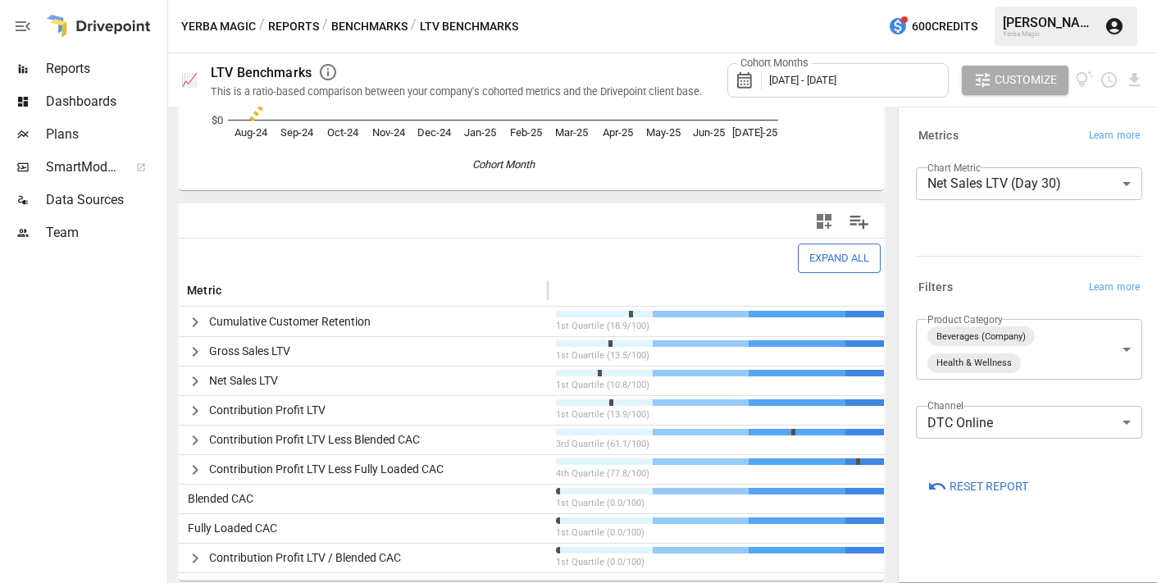
click at [378, 486] on div "Blended CAC" at bounding box center [363, 499] width 369 height 30
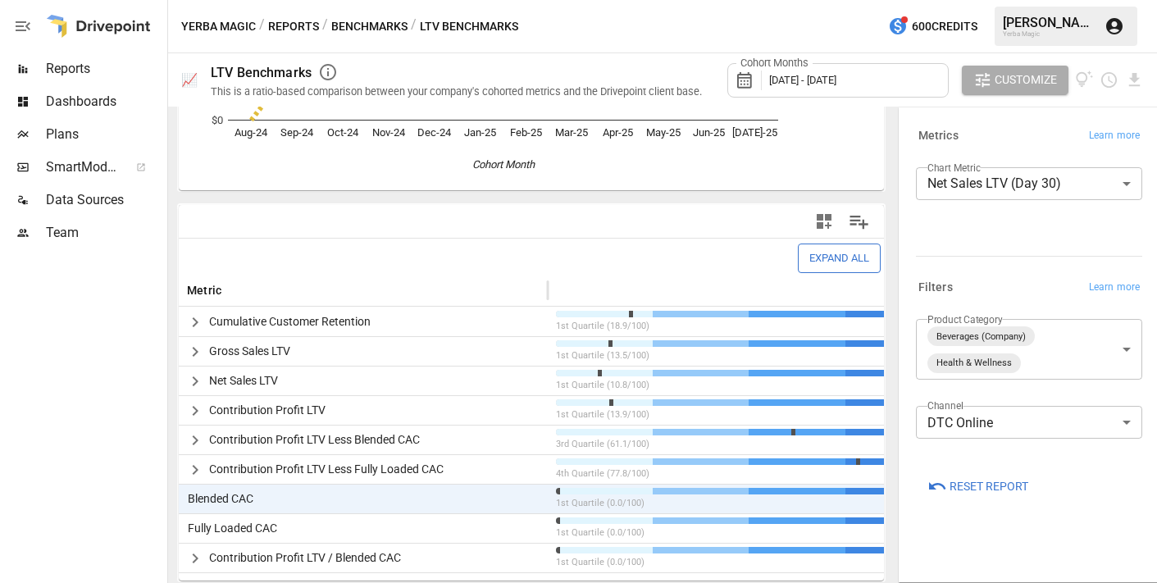
click at [305, 27] on button "Reports" at bounding box center [293, 26] width 51 height 21
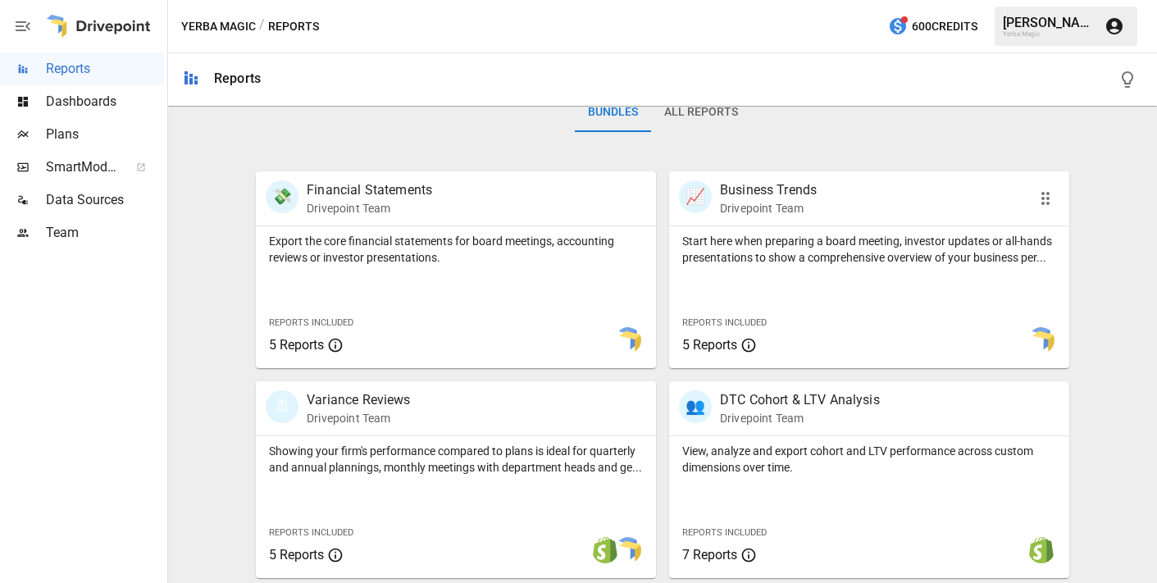
scroll to position [220, 0]
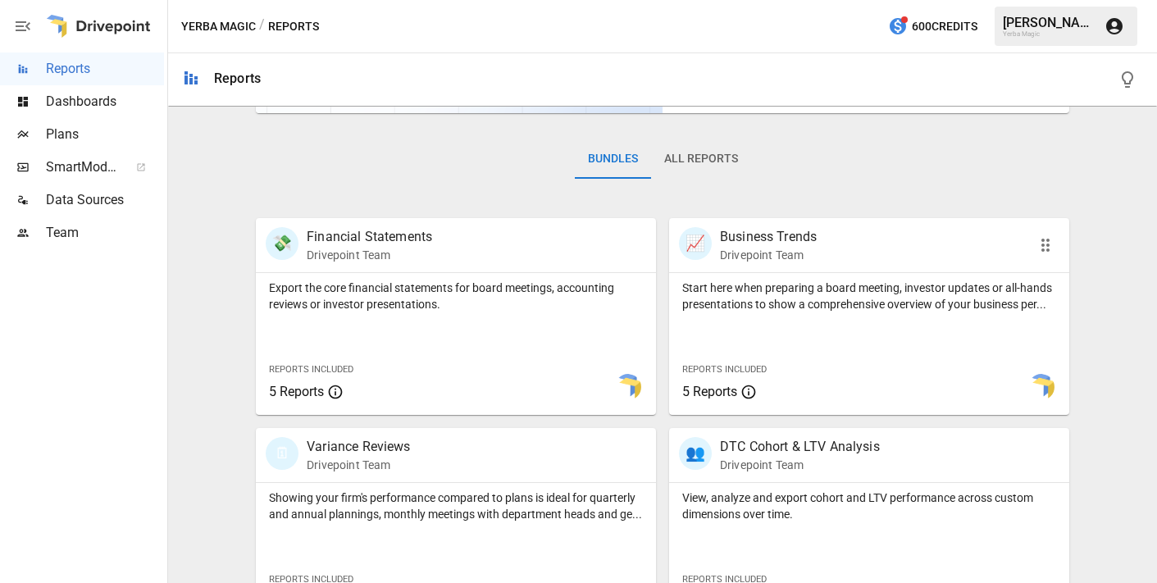
click at [824, 242] on div "📈 Business Trends Drivepoint Team" at bounding box center [837, 245] width 317 height 36
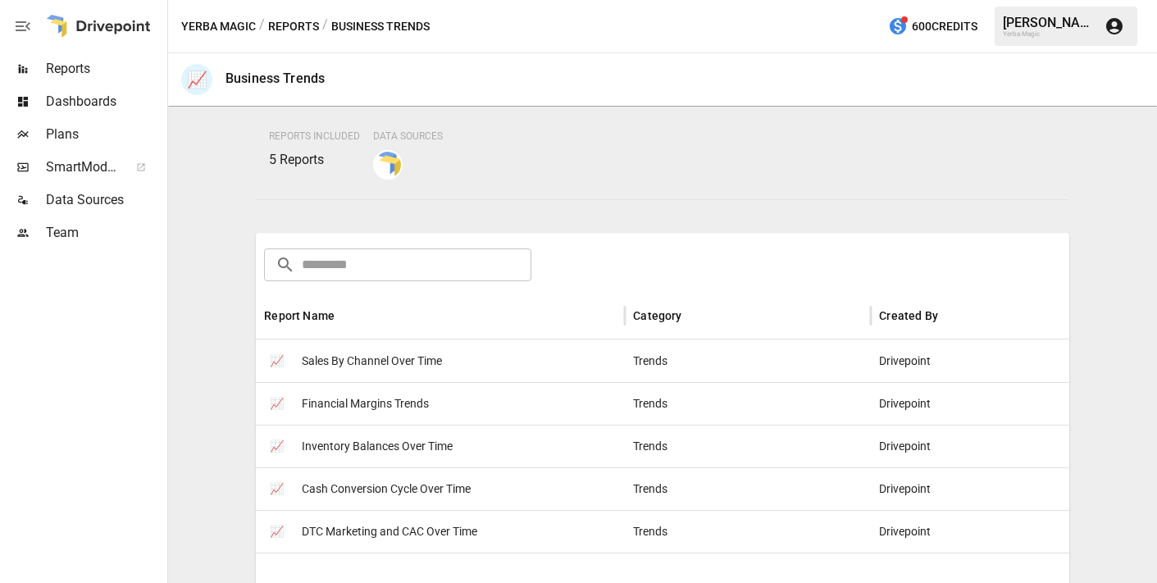
scroll to position [203, 0]
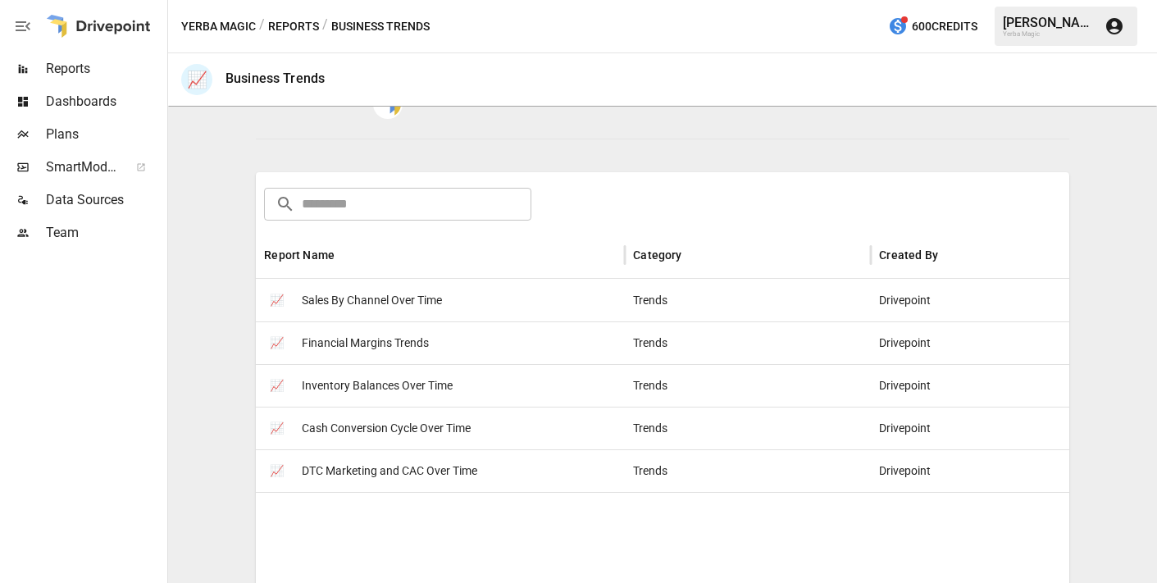
click at [381, 303] on span "Sales By Channel Over Time" at bounding box center [372, 301] width 140 height 42
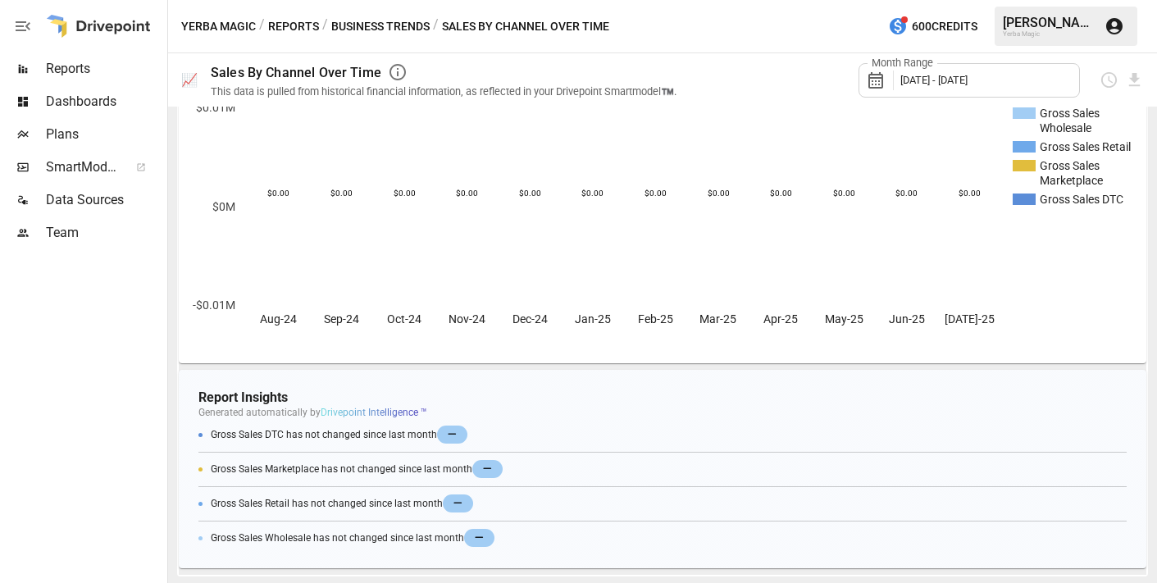
scroll to position [134, 0]
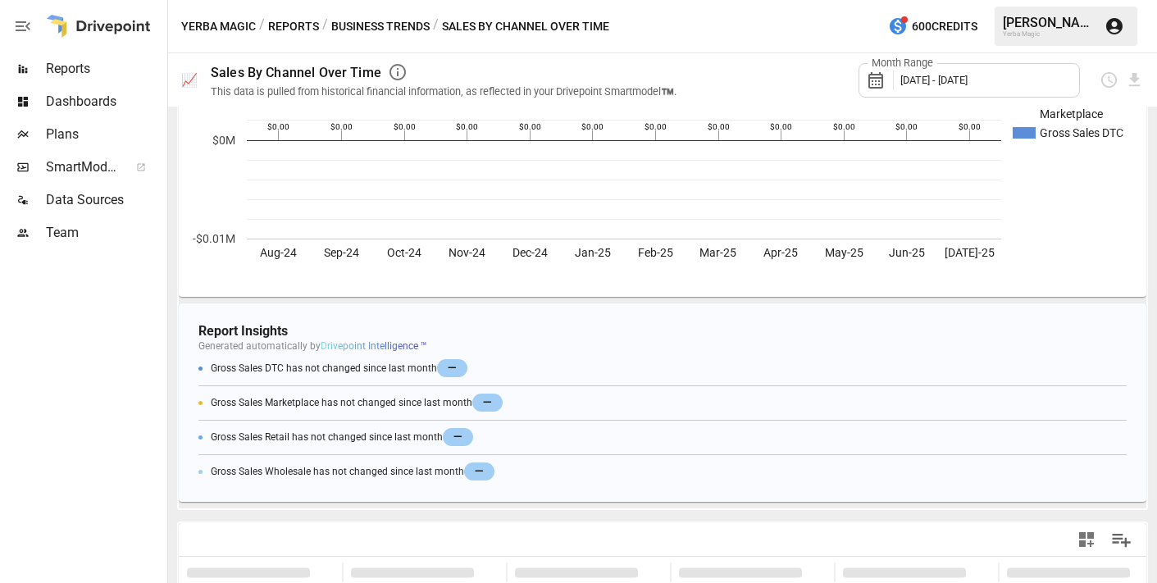
click at [99, 97] on span "Dashboards" at bounding box center [105, 102] width 118 height 20
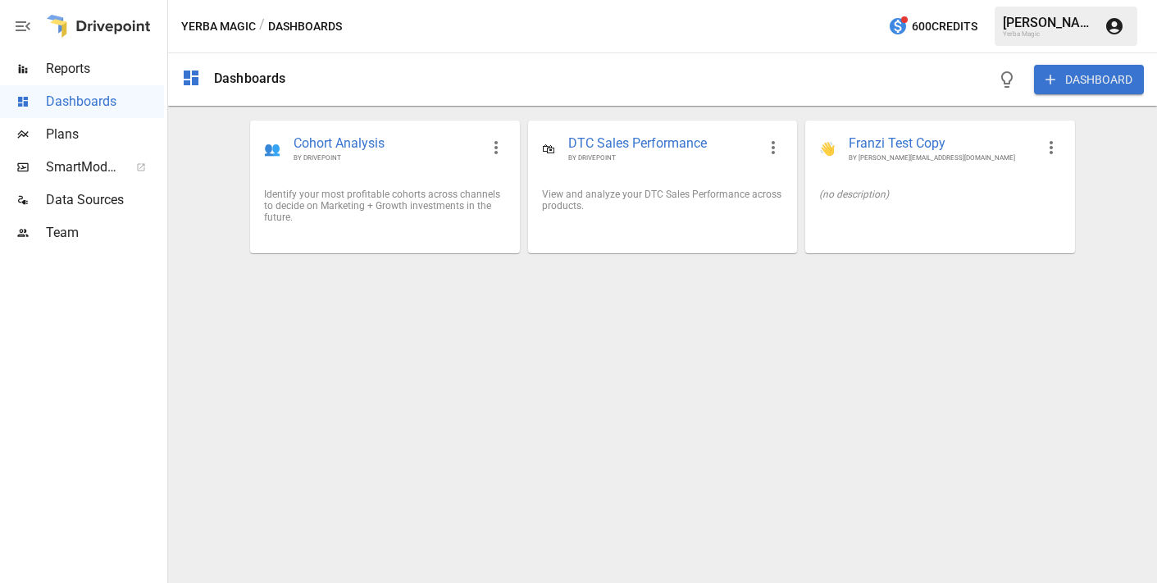
click at [98, 69] on span "Reports" at bounding box center [105, 69] width 118 height 20
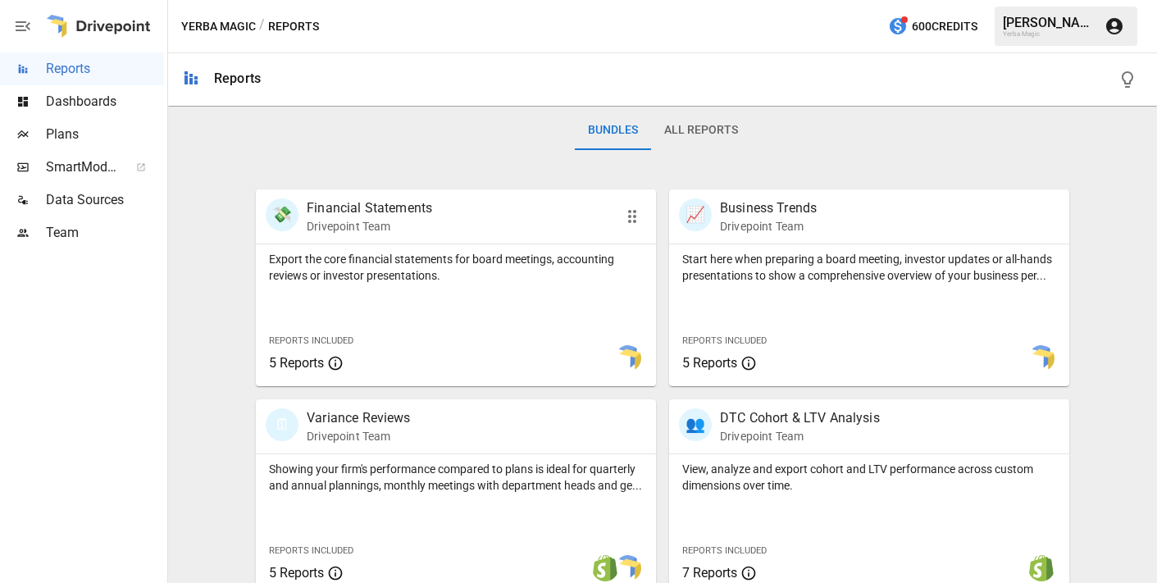
scroll to position [258, 0]
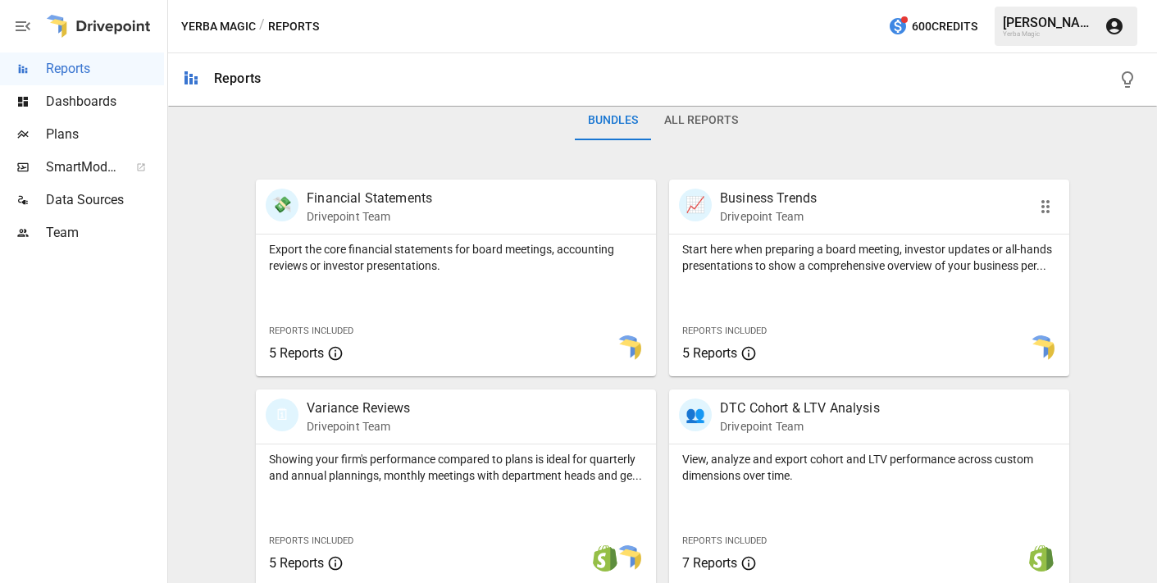
click at [819, 223] on div "📈 Business Trends Drivepoint Team" at bounding box center [837, 207] width 317 height 36
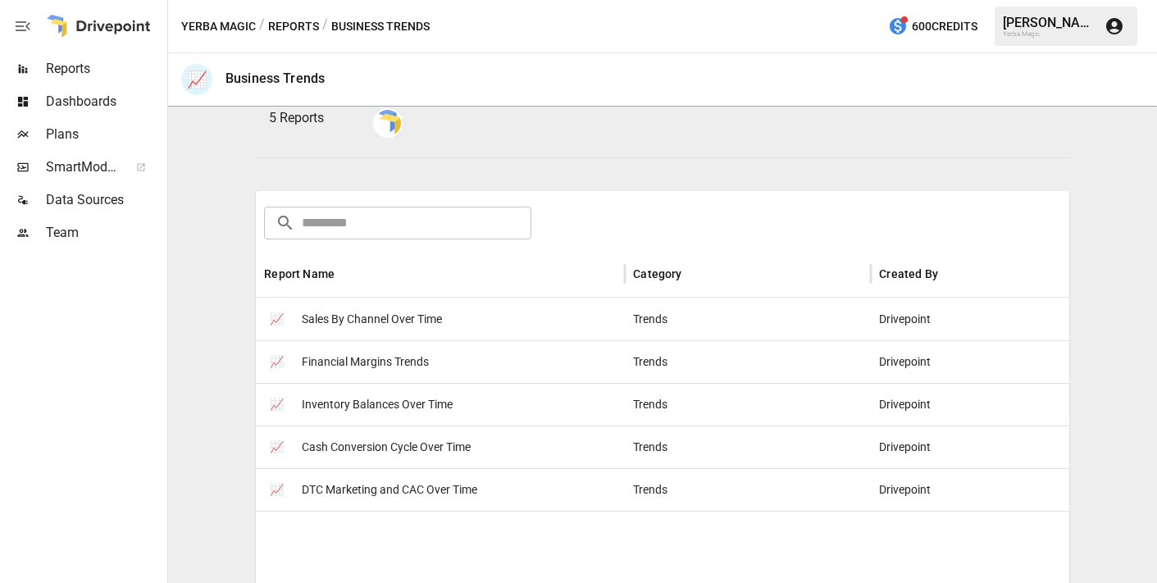
scroll to position [242, 0]
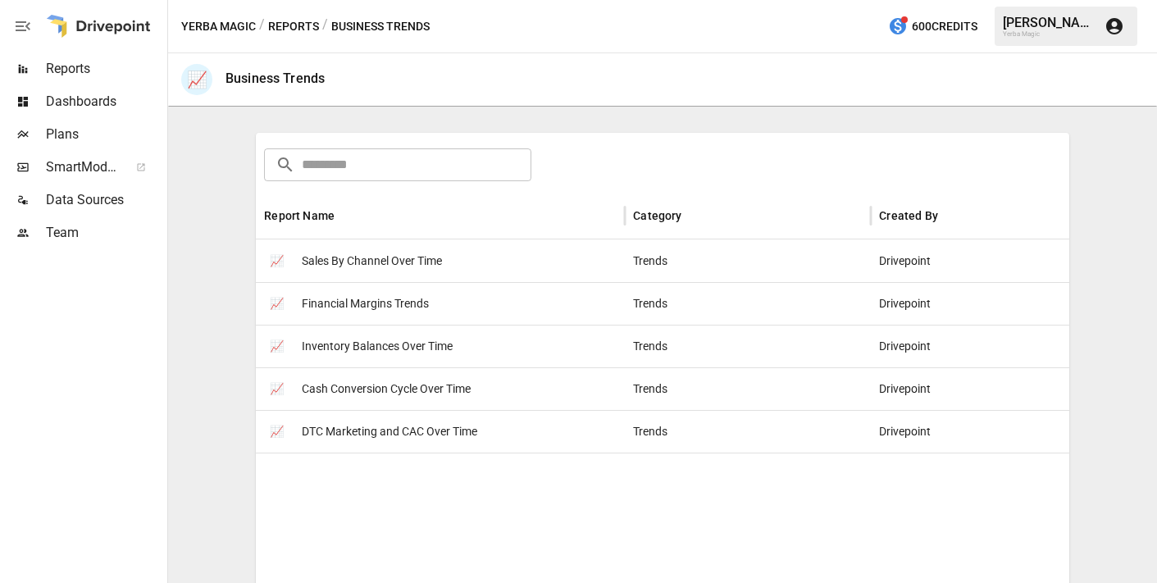
click at [395, 258] on span "Sales By Channel Over Time" at bounding box center [372, 261] width 140 height 42
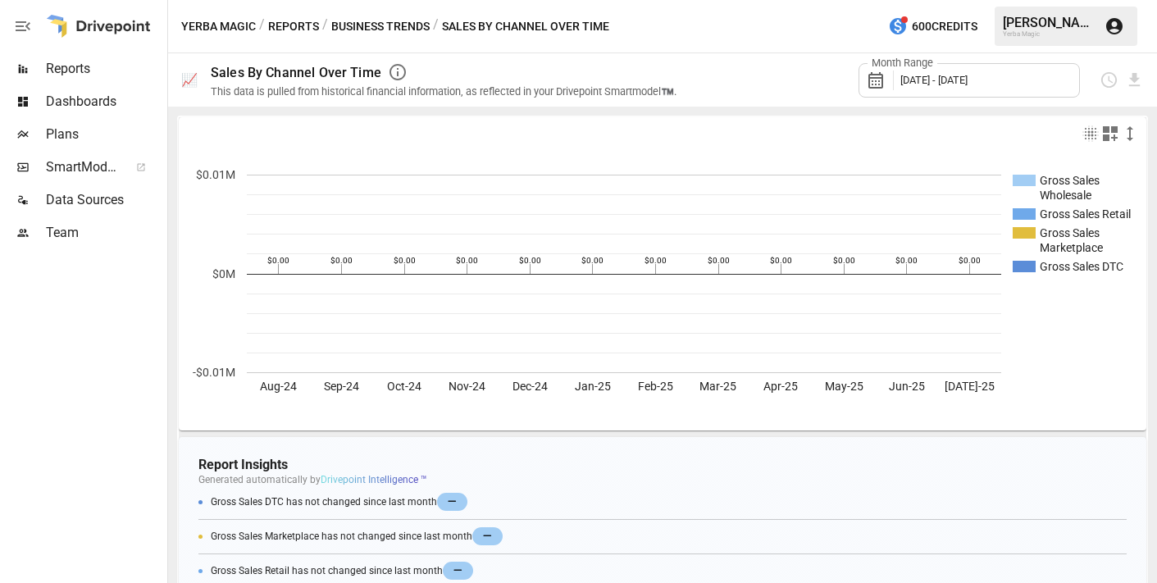
click at [365, 27] on button "Business Trends" at bounding box center [380, 26] width 98 height 21
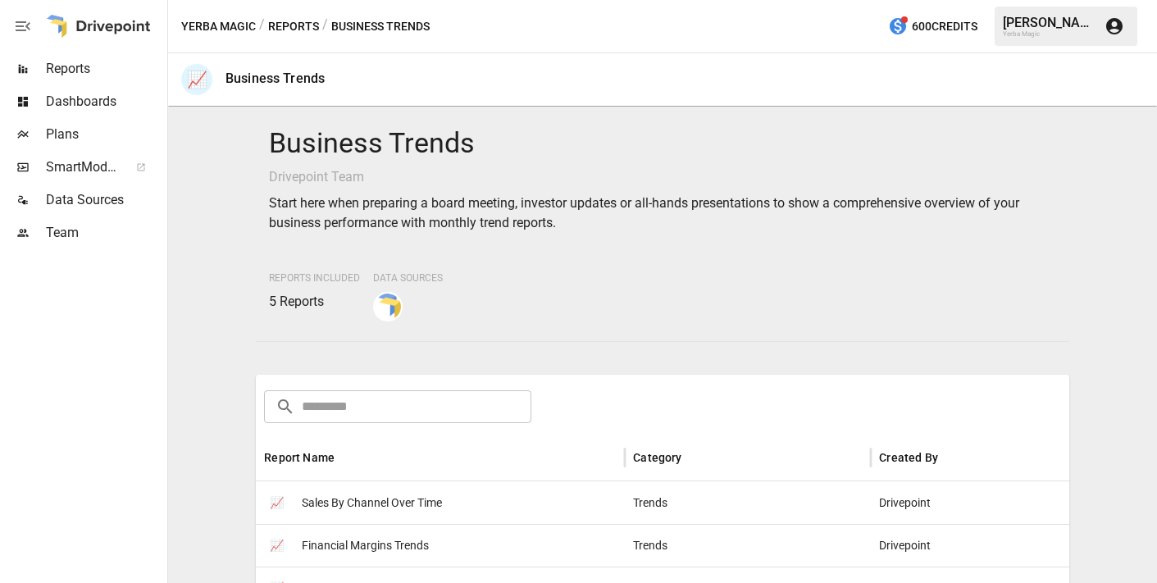
click at [300, 32] on button "Reports" at bounding box center [293, 26] width 51 height 21
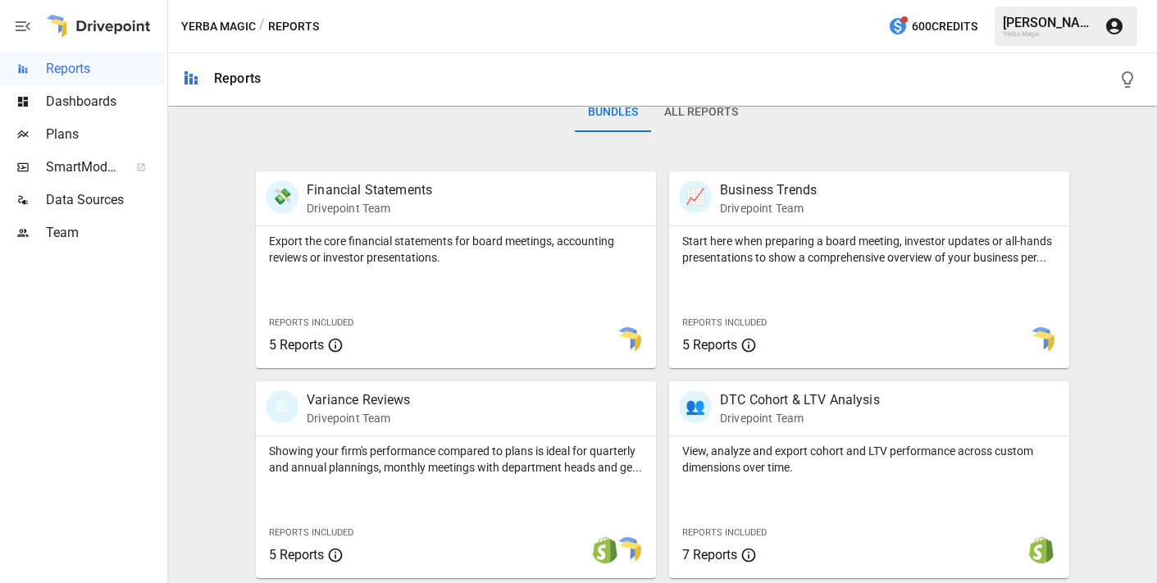
scroll to position [364, 0]
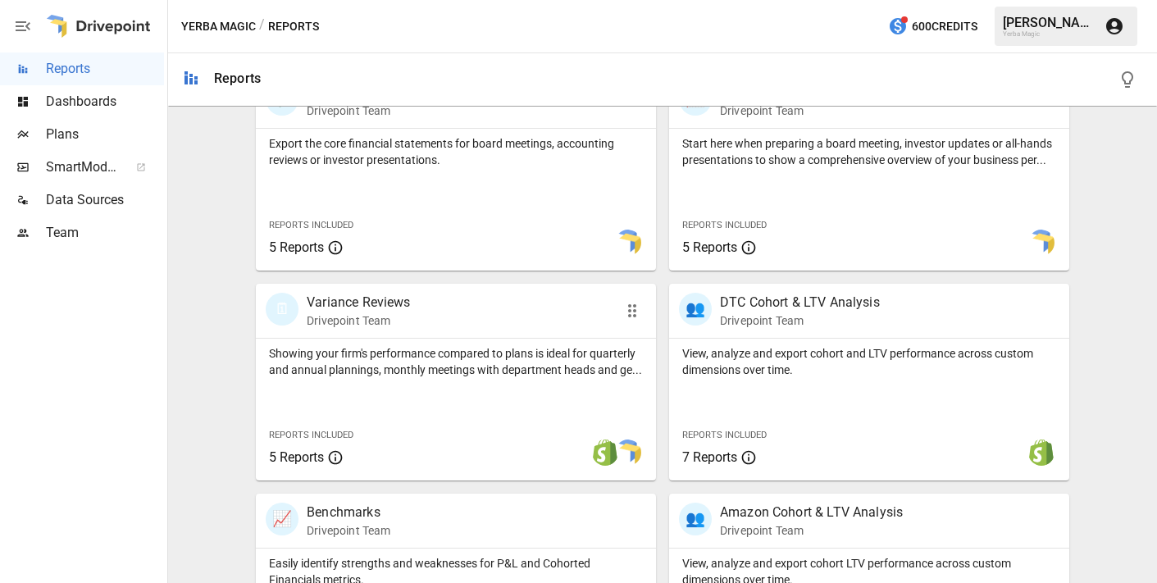
click at [446, 303] on div "🗓 Variance Reviews Drivepoint Team" at bounding box center [424, 311] width 317 height 36
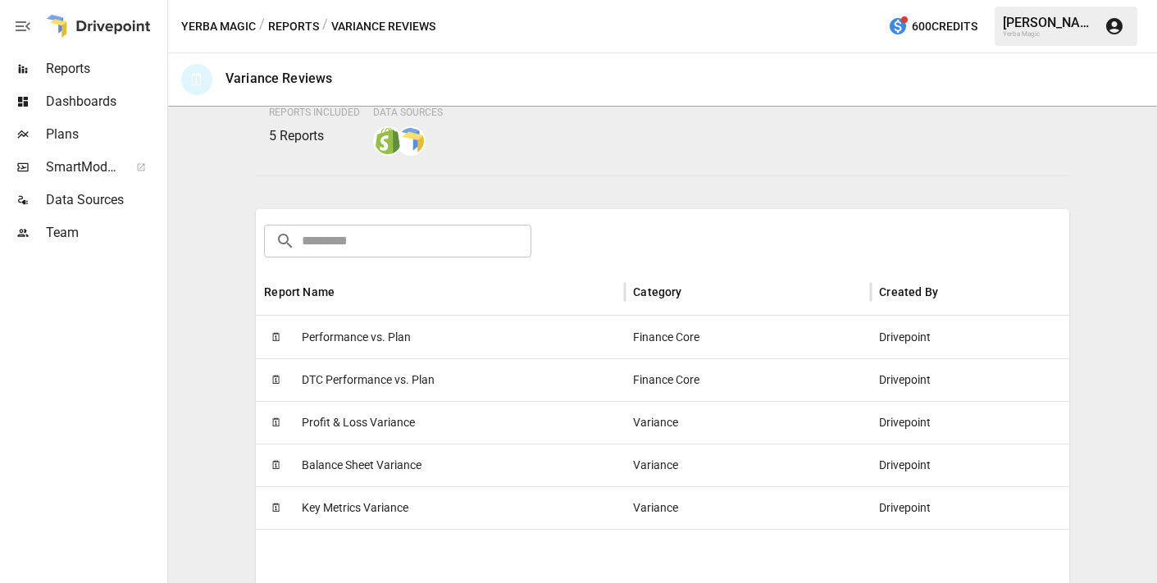
scroll to position [171, 0]
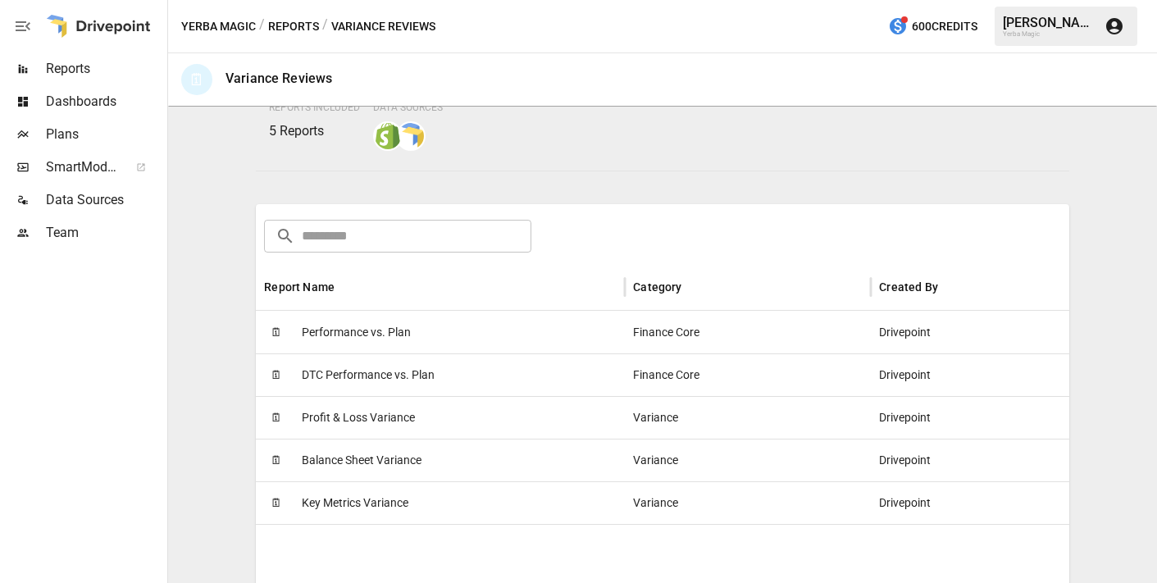
click at [412, 329] on div "🗓 Performance vs. Plan" at bounding box center [440, 332] width 369 height 43
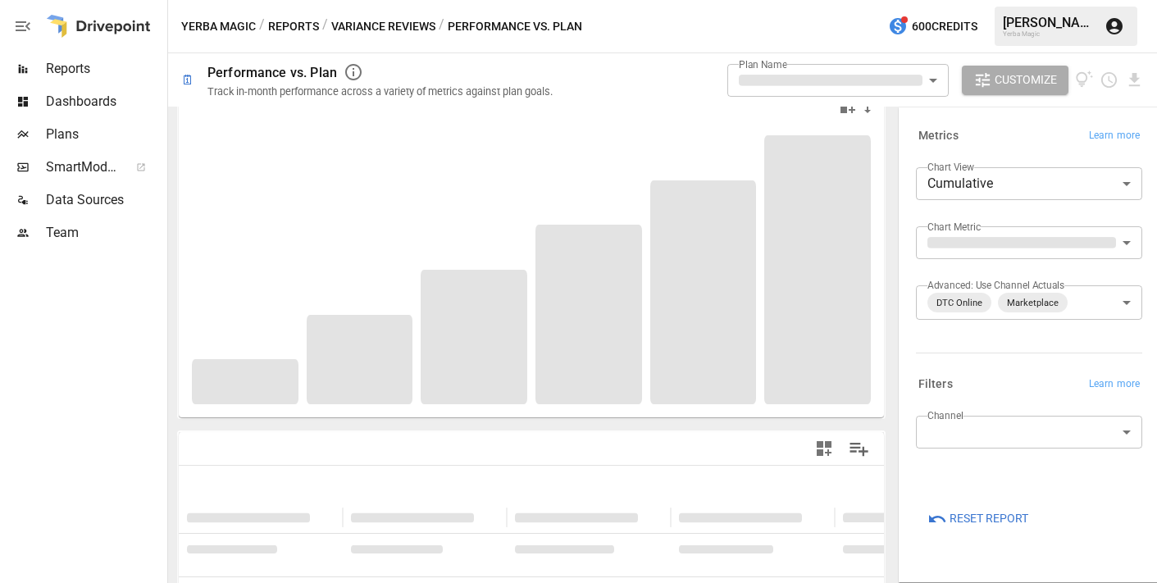
scroll to position [29, 0]
type input "**********"
click at [1016, 0] on body "**********" at bounding box center [578, 0] width 1157 height 0
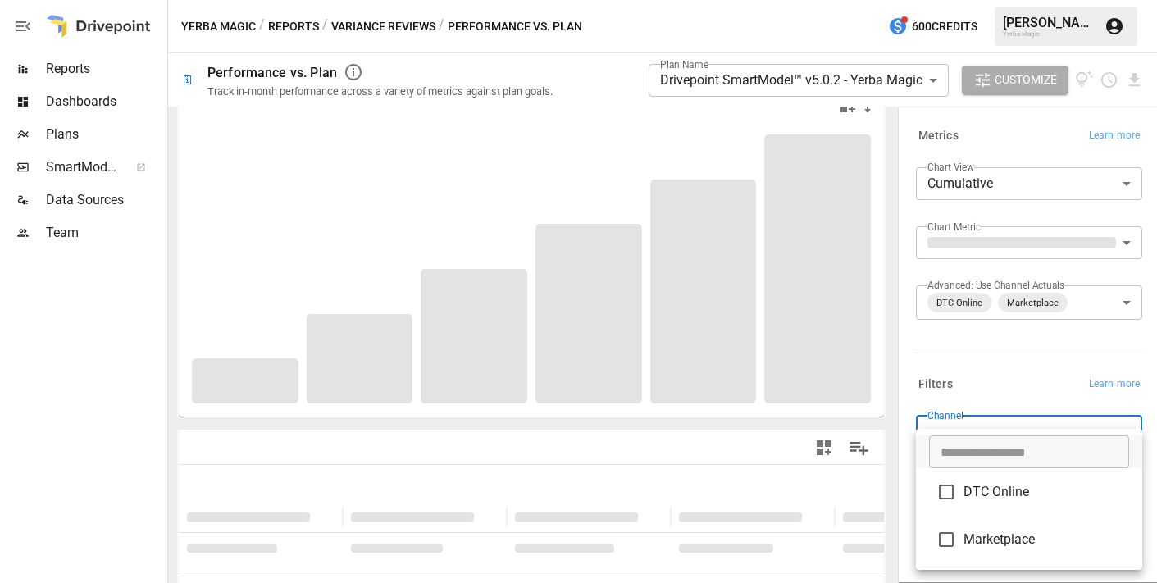
click at [1015, 370] on div at bounding box center [578, 291] width 1157 height 583
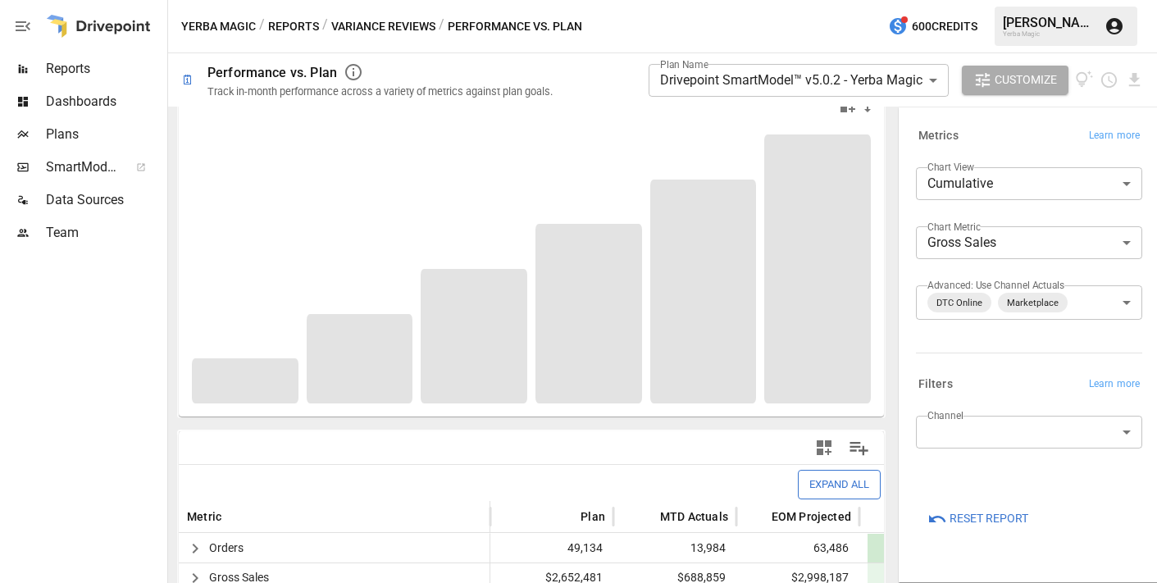
click at [395, 25] on button "Variance Reviews" at bounding box center [383, 26] width 104 height 21
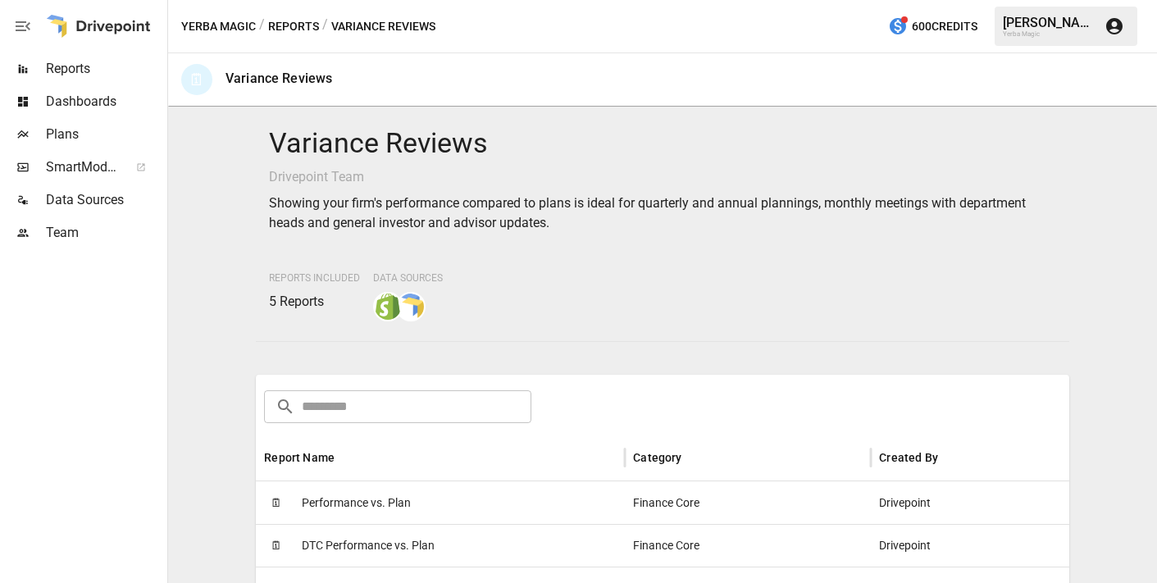
click at [304, 28] on button "Reports" at bounding box center [293, 26] width 51 height 21
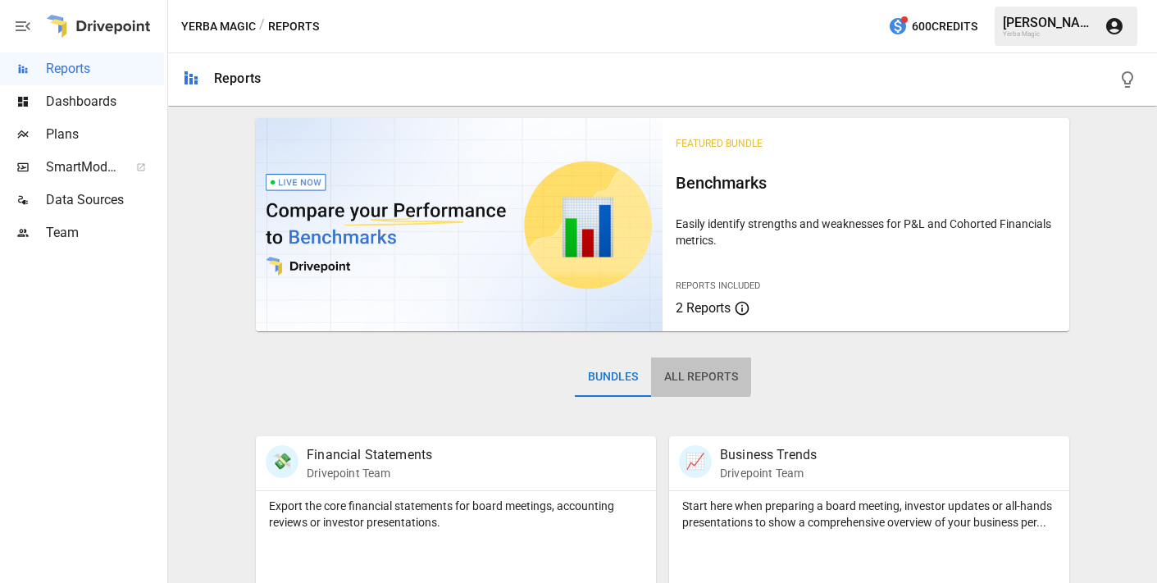
click at [696, 376] on button "All Reports" at bounding box center [701, 377] width 100 height 39
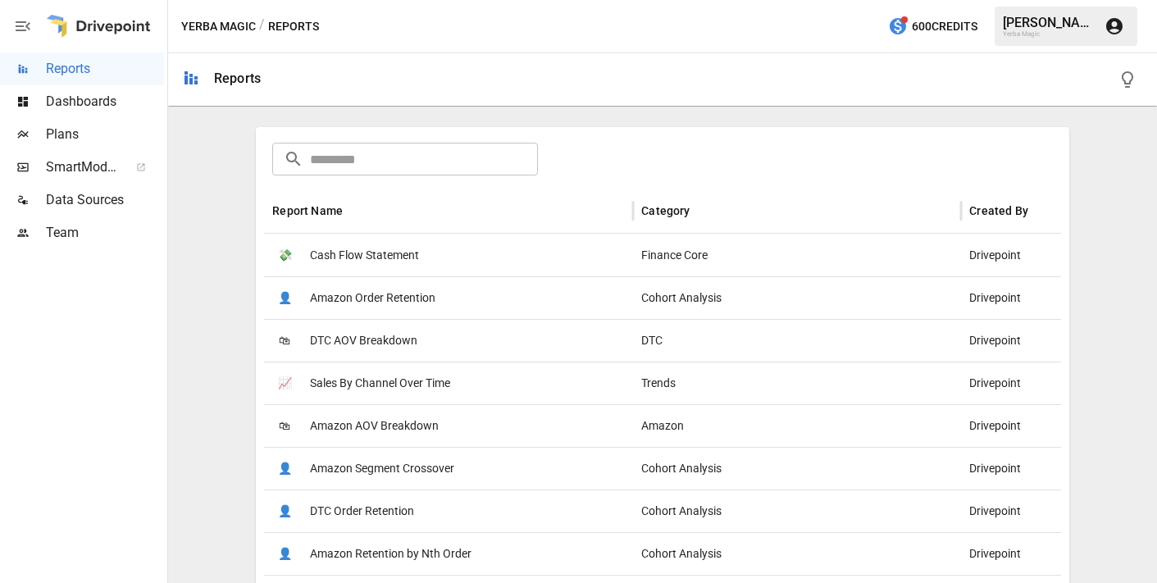
scroll to position [308, 0]
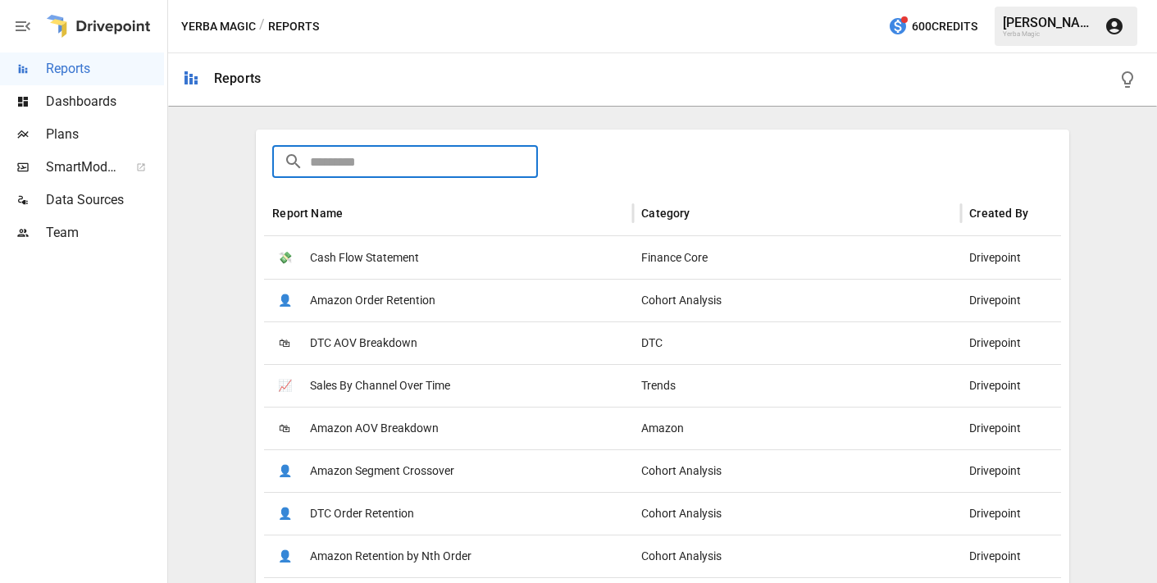
click at [465, 167] on input "text" at bounding box center [423, 161] width 227 height 33
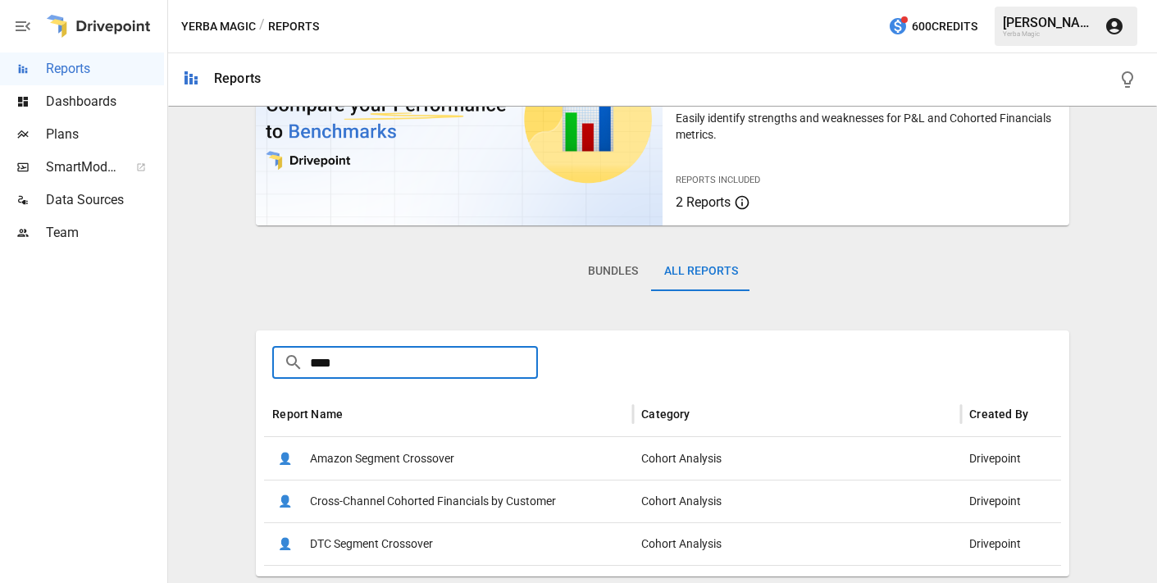
type input "****"
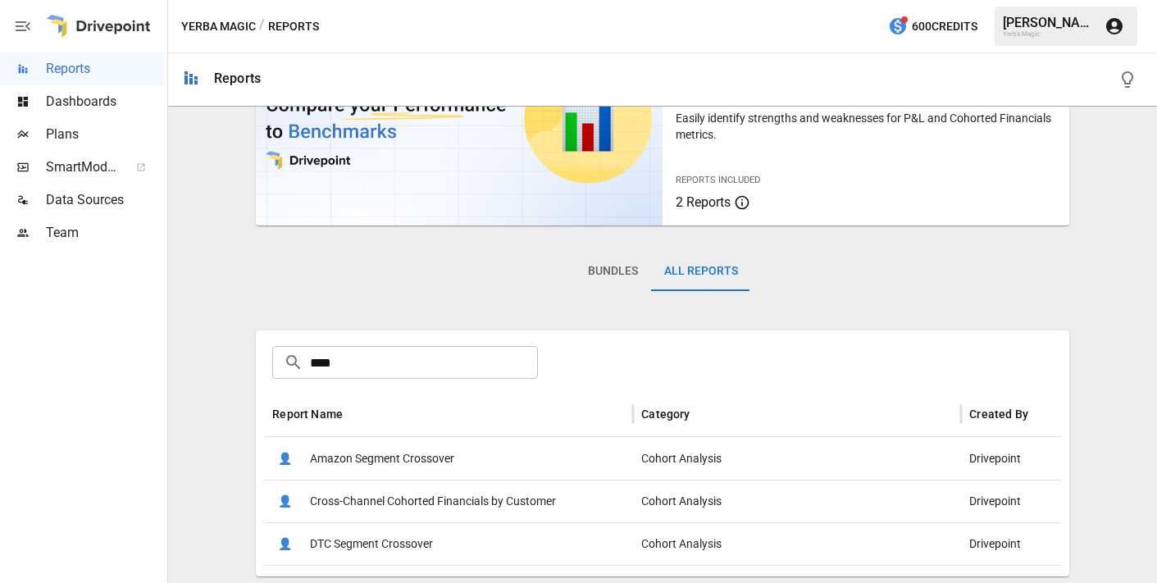
click at [460, 504] on span "Cross-Channel Cohorted Financials by Customer" at bounding box center [433, 502] width 246 height 42
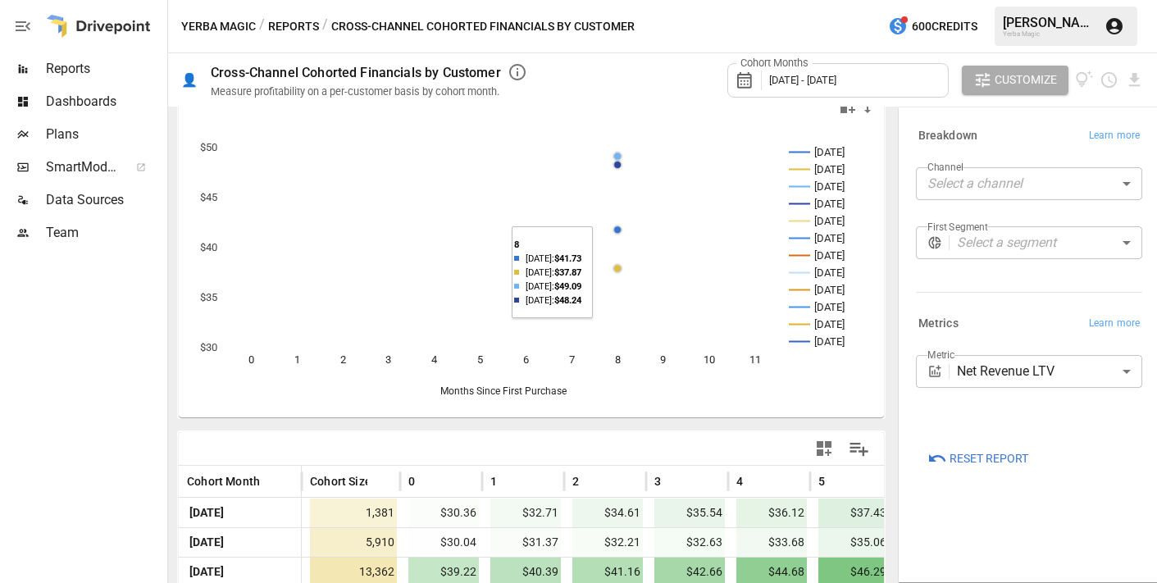
scroll to position [16, 0]
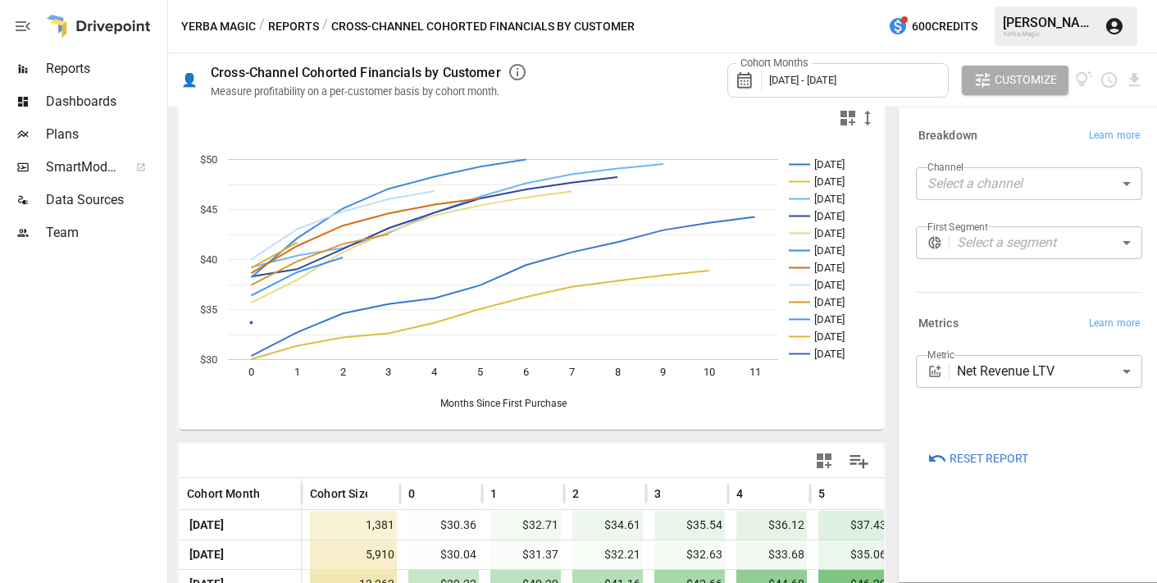
click at [301, 27] on button "Reports" at bounding box center [293, 26] width 51 height 21
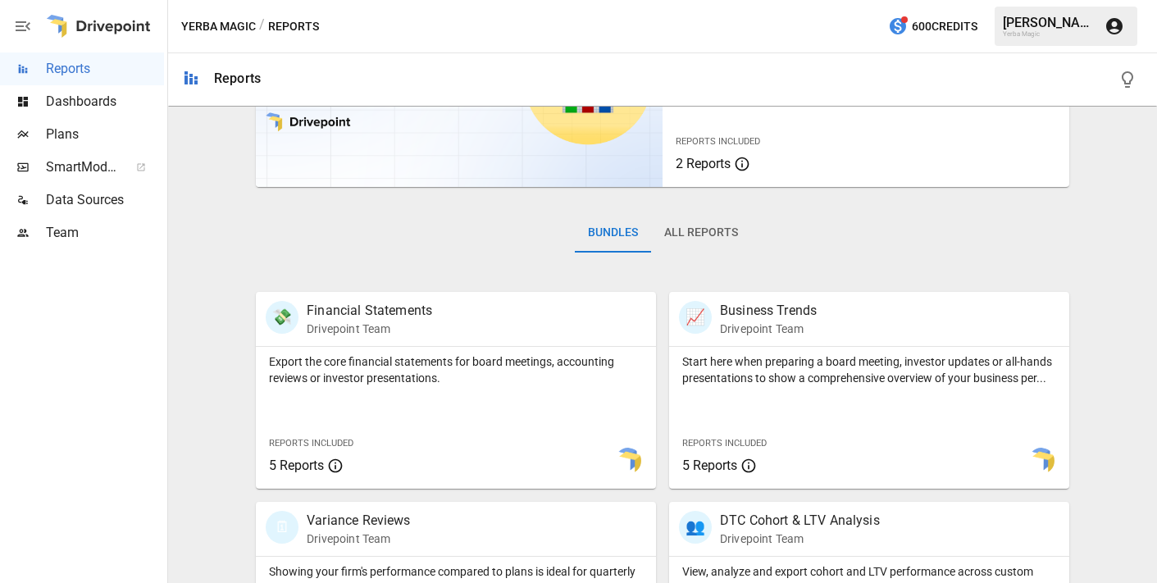
click at [719, 239] on button "All Reports" at bounding box center [701, 232] width 100 height 39
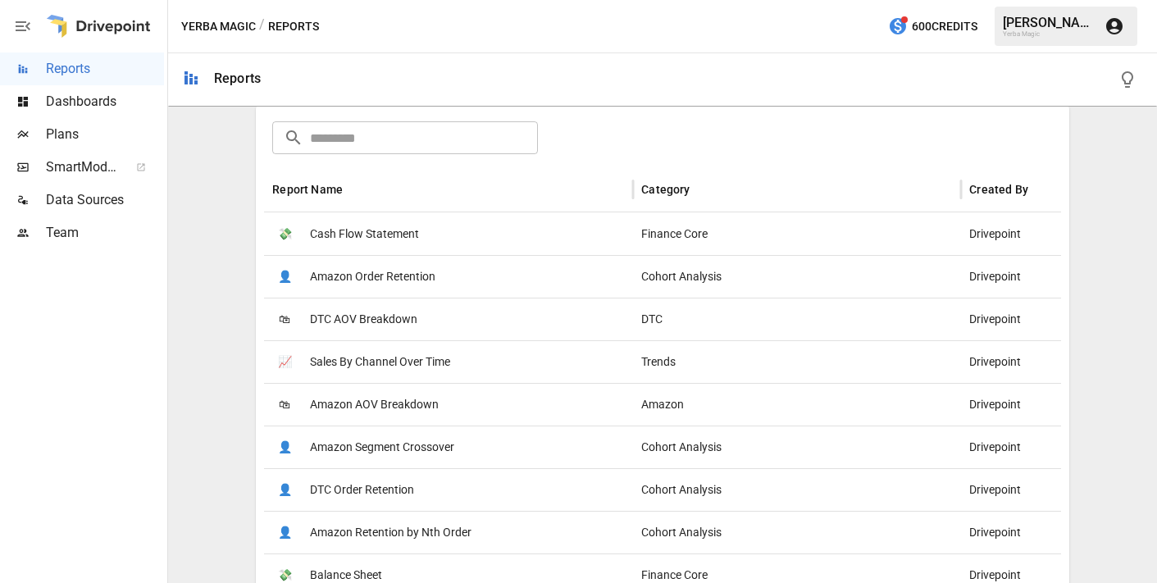
scroll to position [355, 0]
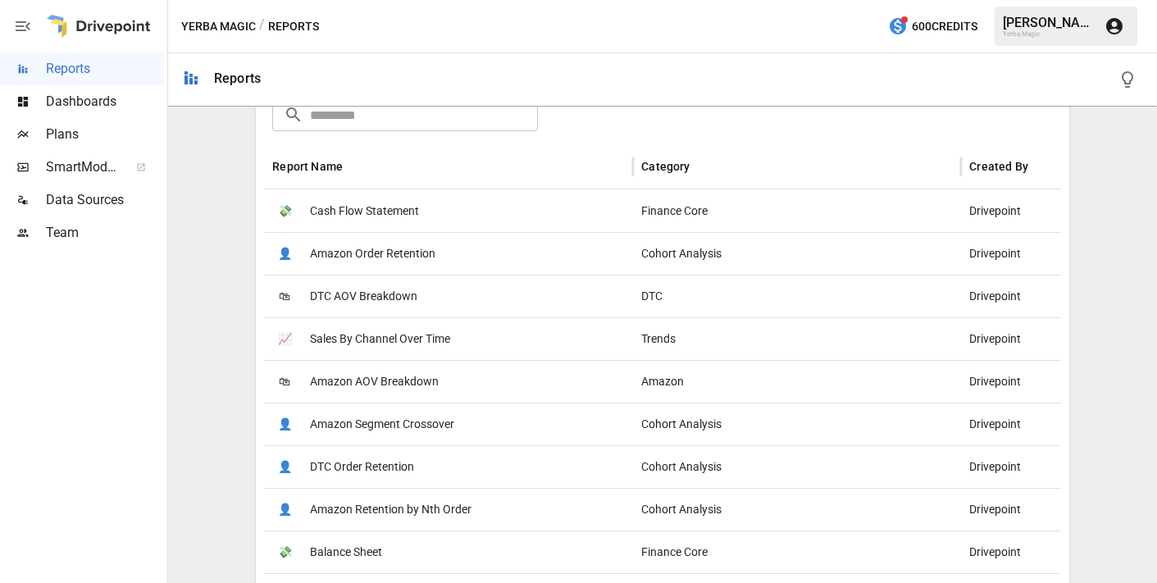
click at [502, 344] on div "📈 Sales By Channel Over Time" at bounding box center [448, 338] width 369 height 43
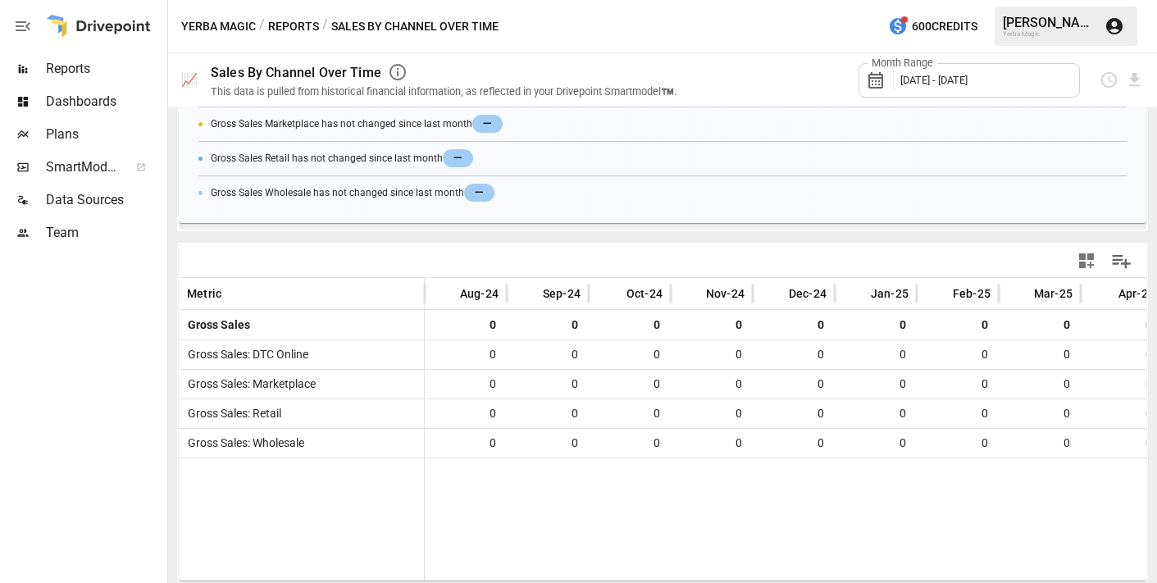
click at [294, 31] on button "Reports" at bounding box center [293, 26] width 51 height 21
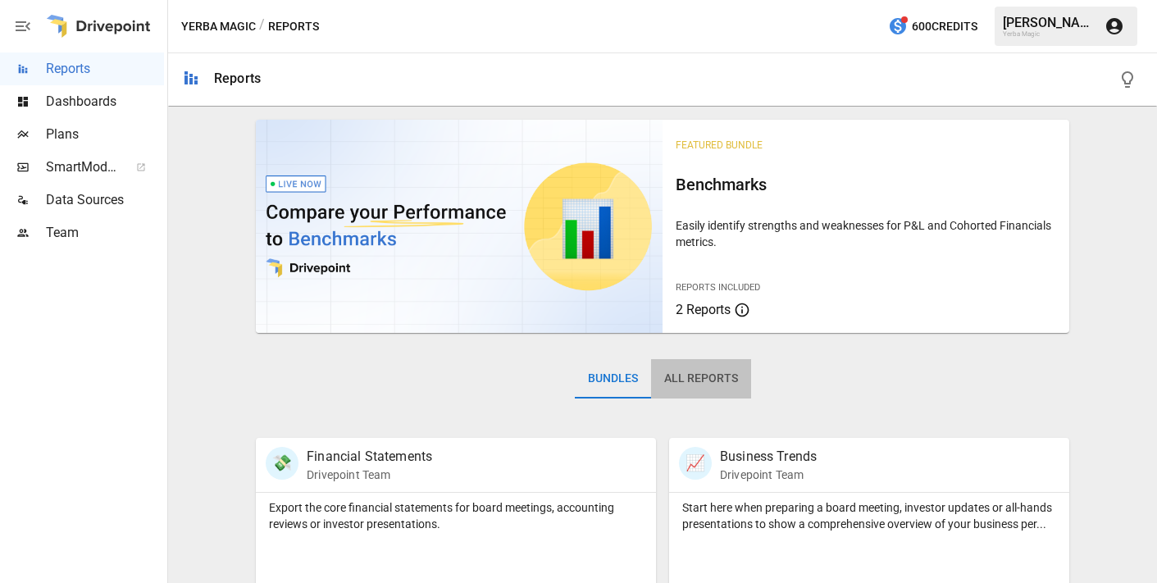
click at [720, 372] on button "All Reports" at bounding box center [701, 378] width 100 height 39
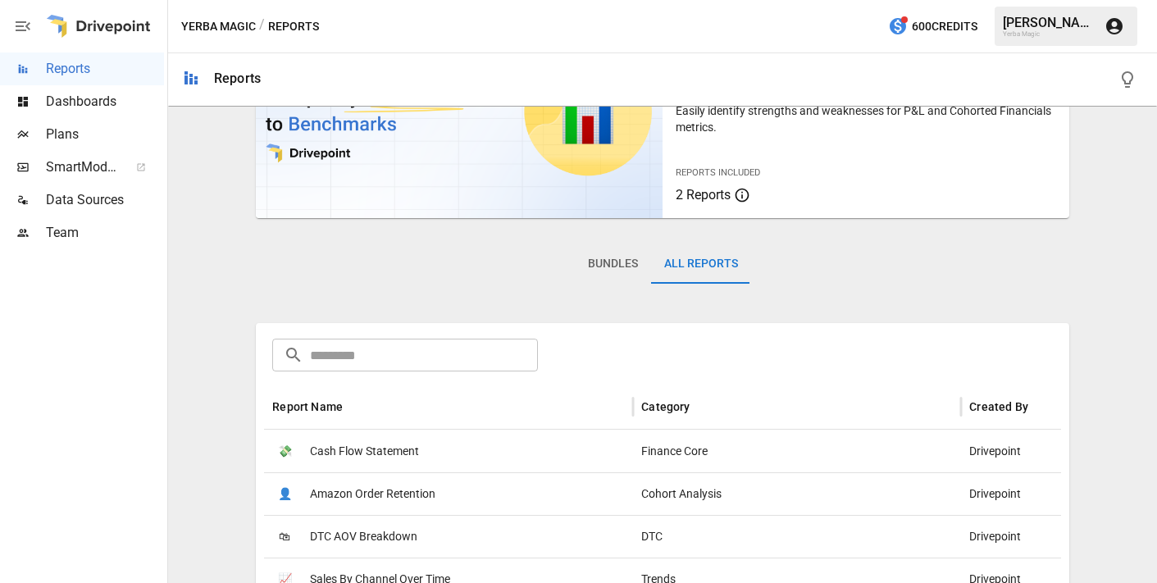
scroll to position [271, 0]
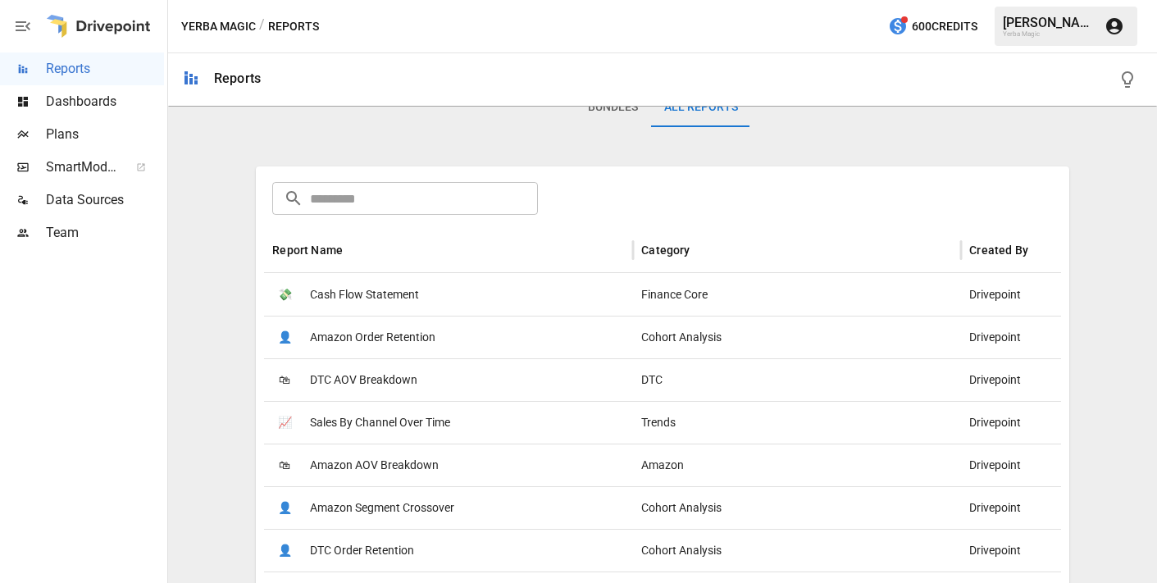
click at [412, 427] on span "Sales By Channel Over Time" at bounding box center [380, 423] width 140 height 42
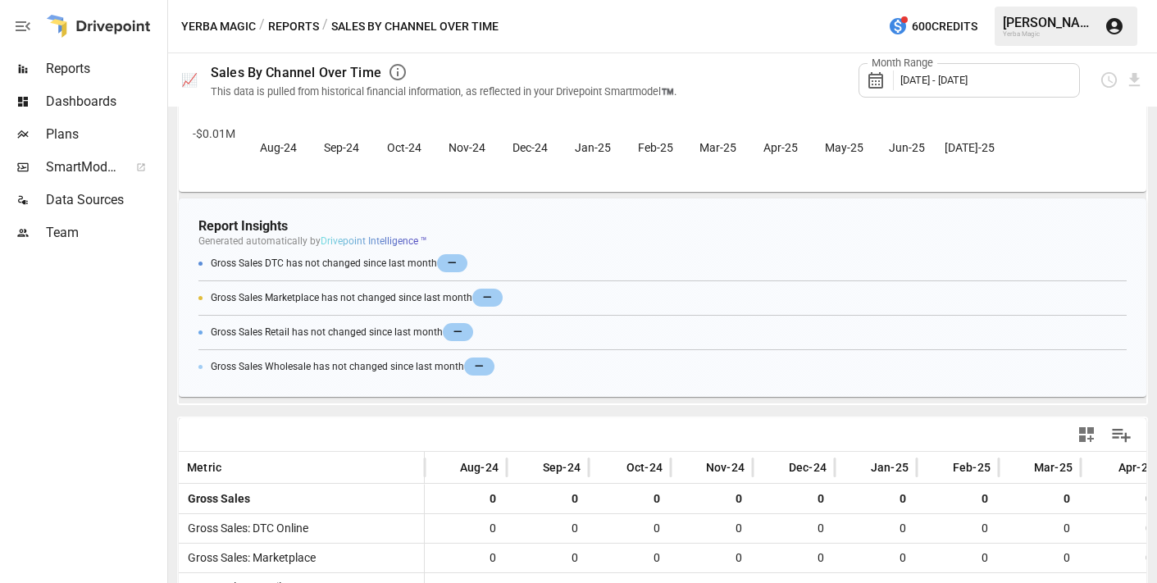
scroll to position [308, 0]
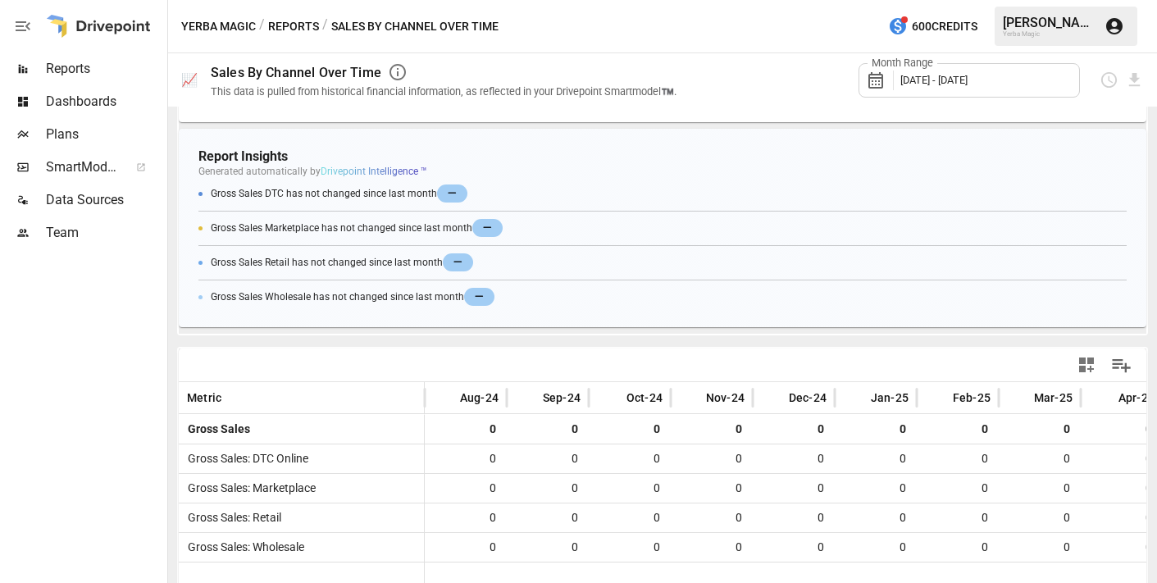
click at [303, 30] on button "Reports" at bounding box center [293, 26] width 51 height 21
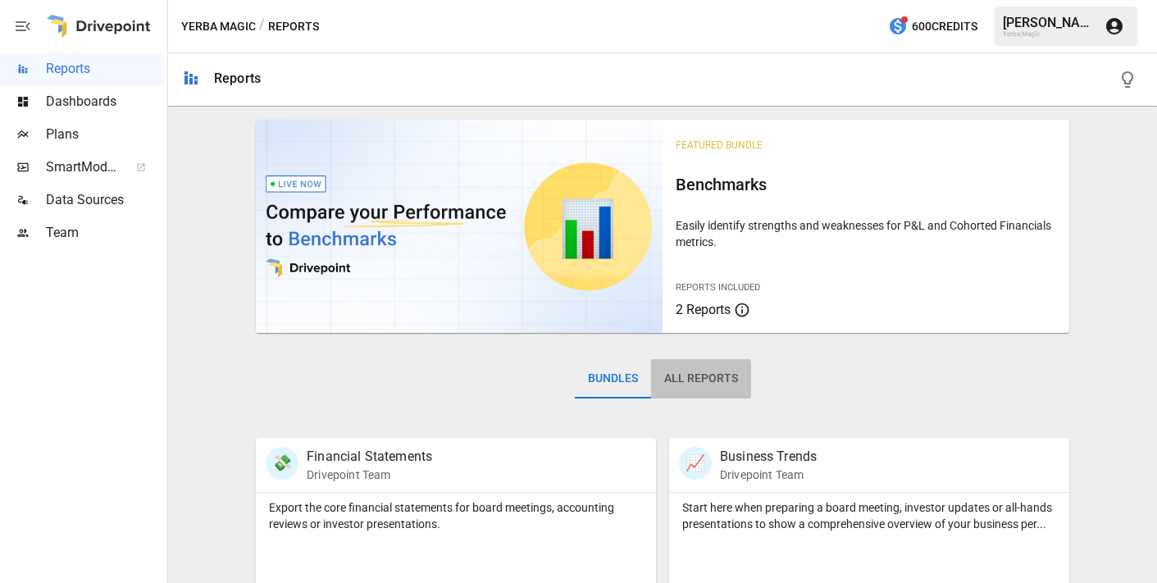
click at [678, 379] on button "All Reports" at bounding box center [701, 378] width 100 height 39
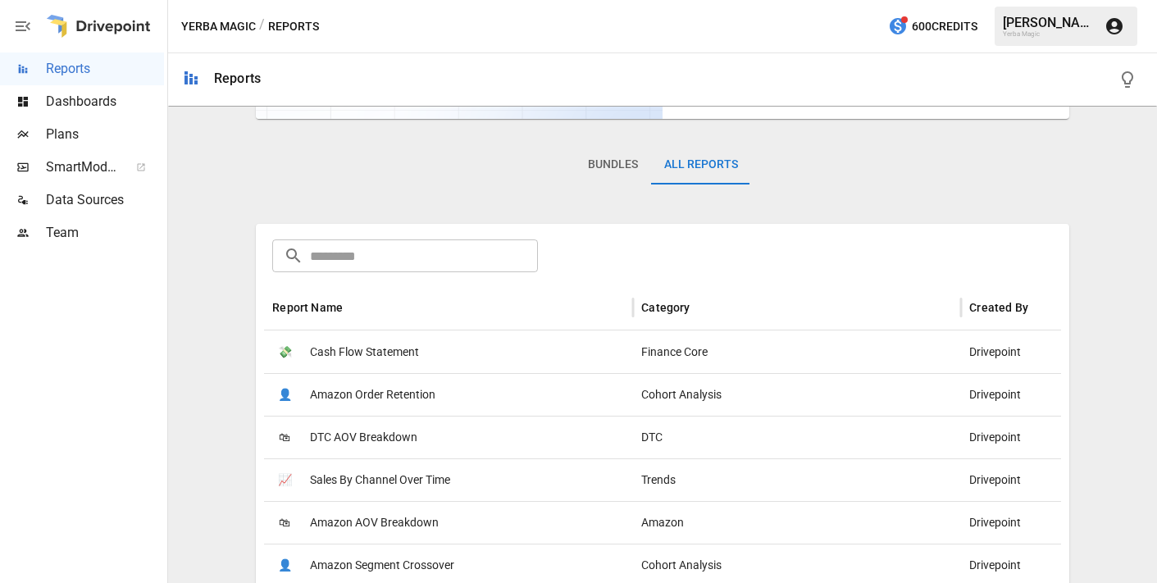
scroll to position [216, 0]
click at [395, 250] on input "text" at bounding box center [423, 254] width 227 height 33
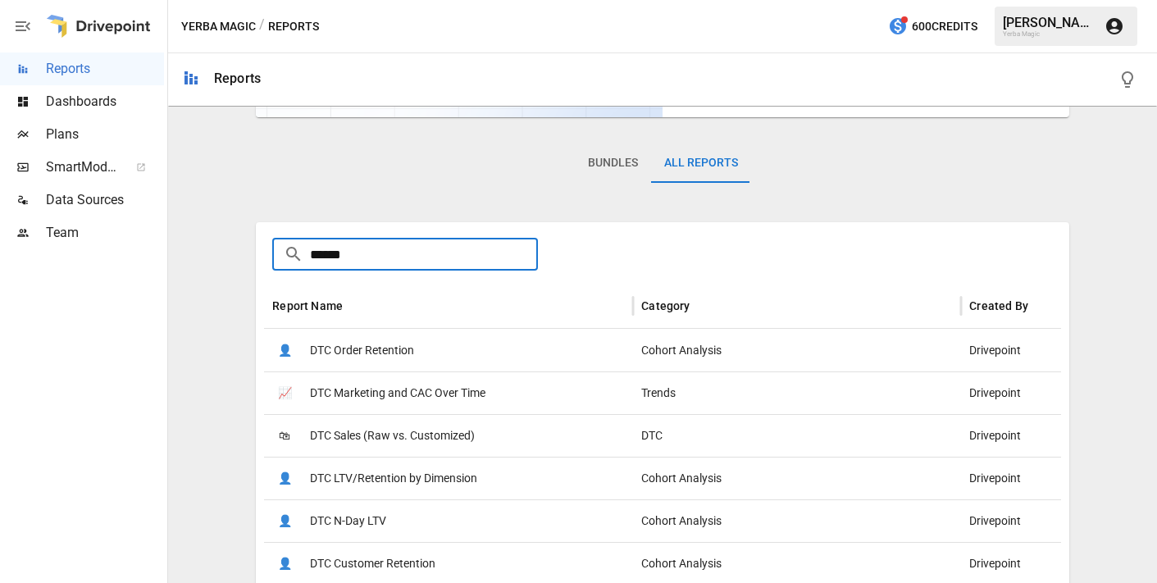
scroll to position [107, 0]
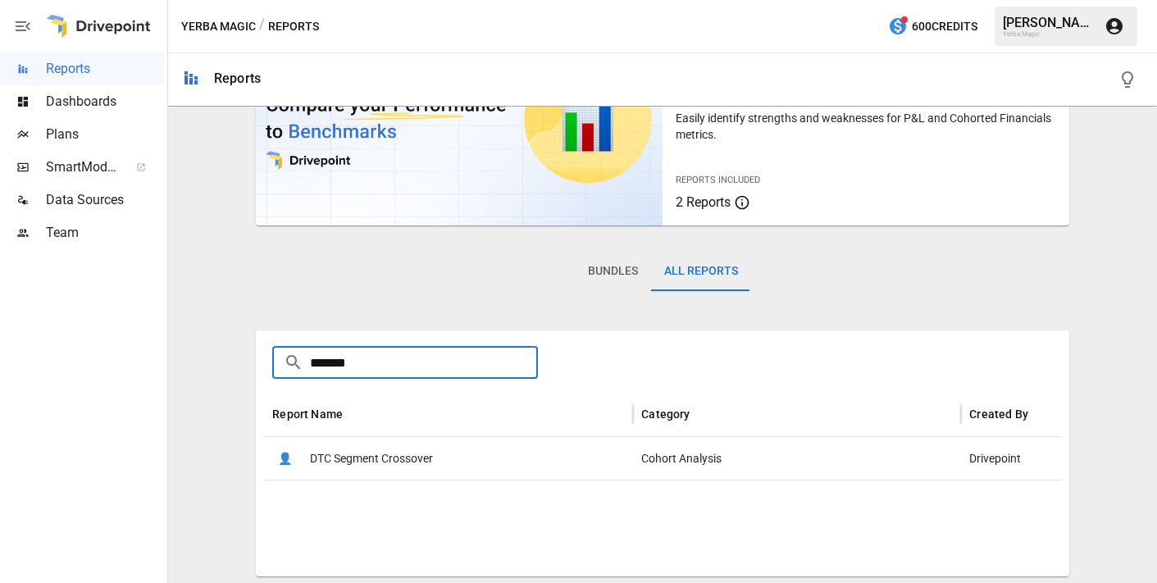
type input "*******"
click at [429, 457] on span "DTC Segment Crossover" at bounding box center [371, 459] width 123 height 42
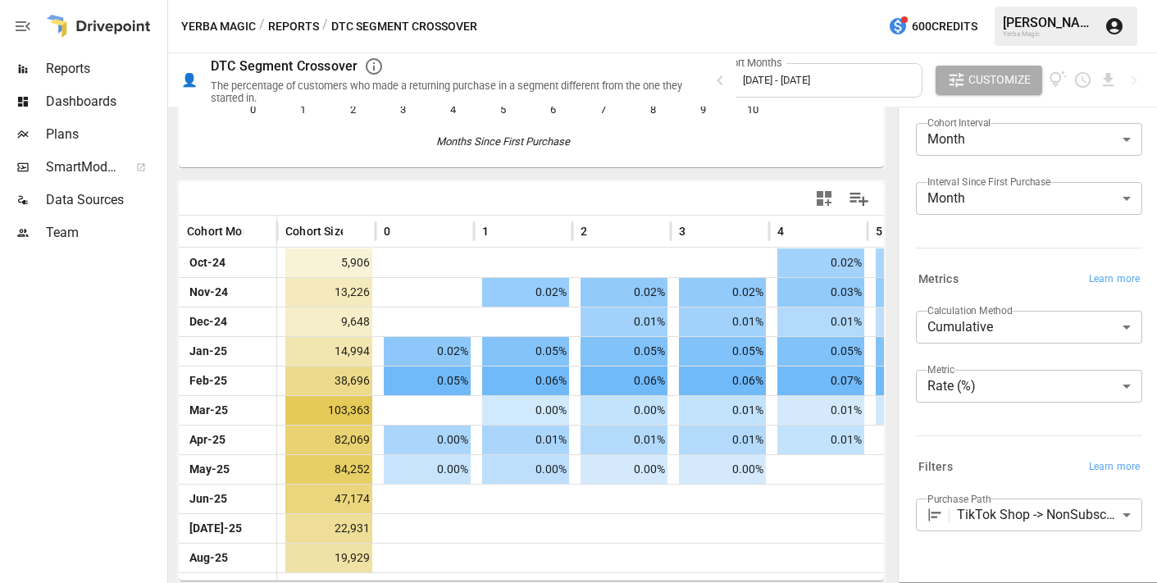
scroll to position [104, 0]
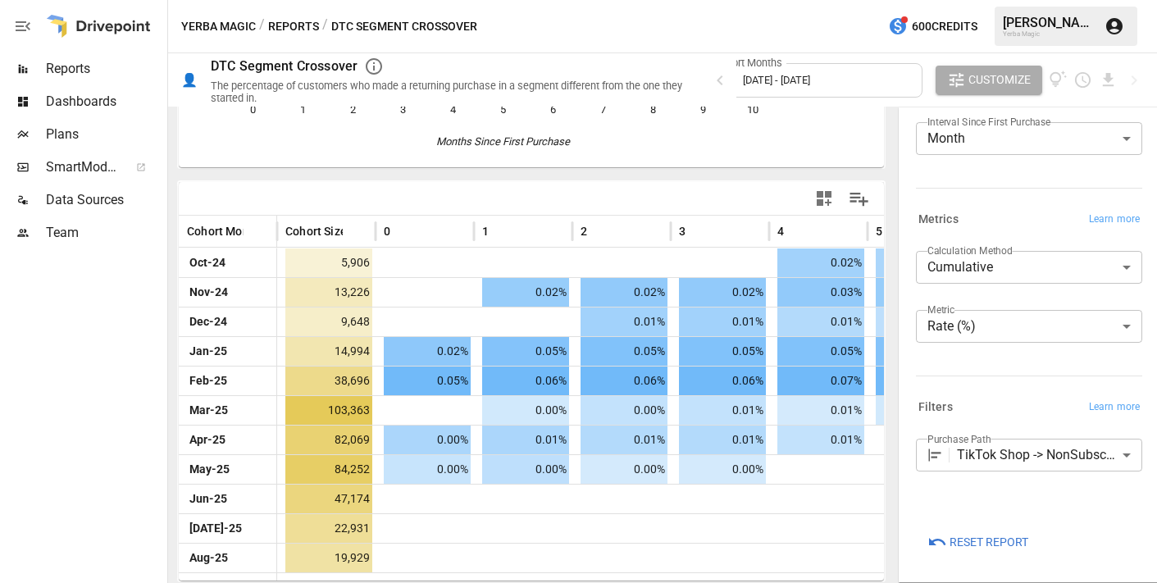
click at [1031, 0] on body "Reports Dashboards Plans SmartModel ™ Data Sources Team Yerba Magic / Reports /…" at bounding box center [578, 0] width 1157 height 0
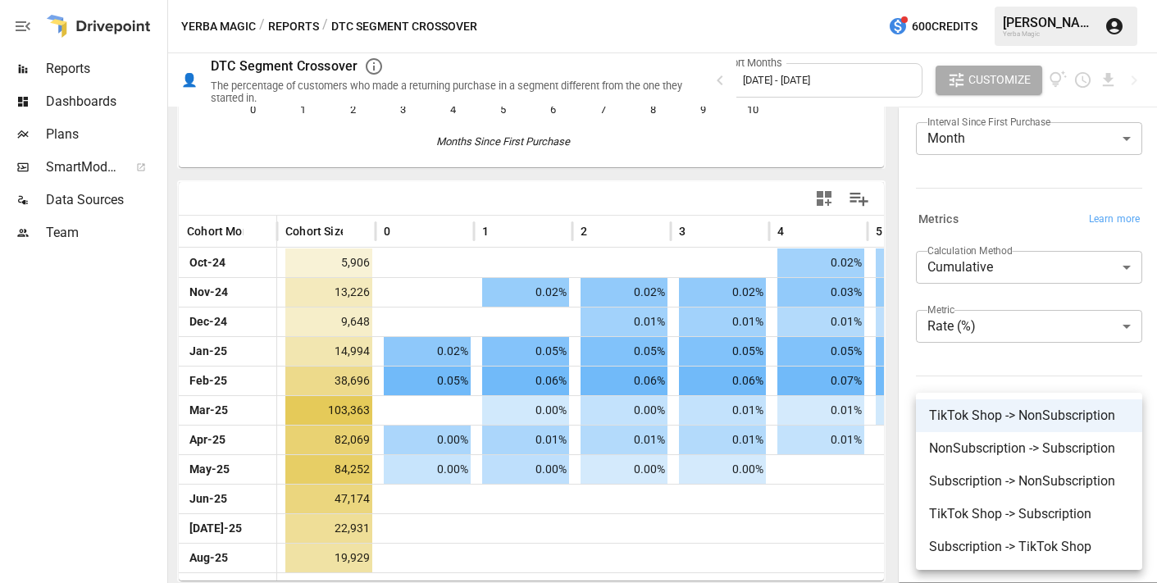
click at [1036, 441] on span "NonSubscription -> Subscription" at bounding box center [1029, 449] width 200 height 20
type input "**********"
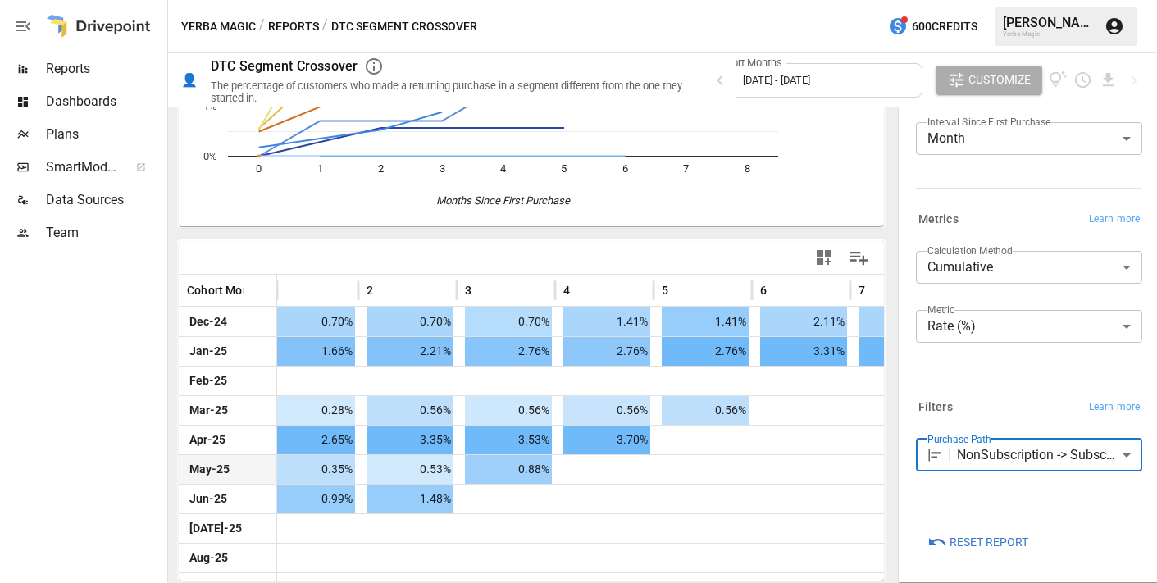
scroll to position [0, 258]
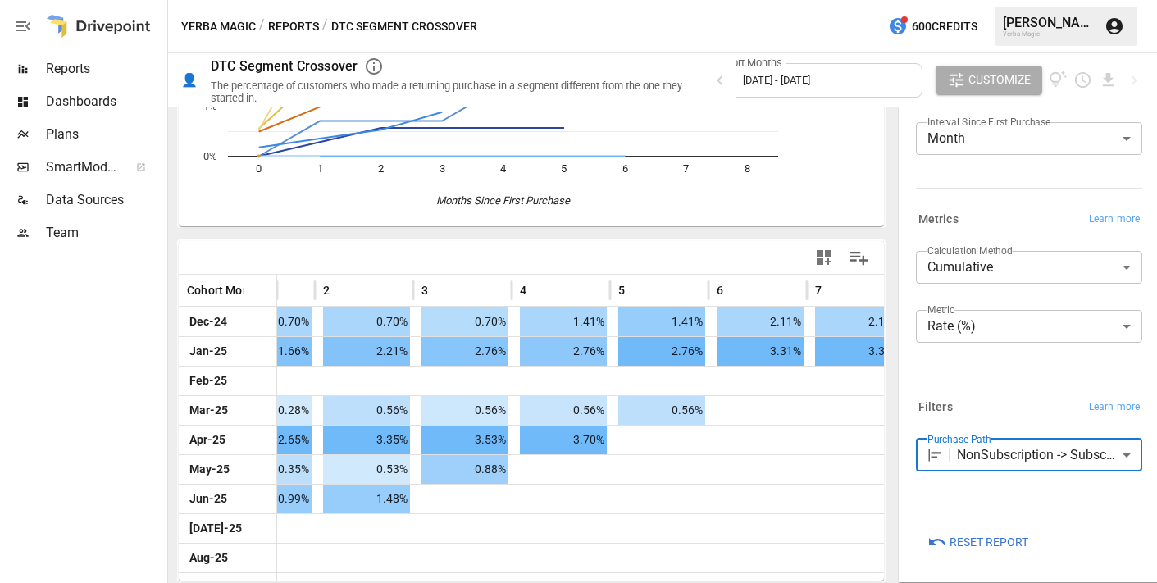
click at [1043, 0] on body "**********" at bounding box center [578, 0] width 1157 height 0
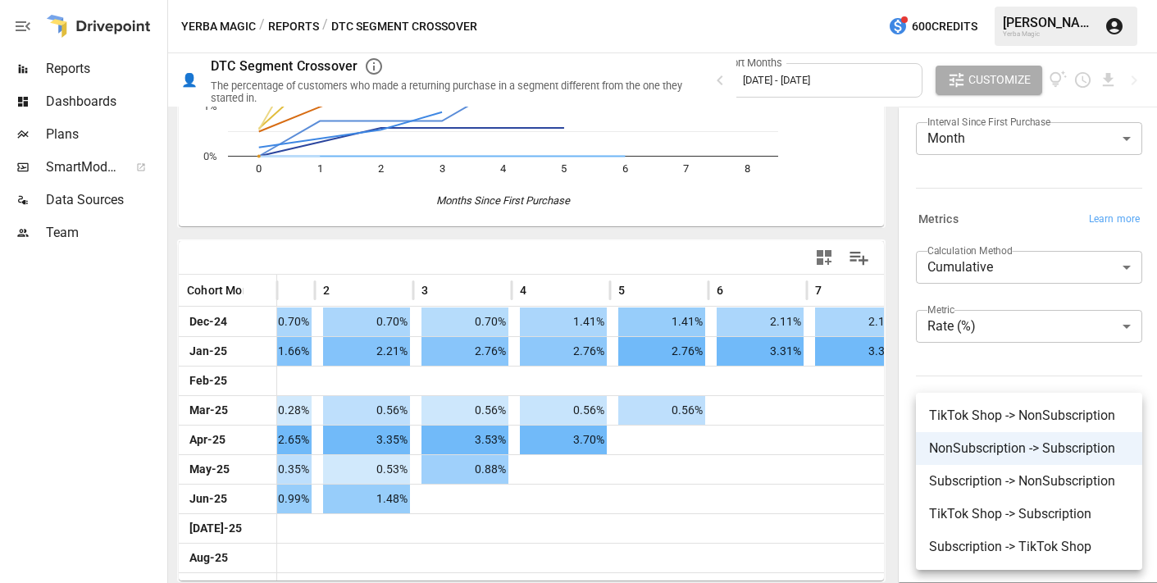
click at [894, 272] on div at bounding box center [578, 291] width 1157 height 583
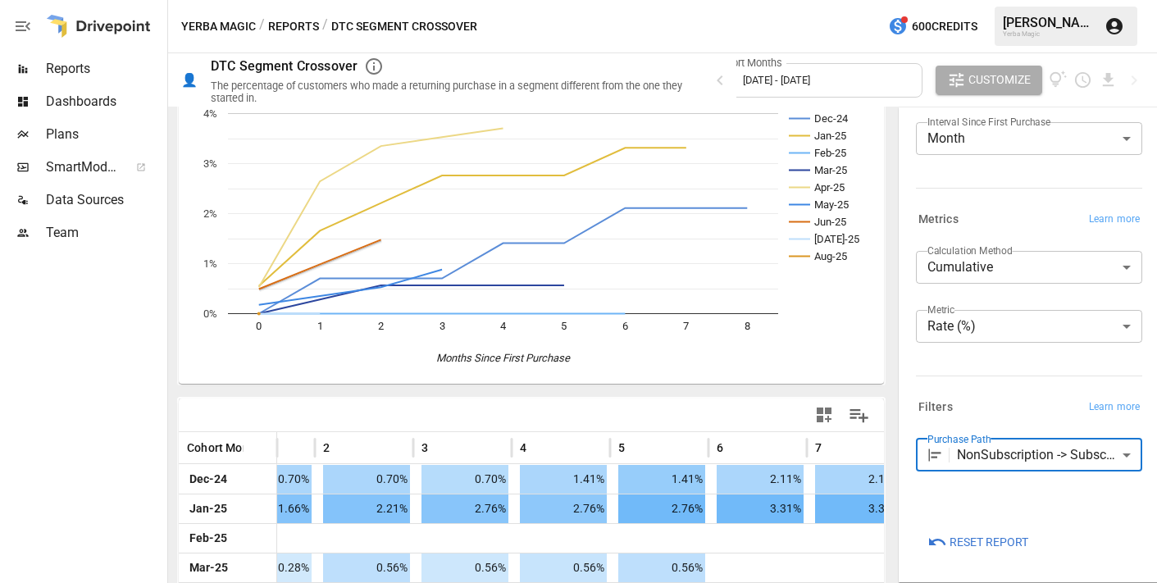
scroll to position [0, 0]
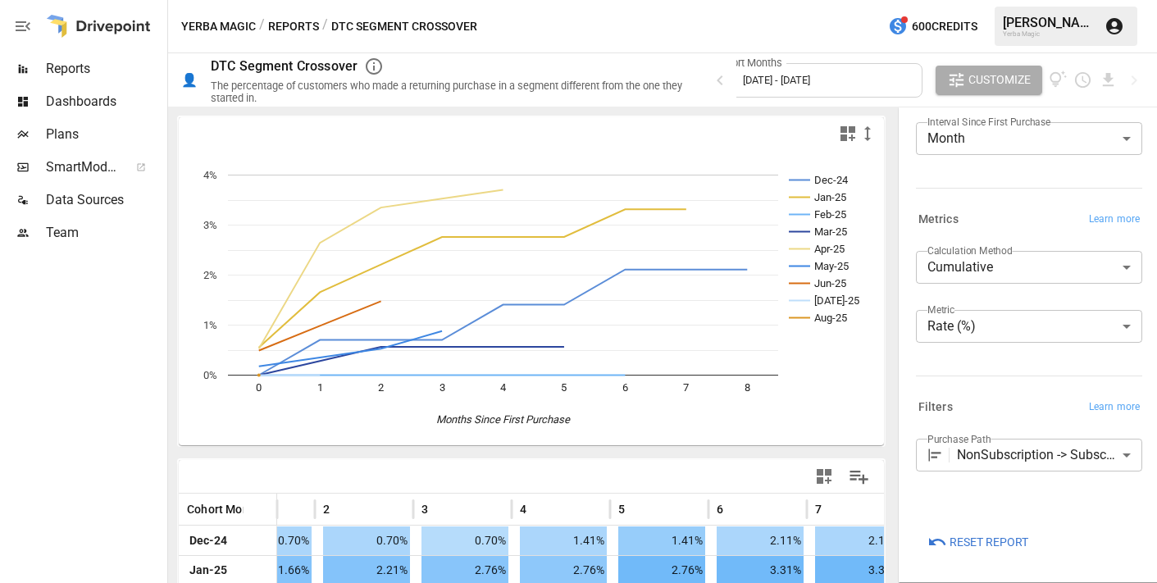
click at [301, 25] on button "Reports" at bounding box center [293, 26] width 51 height 21
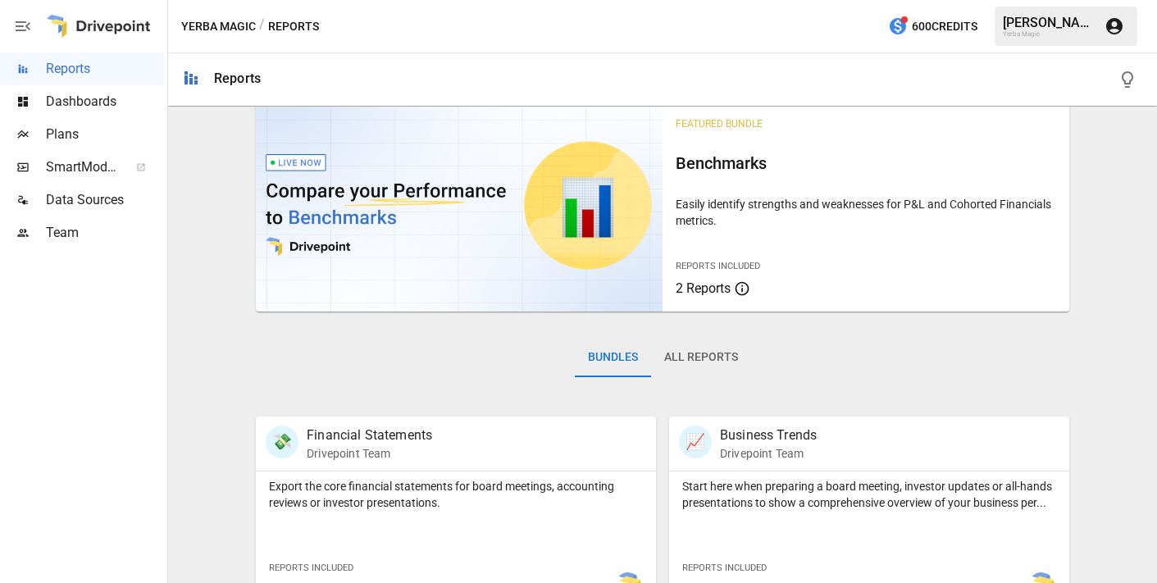
scroll to position [41, 0]
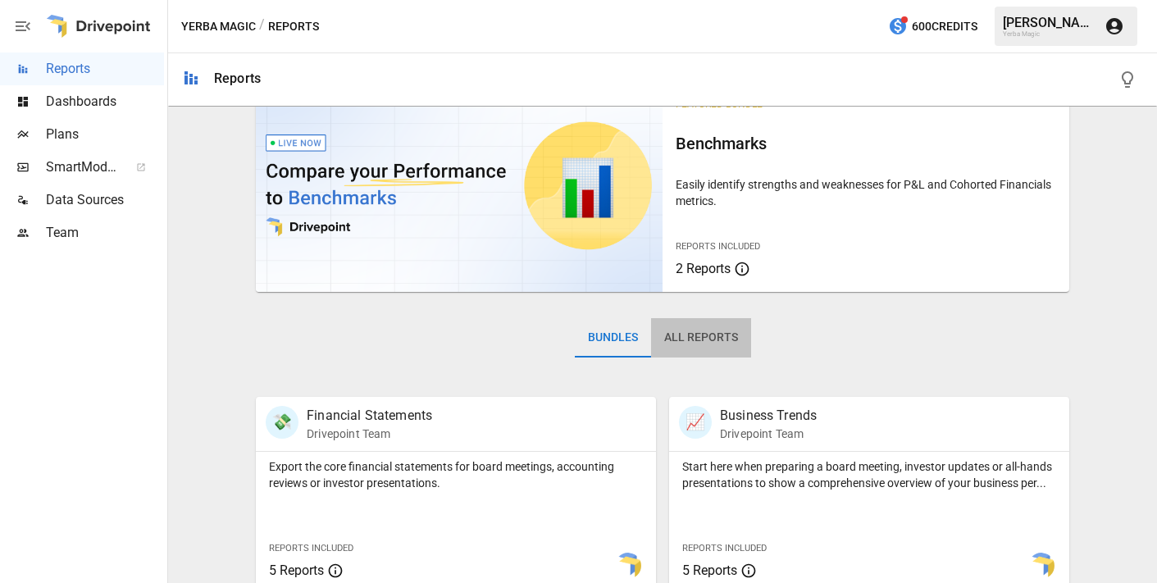
click at [714, 334] on button "All Reports" at bounding box center [701, 337] width 100 height 39
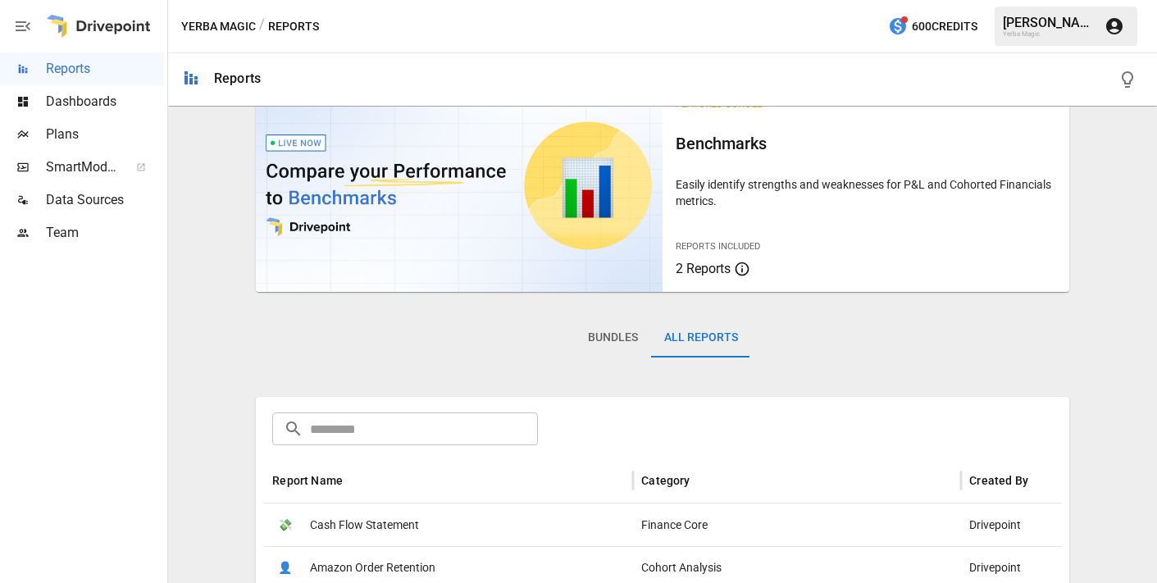
click at [500, 433] on input "text" at bounding box center [423, 429] width 227 height 33
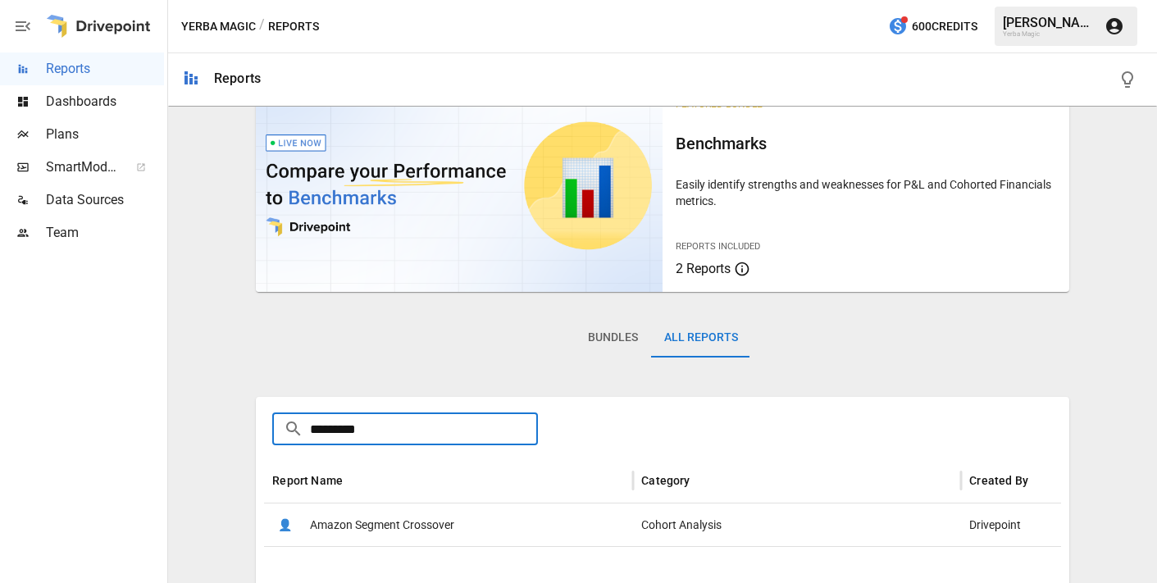
type input "*********"
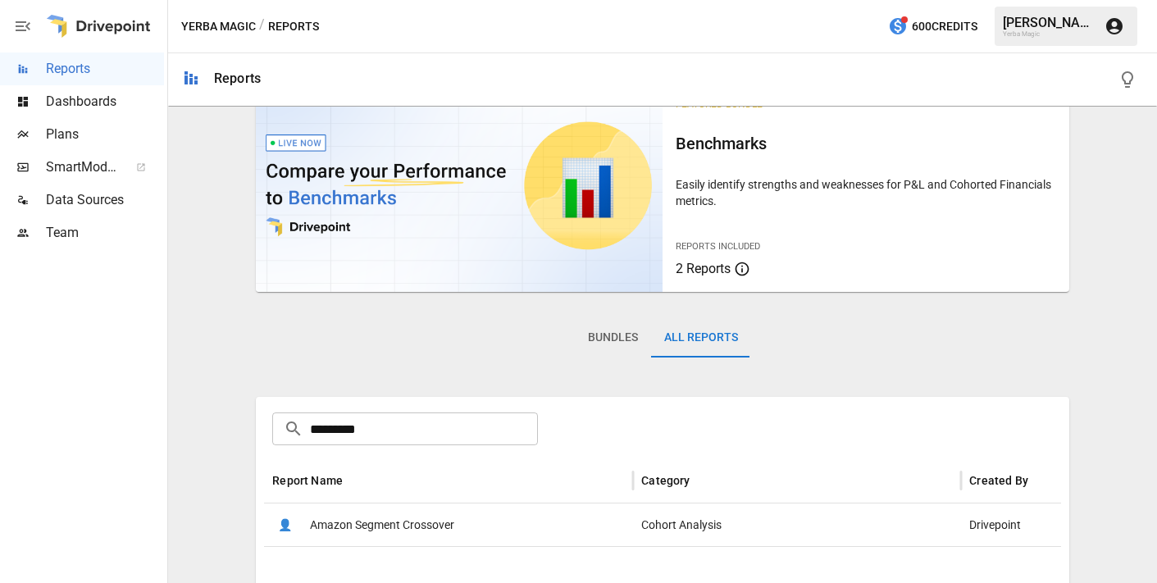
click at [486, 523] on div "👤 Amazon Segment Crossover" at bounding box center [448, 525] width 369 height 43
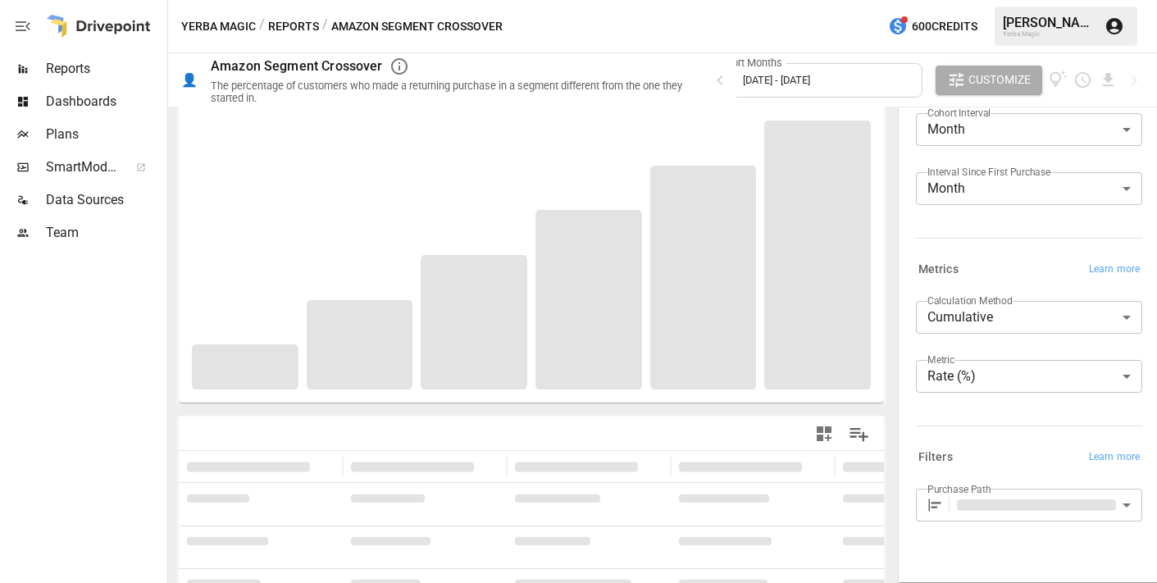
scroll to position [104, 0]
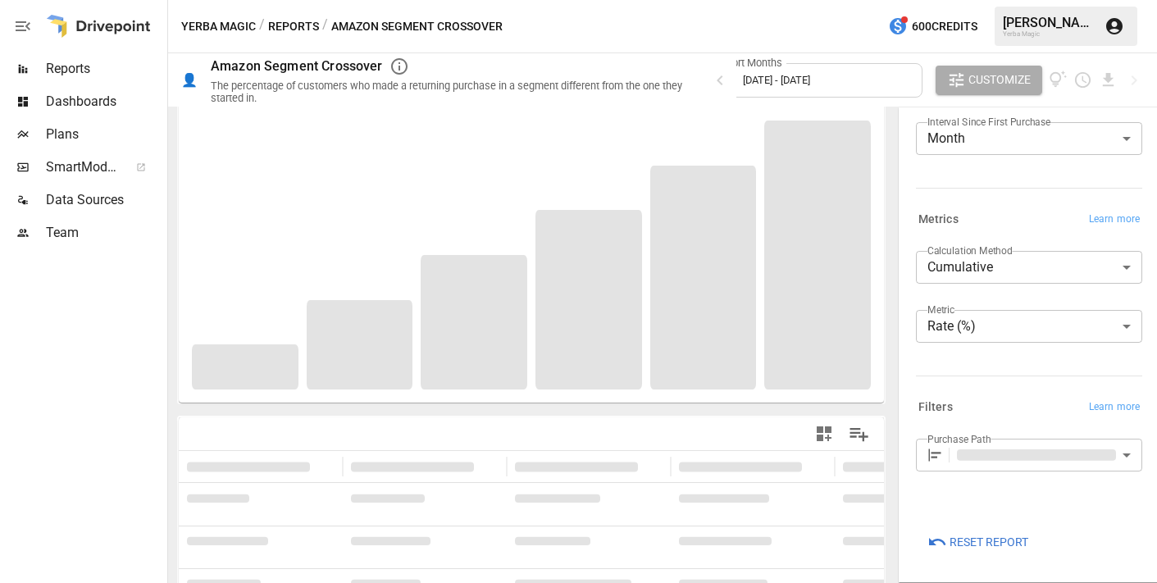
click at [1015, 0] on body "**********" at bounding box center [578, 0] width 1157 height 0
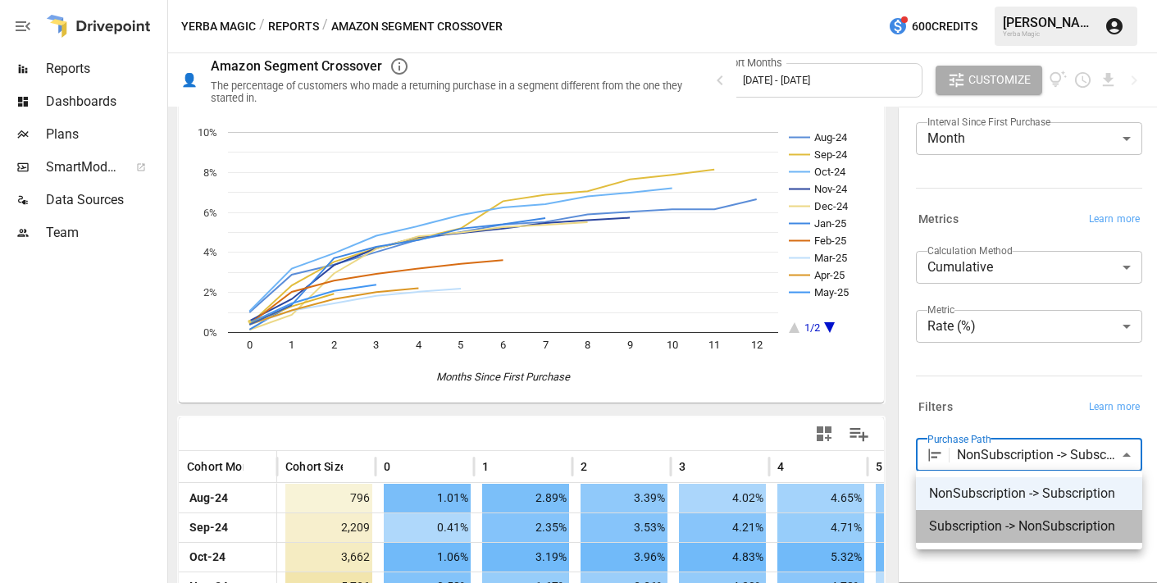
click at [1033, 532] on span "Subscription -> NonSubscription" at bounding box center [1029, 527] width 200 height 20
type input "**********"
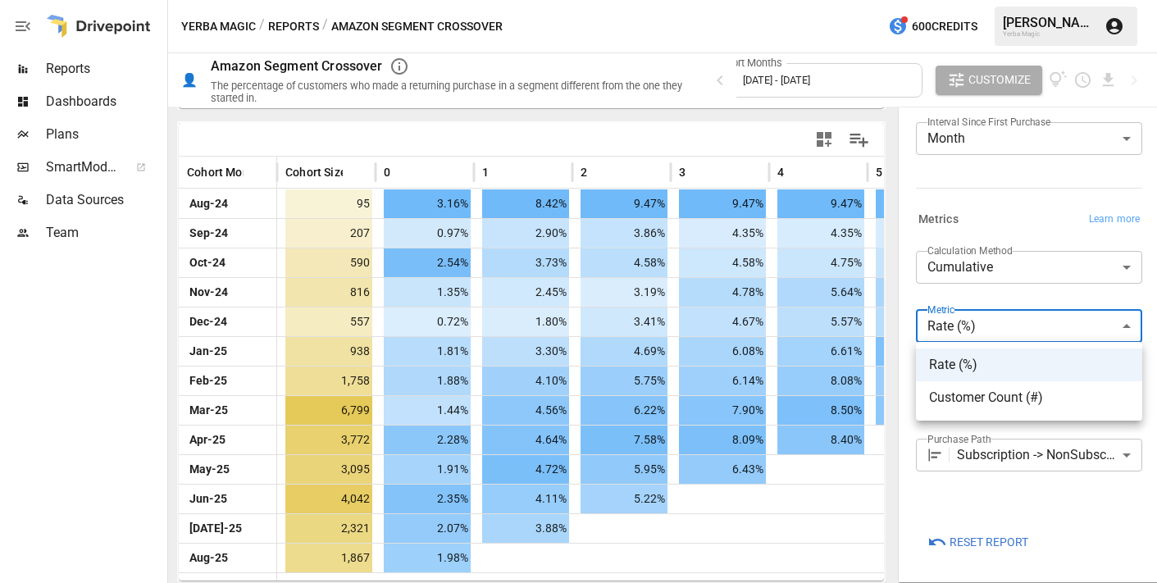
click at [993, 0] on body "Reports Dashboards Plans SmartModel ™ Data Sources Team Yerba Magic / Reports /…" at bounding box center [578, 0] width 1157 height 0
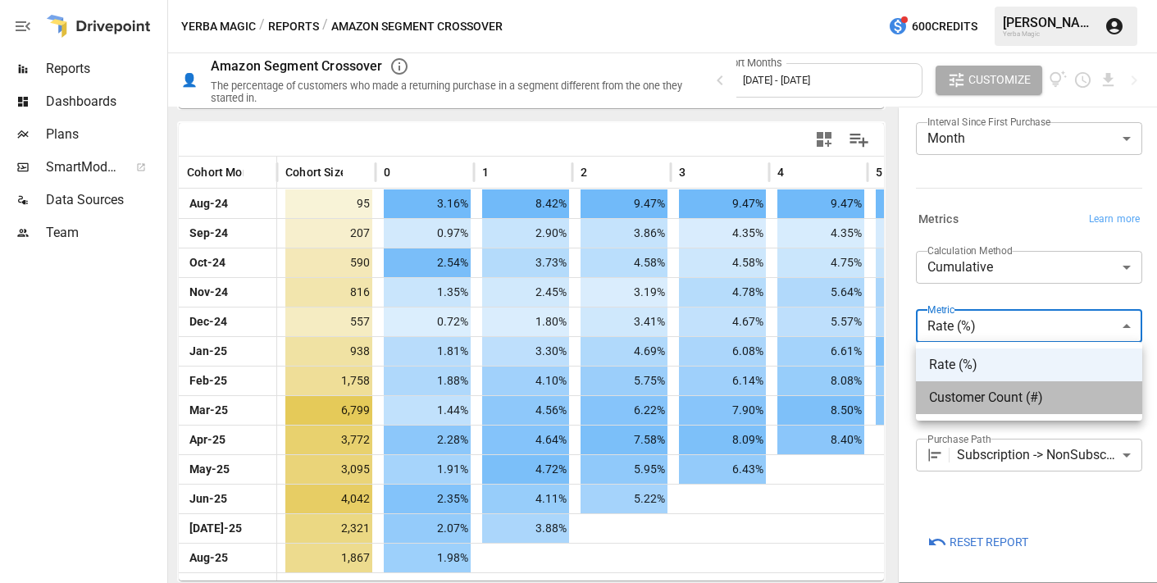
click at [1009, 405] on span "Customer Count (#)" at bounding box center [1029, 398] width 200 height 20
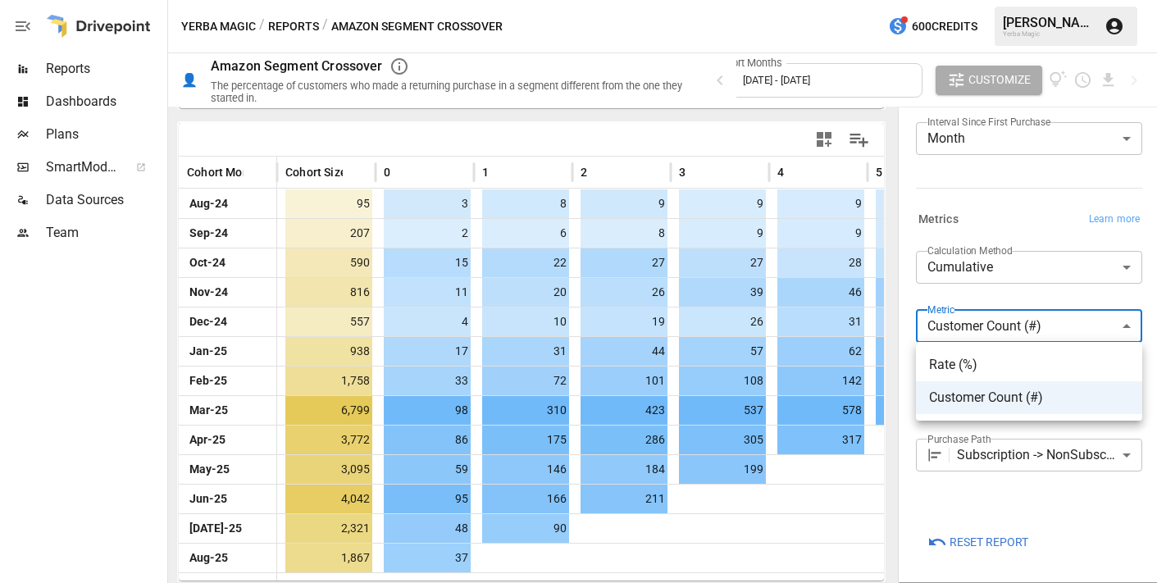
click at [1013, 0] on body "Reports Dashboards Plans SmartModel ™ Data Sources Team Yerba Magic / Reports /…" at bounding box center [578, 0] width 1157 height 0
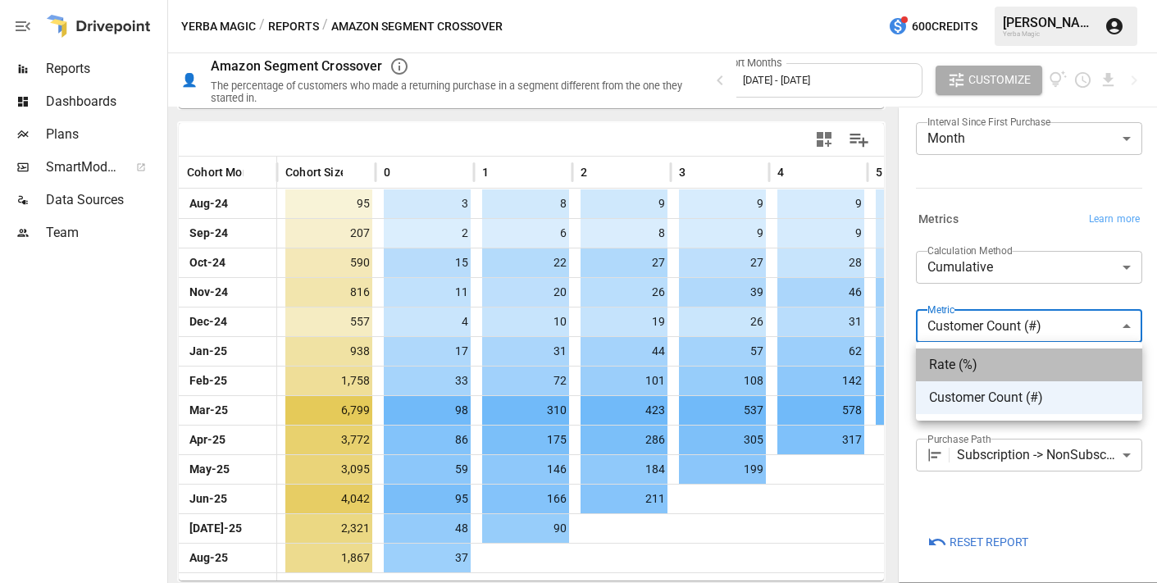
click at [997, 363] on span "Rate (%)" at bounding box center [1029, 365] width 200 height 20
type input "********"
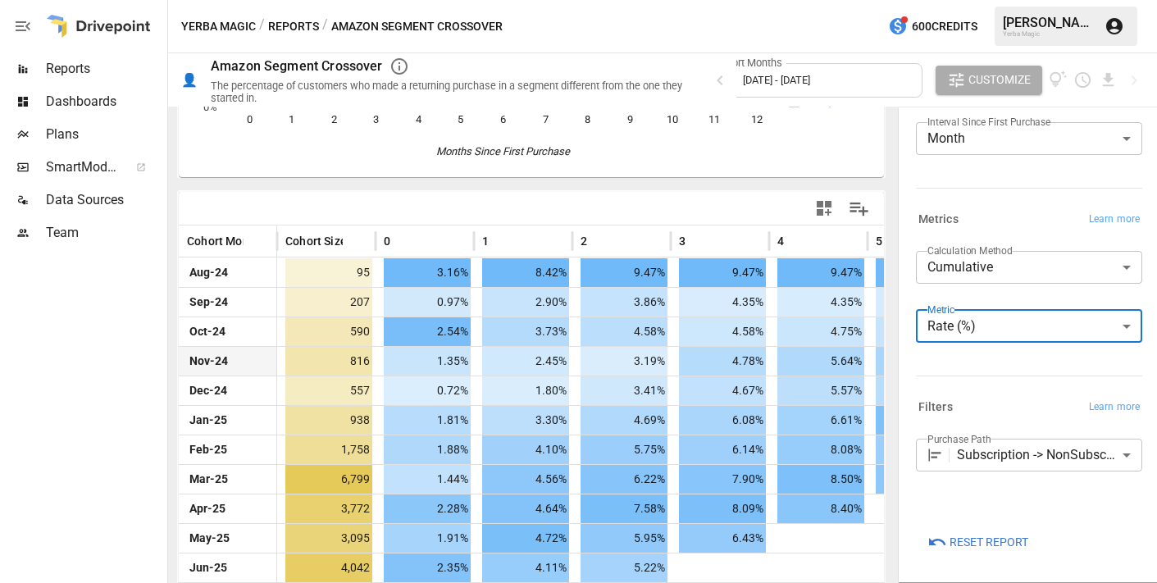
scroll to position [227, 0]
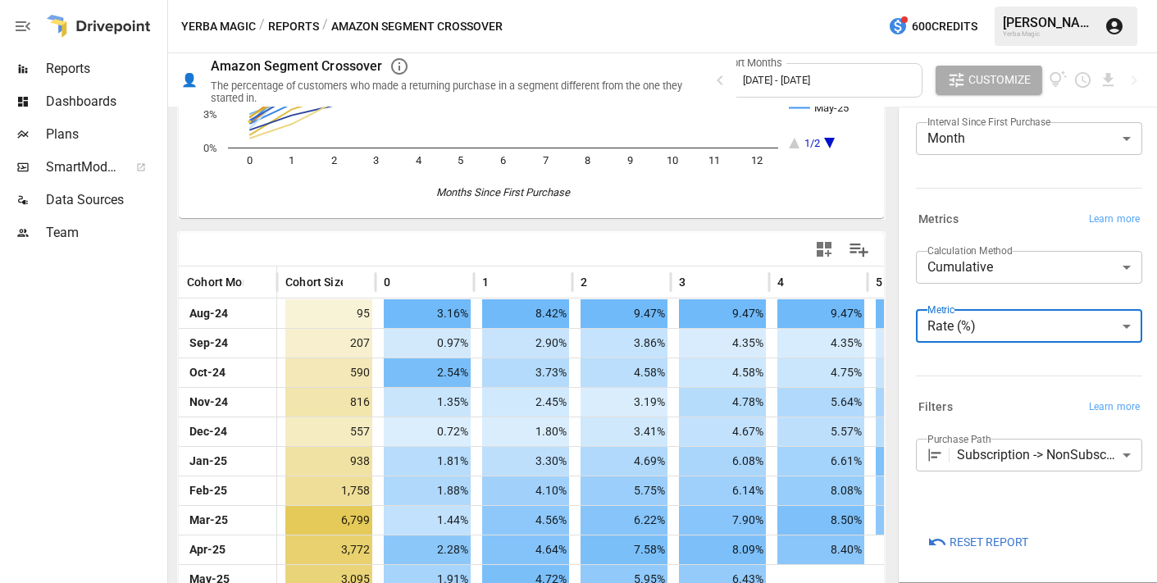
click at [67, 97] on span "Dashboards" at bounding box center [105, 102] width 118 height 20
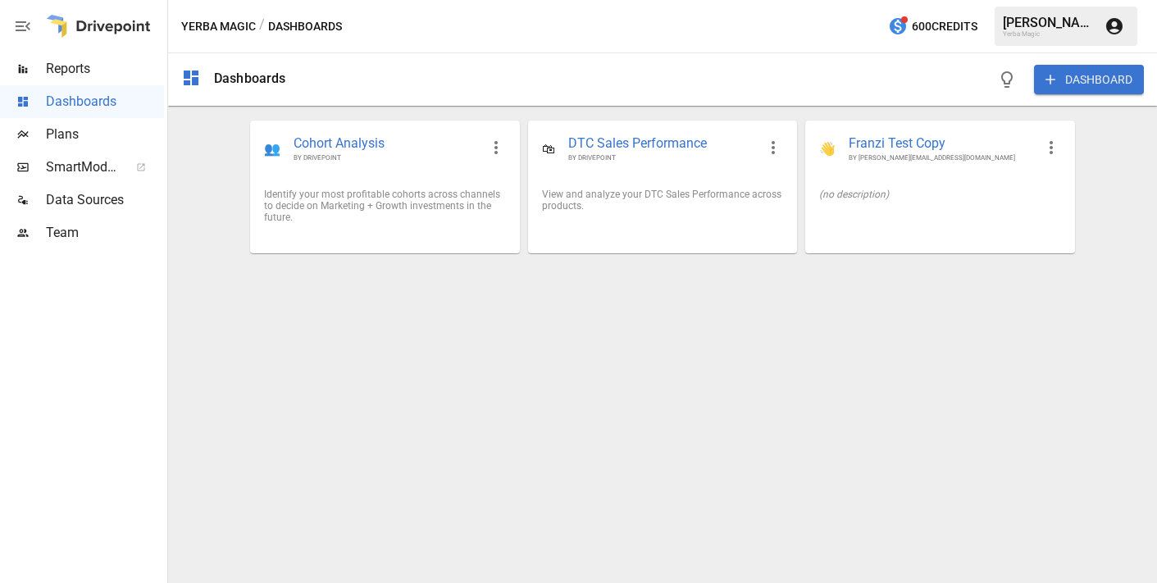
click at [1043, 72] on button "DASHBOARD" at bounding box center [1089, 80] width 110 height 30
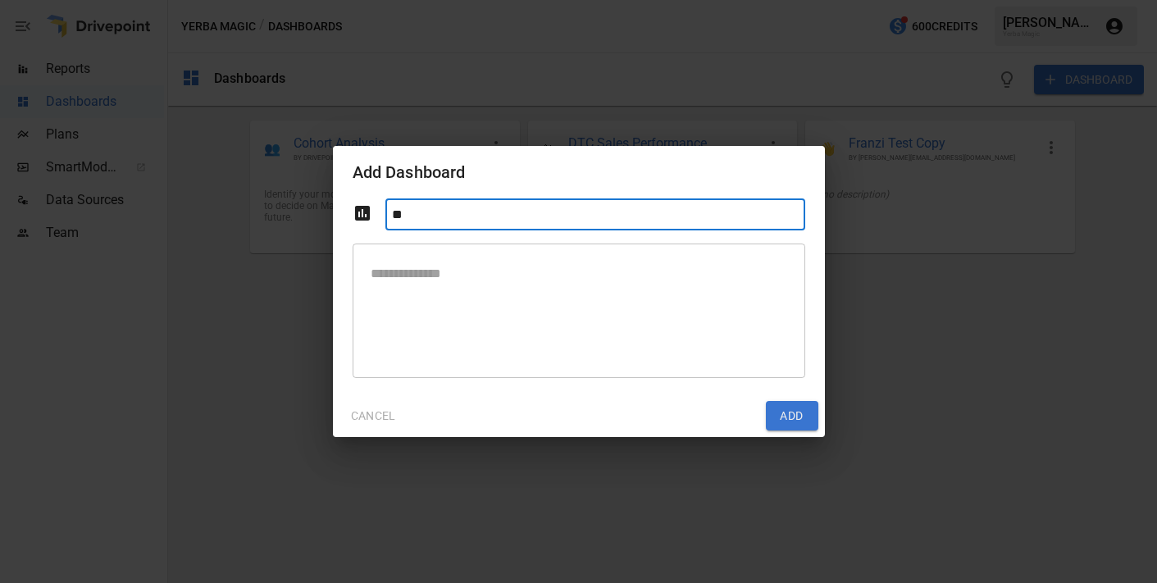
type input "*"
type input "****"
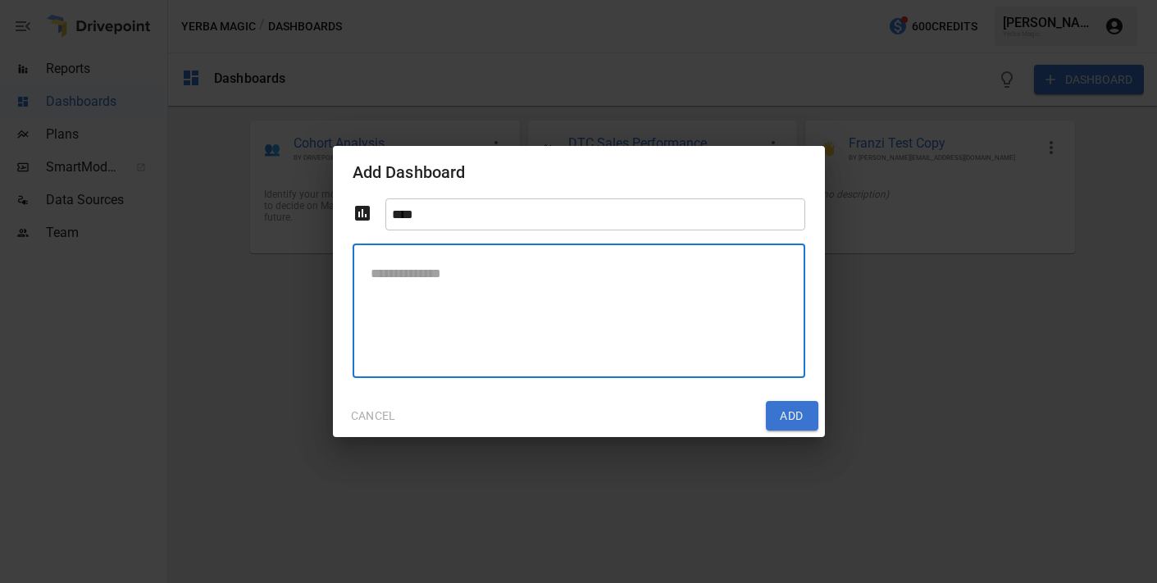
click at [501, 348] on textarea at bounding box center [579, 311] width 430 height 107
click at [791, 422] on button "Add" at bounding box center [792, 416] width 52 height 30
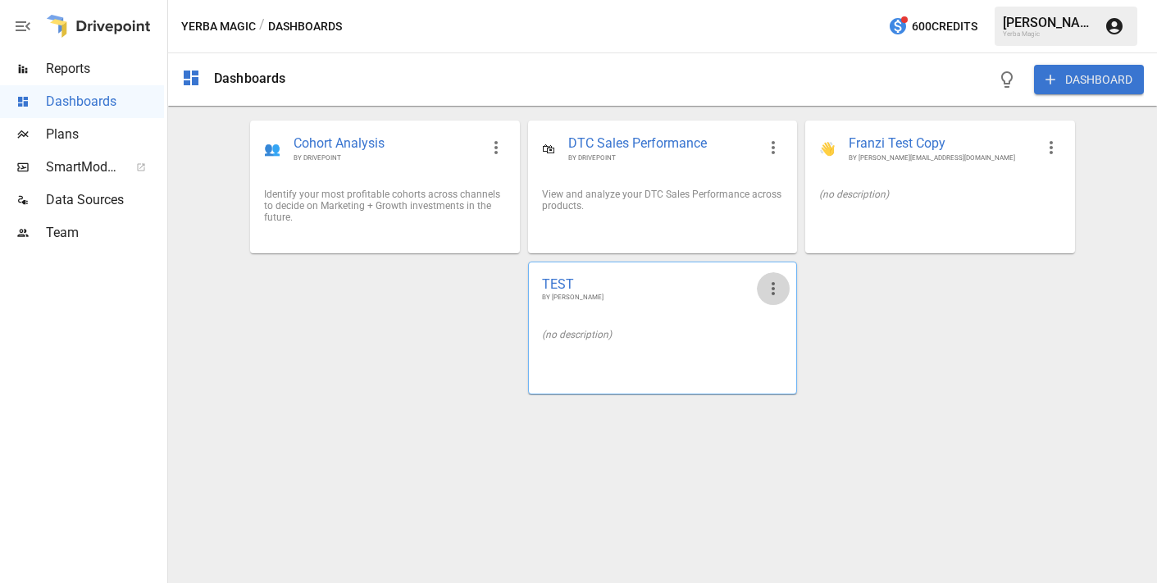
click at [777, 294] on icon "button" at bounding box center [774, 289] width 20 height 20
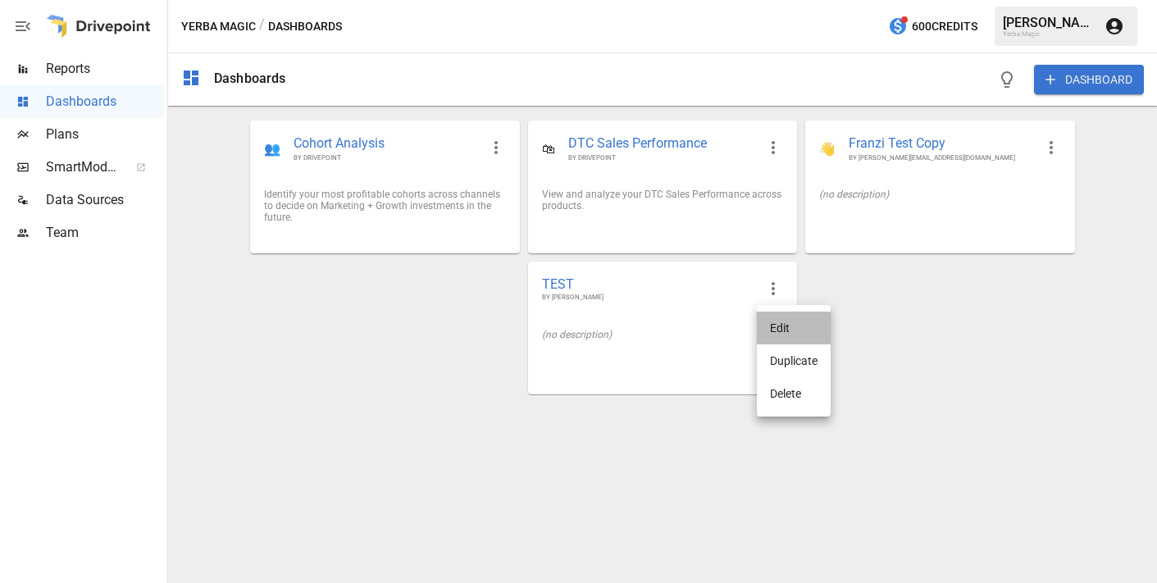
click at [783, 329] on li "Edit" at bounding box center [794, 328] width 74 height 33
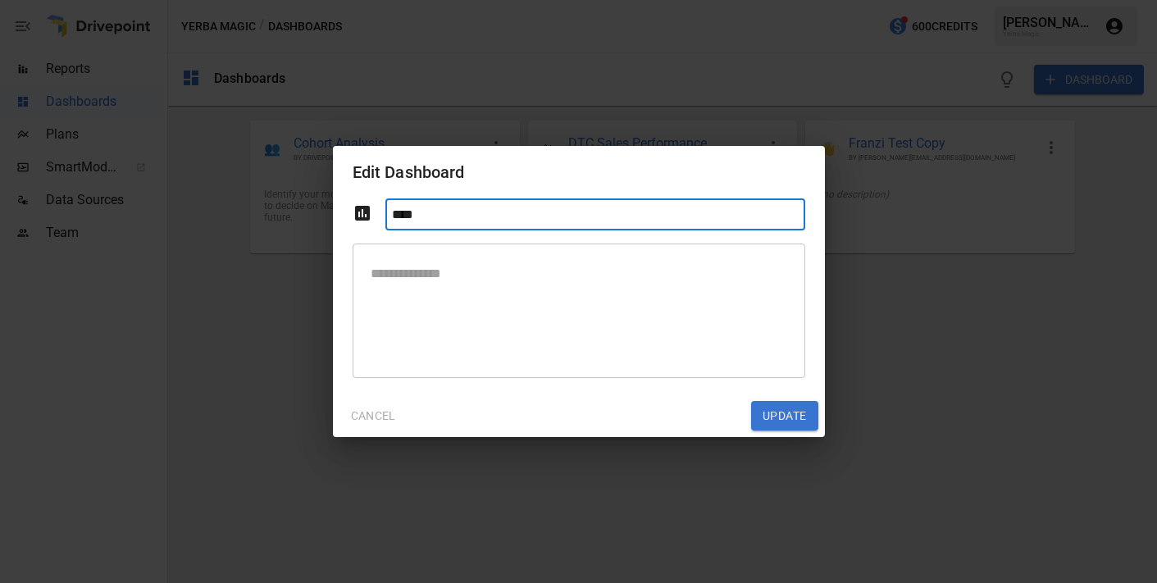
click at [375, 416] on button "CANCEL" at bounding box center [374, 416] width 68 height 30
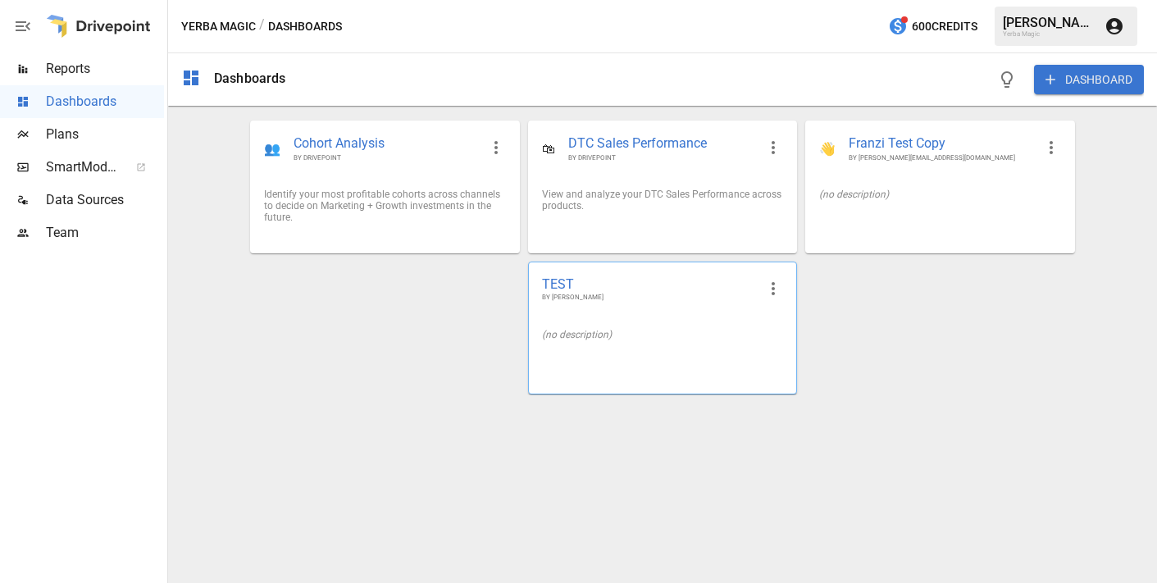
click at [704, 331] on div "(no description)" at bounding box center [662, 334] width 241 height 11
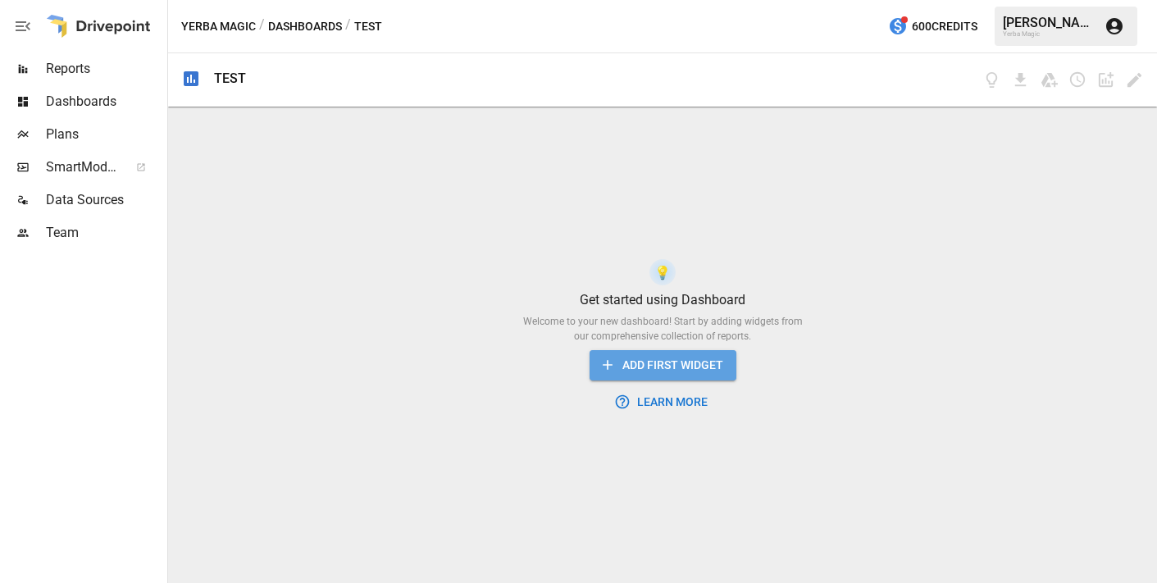
click at [692, 369] on button "ADD FIRST WIDGET" at bounding box center [663, 365] width 147 height 30
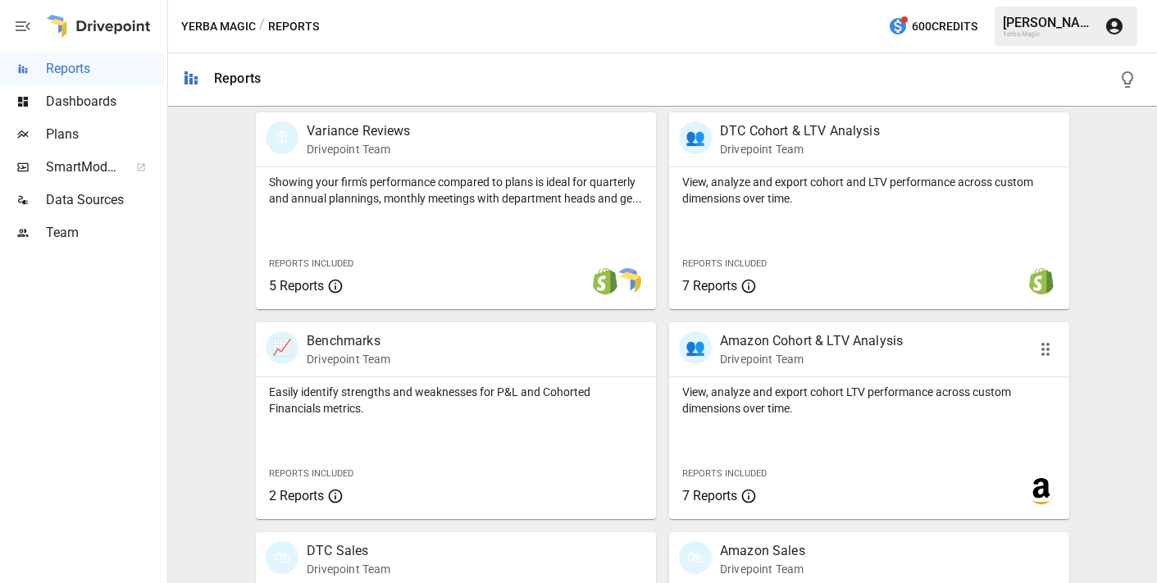
scroll to position [675, 0]
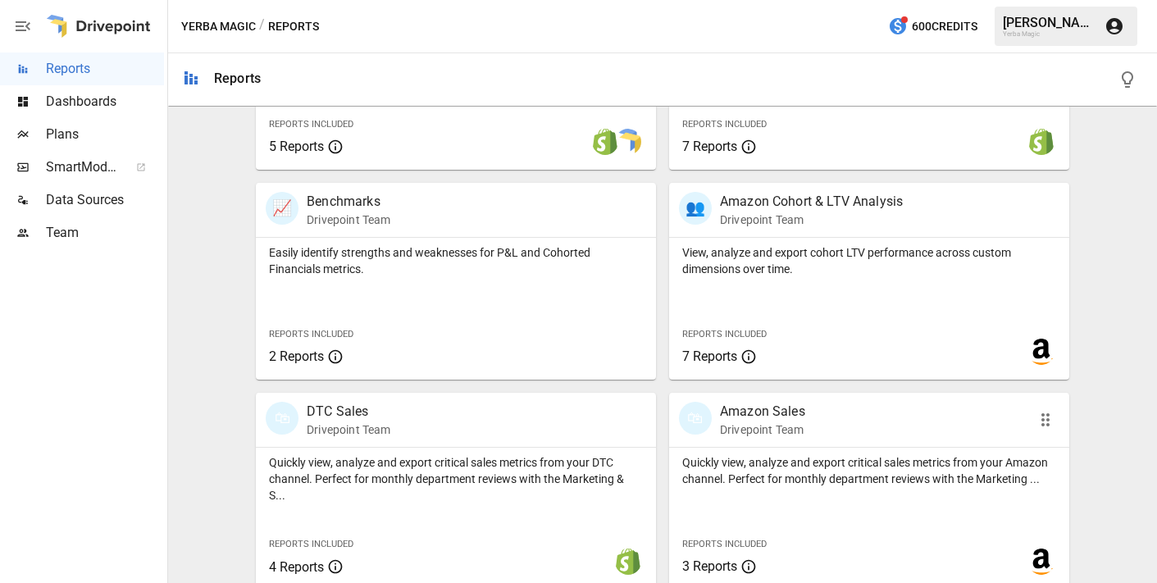
click at [773, 422] on p "Drivepoint Team" at bounding box center [762, 430] width 85 height 16
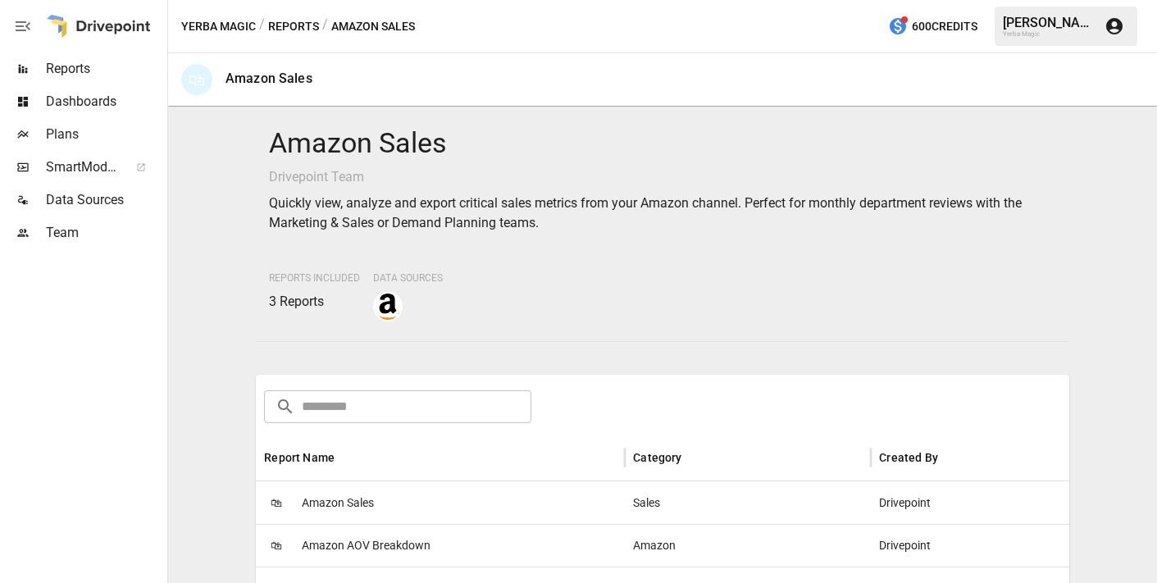
click at [442, 495] on div "🛍 Amazon Sales" at bounding box center [440, 502] width 369 height 43
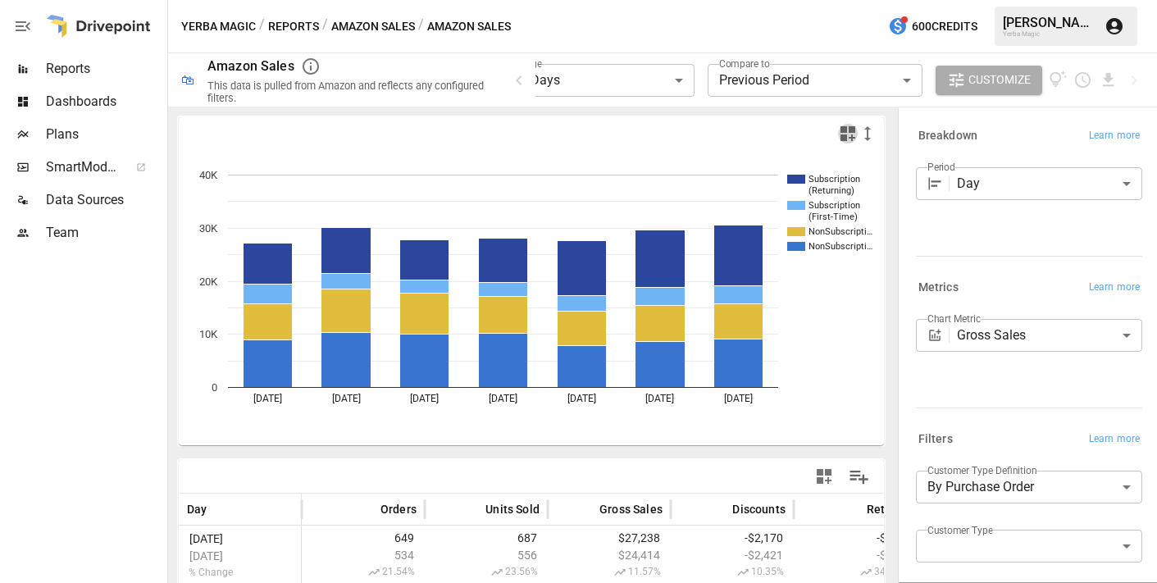
click at [853, 137] on icon "button" at bounding box center [848, 133] width 15 height 15
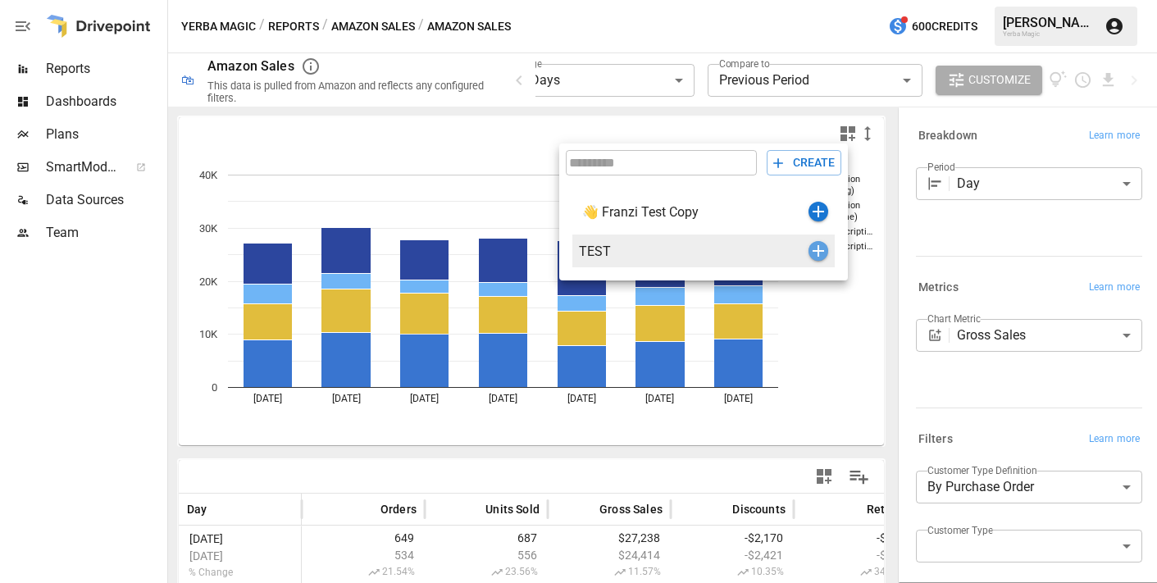
click at [821, 254] on icon "button" at bounding box center [819, 251] width 20 height 20
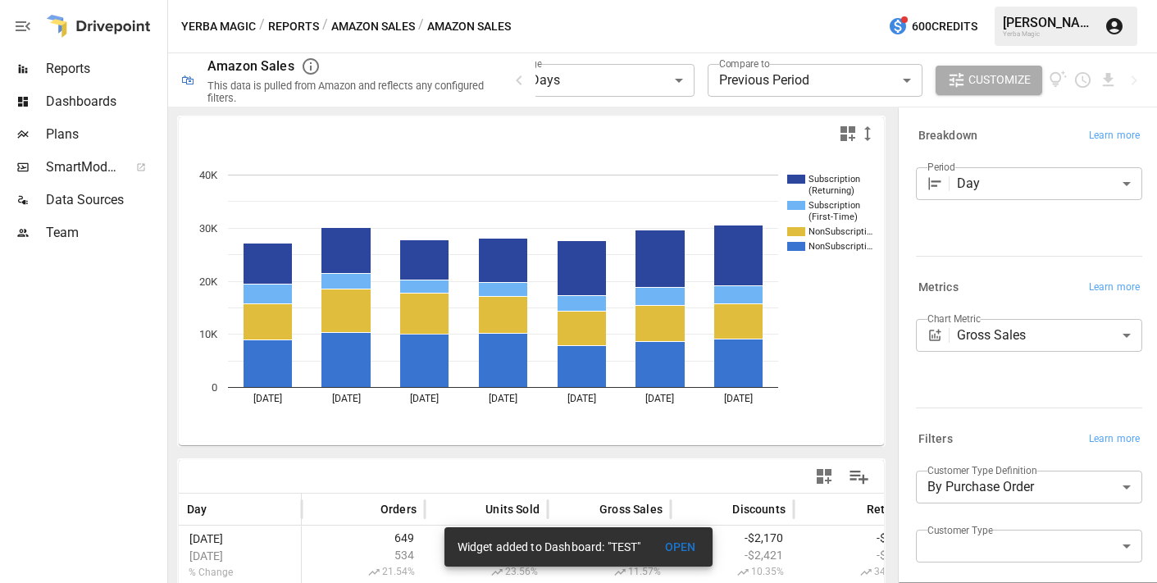
click at [294, 27] on button "Reports" at bounding box center [293, 26] width 51 height 21
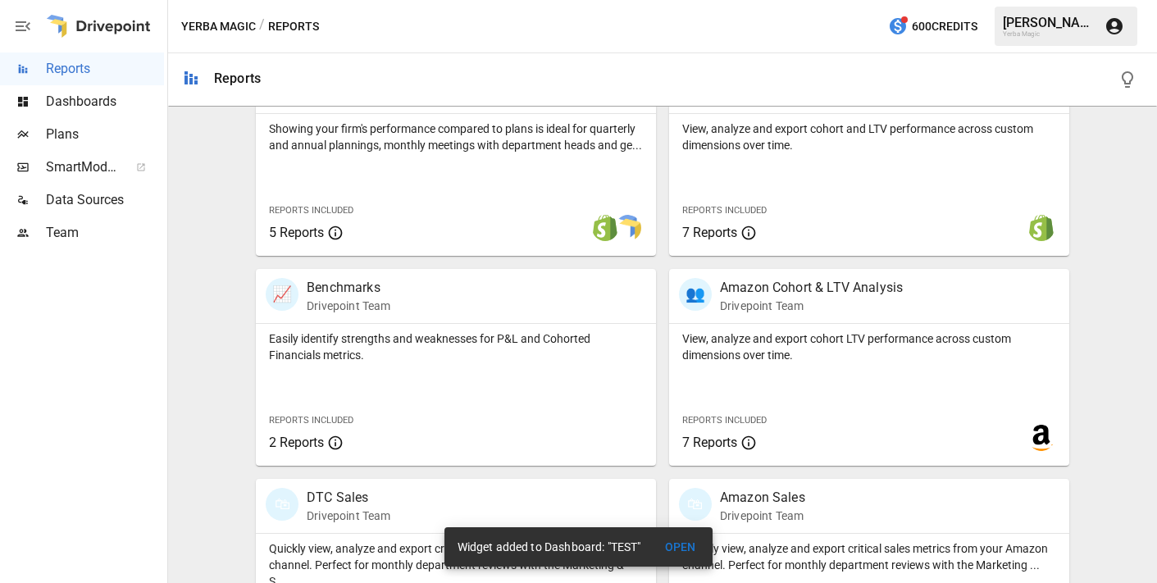
scroll to position [688, 0]
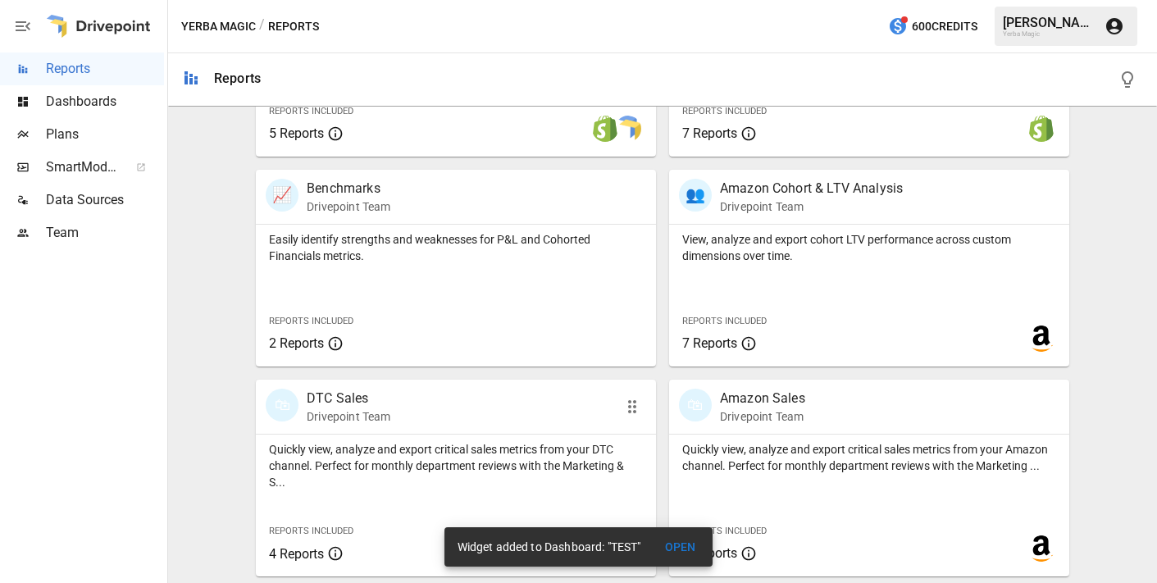
click at [419, 414] on div "🛍 DTC Sales Drivepoint Team" at bounding box center [424, 407] width 317 height 36
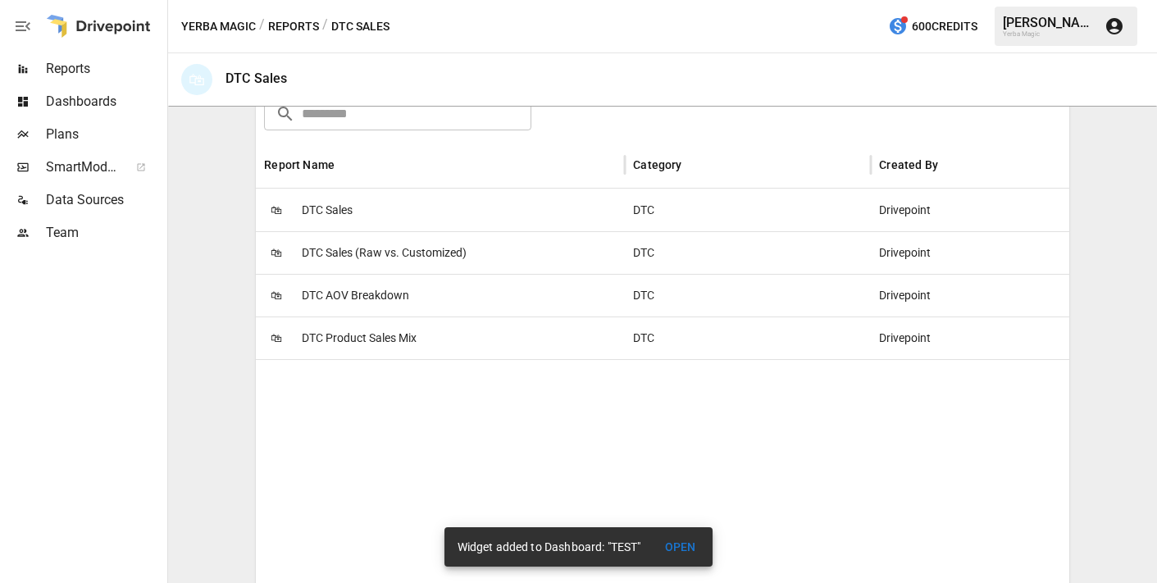
scroll to position [283, 0]
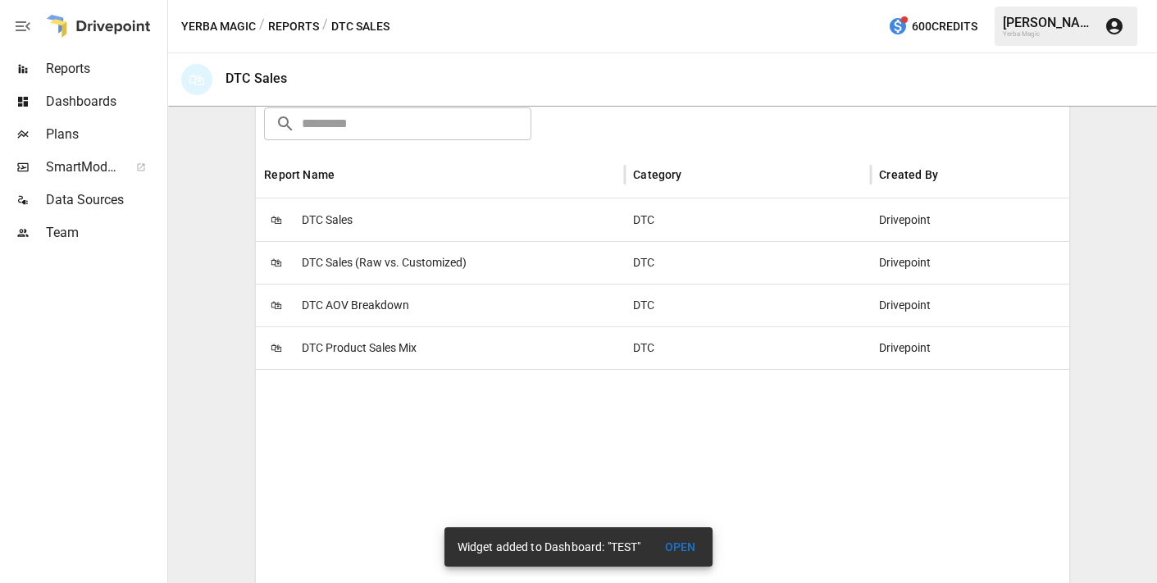
click at [472, 210] on div "🛍 DTC Sales" at bounding box center [440, 219] width 369 height 43
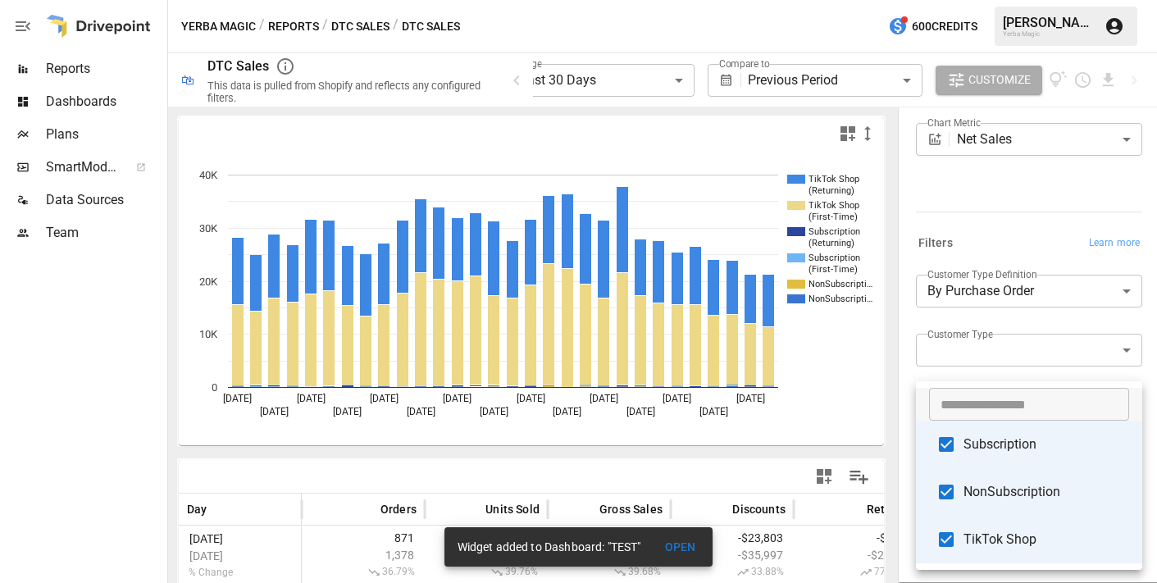
click at [1043, 0] on body "**********" at bounding box center [578, 0] width 1157 height 0
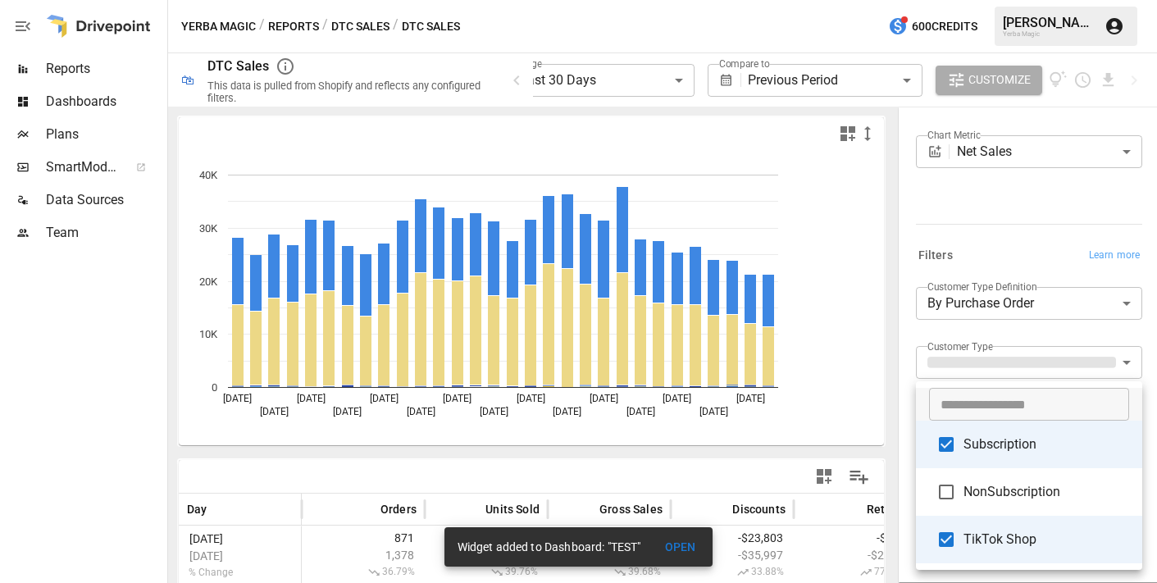
scroll to position [185, 0]
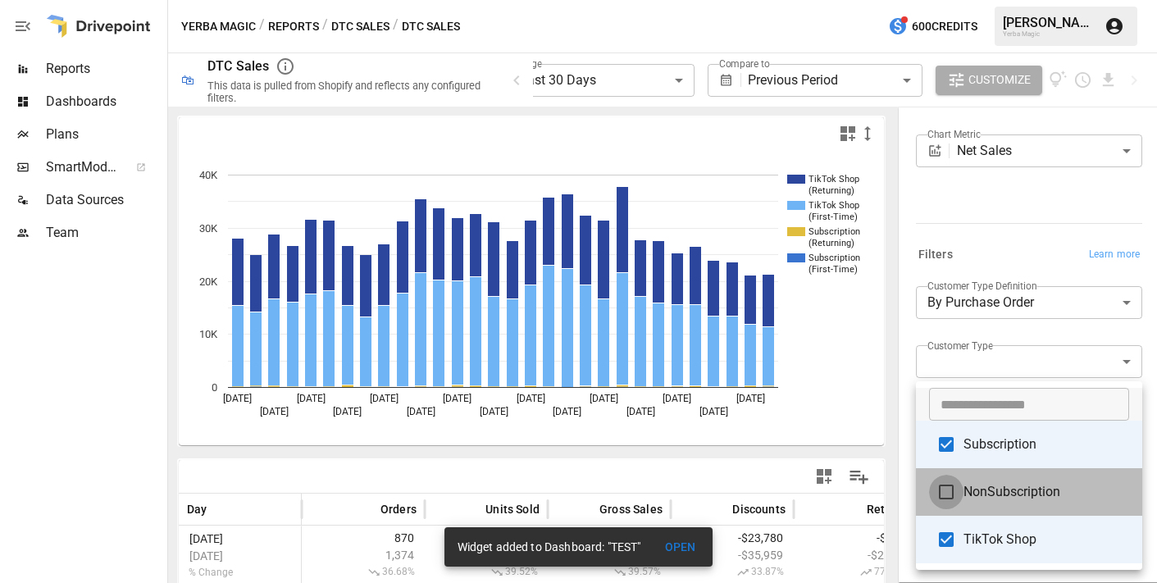
type input "**********"
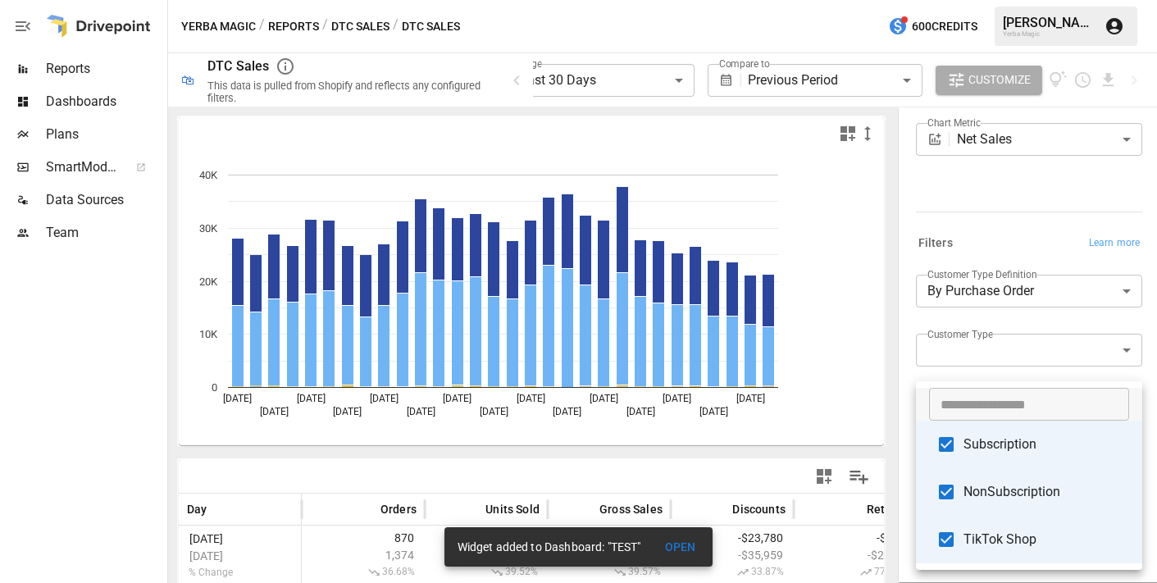
click at [907, 383] on div at bounding box center [578, 291] width 1157 height 583
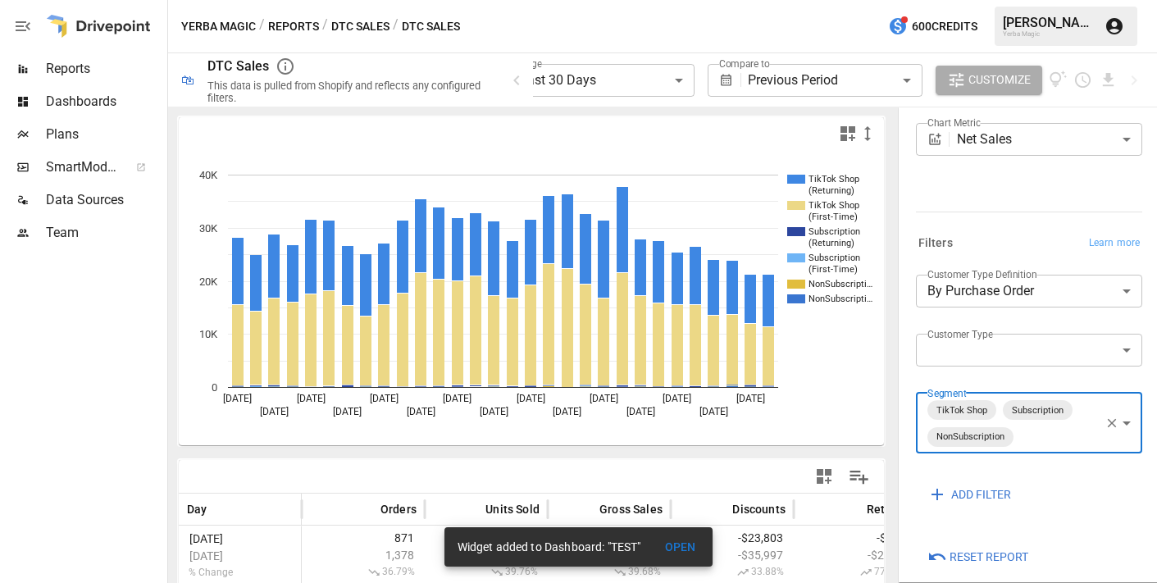
click at [851, 135] on icon "button" at bounding box center [848, 134] width 20 height 20
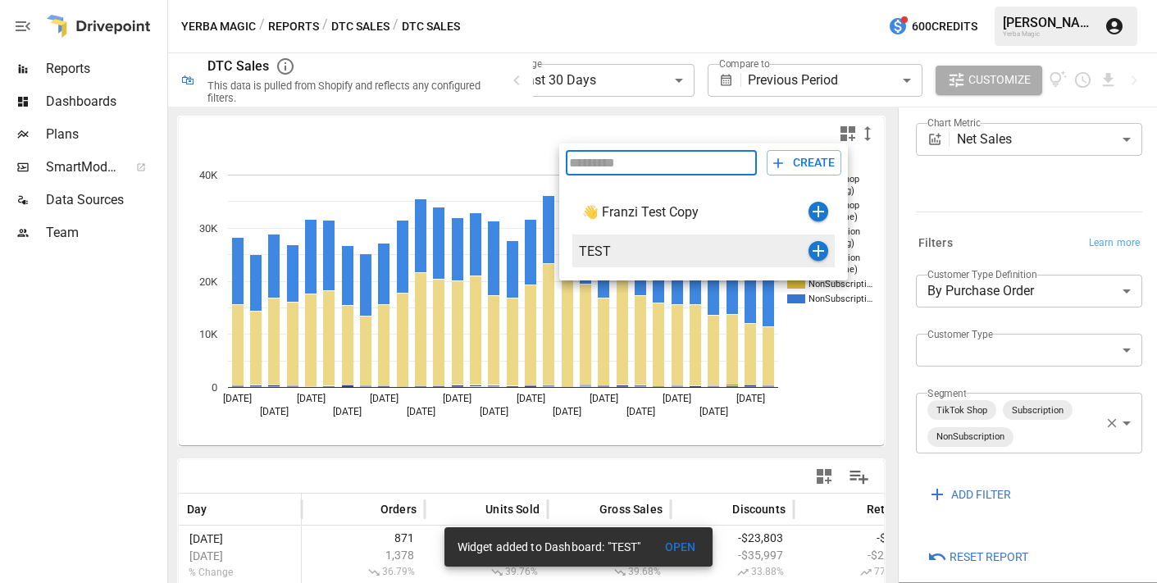
click at [662, 250] on div "TEST" at bounding box center [694, 252] width 230 height 16
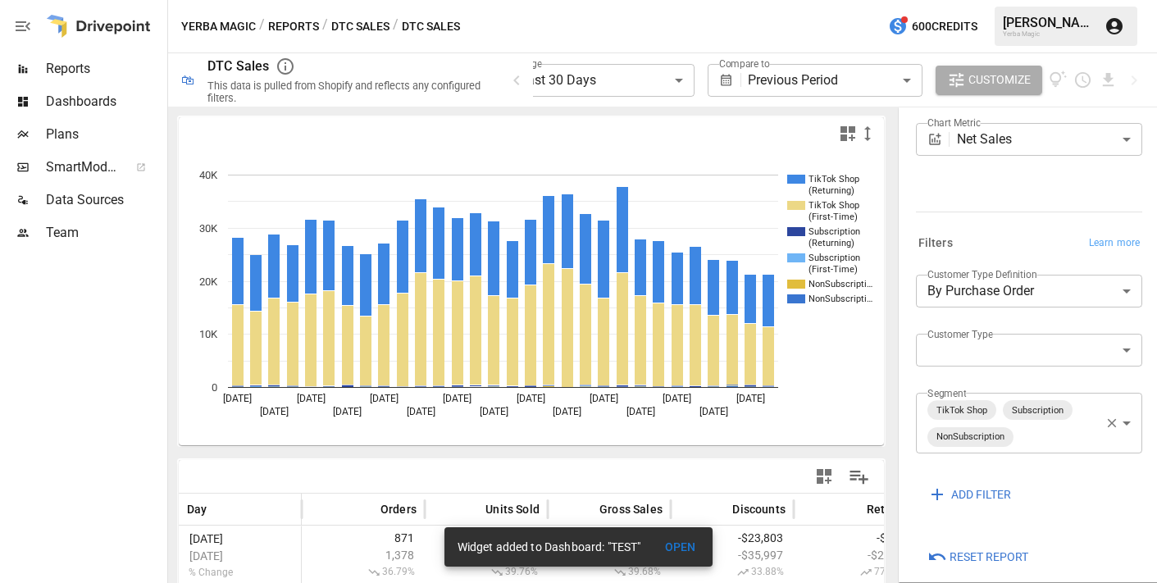
click at [60, 93] on span "Dashboards" at bounding box center [105, 102] width 118 height 20
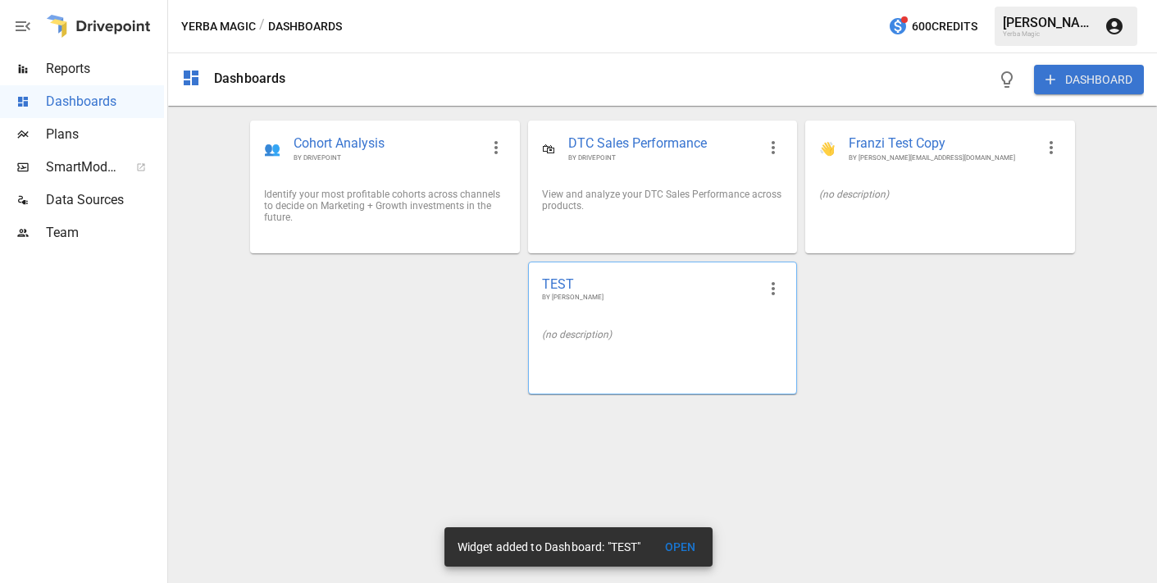
click at [636, 290] on span "TEST" at bounding box center [649, 284] width 215 height 17
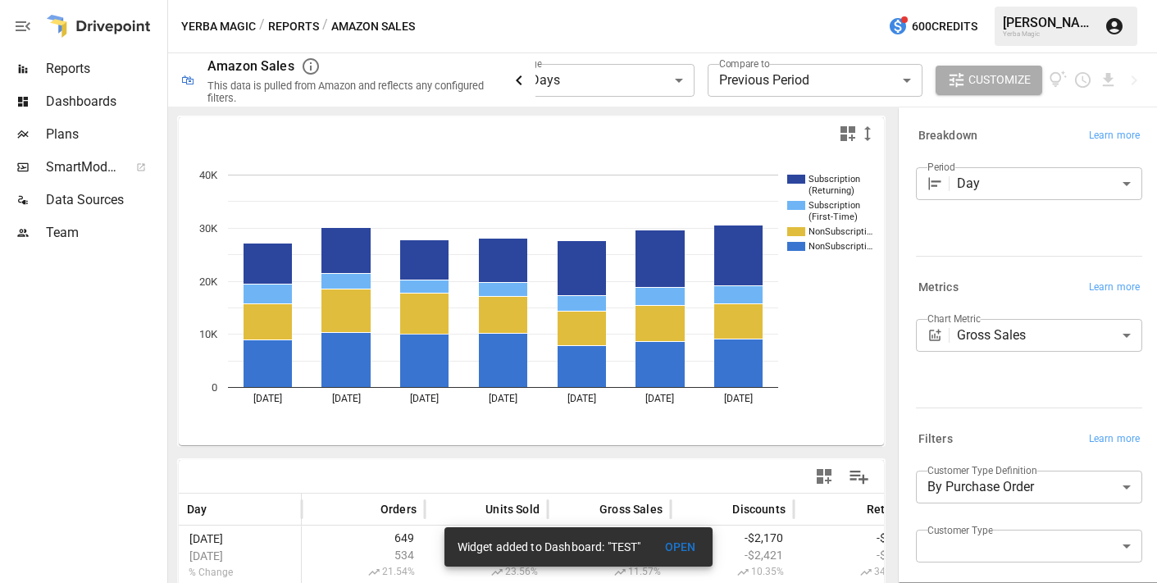
click at [518, 88] on icon "button" at bounding box center [519, 81] width 20 height 20
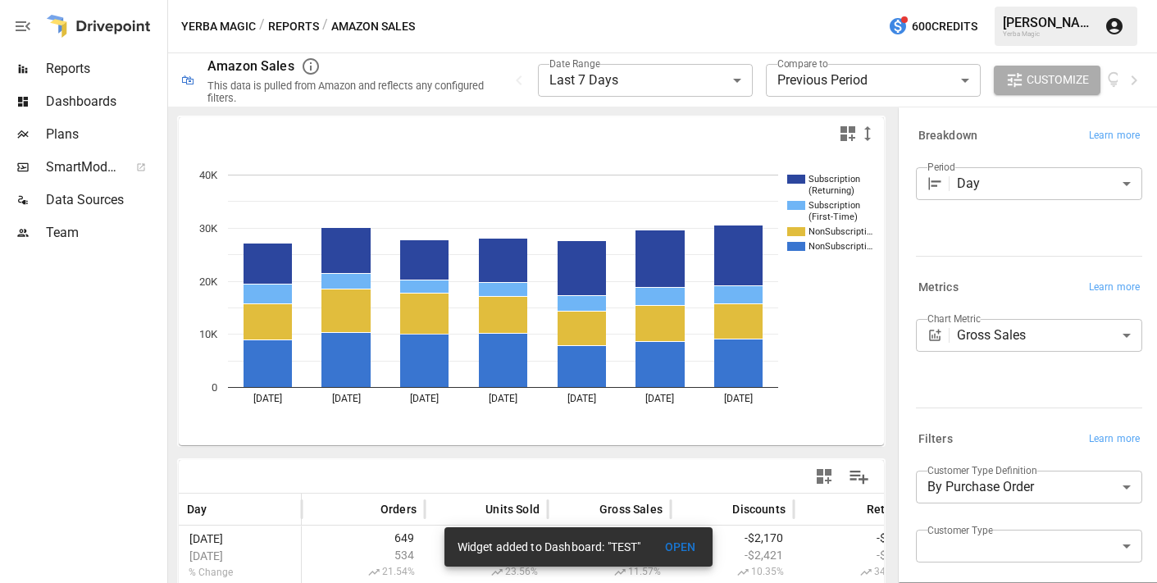
click at [71, 94] on span "Dashboards" at bounding box center [105, 102] width 118 height 20
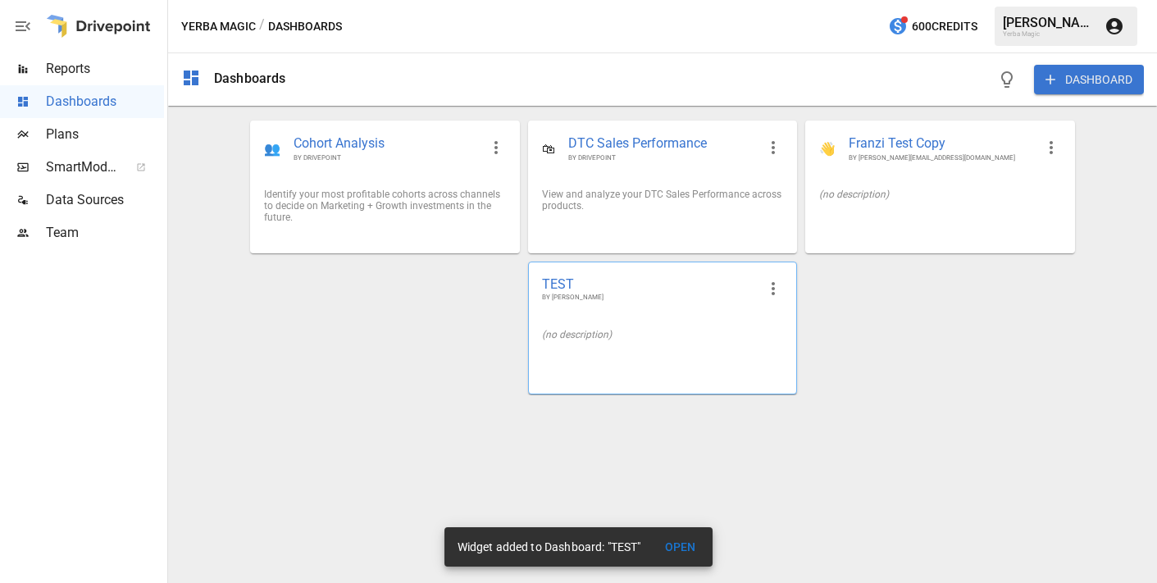
click at [638, 298] on span "BY [PERSON_NAME]" at bounding box center [649, 298] width 215 height 10
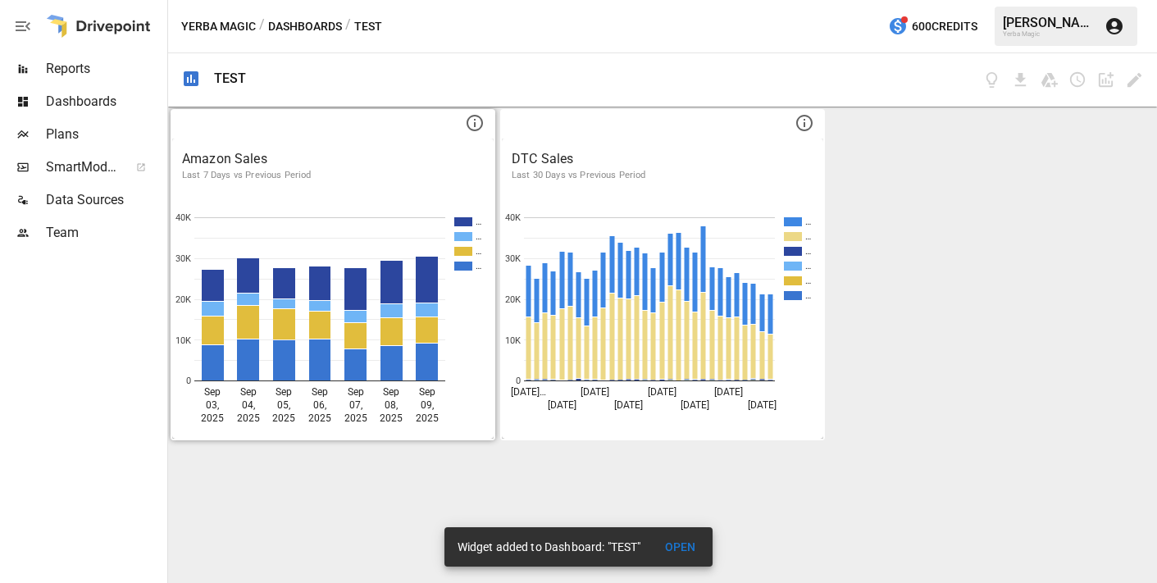
click at [339, 180] on p "Last 7 Days vs Previous Period" at bounding box center [333, 175] width 302 height 13
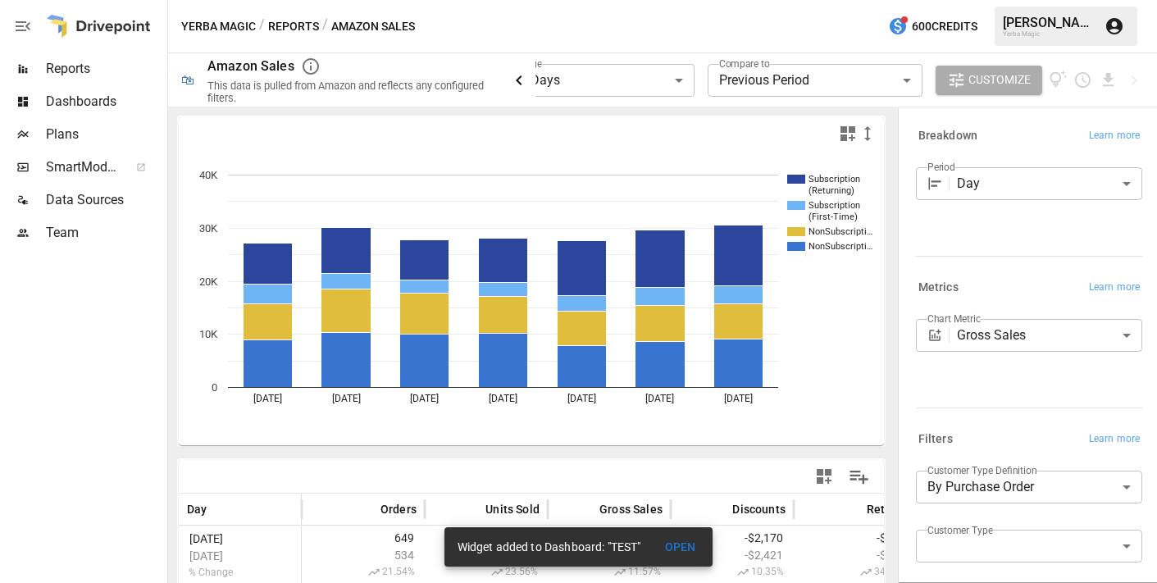
click at [518, 71] on icon "button" at bounding box center [519, 81] width 20 height 20
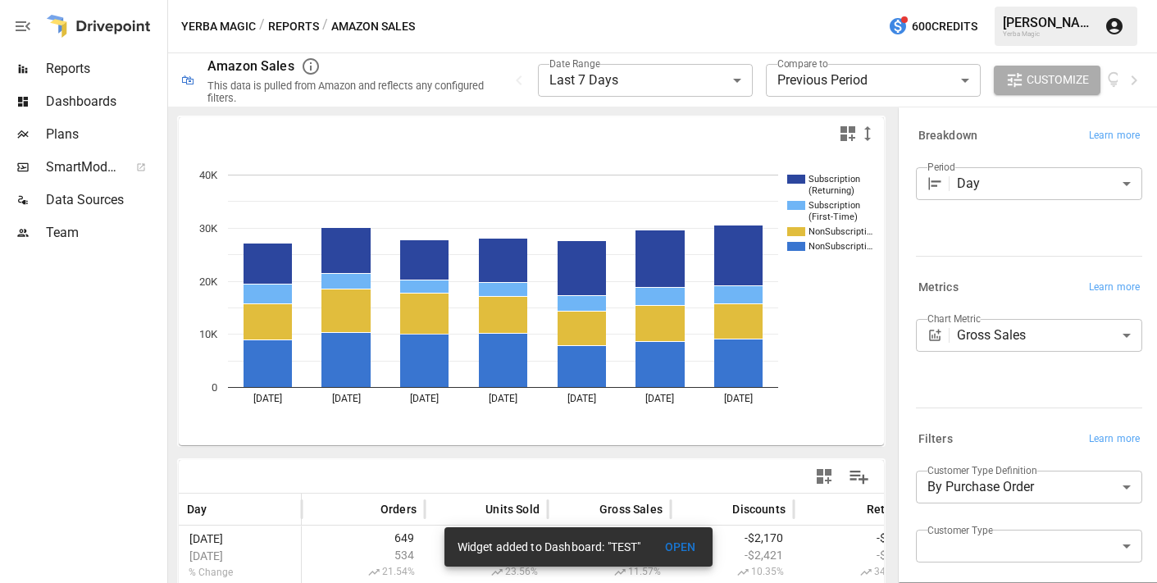
click at [303, 22] on button "Reports" at bounding box center [293, 26] width 51 height 21
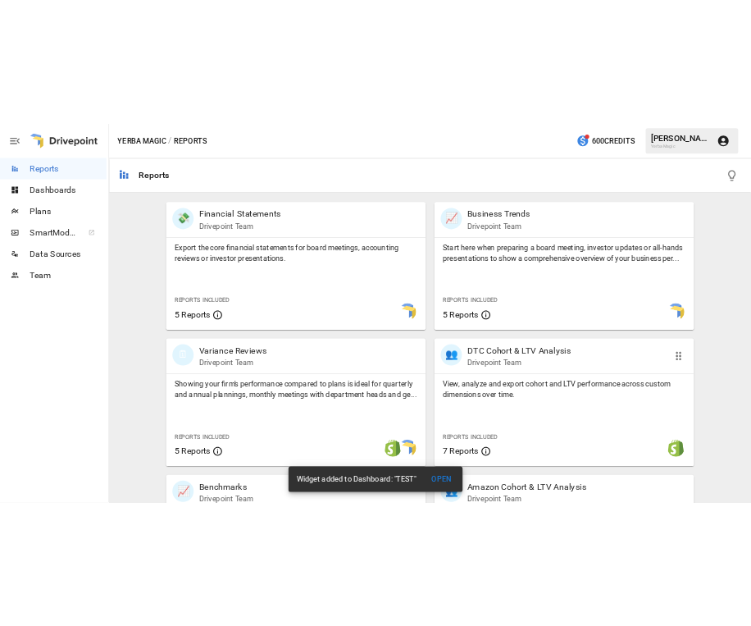
scroll to position [163, 0]
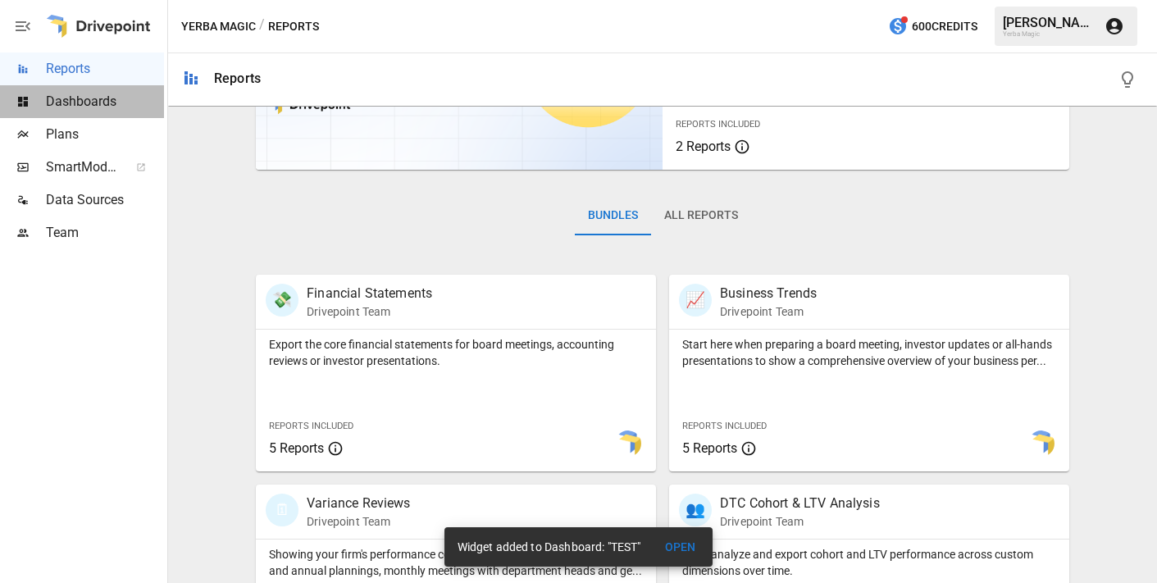
click at [119, 104] on span "Dashboards" at bounding box center [105, 102] width 118 height 20
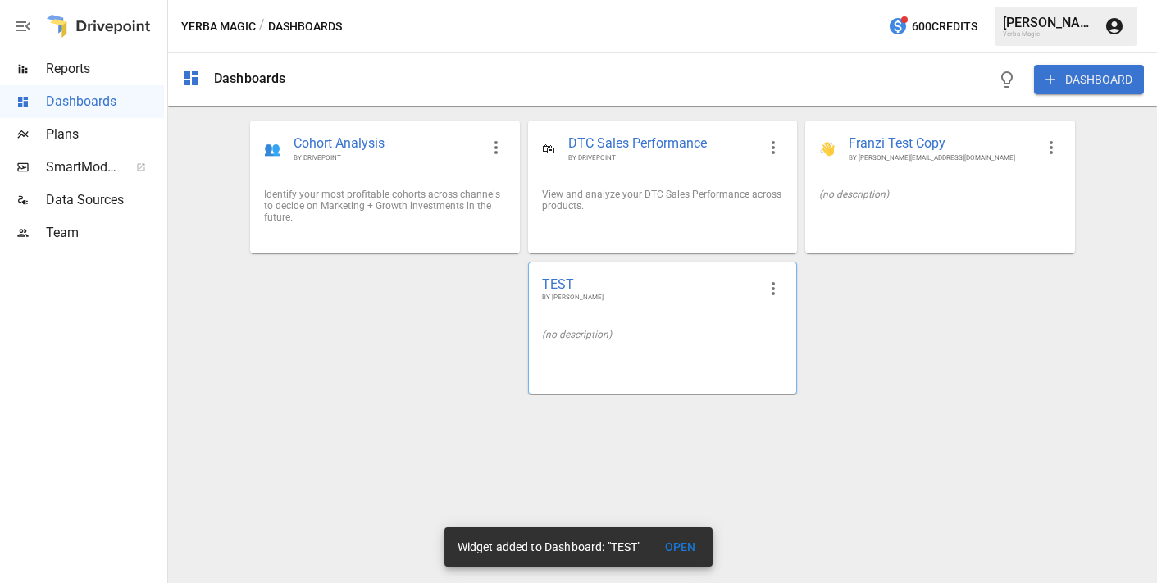
click at [622, 296] on span "BY [PERSON_NAME]" at bounding box center [649, 298] width 215 height 10
